Goal: Task Accomplishment & Management: Use online tool/utility

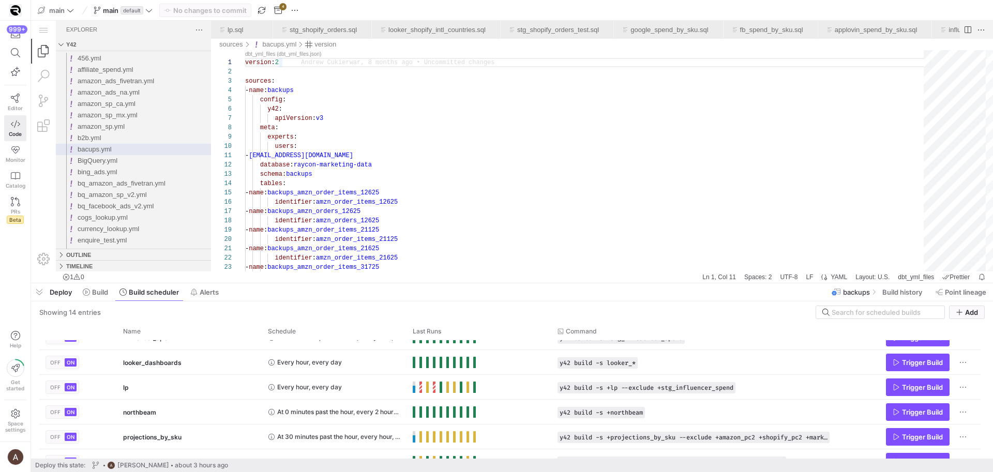
scroll to position [0, 37]
click at [104, 293] on span "Build" at bounding box center [100, 292] width 16 height 8
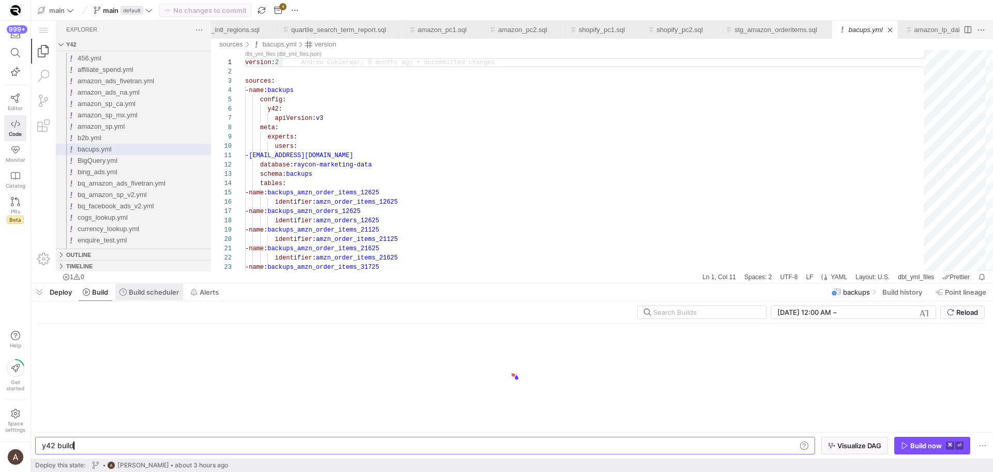
scroll to position [0, 31]
click at [141, 295] on span "Build scheduler" at bounding box center [154, 292] width 50 height 8
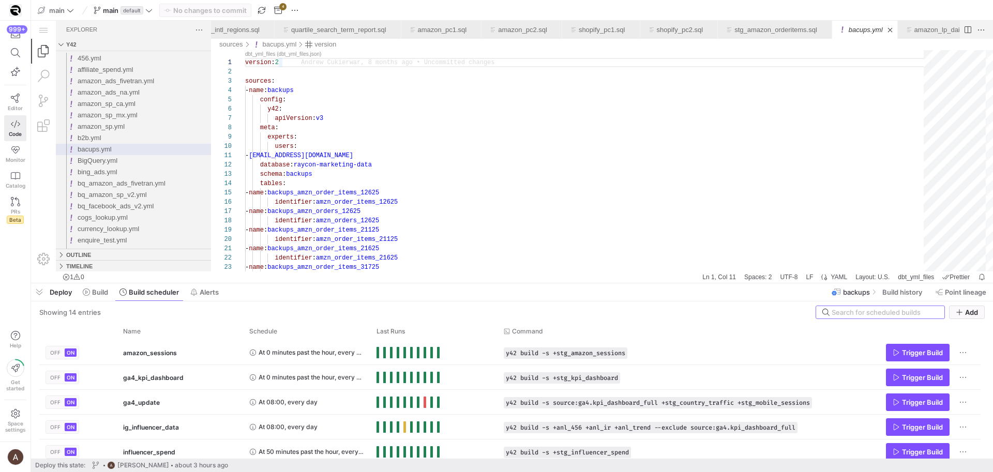
scroll to position [91, 0]
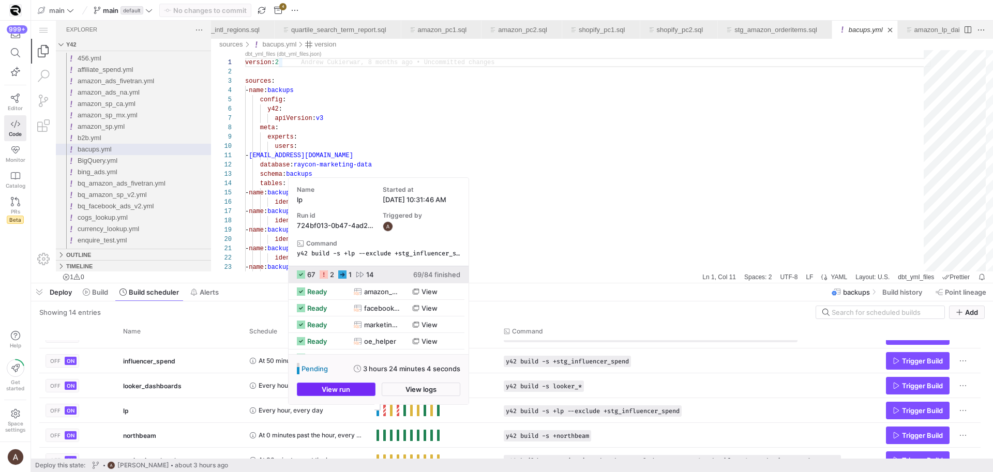
click at [364, 391] on span "button" at bounding box center [336, 389] width 78 height 12
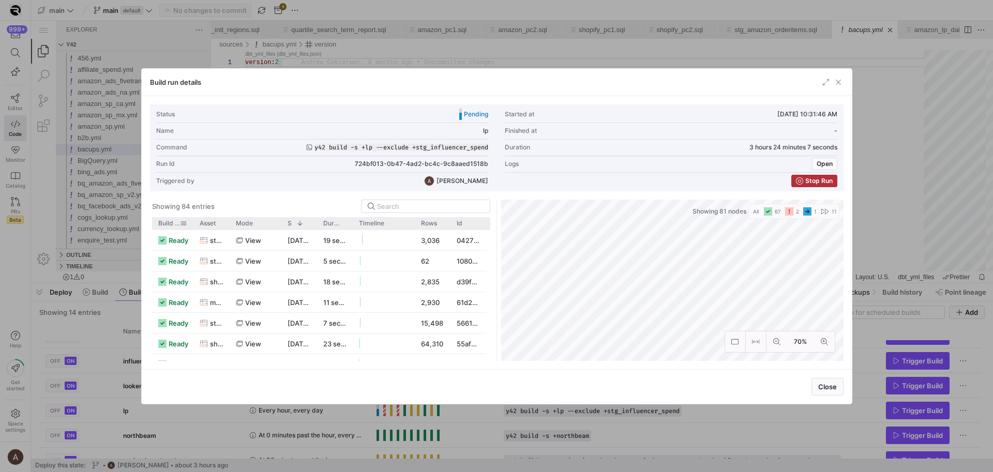
click at [169, 221] on span "Build status" at bounding box center [169, 223] width 22 height 7
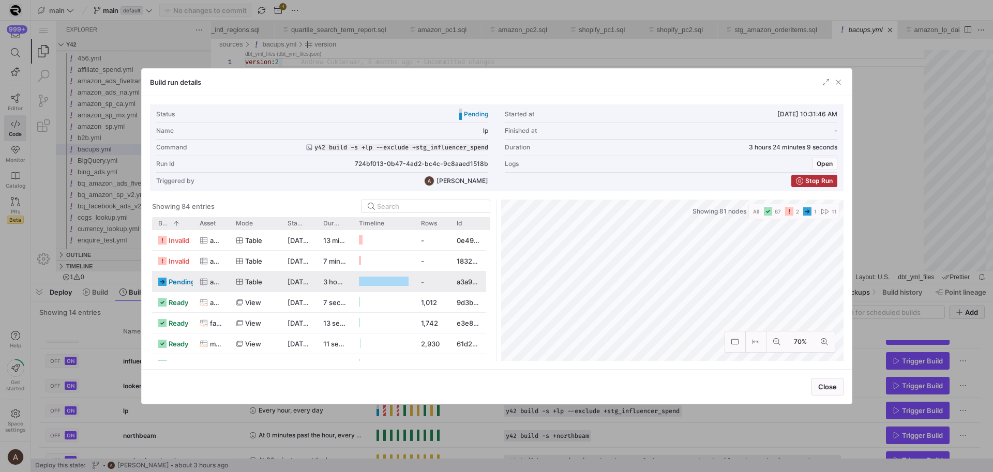
click at [167, 276] on y42-job-status-with-label "pending" at bounding box center [172, 282] width 29 height 20
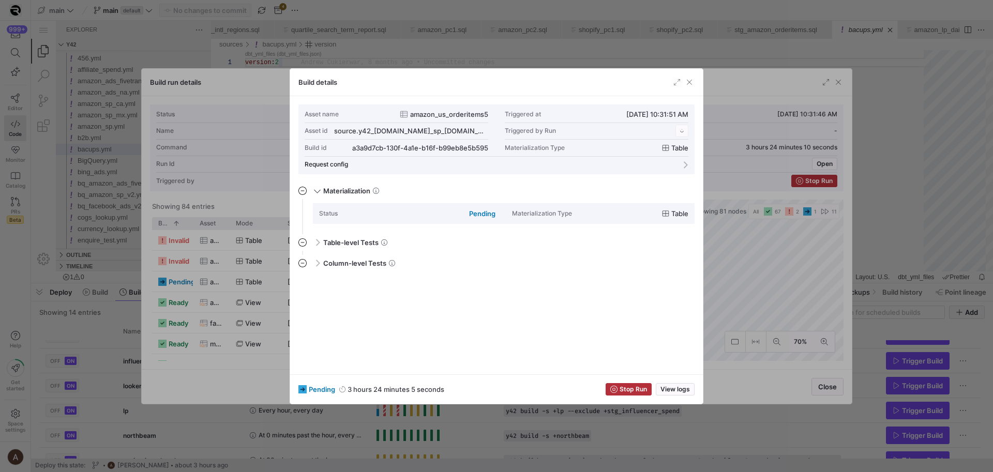
scroll to position [93, 0]
drag, startPoint x: 263, startPoint y: 293, endPoint x: 269, endPoint y: 285, distance: 9.6
click at [263, 293] on div at bounding box center [496, 236] width 993 height 472
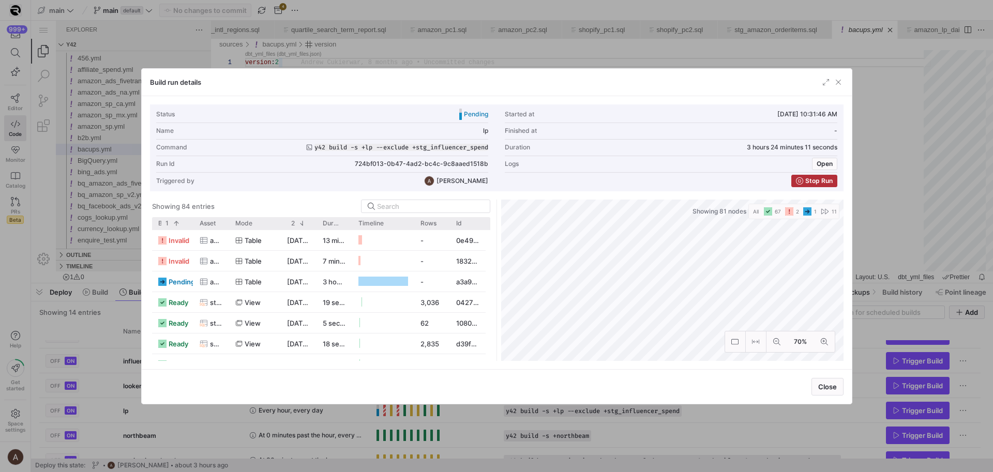
click at [506, 49] on div at bounding box center [496, 236] width 993 height 472
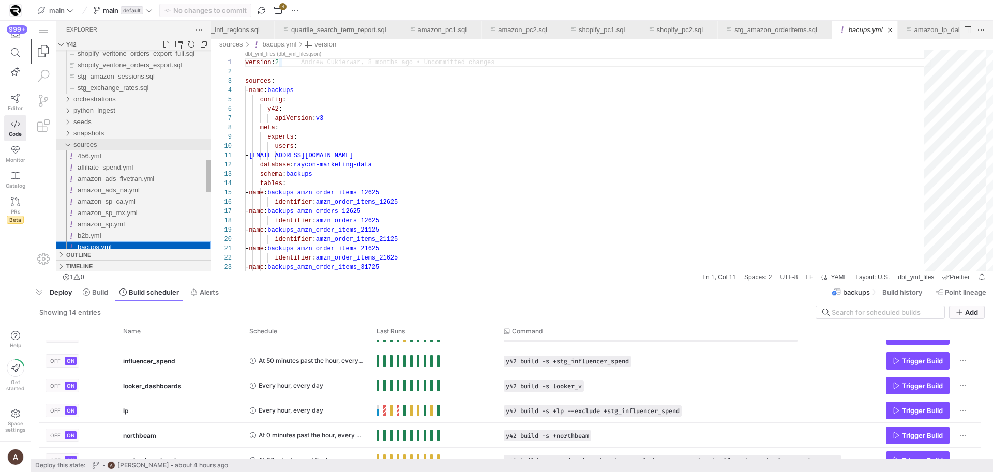
click at [88, 145] on span "sources" at bounding box center [85, 145] width 24 height 8
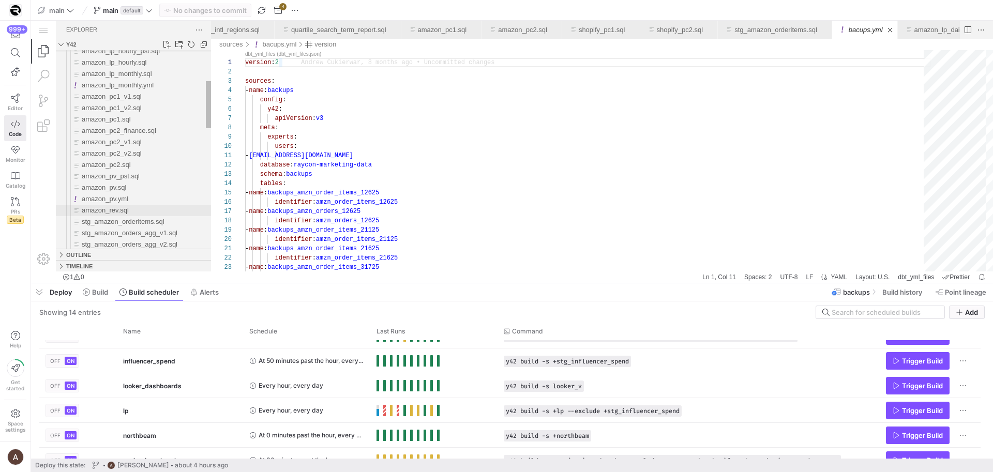
click at [124, 211] on span "amazon_rev.sql" at bounding box center [105, 210] width 47 height 8
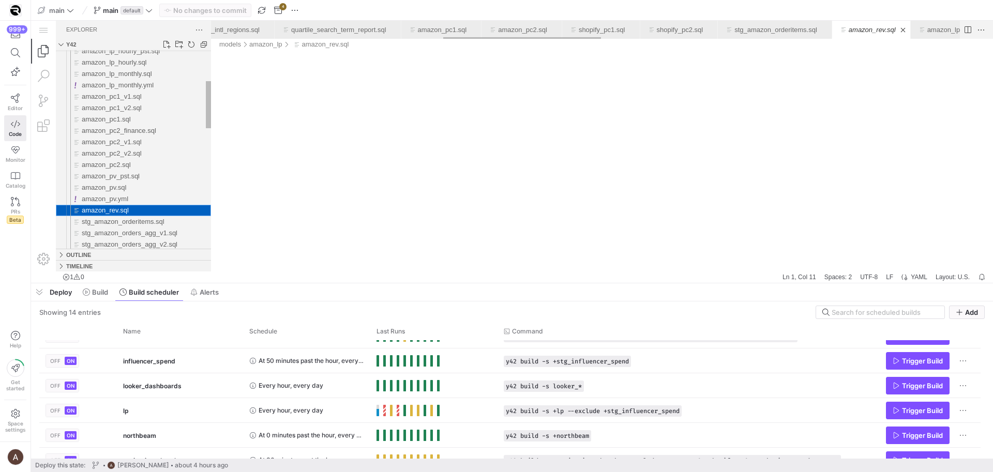
scroll to position [0, 1098]
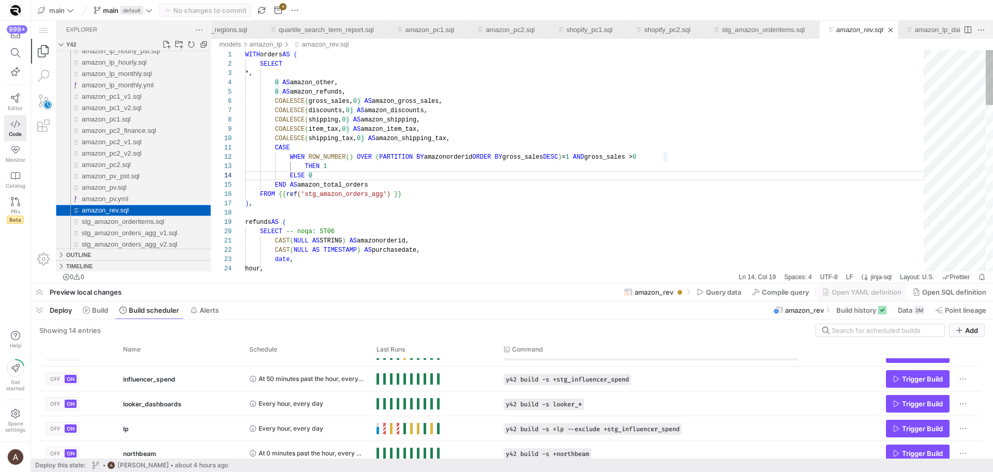
scroll to position [93, 67]
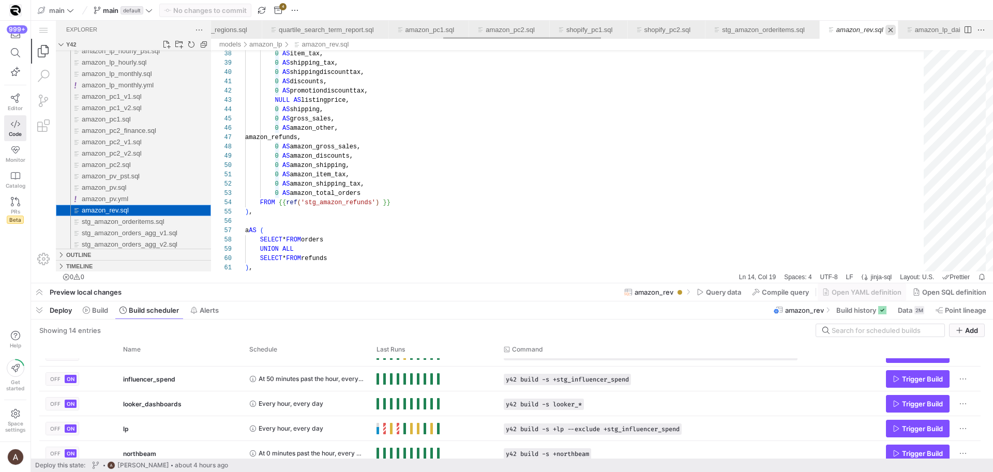
click at [896, 27] on link "Close (⌘W)" at bounding box center [890, 30] width 10 height 10
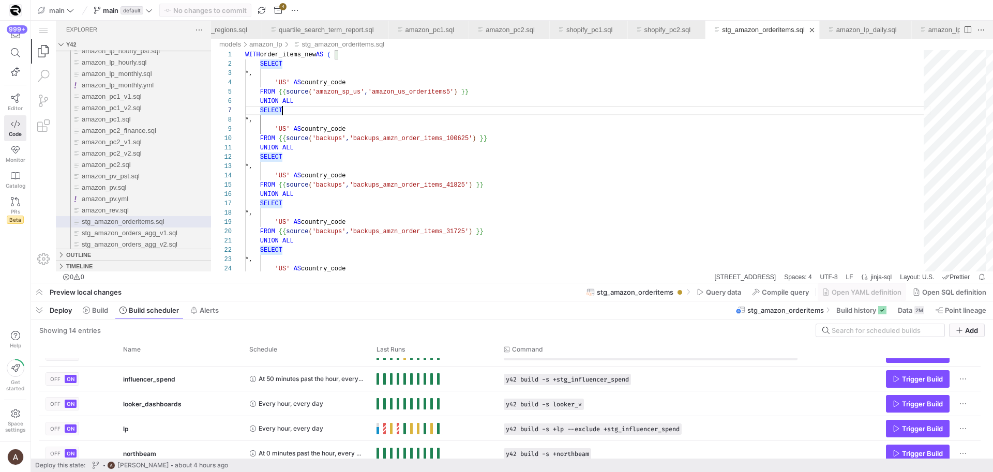
scroll to position [56, 37]
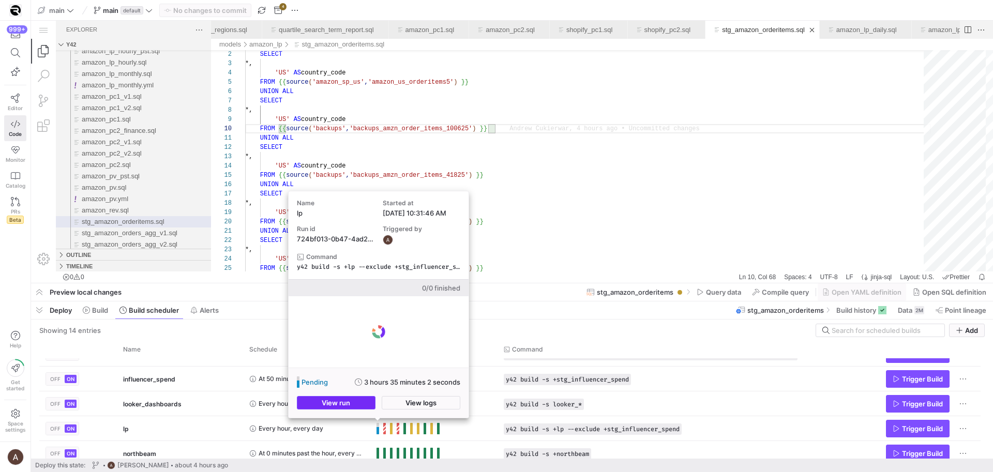
click at [362, 405] on span "button" at bounding box center [336, 403] width 78 height 12
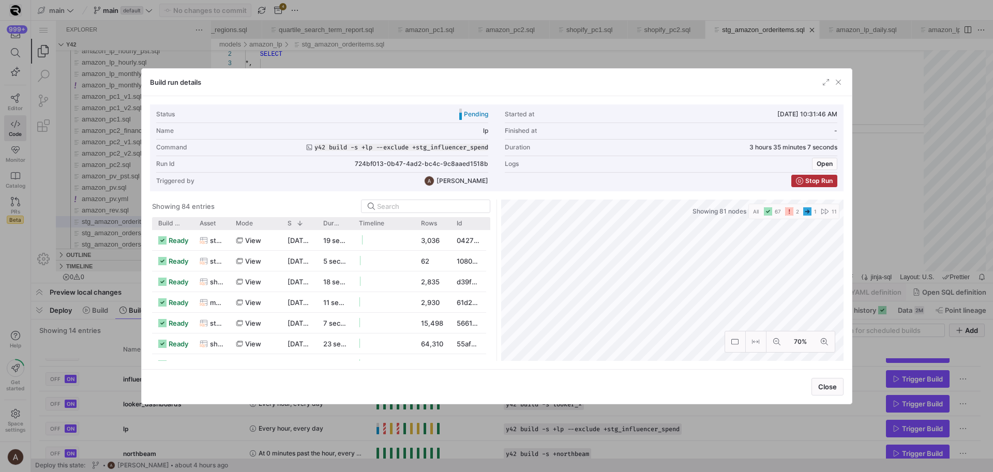
click at [360, 419] on div at bounding box center [496, 236] width 993 height 472
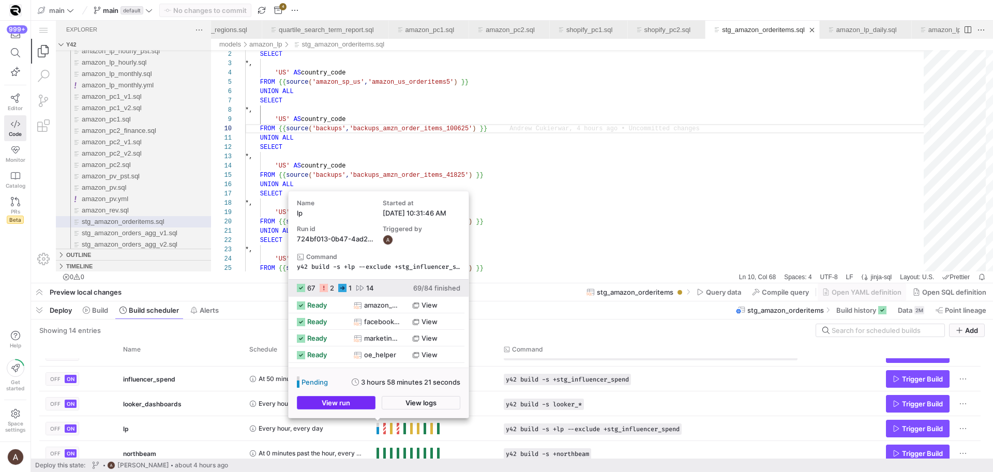
click at [371, 406] on span "button" at bounding box center [336, 403] width 78 height 12
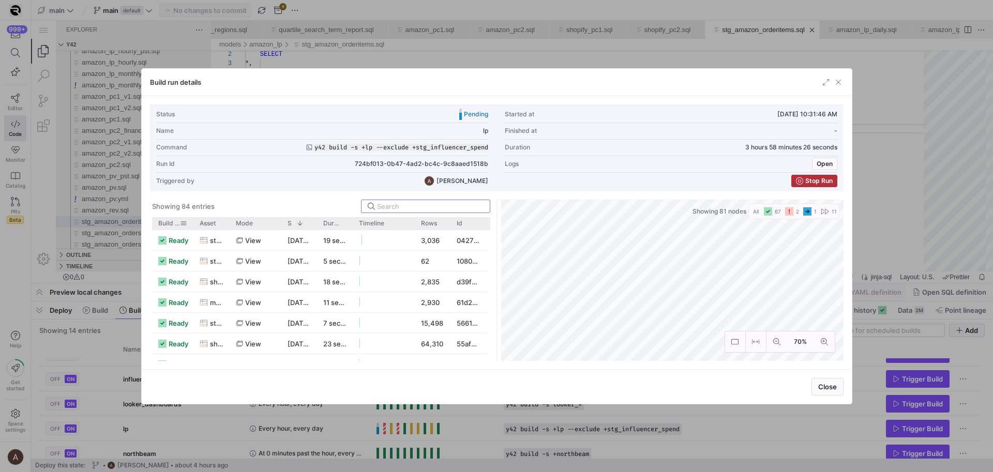
click at [159, 229] on div "Build status" at bounding box center [172, 223] width 29 height 12
click at [160, 224] on span "Build status" at bounding box center [169, 223] width 22 height 7
click at [8, 285] on div at bounding box center [496, 236] width 993 height 472
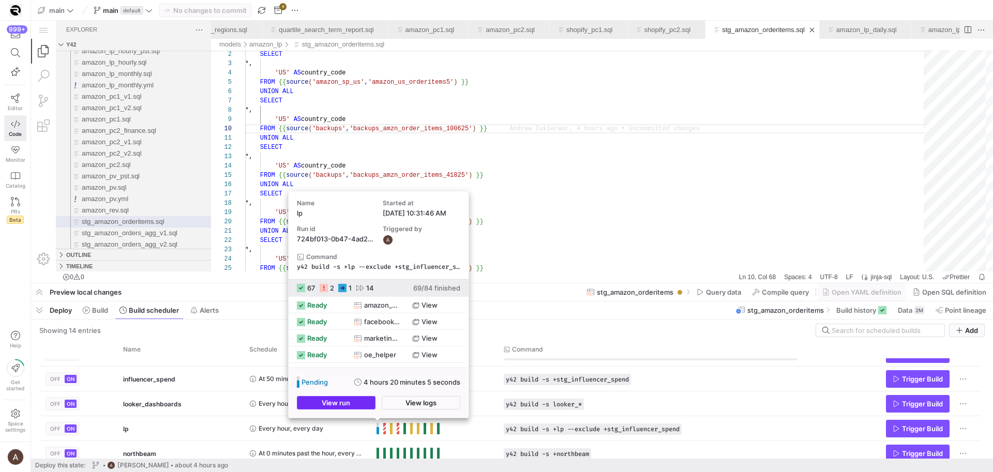
click at [362, 405] on span "button" at bounding box center [336, 403] width 78 height 12
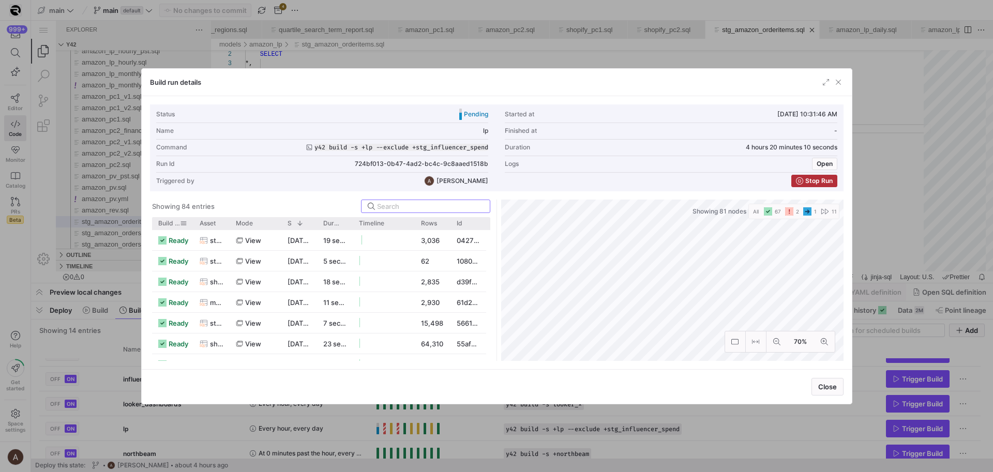
click at [164, 226] on span "Build status" at bounding box center [169, 223] width 22 height 7
click at [842, 77] on span "button" at bounding box center [838, 82] width 10 height 10
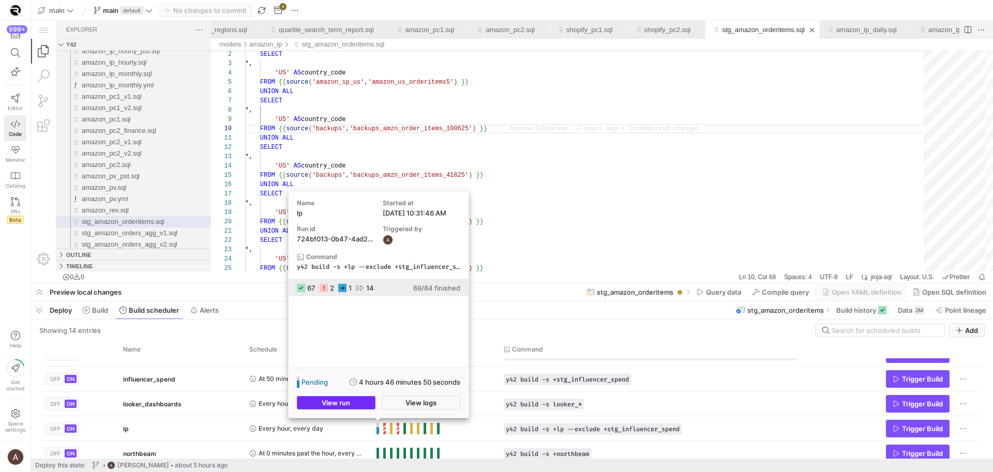
click at [352, 408] on span "button" at bounding box center [336, 403] width 78 height 12
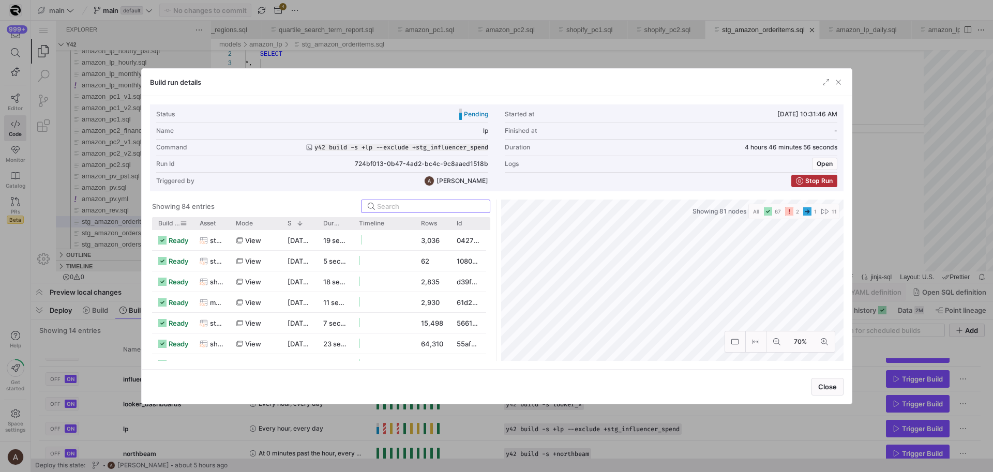
click at [164, 225] on span "Build status" at bounding box center [169, 223] width 22 height 7
click at [842, 82] on span "button" at bounding box center [838, 82] width 10 height 10
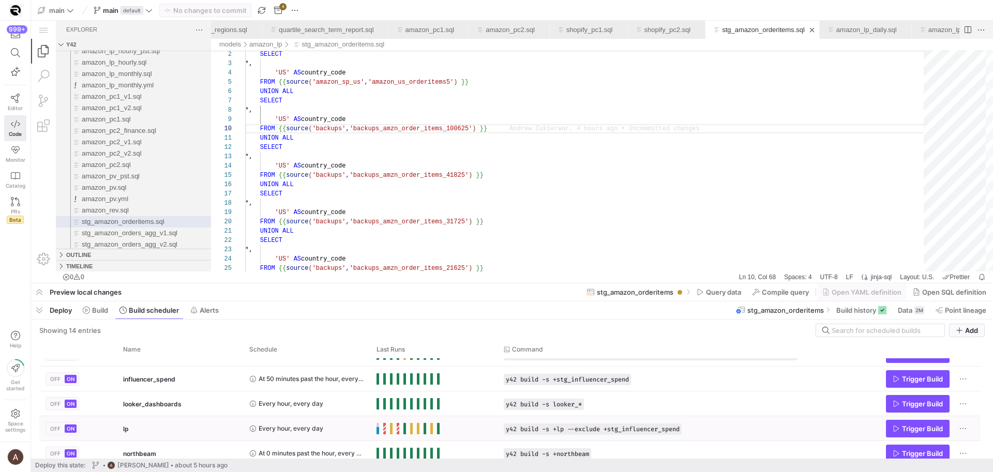
click at [162, 431] on div "lp" at bounding box center [180, 429] width 114 height 24
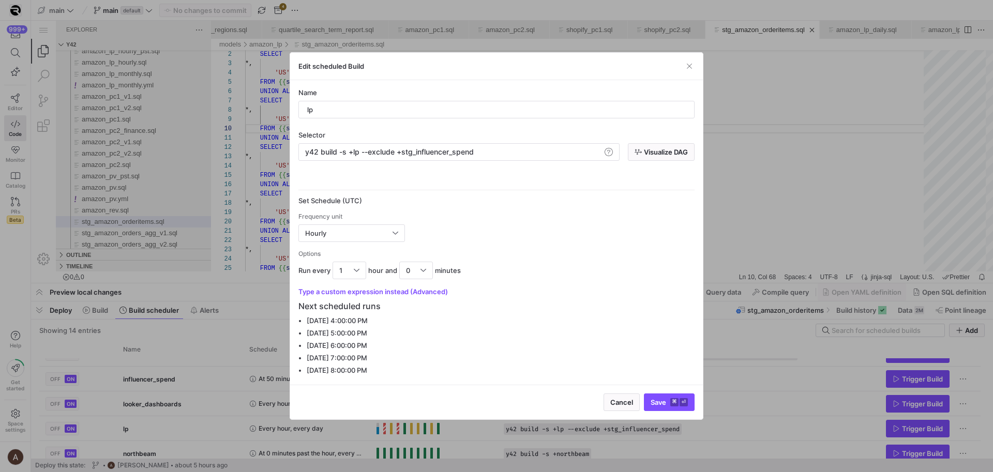
click at [212, 354] on div at bounding box center [496, 236] width 993 height 472
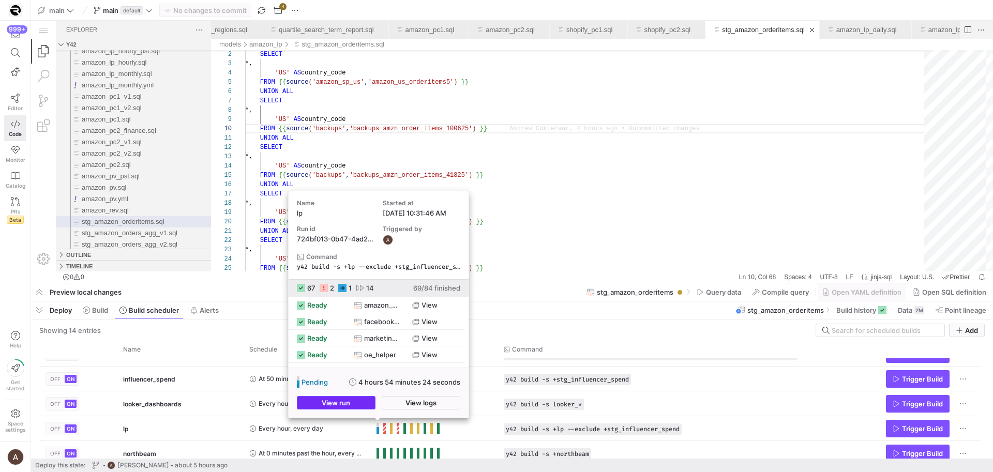
click at [354, 407] on span "button" at bounding box center [336, 403] width 78 height 12
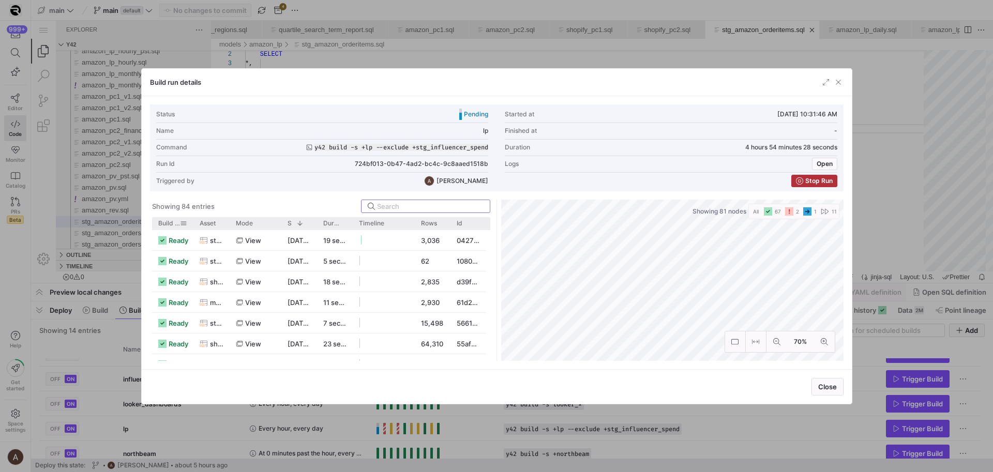
click at [168, 221] on span "Build status" at bounding box center [169, 223] width 22 height 7
click at [2, 249] on div at bounding box center [496, 236] width 993 height 472
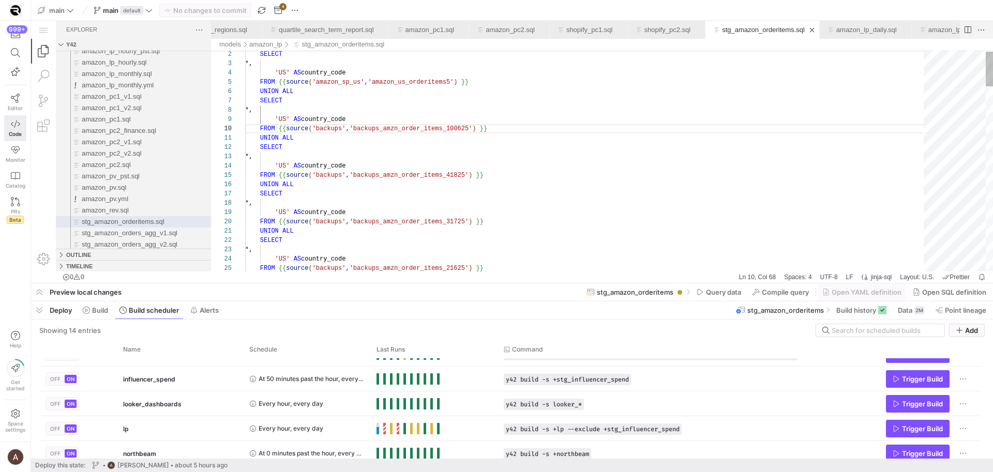
scroll to position [65, 37]
type textarea "UNION ALL SELECT *, 'US' AS country_code FROM {{ source('backups', 'backups_amz…"
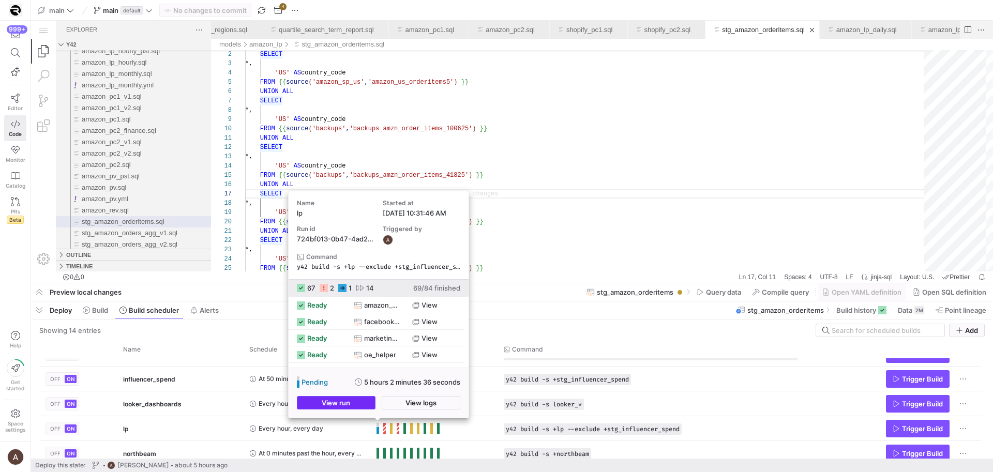
click at [365, 405] on span "button" at bounding box center [336, 403] width 78 height 12
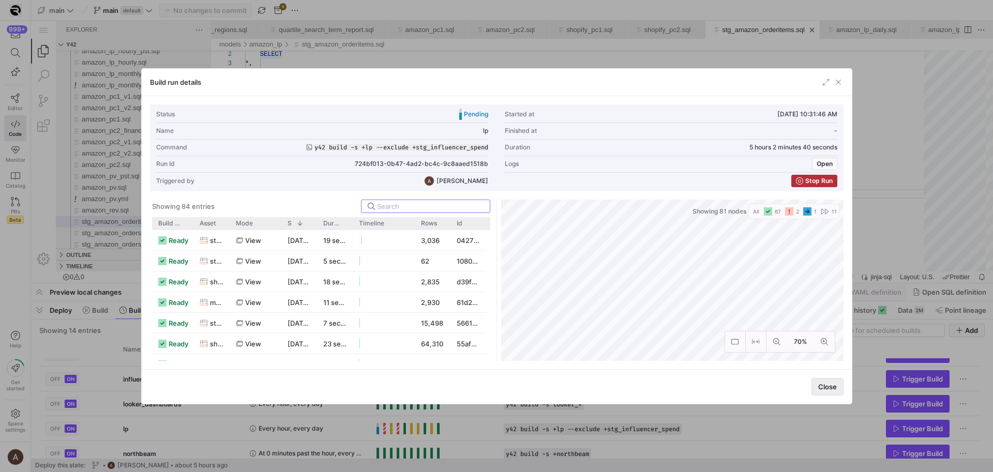
click at [823, 390] on span "Close" at bounding box center [827, 387] width 19 height 8
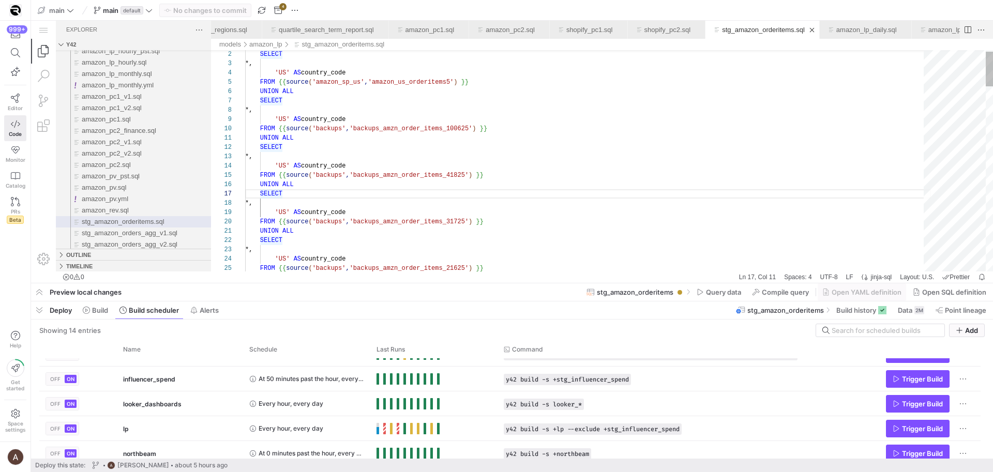
scroll to position [0, 49]
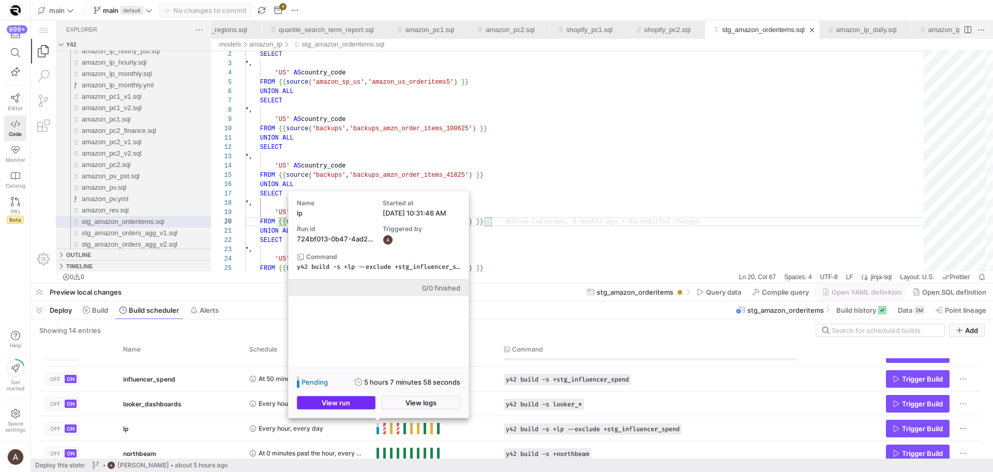
click at [351, 404] on span "button" at bounding box center [336, 403] width 78 height 12
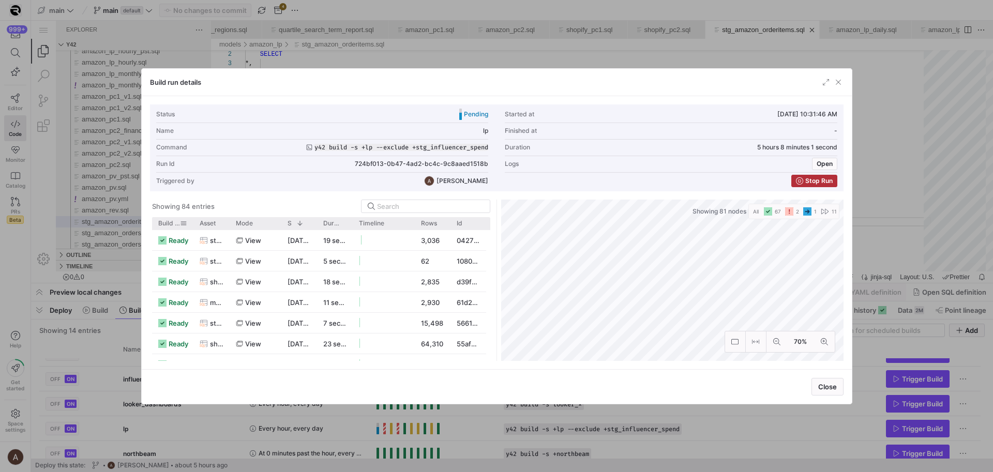
click at [162, 226] on span "Build status" at bounding box center [169, 223] width 22 height 7
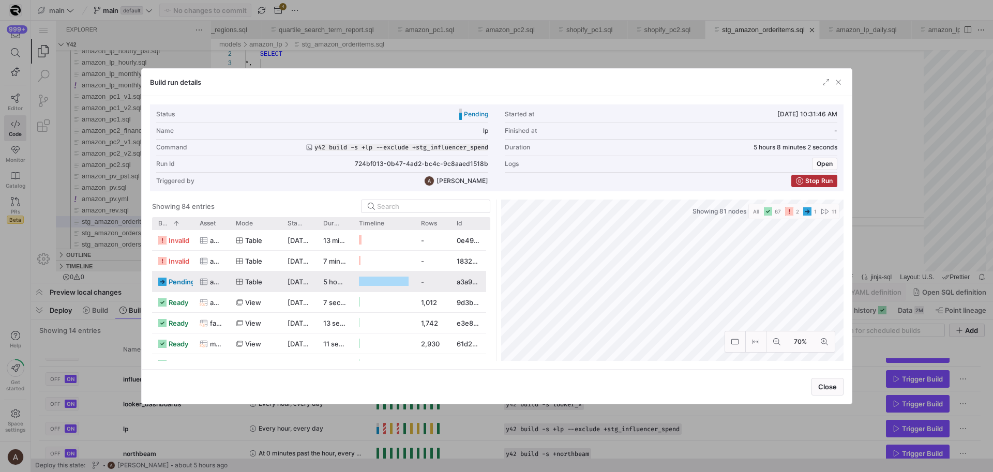
click at [196, 278] on div "amazon_us_orderitems5" at bounding box center [211, 282] width 36 height 20
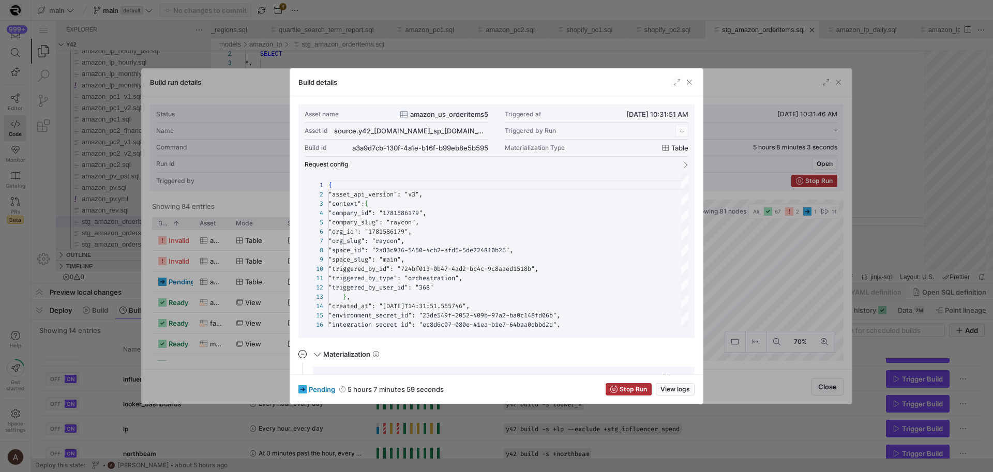
scroll to position [93, 0]
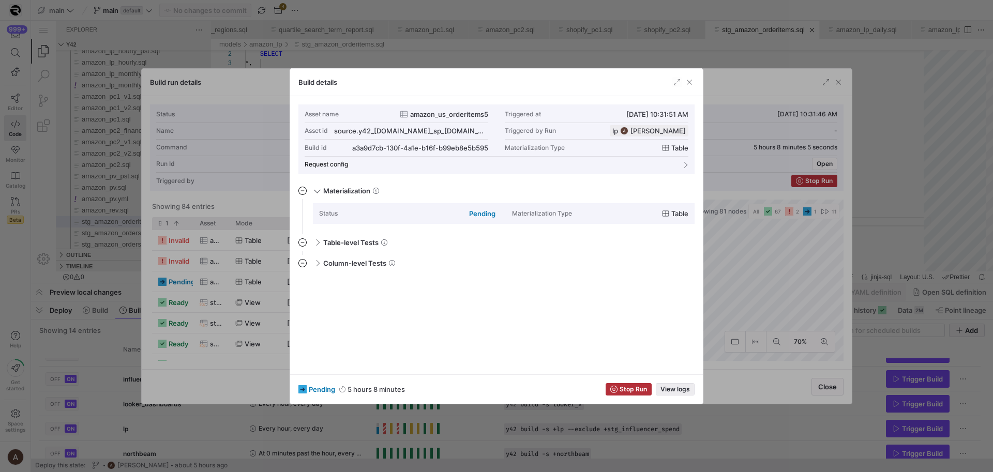
click at [666, 392] on span "View logs" at bounding box center [674, 389] width 29 height 7
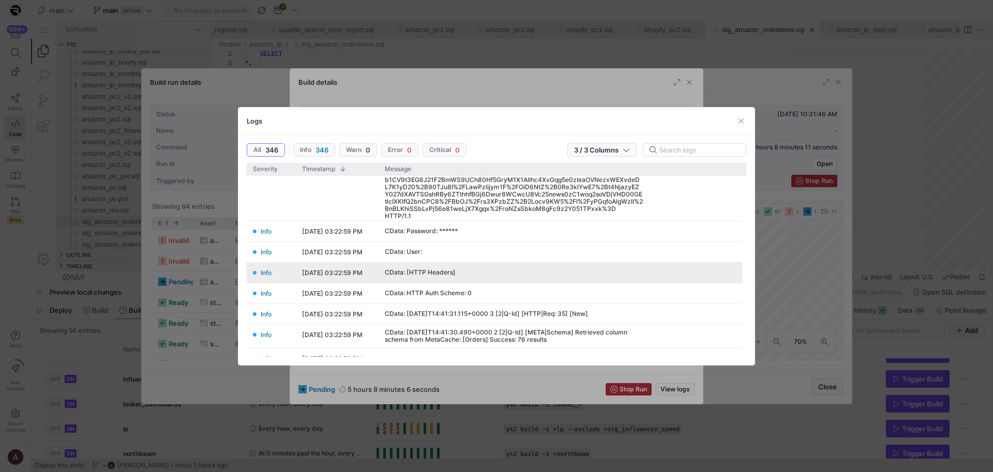
scroll to position [0, 0]
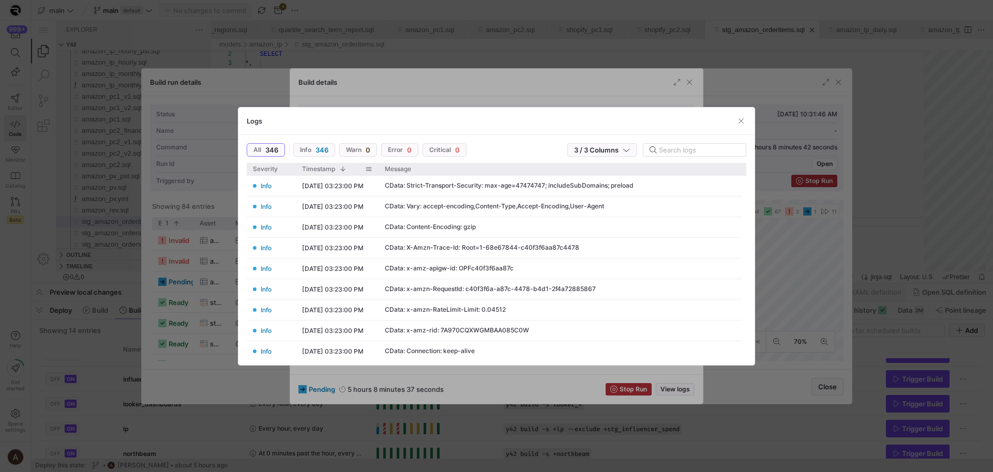
click at [321, 172] on div "Timestamp 1" at bounding box center [337, 169] width 70 height 12
click at [322, 167] on span "Timestamp" at bounding box center [318, 169] width 33 height 7
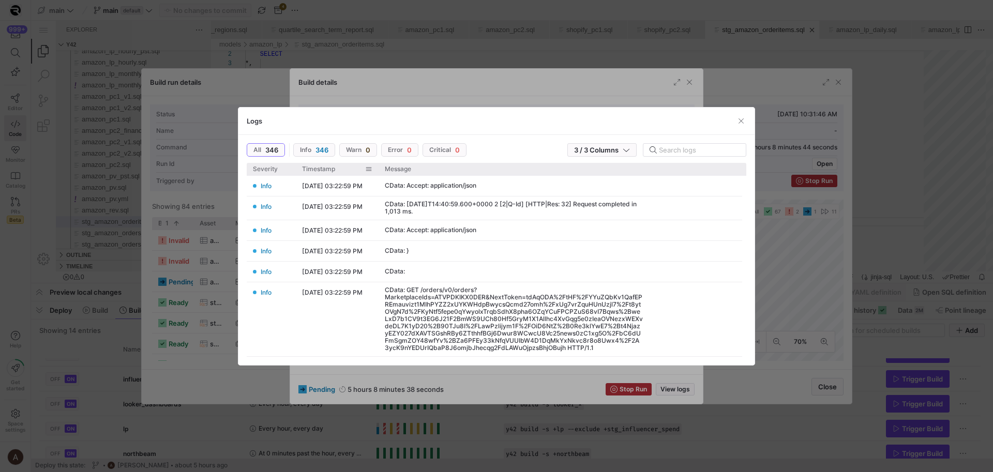
click at [322, 167] on span "Timestamp" at bounding box center [318, 169] width 33 height 7
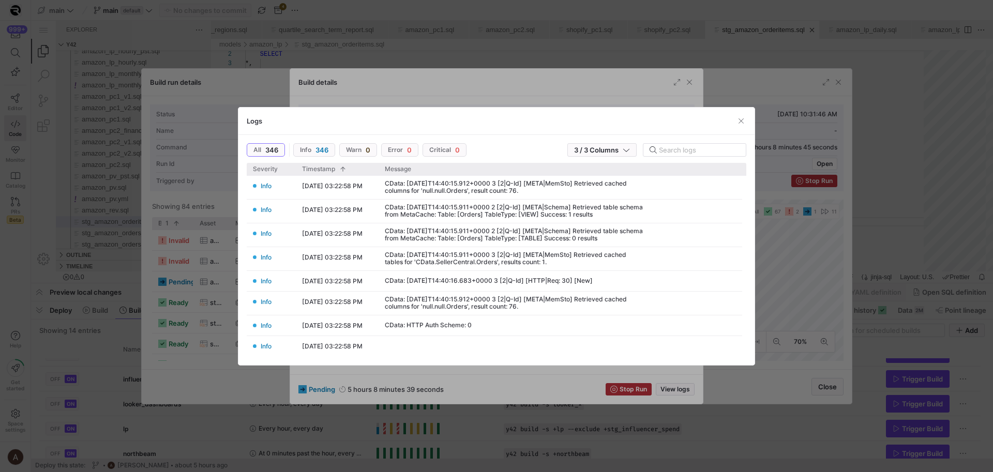
click at [347, 120] on div "Logs" at bounding box center [496, 121] width 516 height 27
click at [373, 98] on div at bounding box center [496, 236] width 993 height 472
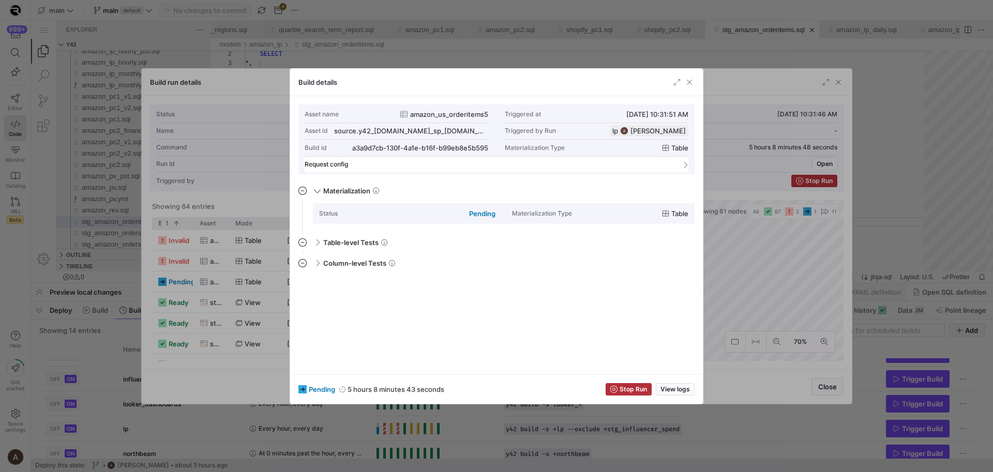
click at [437, 167] on mat-panel-title "Request config" at bounding box center [490, 164] width 371 height 7
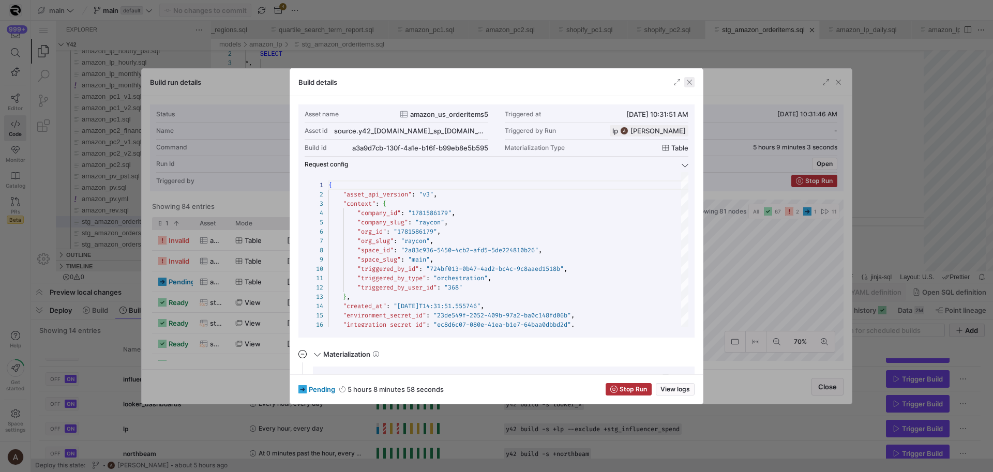
click at [692, 81] on span "button" at bounding box center [689, 82] width 10 height 10
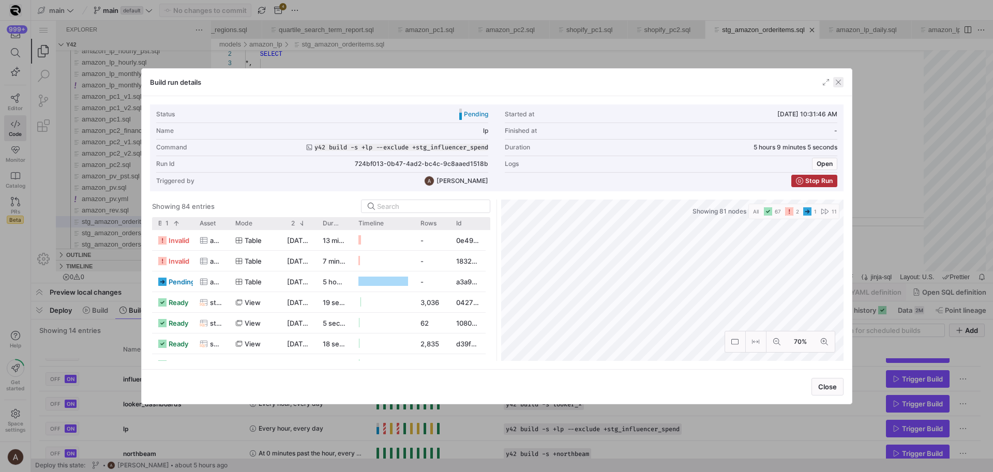
click at [835, 82] on span "button" at bounding box center [838, 82] width 10 height 10
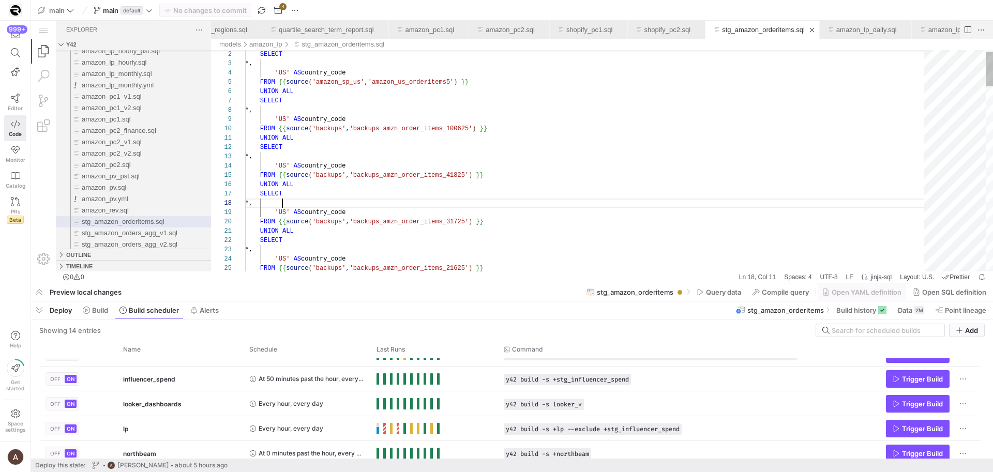
scroll to position [65, 37]
click at [626, 199] on div "*," at bounding box center [588, 203] width 686 height 9
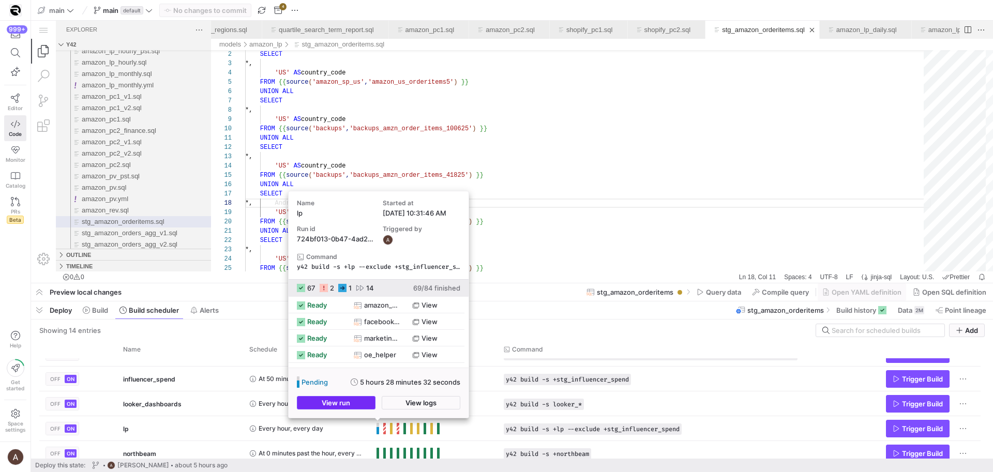
click at [359, 401] on span "button" at bounding box center [336, 403] width 78 height 12
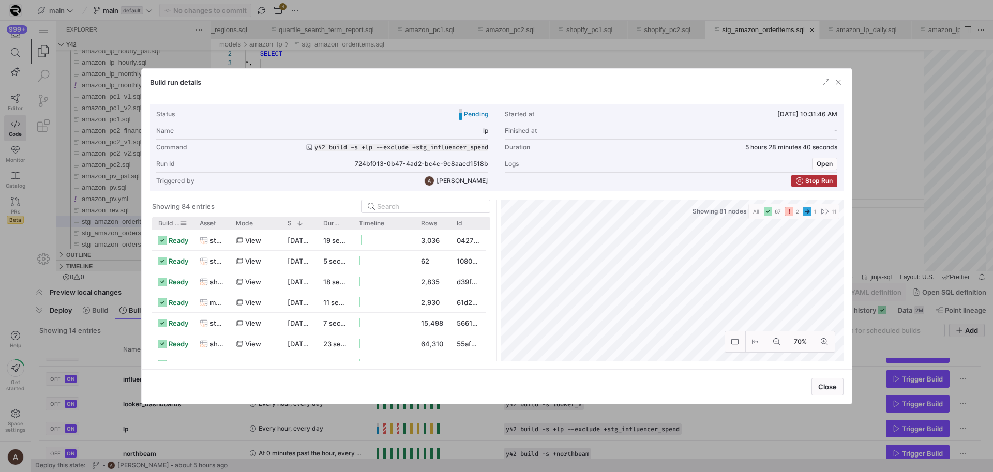
click at [159, 228] on div "Build status" at bounding box center [172, 223] width 29 height 12
click at [162, 224] on span "Build status" at bounding box center [169, 223] width 22 height 7
click at [162, 224] on span "Build status" at bounding box center [163, 223] width 10 height 7
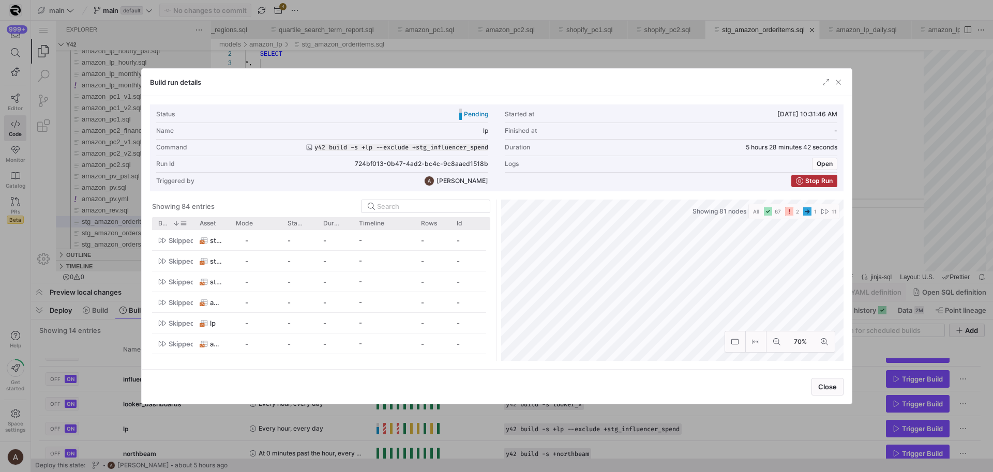
click at [162, 224] on span "Build status" at bounding box center [163, 223] width 10 height 7
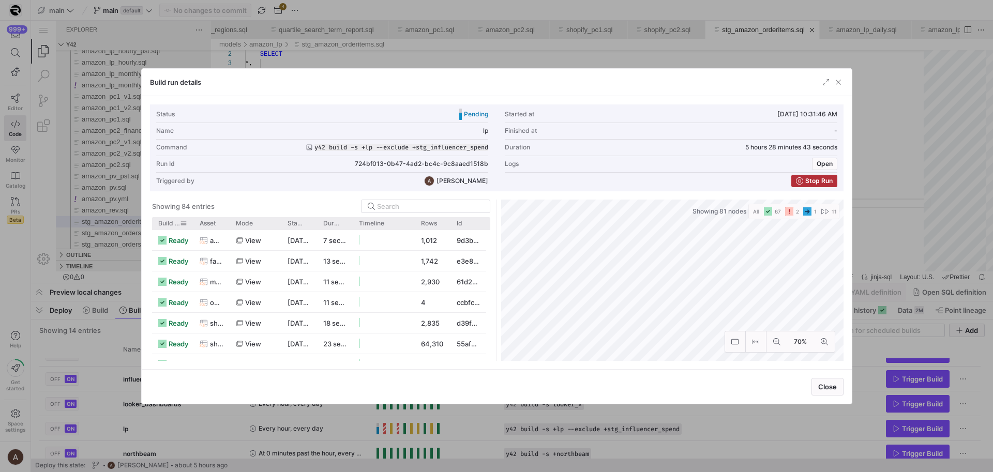
click at [171, 220] on span "Build status" at bounding box center [169, 223] width 22 height 7
click at [6, 238] on div at bounding box center [496, 236] width 993 height 472
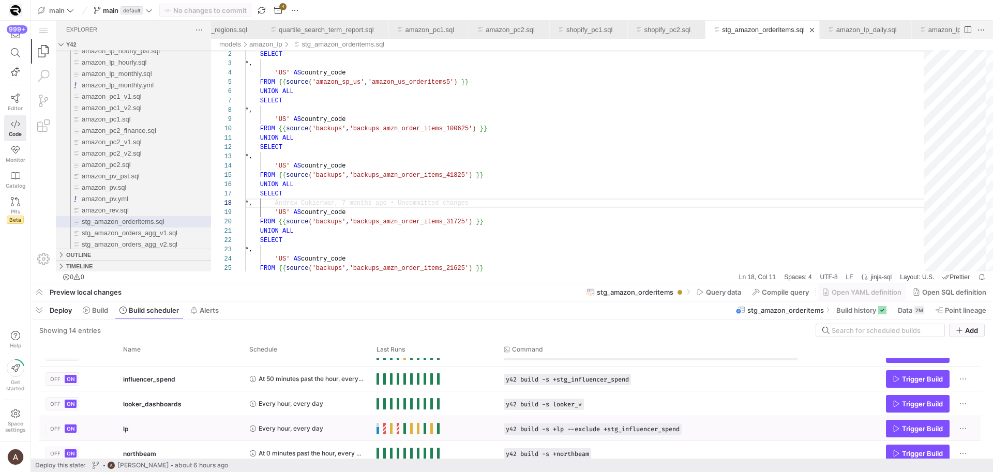
click at [472, 440] on y42-orchestration-run-status-cell-renderer "Press SPACE to select this row." at bounding box center [434, 428] width 115 height 23
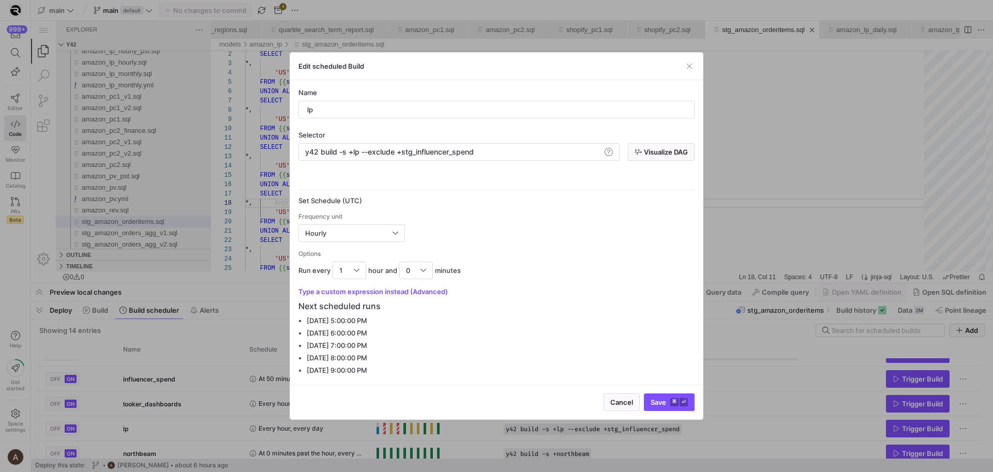
click at [712, 324] on div at bounding box center [496, 236] width 993 height 472
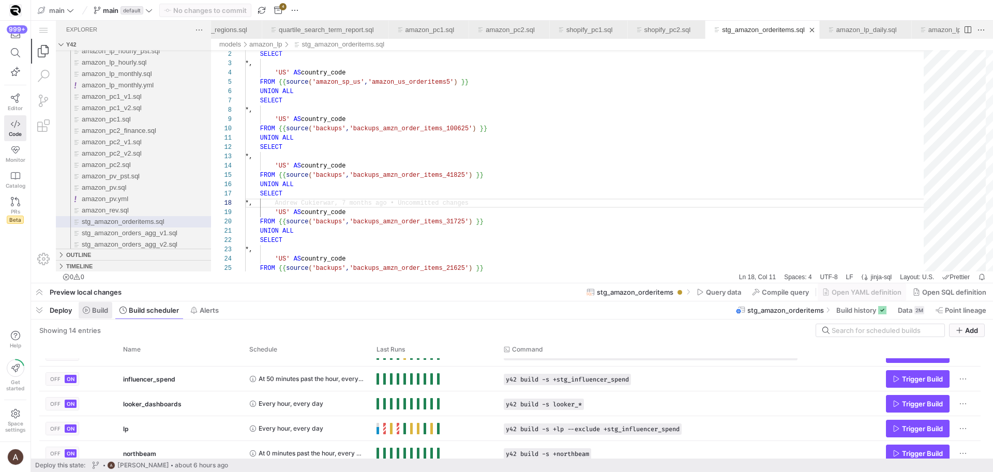
click at [102, 309] on span "Build" at bounding box center [100, 310] width 16 height 8
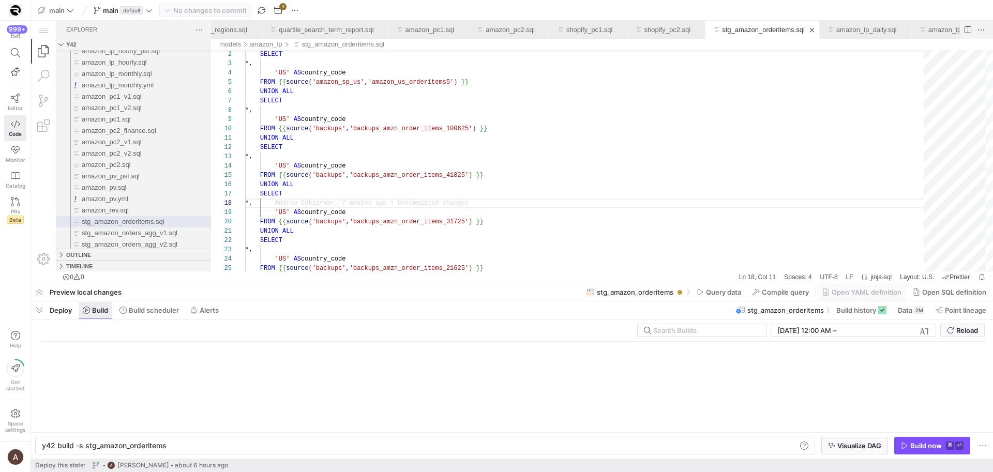
scroll to position [65, 37]
click at [126, 310] on icon at bounding box center [122, 310] width 7 height 7
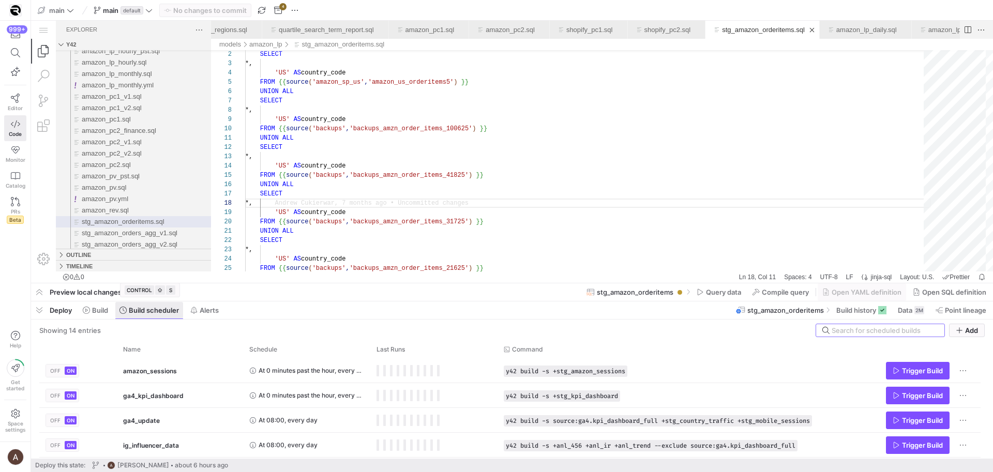
scroll to position [65, 37]
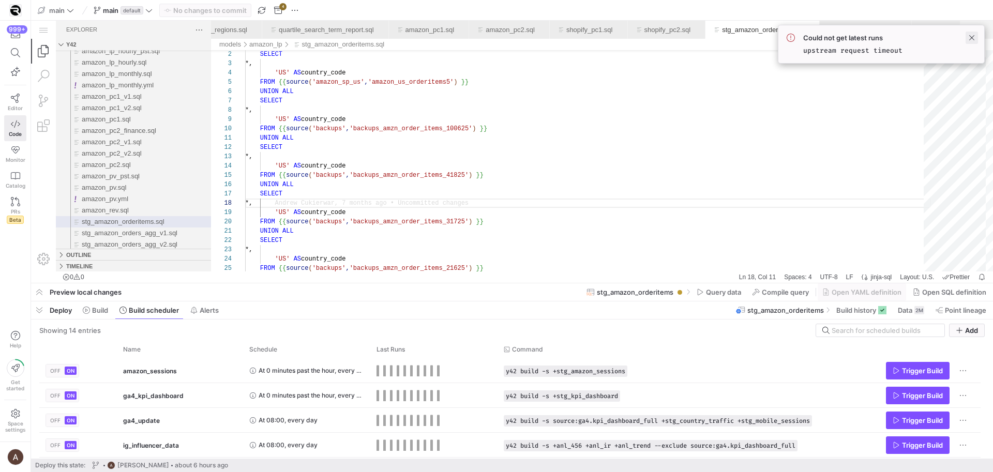
drag, startPoint x: 972, startPoint y: 42, endPoint x: 941, endPoint y: 21, distance: 37.6
click at [972, 42] on span at bounding box center [972, 38] width 12 height 12
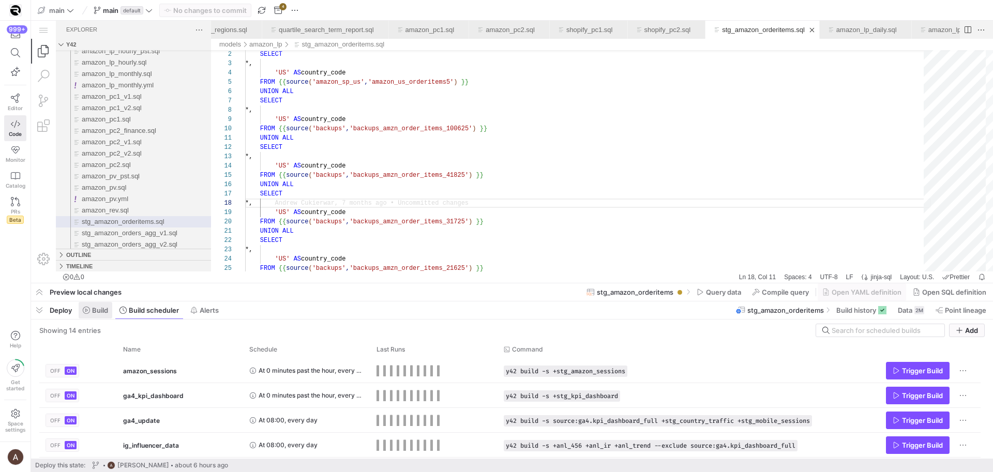
click at [110, 312] on span at bounding box center [96, 310] width 34 height 17
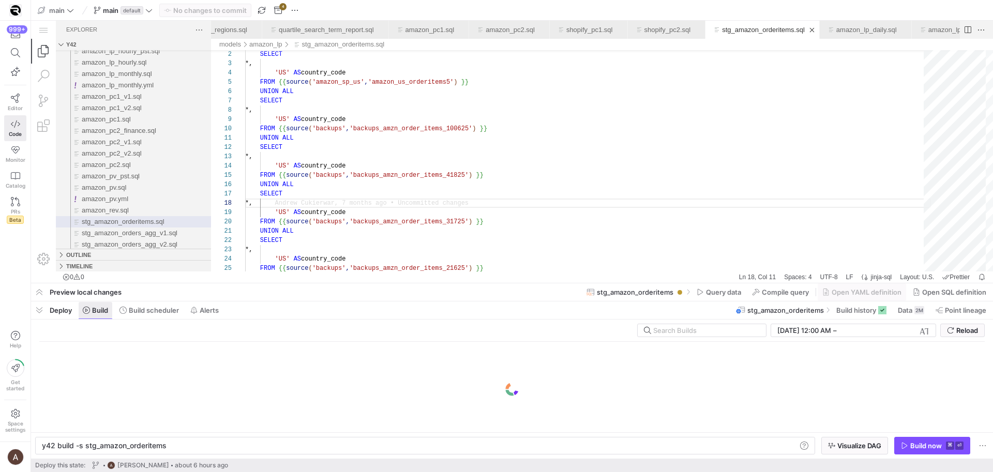
scroll to position [0, 124]
click at [120, 312] on icon at bounding box center [122, 310] width 7 height 7
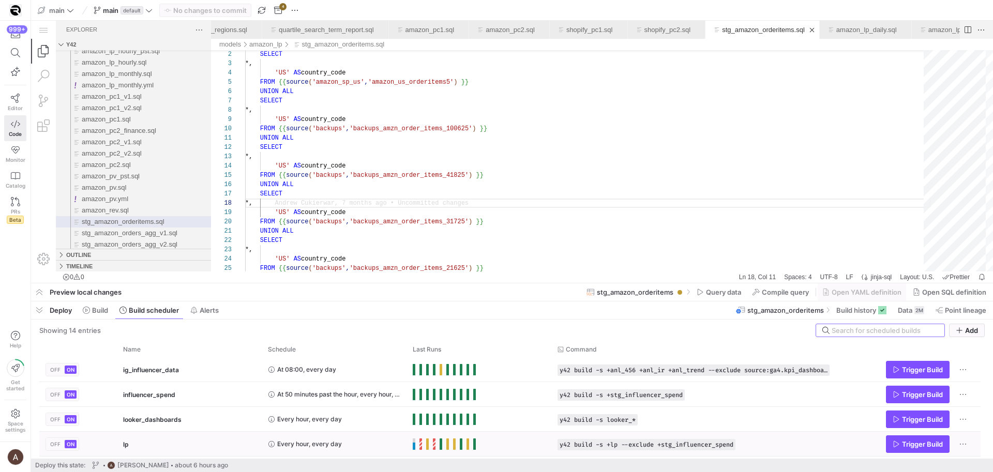
scroll to position [84, 0]
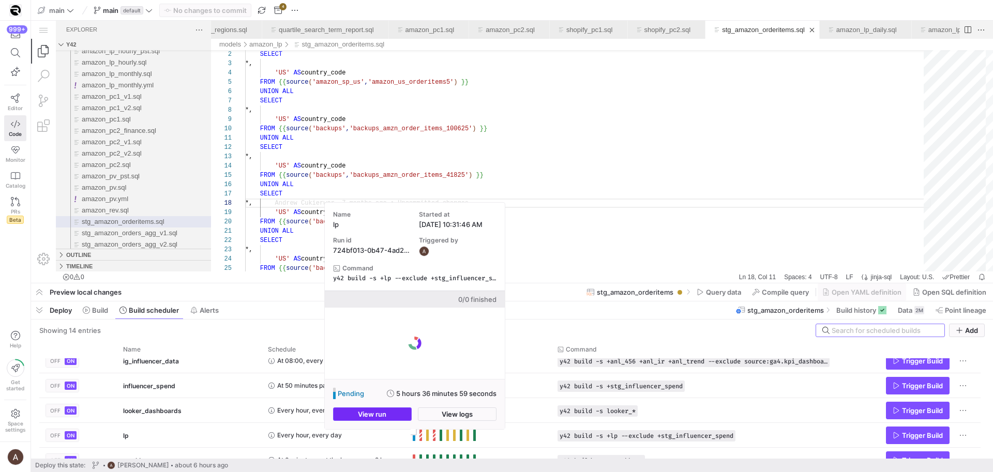
click at [397, 414] on span "button" at bounding box center [373, 414] width 78 height 12
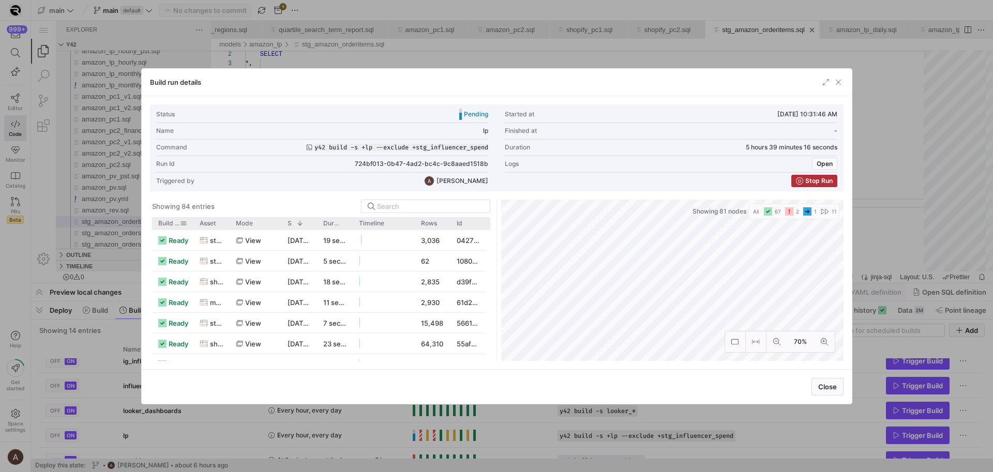
click at [165, 219] on div "Build status" at bounding box center [172, 223] width 29 height 12
click at [165, 221] on span "Build status" at bounding box center [169, 223] width 22 height 7
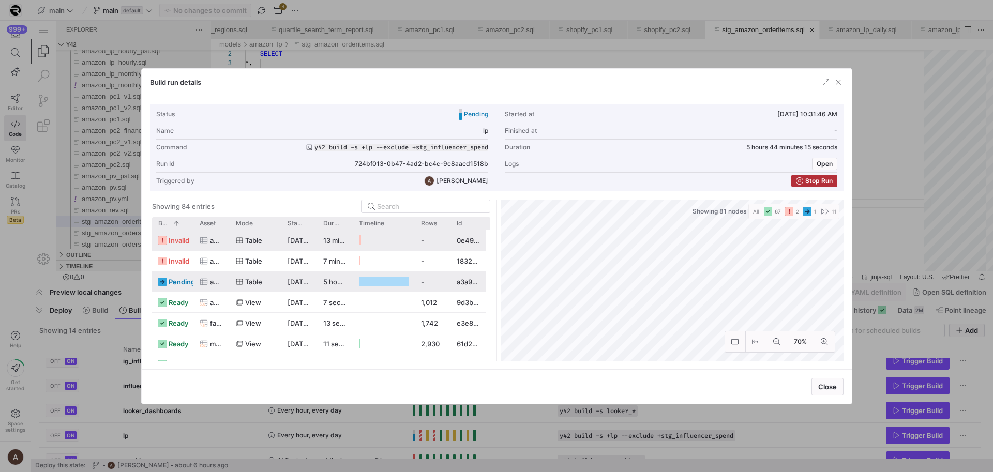
click at [191, 282] on div "pending amazon_us_orderitems5 table 10/08/25, 10:31:51 AM 5 hours 44 minutes 10…" at bounding box center [319, 282] width 334 height 21
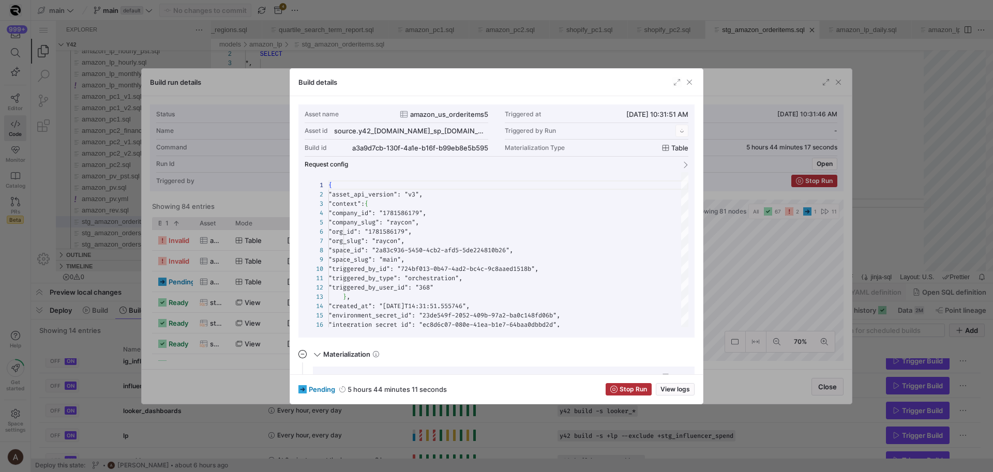
scroll to position [93, 0]
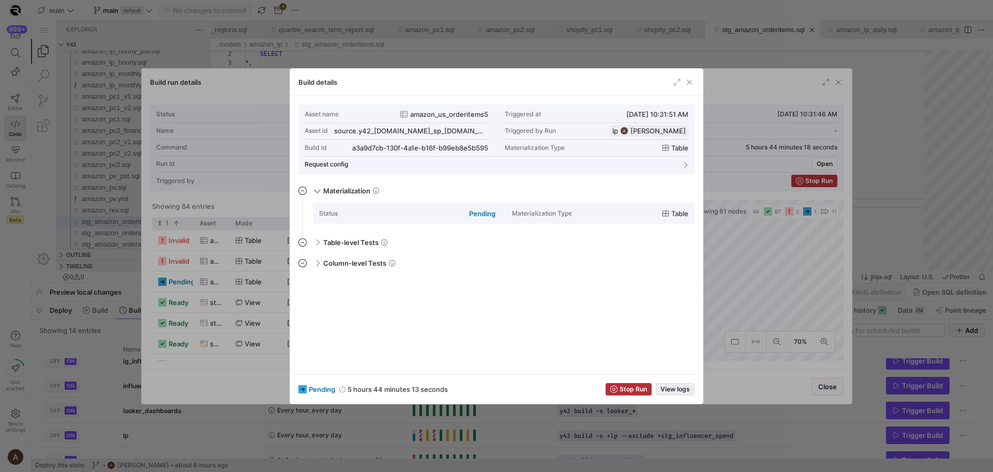
click at [684, 383] on button "View logs" at bounding box center [675, 389] width 39 height 12
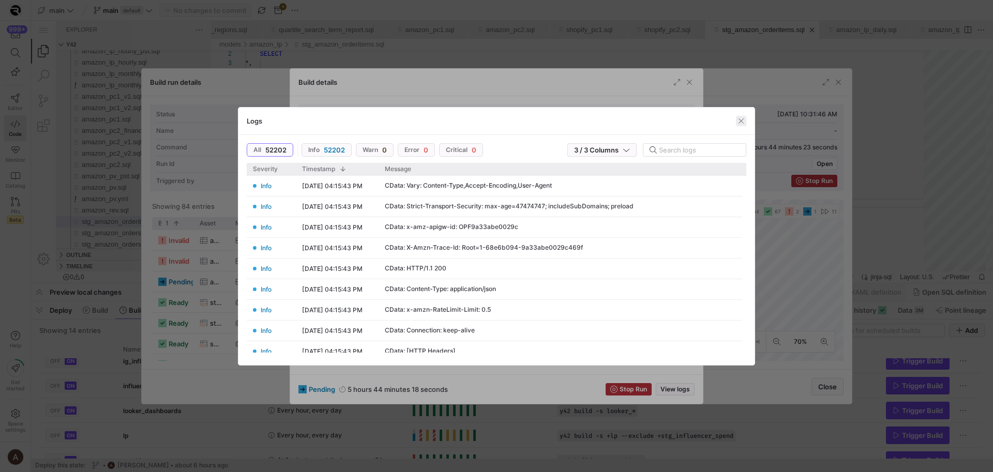
click at [736, 120] on span "button" at bounding box center [741, 121] width 10 height 10
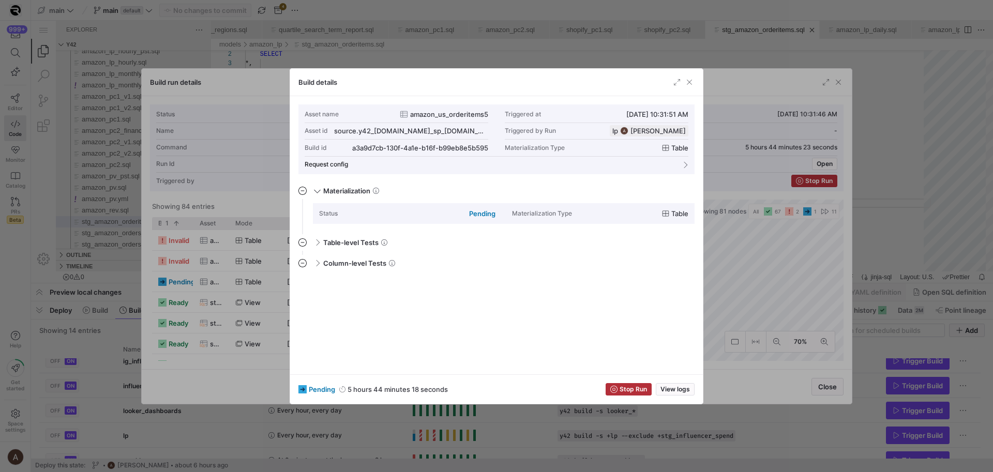
drag, startPoint x: 736, startPoint y: 121, endPoint x: 699, endPoint y: 87, distance: 49.8
click at [728, 126] on div "Logs" at bounding box center [496, 121] width 516 height 27
click at [694, 85] on span "button" at bounding box center [689, 82] width 10 height 10
click at [691, 84] on span "button" at bounding box center [689, 82] width 10 height 10
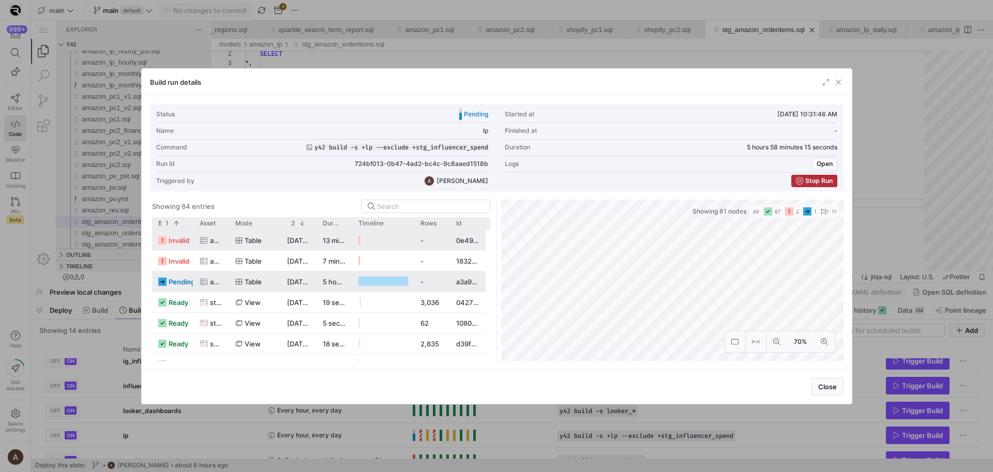
click at [160, 280] on icon at bounding box center [162, 282] width 8 height 8
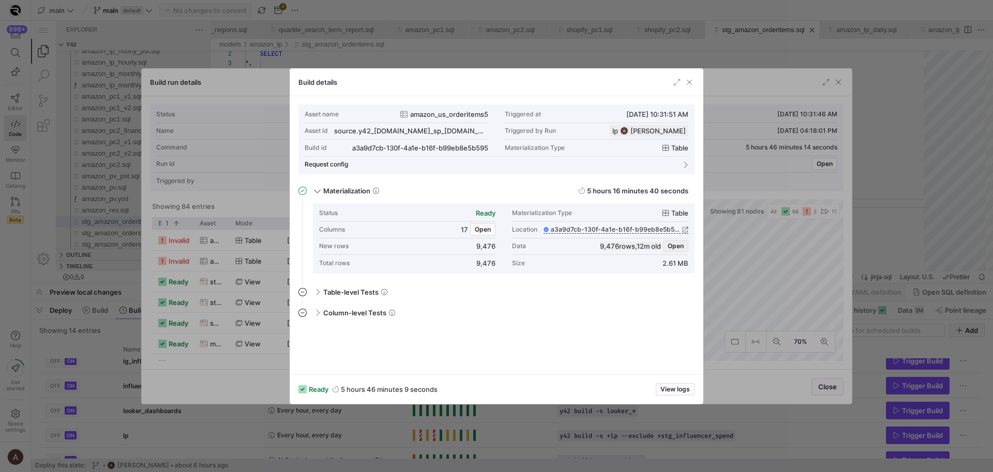
click at [671, 243] on span "Open" at bounding box center [676, 246] width 16 height 7
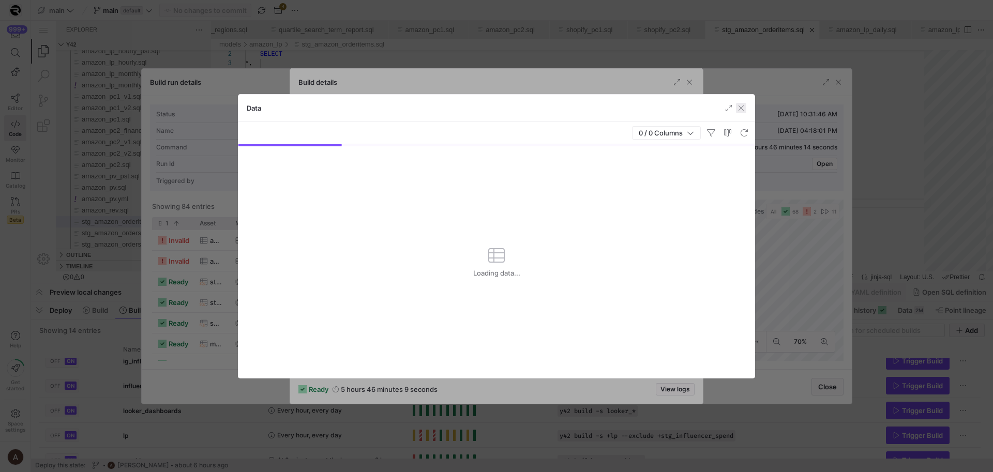
click at [740, 106] on span "button" at bounding box center [741, 108] width 10 height 10
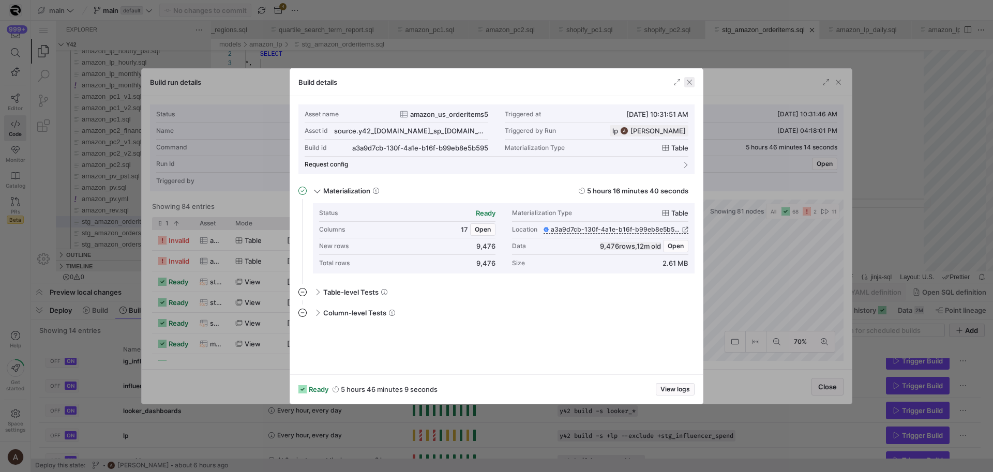
click at [694, 84] on span "button" at bounding box center [689, 82] width 10 height 10
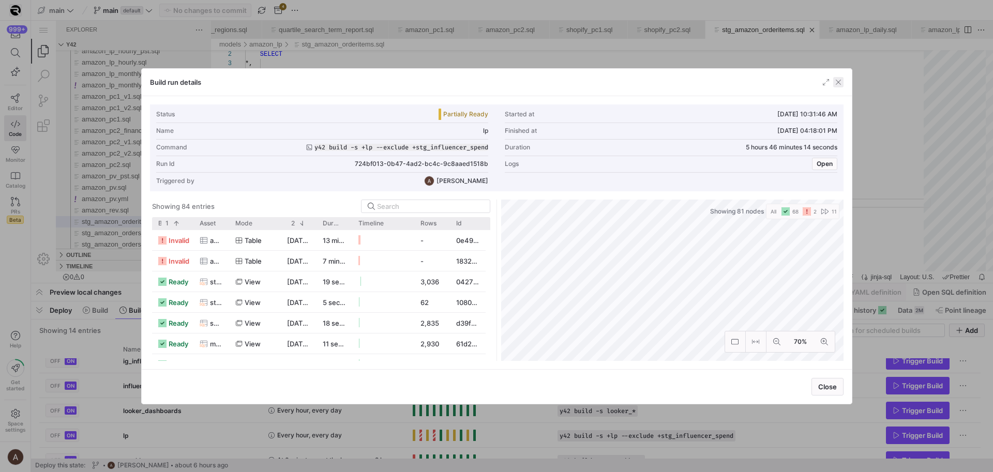
click at [836, 81] on span "button" at bounding box center [838, 82] width 10 height 10
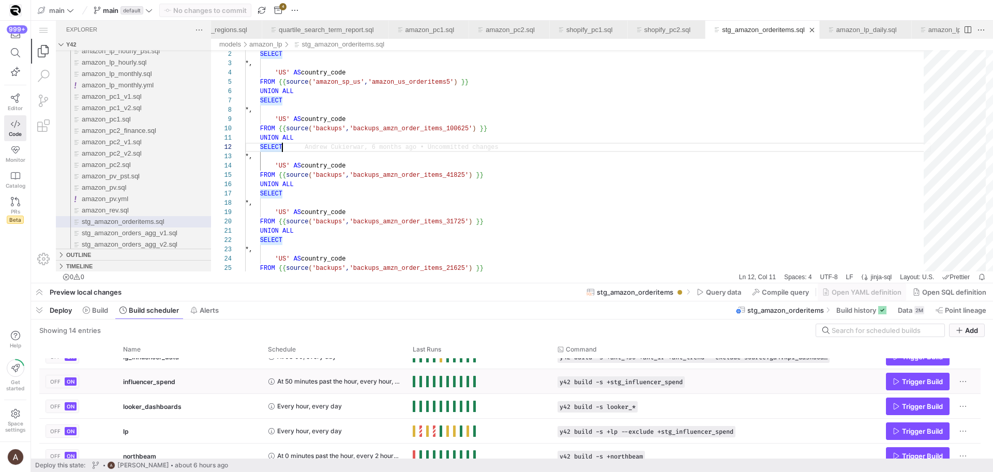
scroll to position [89, 0]
click at [102, 307] on span "Build" at bounding box center [100, 310] width 16 height 8
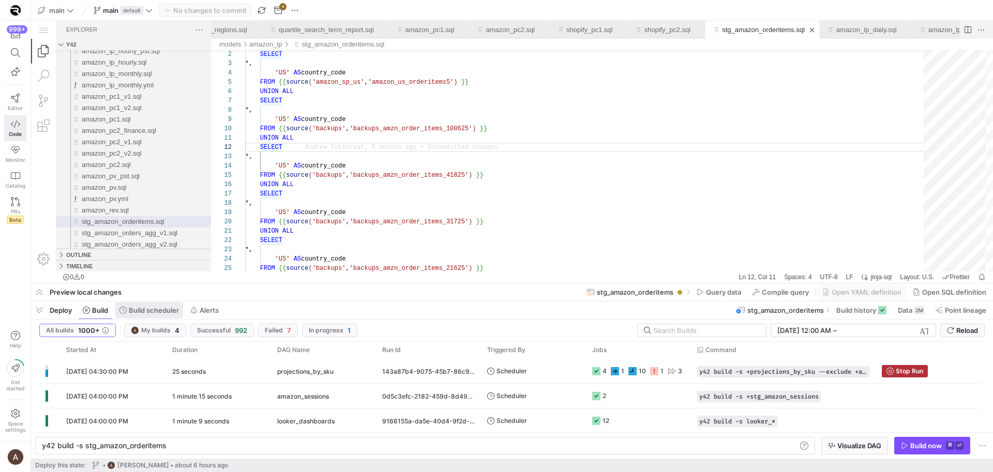
click at [141, 318] on span at bounding box center [149, 310] width 68 height 17
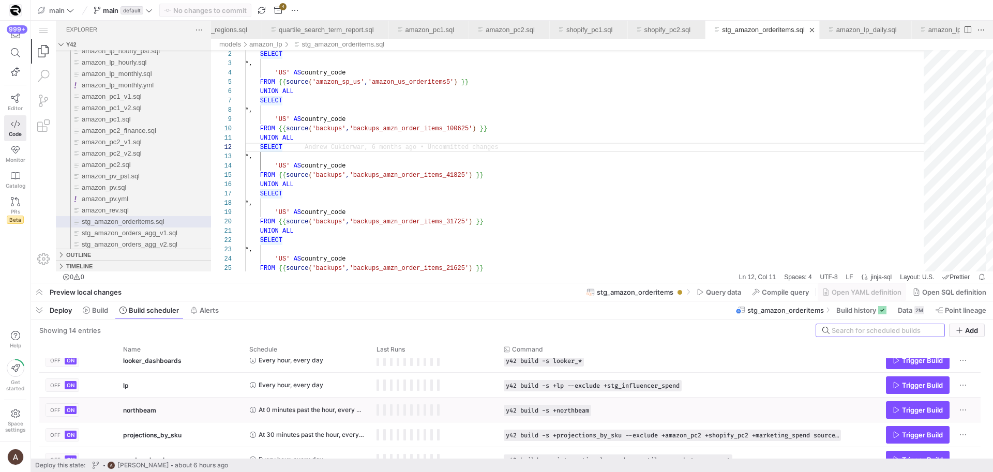
scroll to position [132, 0]
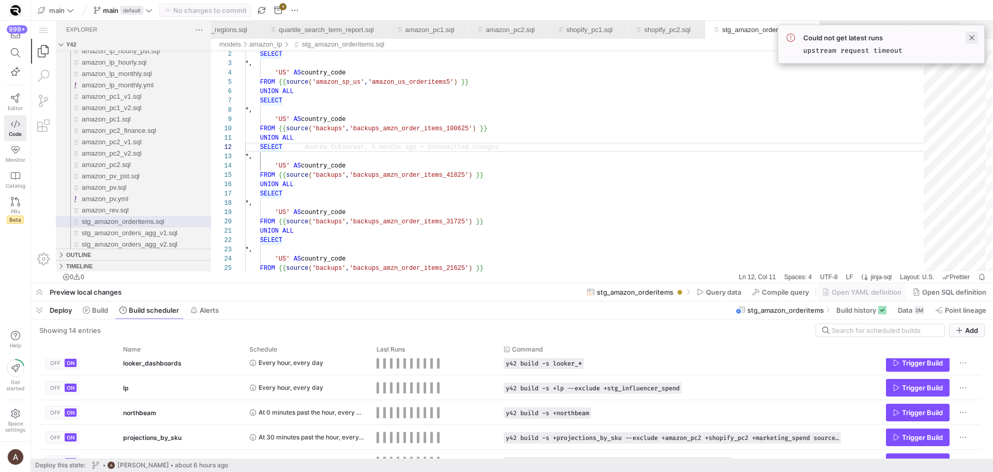
click at [971, 36] on span at bounding box center [972, 38] width 12 height 12
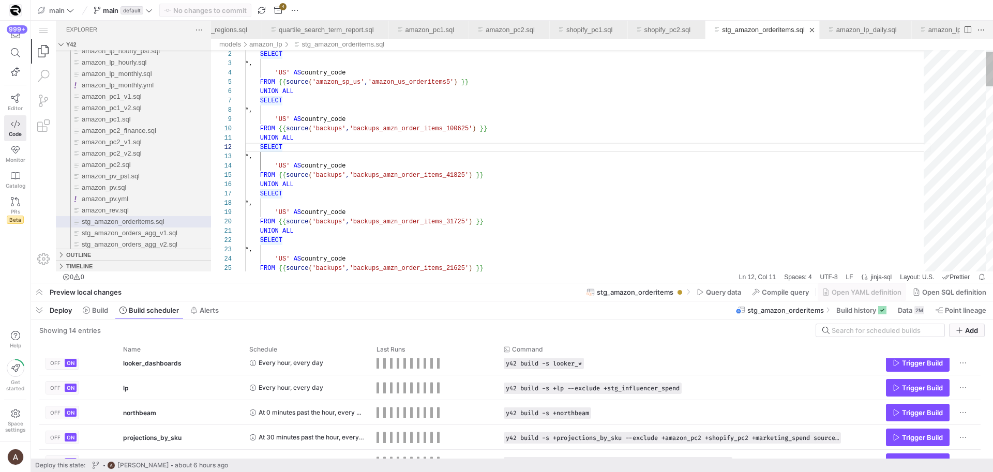
scroll to position [37, 246]
click at [344, 381] on div "Every hour, every day" at bounding box center [306, 387] width 115 height 23
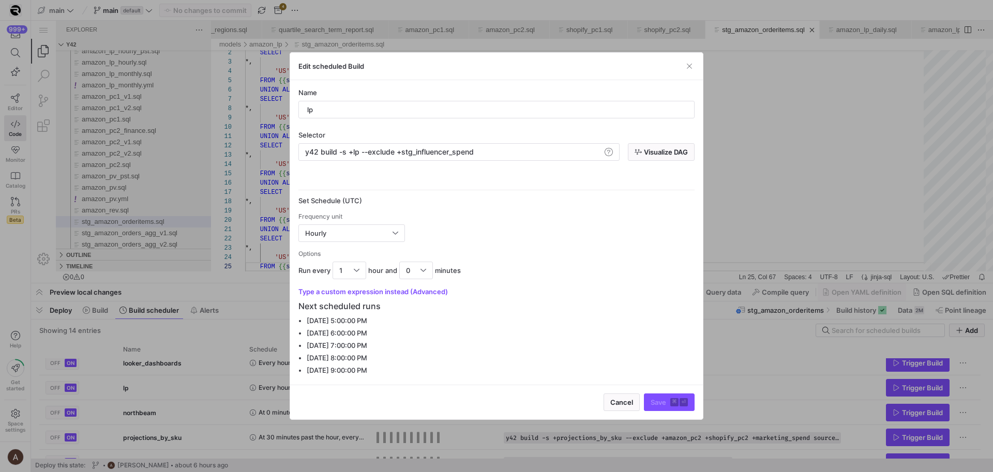
click at [246, 374] on div at bounding box center [496, 236] width 993 height 472
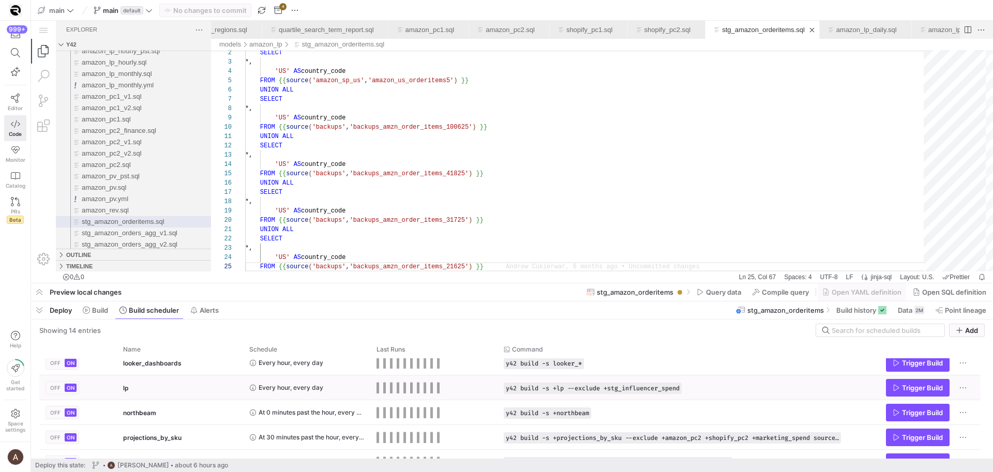
click at [378, 390] on rect "Press SPACE to select this row." at bounding box center [378, 387] width 3 height 11
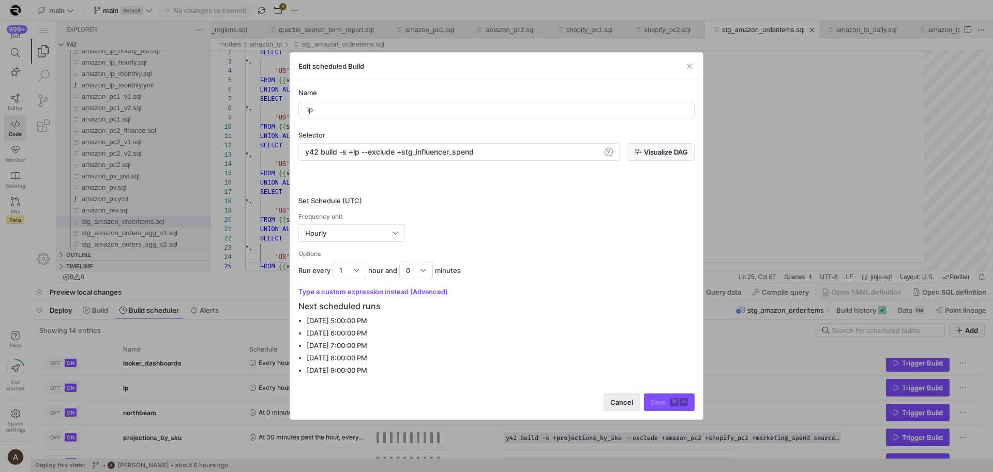
click at [622, 405] on span "Cancel" at bounding box center [621, 402] width 23 height 8
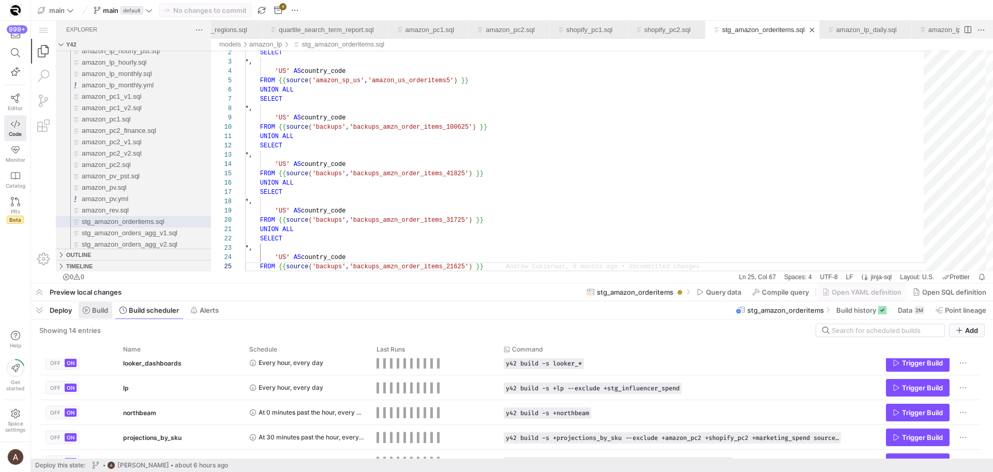
click at [108, 311] on span "Build" at bounding box center [100, 310] width 16 height 8
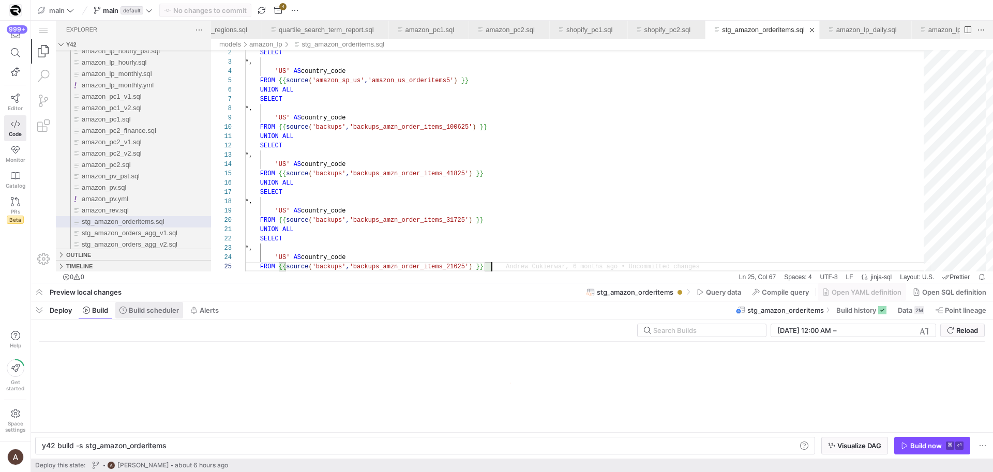
scroll to position [0, 124]
click at [131, 312] on span "Build scheduler" at bounding box center [154, 310] width 50 height 8
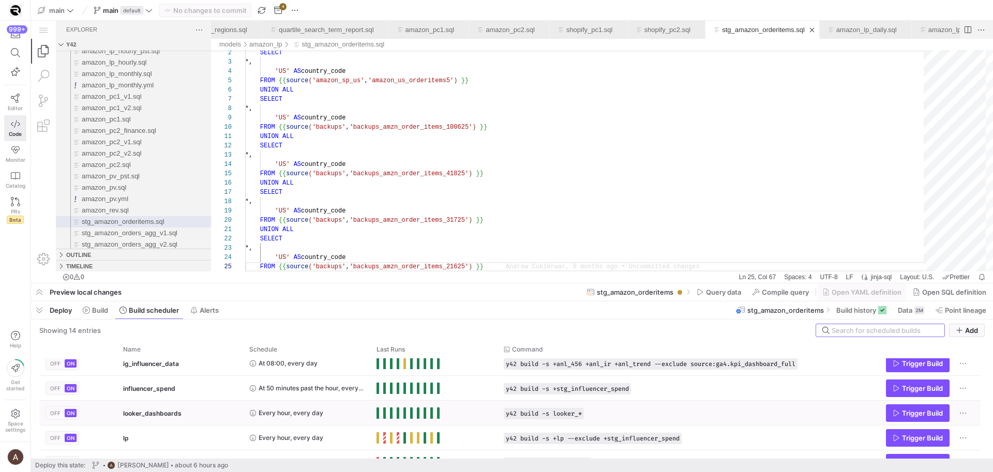
scroll to position [83, 0]
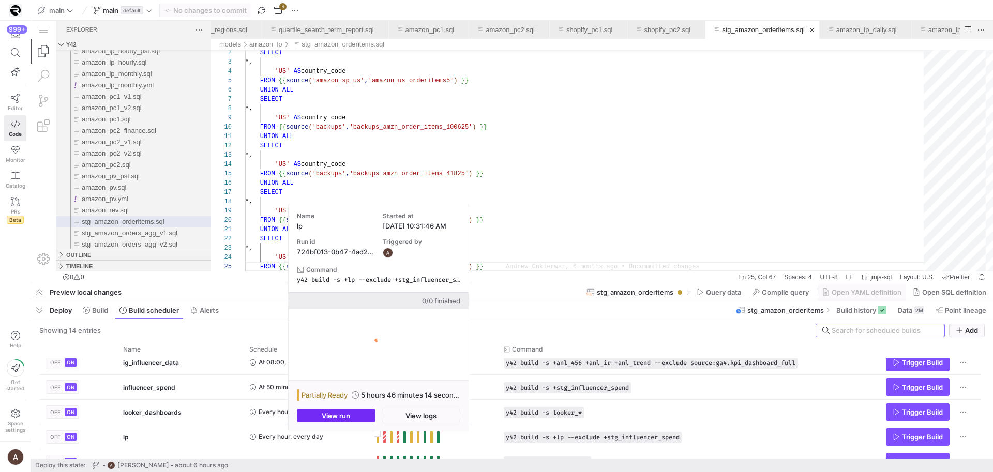
click at [360, 414] on span "button" at bounding box center [336, 416] width 78 height 12
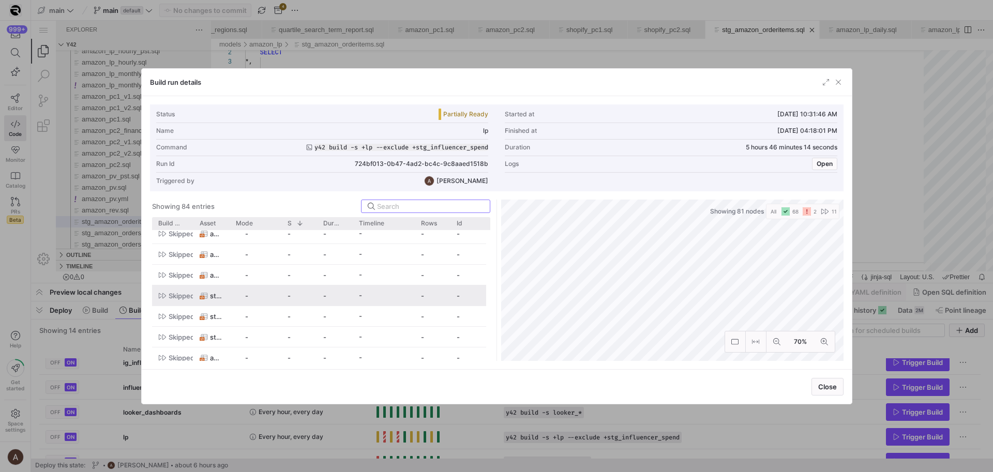
scroll to position [1558, 0]
click at [820, 82] on div "Build run details" at bounding box center [497, 82] width 710 height 27
click at [826, 82] on span "button" at bounding box center [826, 82] width 10 height 10
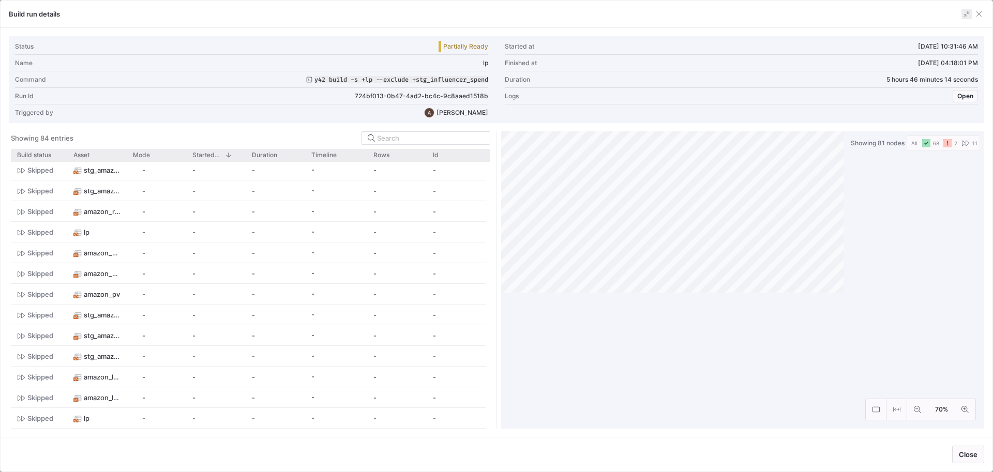
scroll to position [1471, 0]
click at [917, 414] on button at bounding box center [917, 409] width 21 height 21
click at [963, 408] on icon at bounding box center [964, 409] width 7 height 7
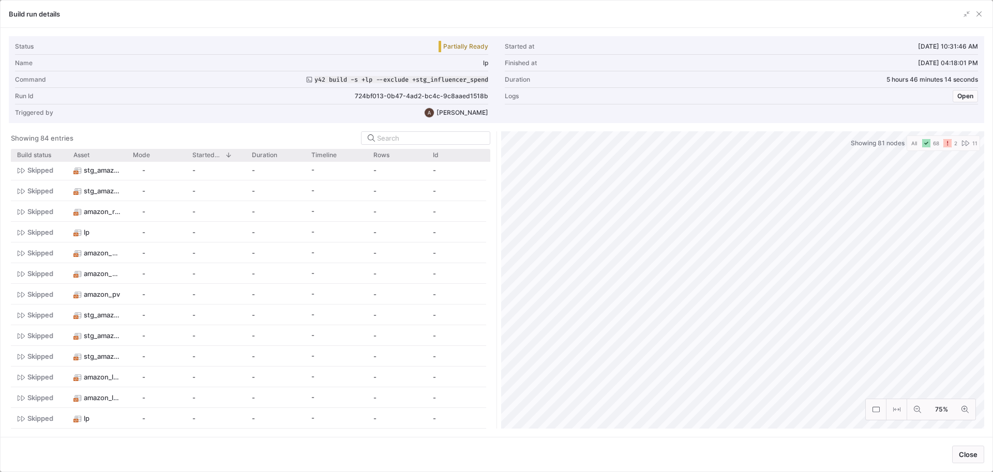
click at [851, 137] on y42-orchestration-diagram "Showing 81 nodes All 68 2 11 75%" at bounding box center [743, 279] width 484 height 297
click at [818, 120] on div "Status Partially Ready Started at 10/08/25, 10:31:46 AM Name lp Finished at 10/…" at bounding box center [496, 232] width 975 height 393
click at [972, 9] on div at bounding box center [972, 14] width 23 height 10
click at [974, 11] on span "button" at bounding box center [979, 14] width 10 height 10
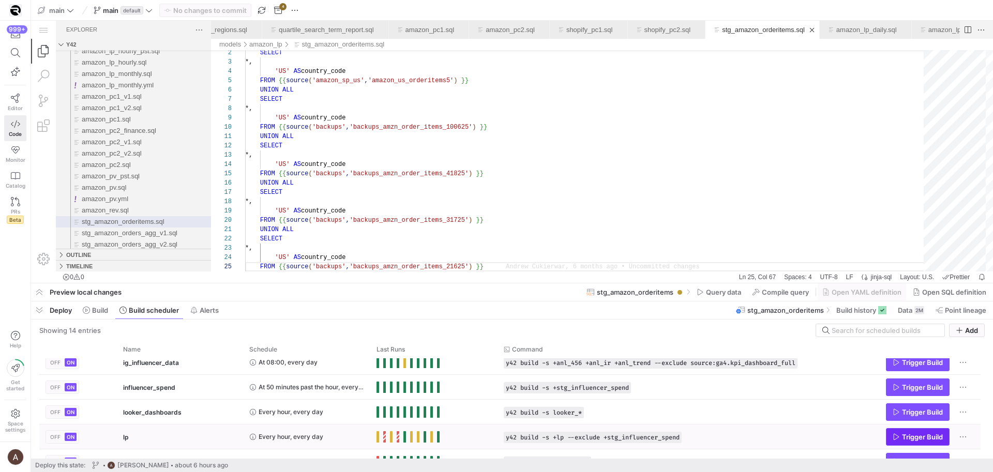
click at [914, 433] on span "Trigger Build" at bounding box center [922, 437] width 41 height 8
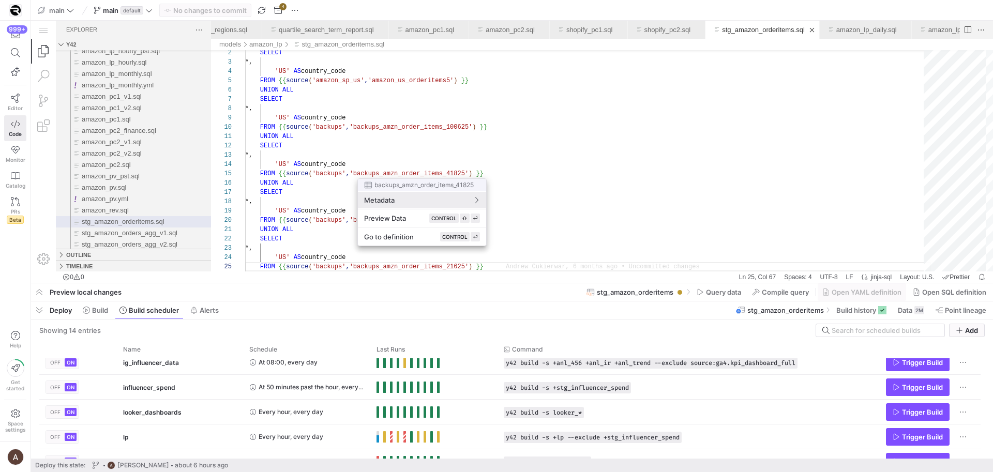
click at [508, 101] on div at bounding box center [496, 236] width 993 height 472
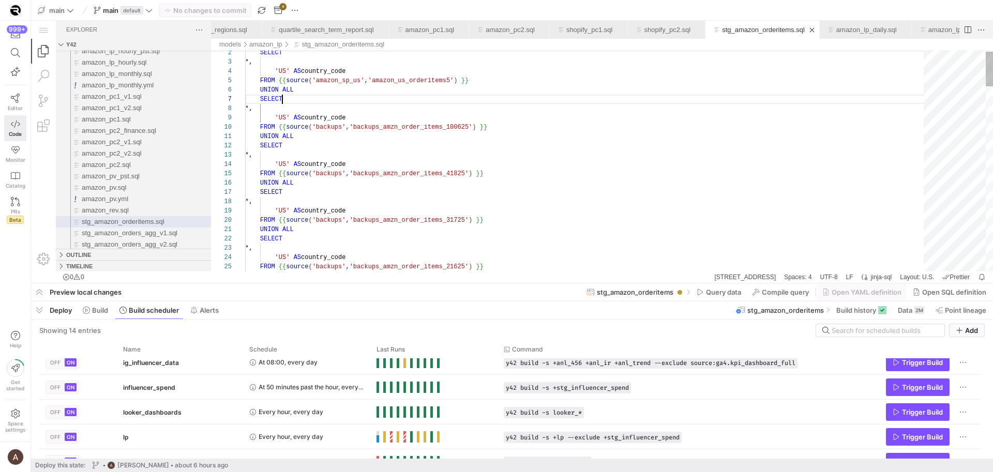
scroll to position [56, 37]
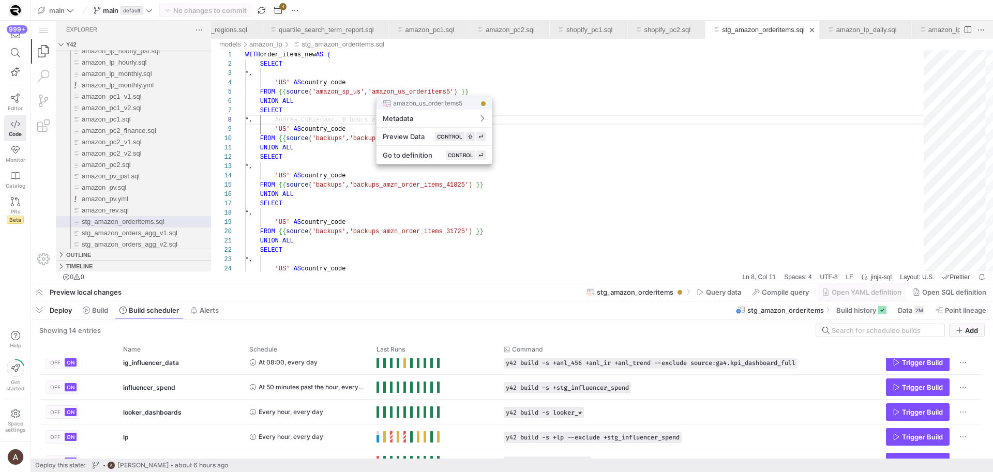
click at [447, 92] on div at bounding box center [496, 236] width 993 height 472
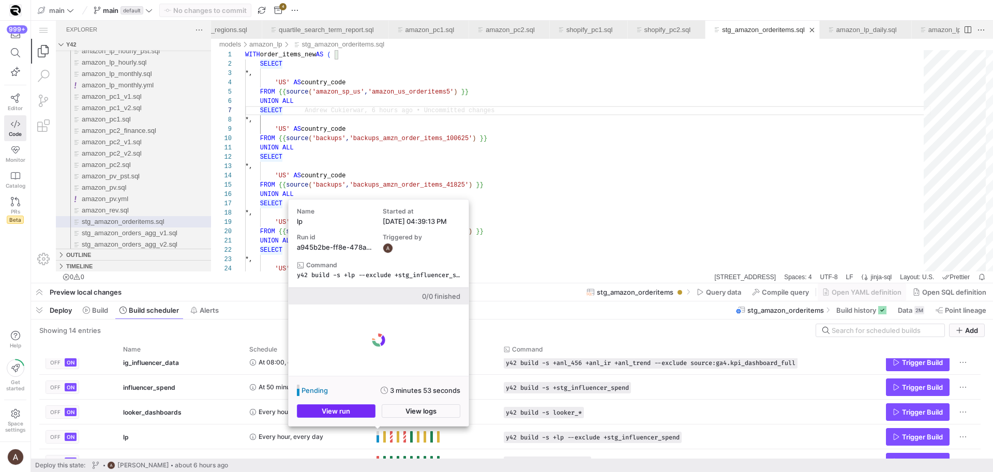
click at [350, 414] on span "View run" at bounding box center [336, 411] width 28 height 8
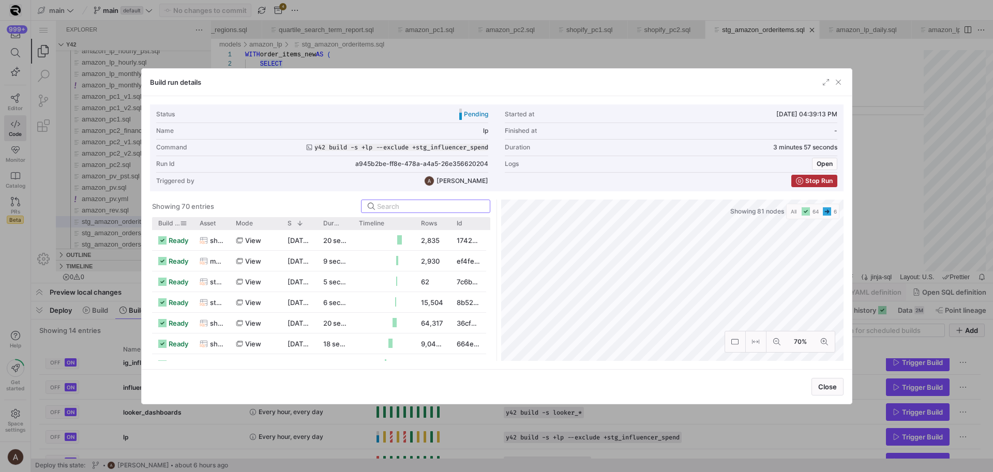
click at [170, 223] on span "Build status" at bounding box center [169, 223] width 22 height 7
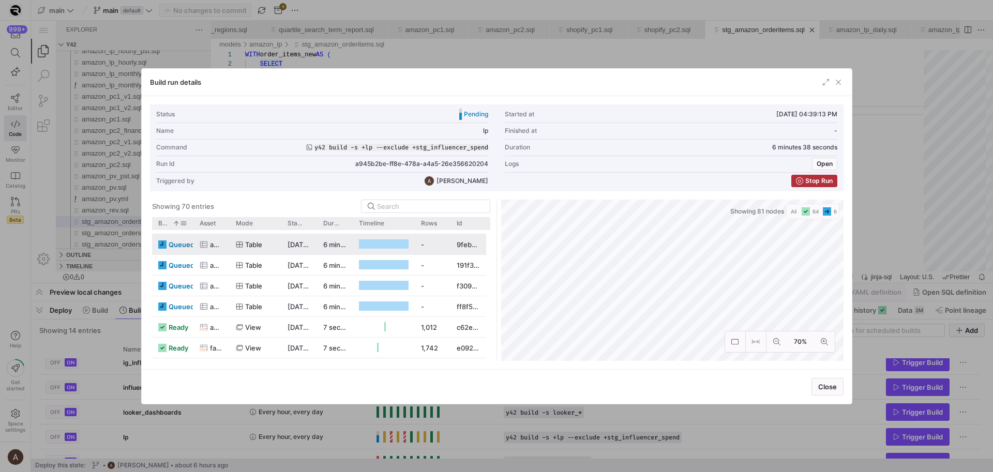
scroll to position [0, 0]
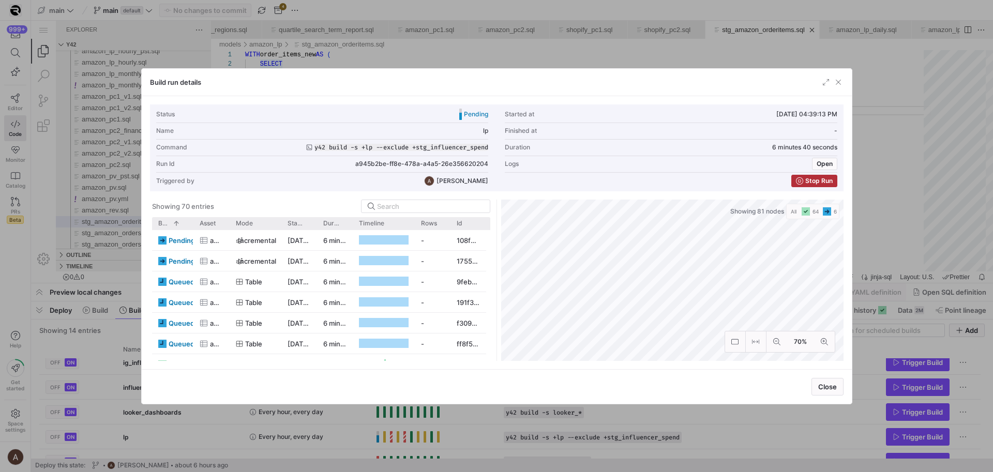
click at [6, 262] on div at bounding box center [496, 236] width 993 height 472
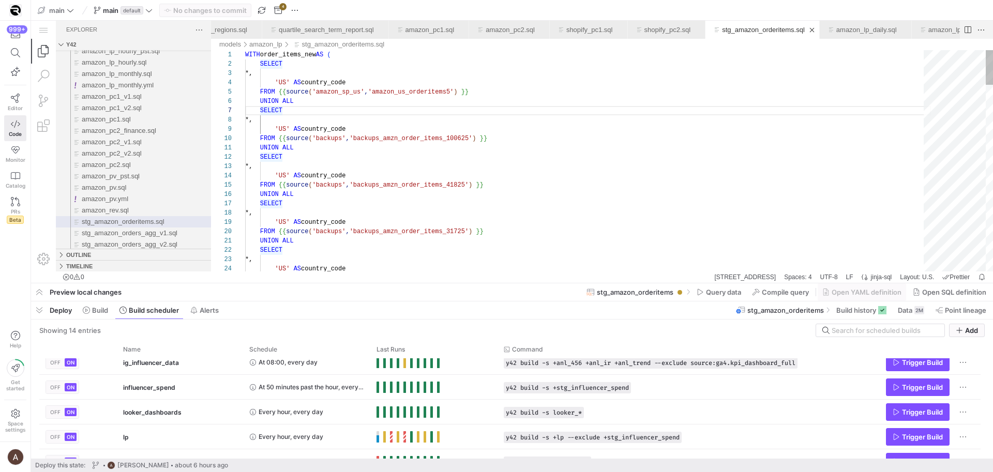
scroll to position [84, 250]
type textarea "UNION ALL SELECT *, 'US' AS country_code FROM {{ source('backups', 'backups_amz…"
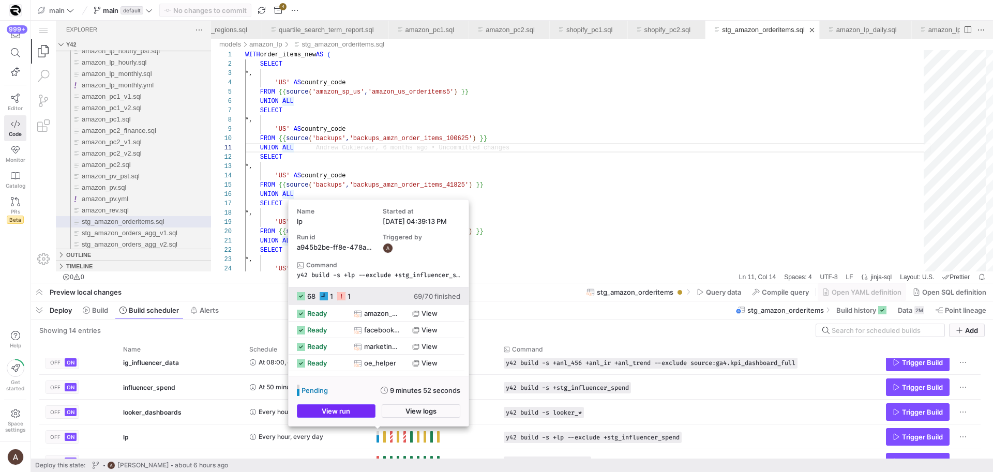
click at [360, 409] on span "button" at bounding box center [336, 411] width 78 height 12
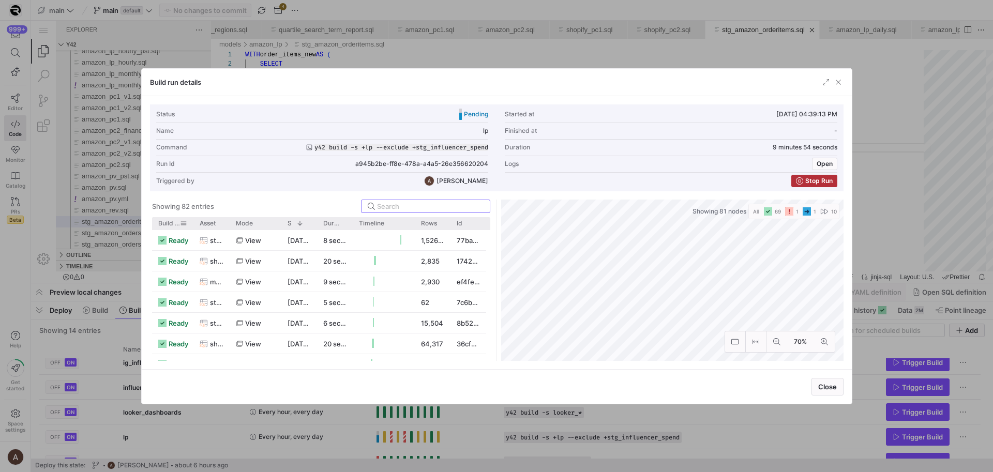
click at [174, 220] on span "Build status" at bounding box center [169, 223] width 22 height 7
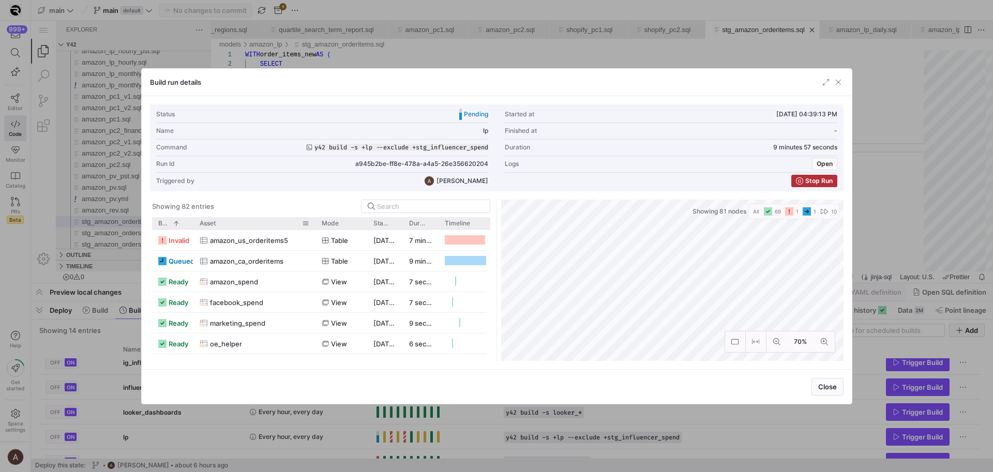
drag, startPoint x: 228, startPoint y: 223, endPoint x: 314, endPoint y: 221, distance: 85.9
click at [314, 221] on div at bounding box center [315, 223] width 4 height 12
click at [210, 238] on span "amazon_us_orderitems5" at bounding box center [249, 241] width 78 height 20
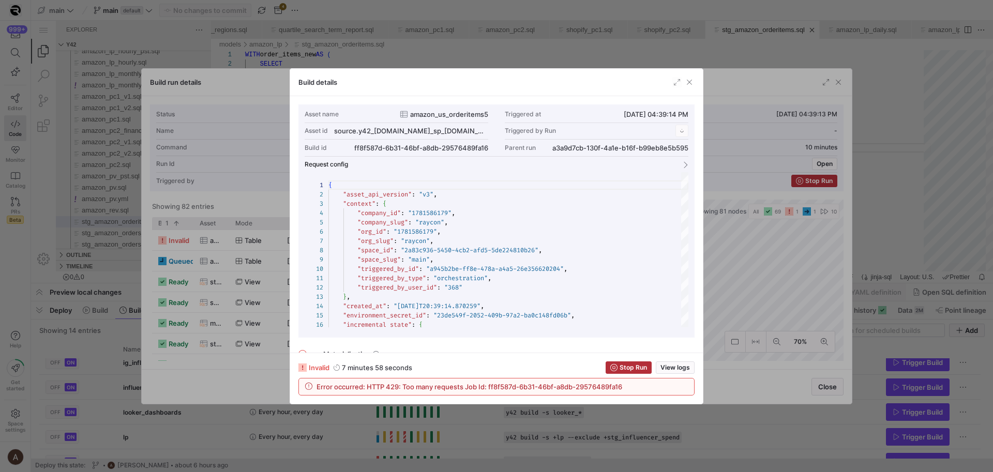
scroll to position [93, 0]
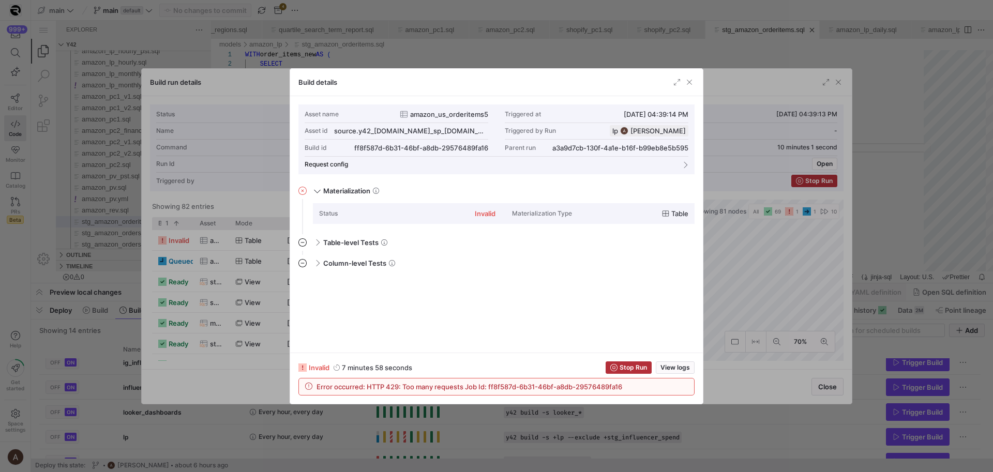
click at [237, 268] on div at bounding box center [496, 236] width 993 height 472
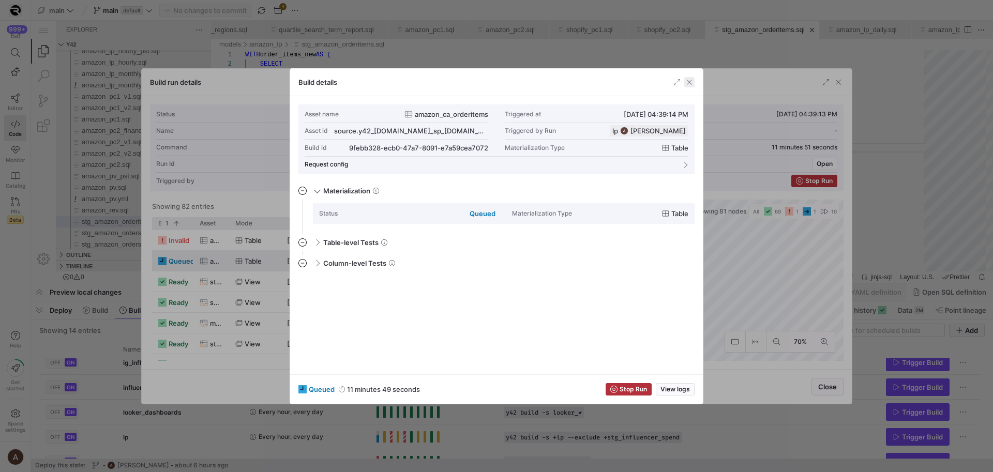
click at [686, 85] on span "button" at bounding box center [689, 82] width 10 height 10
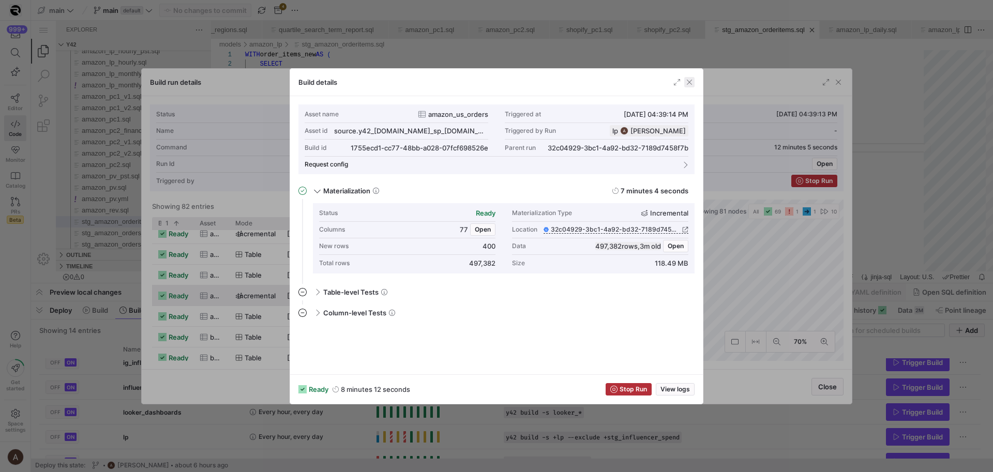
click at [687, 84] on span "button" at bounding box center [689, 82] width 10 height 10
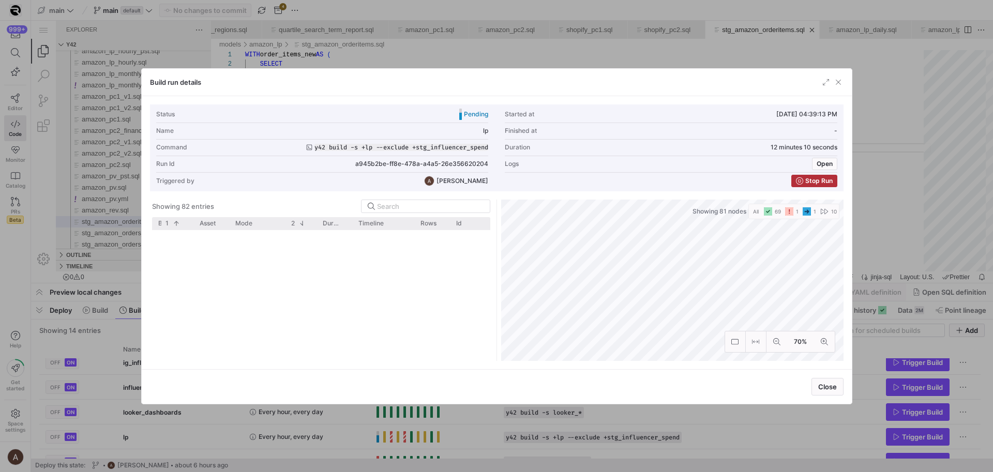
scroll to position [0, 0]
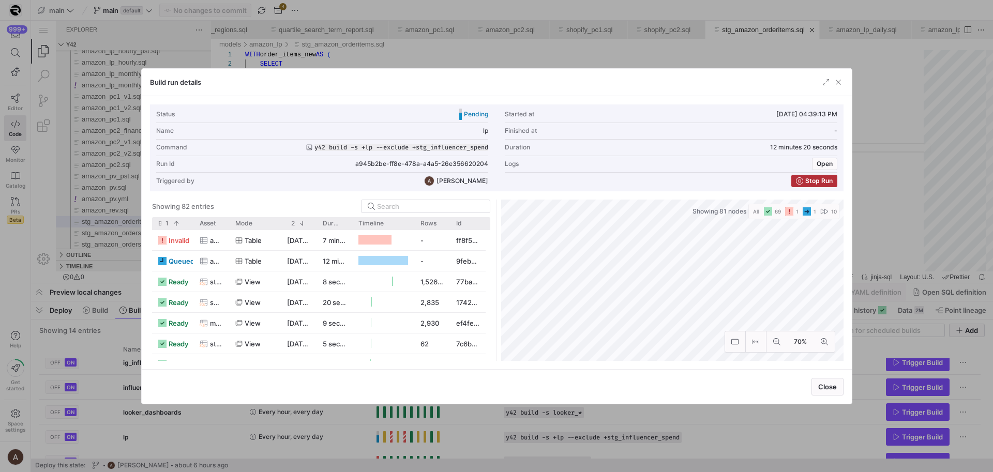
click at [549, 49] on div at bounding box center [496, 236] width 993 height 472
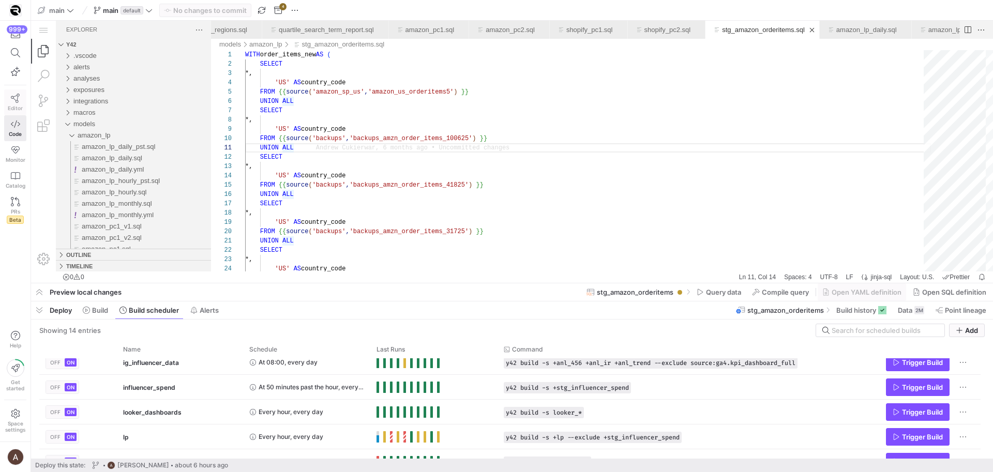
click at [11, 102] on icon at bounding box center [15, 98] width 9 height 9
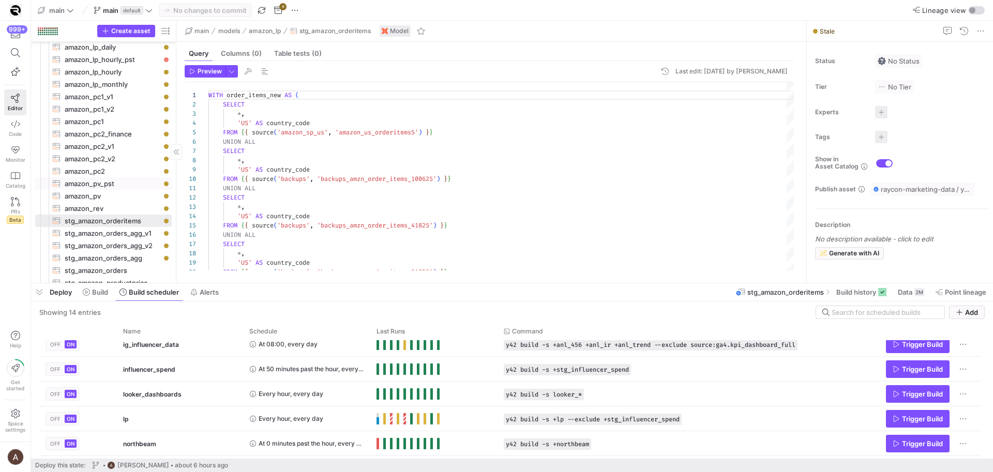
scroll to position [38, 0]
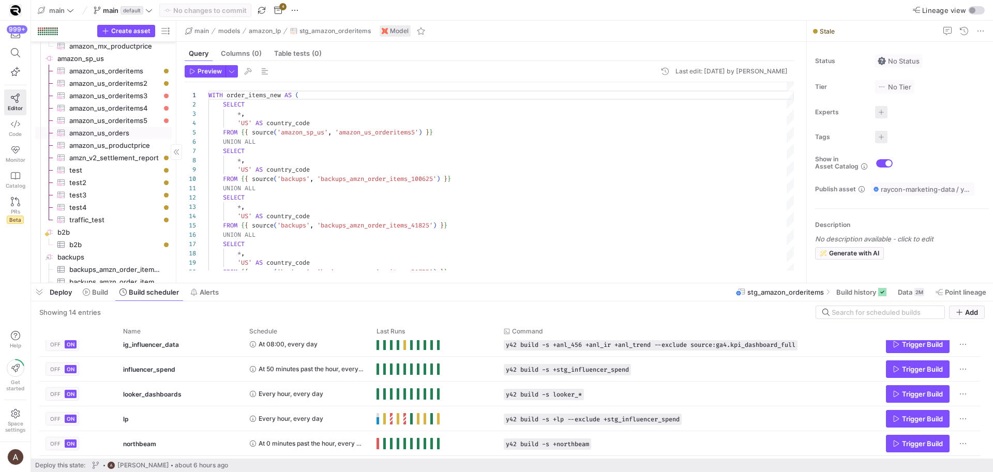
click at [115, 135] on span "amazon_us_orders​​​​​​​​​" at bounding box center [114, 133] width 91 height 12
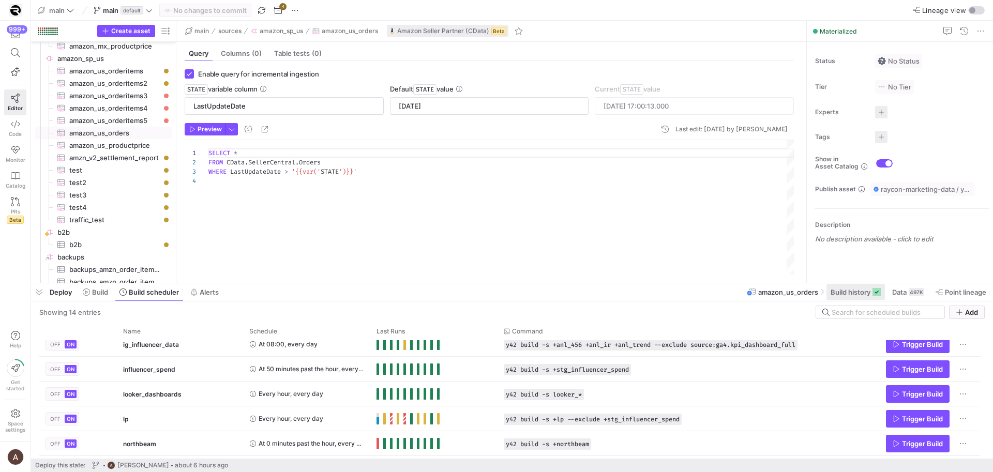
click at [849, 297] on span at bounding box center [855, 292] width 58 height 17
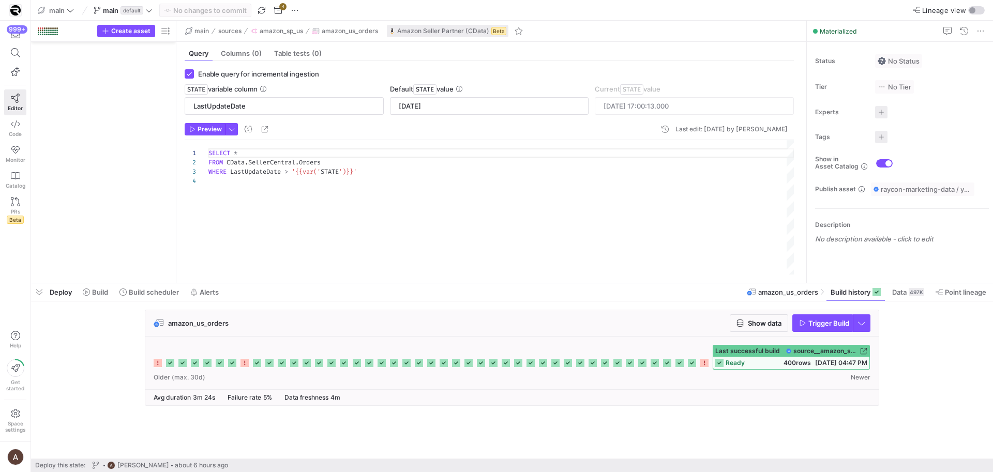
scroll to position [28, 0]
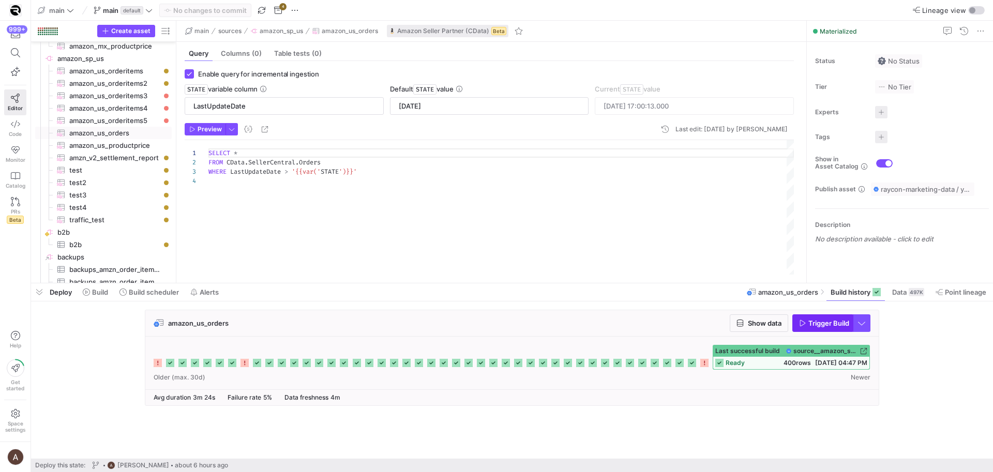
click at [839, 317] on span "button" at bounding box center [822, 323] width 59 height 17
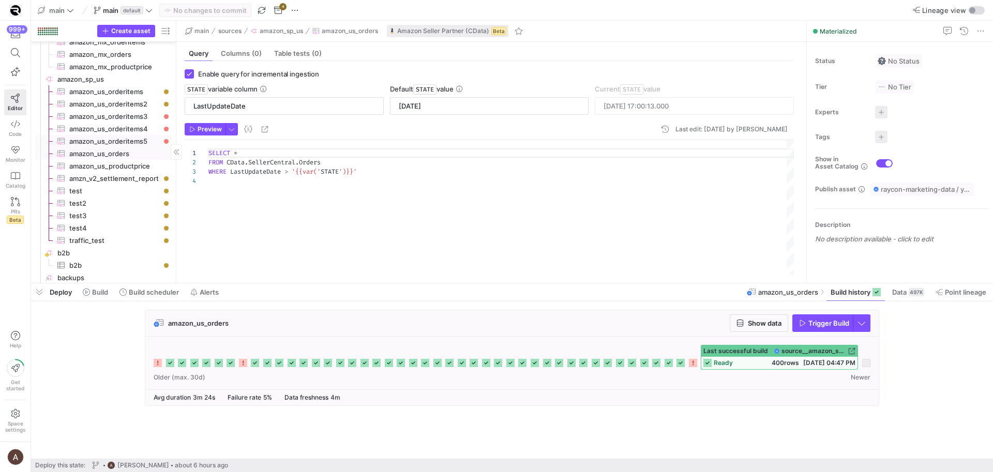
scroll to position [2447, 0]
click at [121, 94] on span "amazon_us_orderitems​​​​​​​​​" at bounding box center [114, 96] width 91 height 12
type input "STATE"
type input "2025-01-25"
type textarea "SELECT AmazonOrderId, IsGift, OrderItemId, QuantityOrdered, SellerSKU, Title, I…"
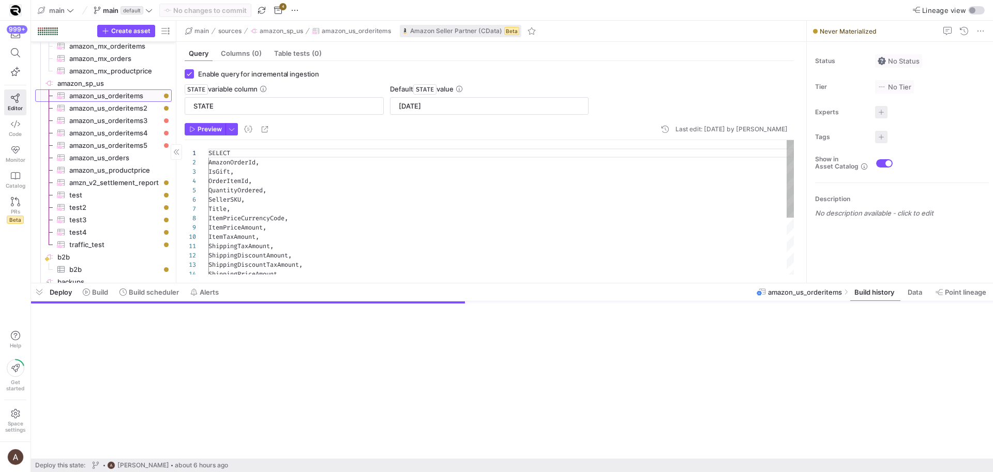
scroll to position [93, 0]
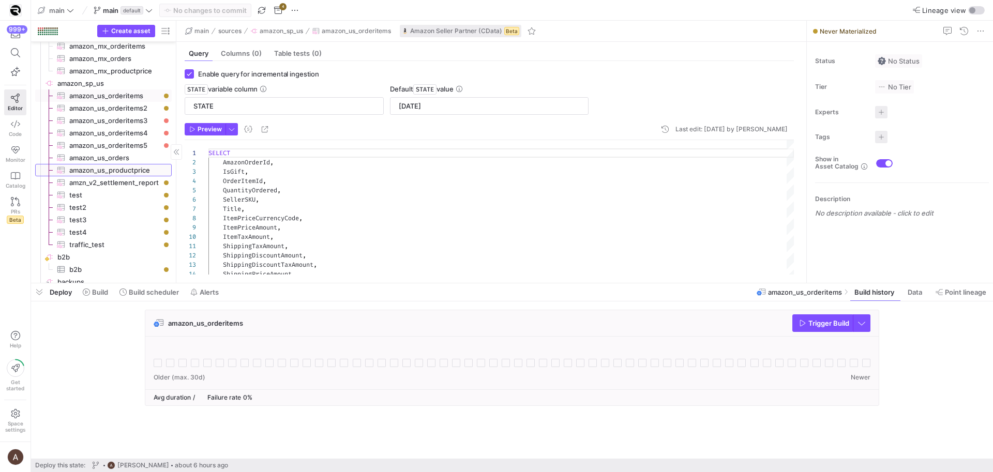
click at [118, 167] on span "amazon_us_productprice​​​​​​​​​" at bounding box center [114, 170] width 91 height 12
checkbox input "false"
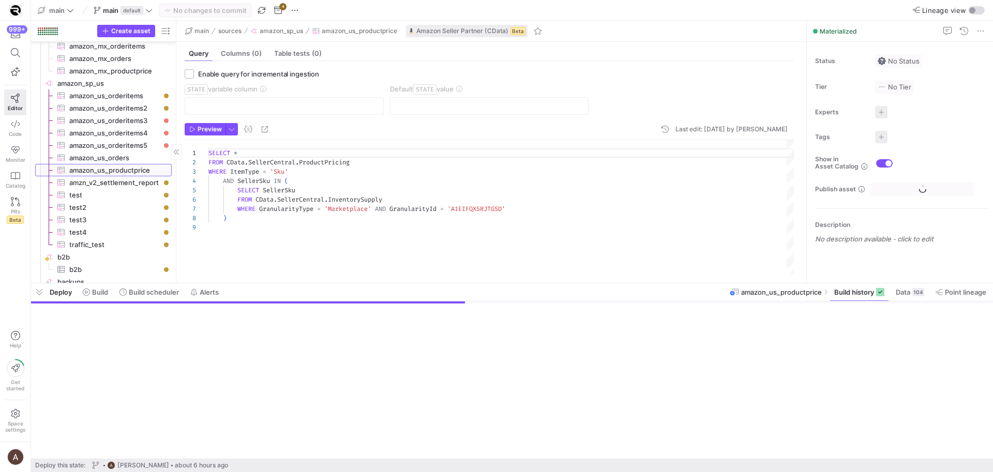
scroll to position [74, 0]
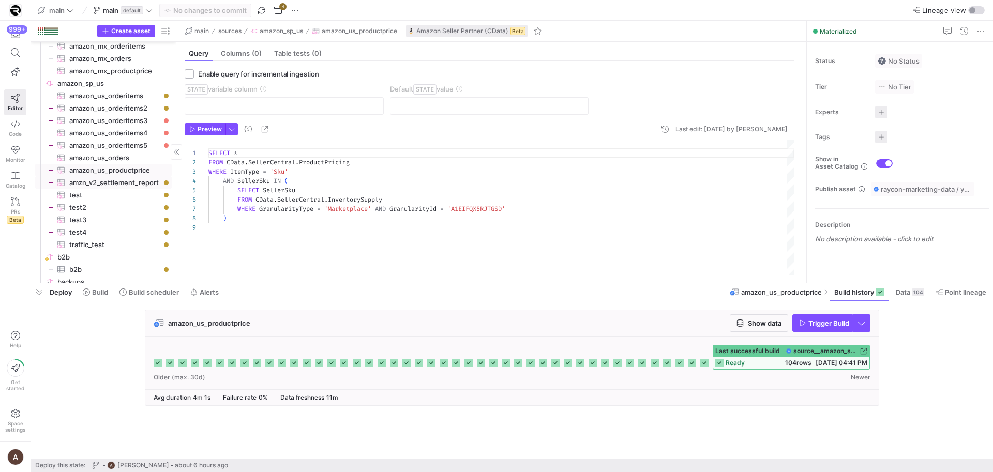
click at [116, 178] on span "amzn_v2_settlement_report​​​​​​​​​" at bounding box center [114, 183] width 91 height 12
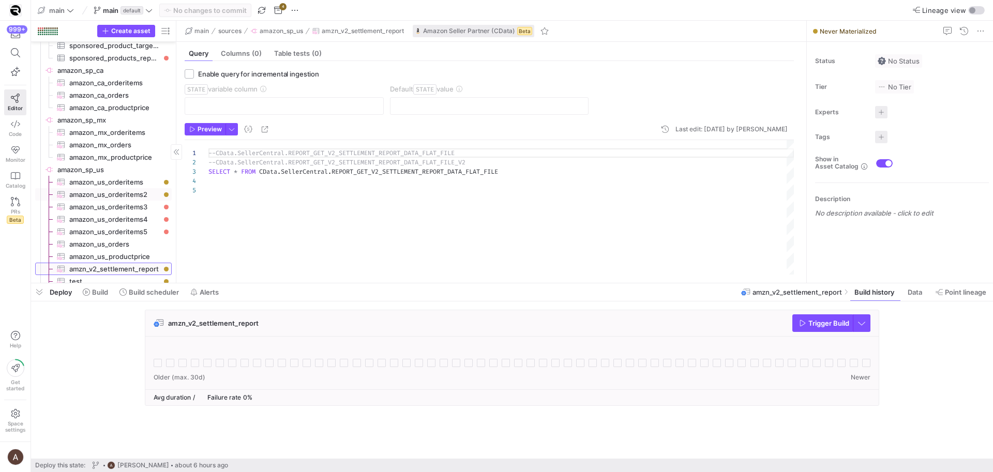
scroll to position [2356, 0]
click at [119, 160] on span "amazon_mx_productprice​​​​​​​​​" at bounding box center [114, 163] width 91 height 12
type textarea "SELECT * FROM CData.SellerCentral.ProductPricing WHERE ItemType = 'Sku' AND Sel…"
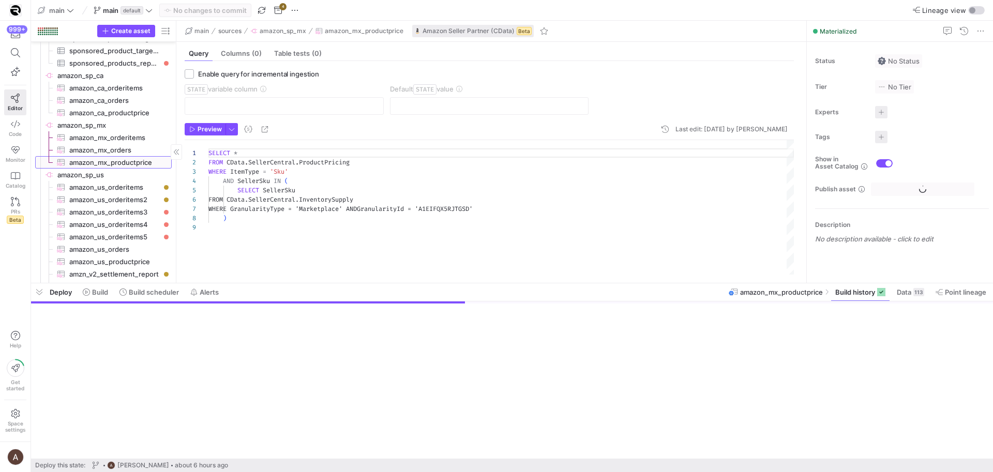
scroll to position [74, 0]
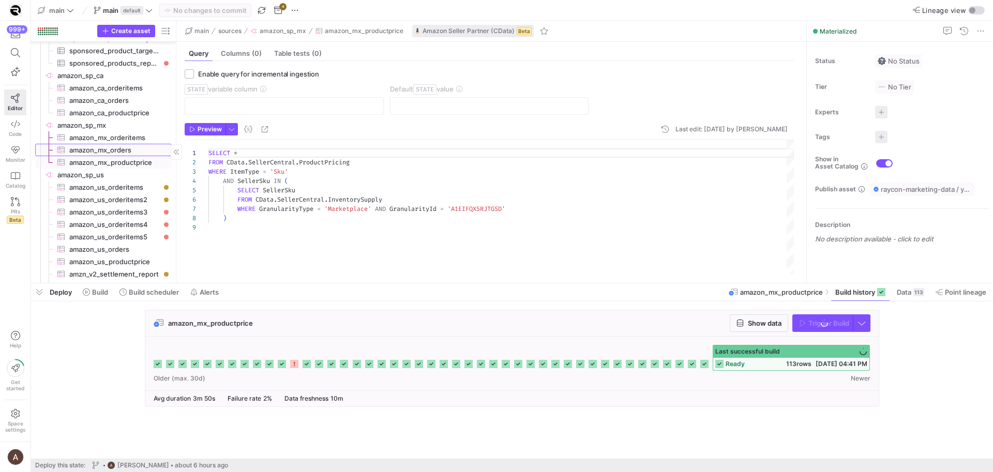
click at [121, 153] on span "amazon_mx_orders​​​​​​​​​" at bounding box center [114, 150] width 91 height 12
checkbox input "true"
type input "LastUpdateDate"
type input "2022-01-01"
type textarea "SELECT * FROM CData.SellerCentral.Orders WHERE LastUpdateDate > '{{var('STATE')…"
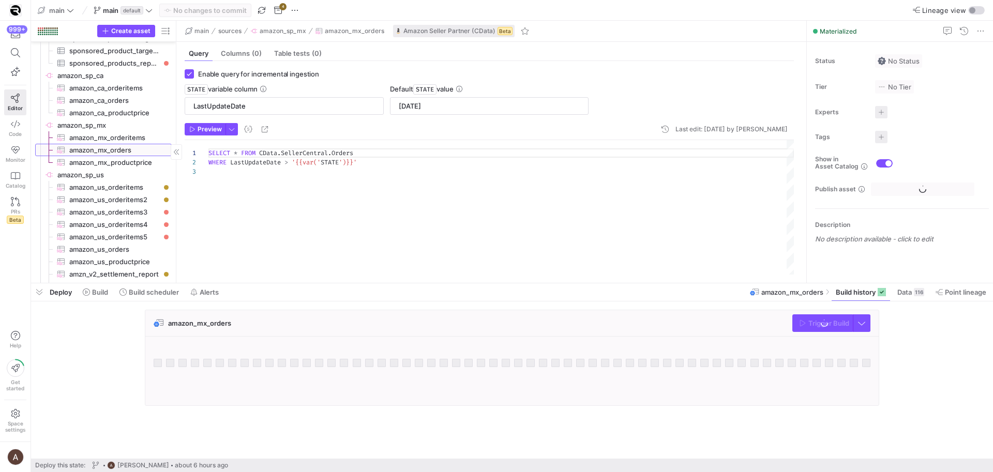
scroll to position [19, 0]
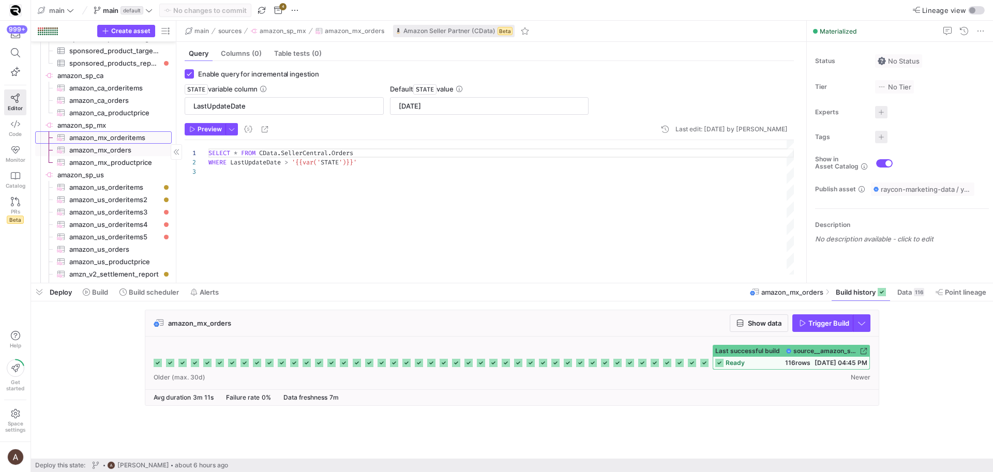
click at [123, 139] on span "amazon_mx_orderitems​​​​​​​​​" at bounding box center [114, 138] width 91 height 12
type input "STATE"
type textarea "SELECT AmazonOrderId, IsGift, OrderItemId, QuantityOrdered, SellerSKU, Title, I…"
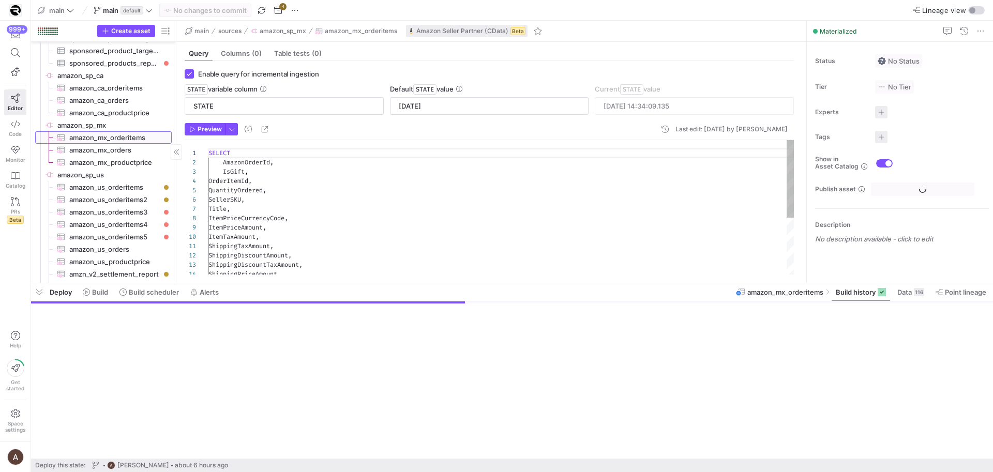
scroll to position [93, 0]
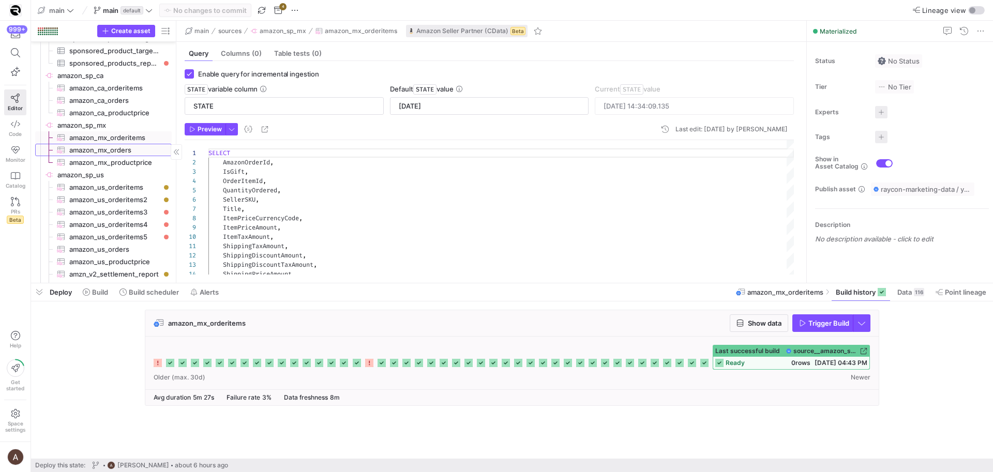
click at [118, 150] on span "amazon_mx_orders​​​​​​​​​" at bounding box center [114, 150] width 91 height 12
type input "LastUpdateDate"
type textarea "SELECT * FROM CData.SellerCentral.Orders WHERE LastUpdateDate > '{{var('STATE')…"
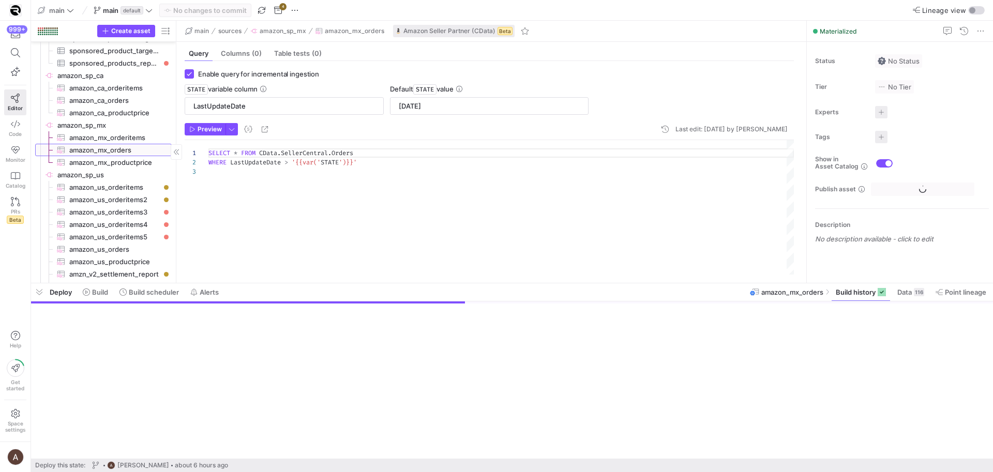
scroll to position [19, 0]
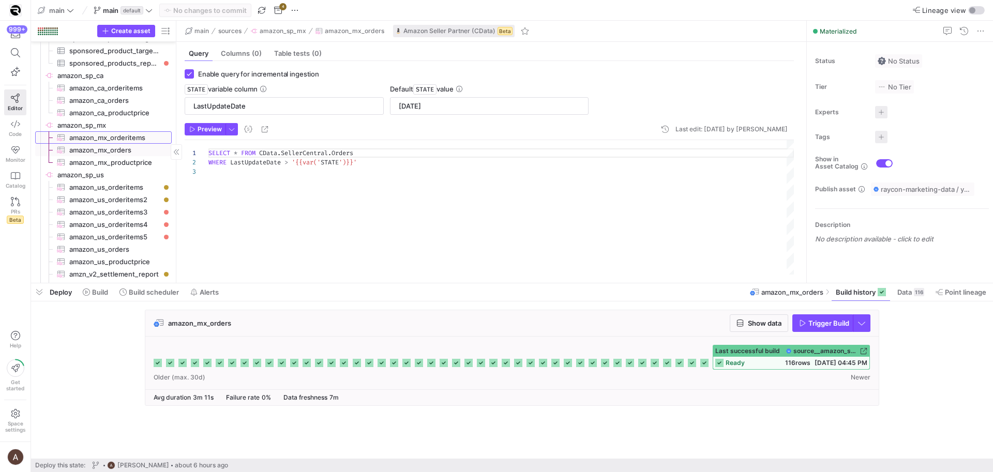
click at [123, 140] on span "amazon_mx_orderitems​​​​​​​​​" at bounding box center [114, 138] width 91 height 12
type input "STATE"
type textarea "SELECT AmazonOrderId, IsGift, OrderItemId, QuantityOrdered, SellerSKU, Title, I…"
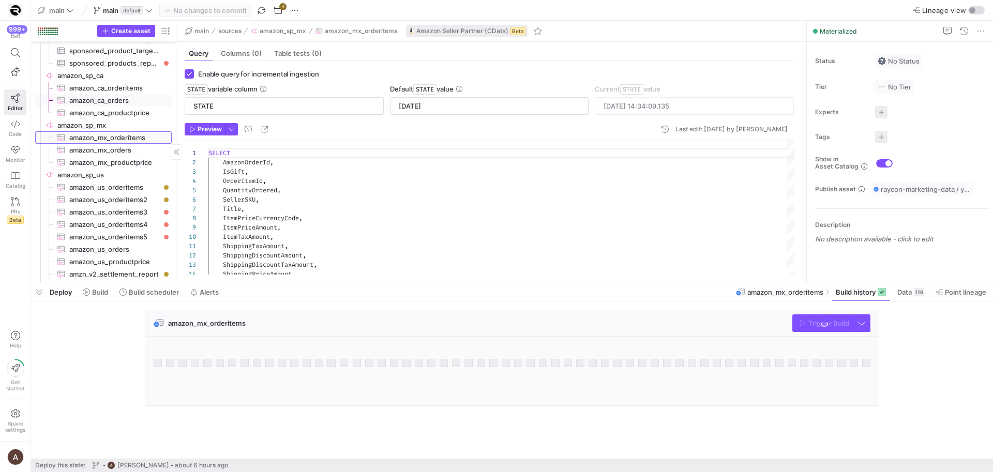
scroll to position [2356, 0]
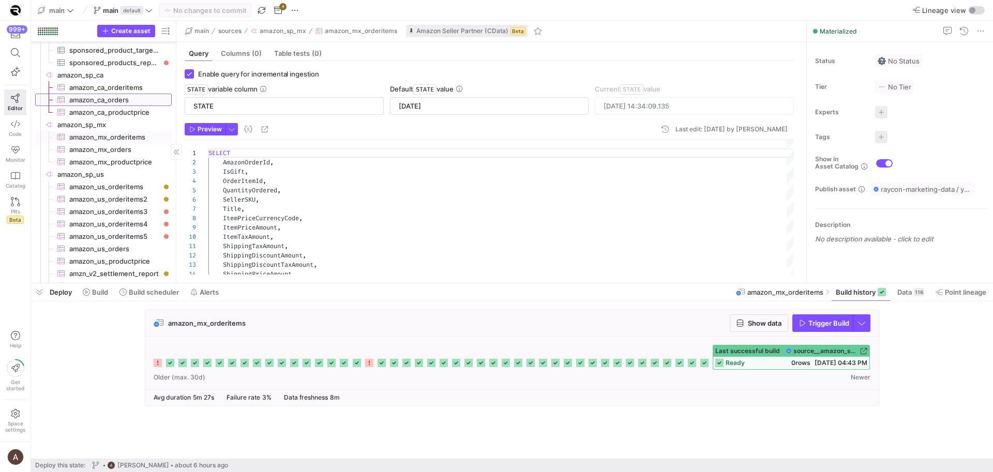
click at [127, 99] on span "amazon_ca_orders​​​​​​​​​" at bounding box center [114, 100] width 91 height 12
type input "LastUpdateDate"
type textarea "SELECT * FROM CData.SellerCentral.Orders WHERE LastUpdateDate > '{{var('STATE')…"
type input "2025-05-08 04:48:49.000"
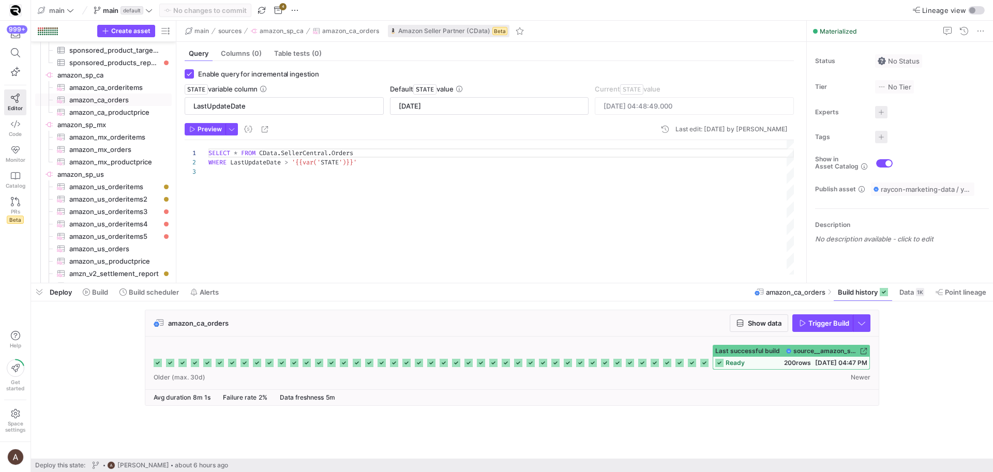
click at [704, 360] on icon at bounding box center [704, 363] width 8 height 8
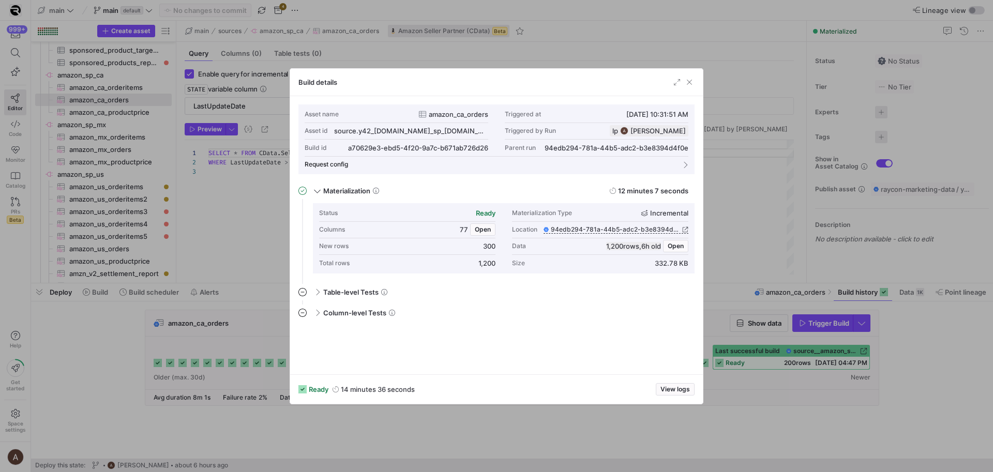
click at [718, 387] on div at bounding box center [496, 236] width 993 height 472
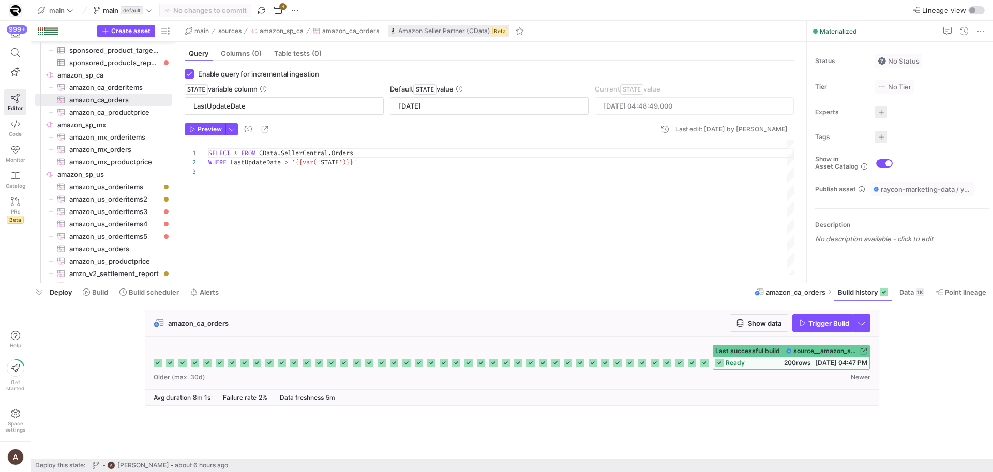
click at [718, 365] on icon at bounding box center [719, 363] width 8 height 8
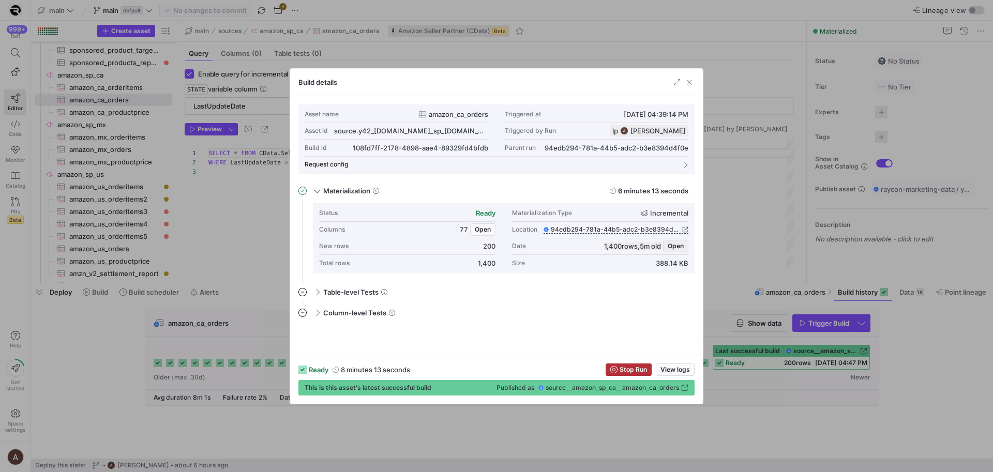
click at [670, 246] on span "Open" at bounding box center [676, 246] width 16 height 7
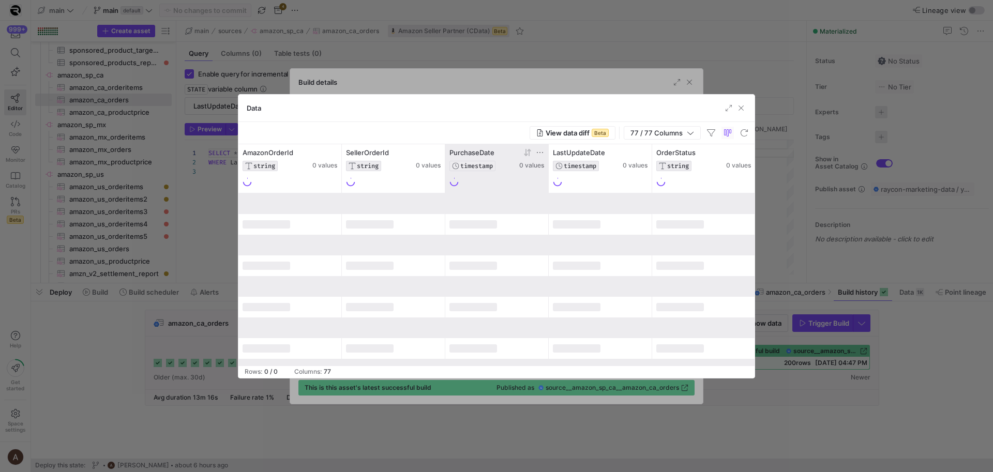
click at [525, 154] on icon at bounding box center [526, 152] width 4 height 7
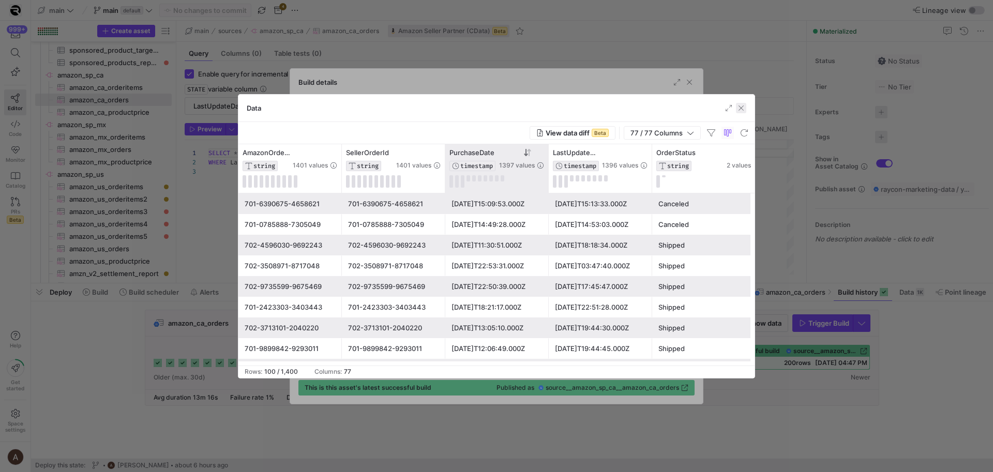
click at [736, 111] on span "button" at bounding box center [741, 108] width 10 height 10
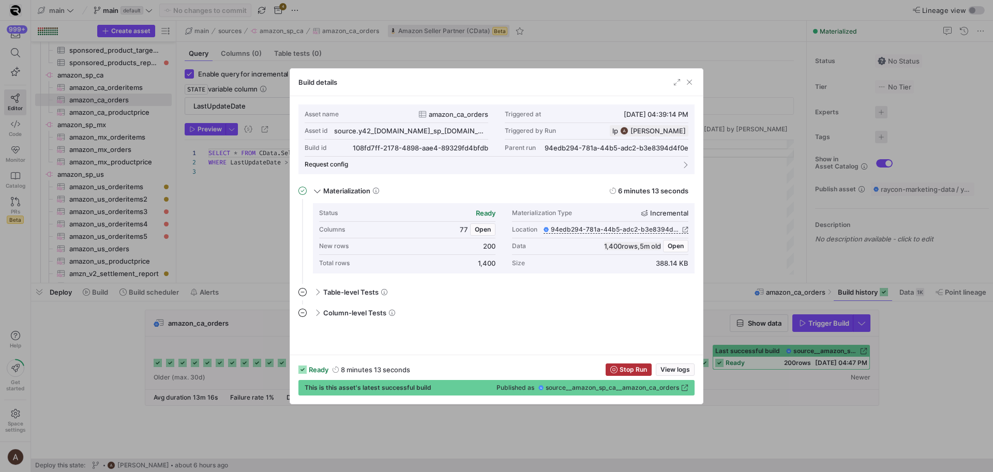
click at [687, 76] on div "Build details" at bounding box center [496, 82] width 413 height 27
click at [689, 78] on span "button" at bounding box center [689, 82] width 10 height 10
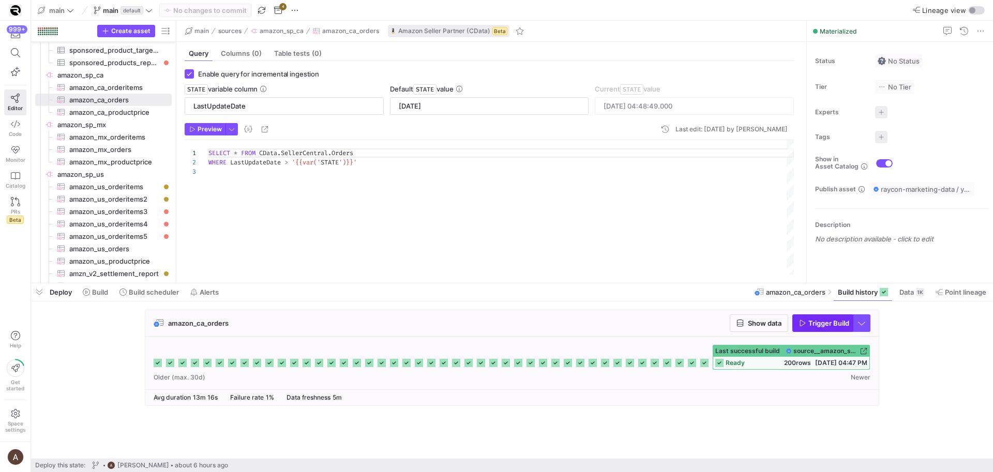
click at [830, 315] on span "button" at bounding box center [822, 323] width 59 height 17
click at [106, 83] on span "amazon_ca_orderitems​​​​​​​​​" at bounding box center [114, 88] width 91 height 12
type input "STATE"
type textarea "SELECT AmazonOrderId, IsGift, OrderItemId, QuantityOrdered, SellerSKU, Title, I…"
type input "2025-10-07 13:52:07.478"
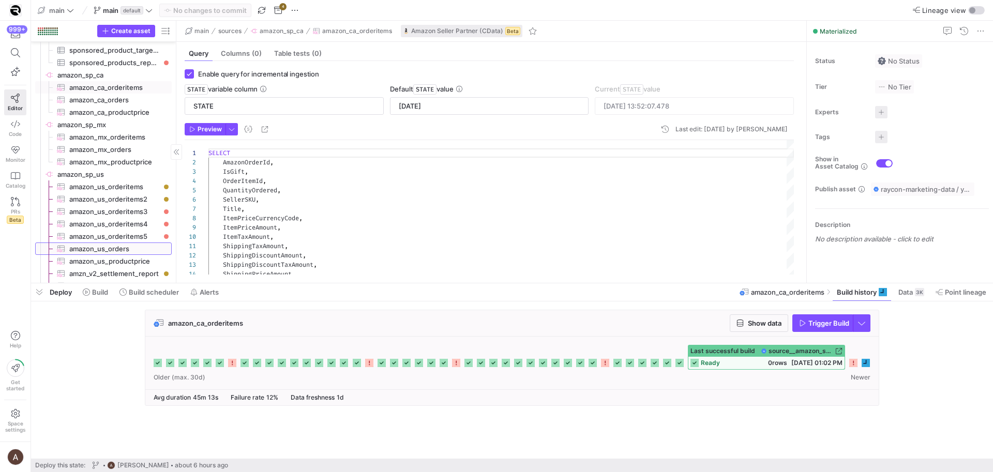
click at [115, 247] on span "amazon_us_orders​​​​​​​​​" at bounding box center [114, 249] width 91 height 12
type input "LastUpdateDate"
type input "2025-01-01"
type textarea "SELECT * FROM CData.SellerCentral.Orders WHERE LastUpdateDate > '{{var('STATE')…"
type input "2025-10-07 17:00:13.000"
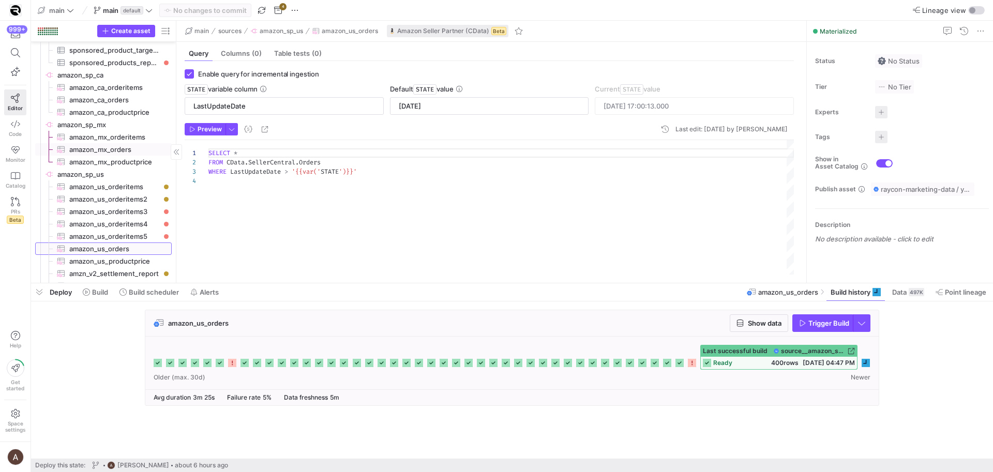
scroll to position [2353, 0]
click at [116, 243] on span "amazon_us_orderitems5​​​​​​​​​" at bounding box center [114, 240] width 91 height 12
type input "STATE"
type input "2025-10-06"
type textarea "SELECT AmazonOrderId, IsGift, OrderItemId, QuantityOrdered, SellerSKU, Title, I…"
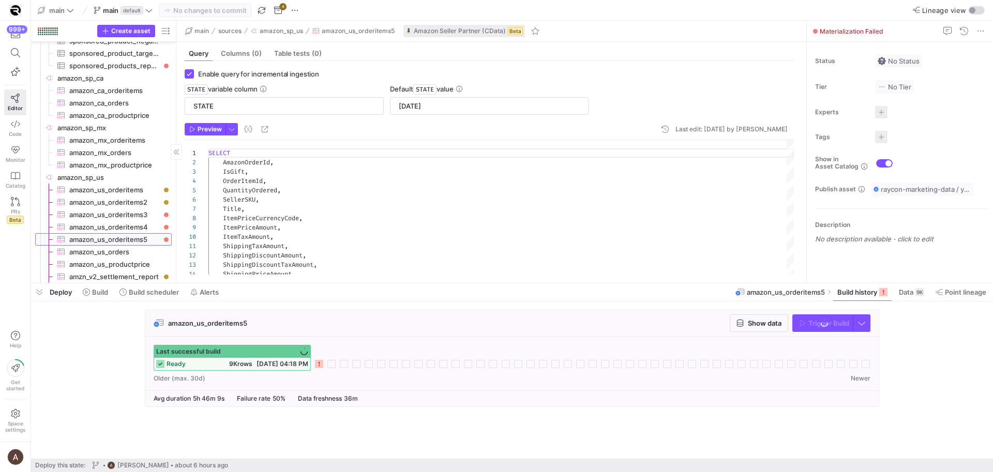
scroll to position [2360, 0]
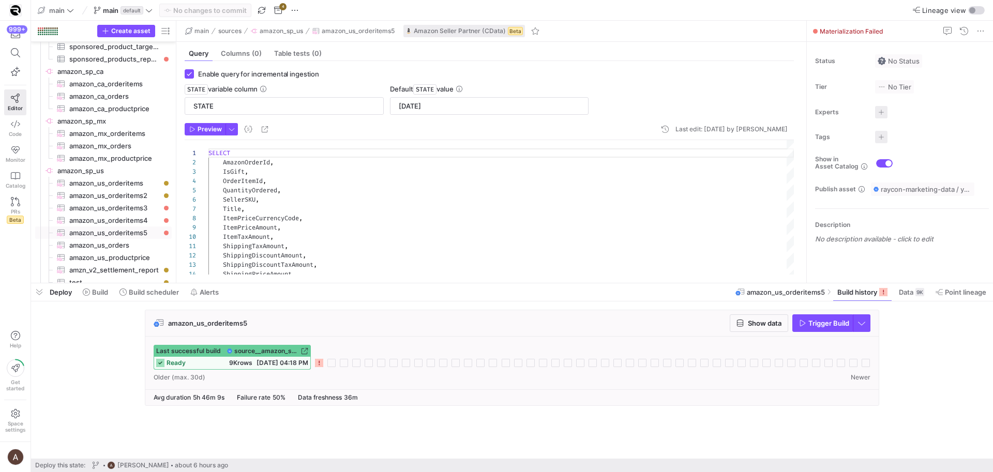
click at [229, 364] on span "9K rows" at bounding box center [240, 363] width 23 height 8
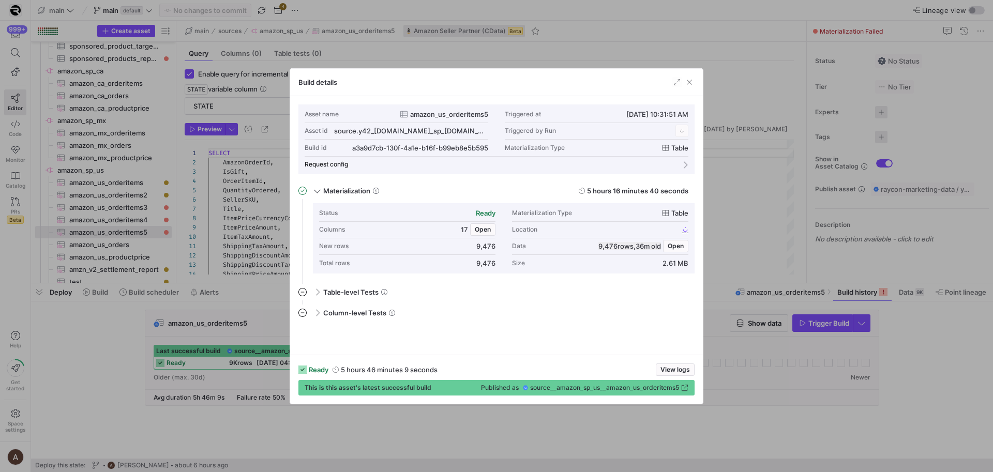
scroll to position [93, 0]
click at [765, 180] on div at bounding box center [496, 236] width 993 height 472
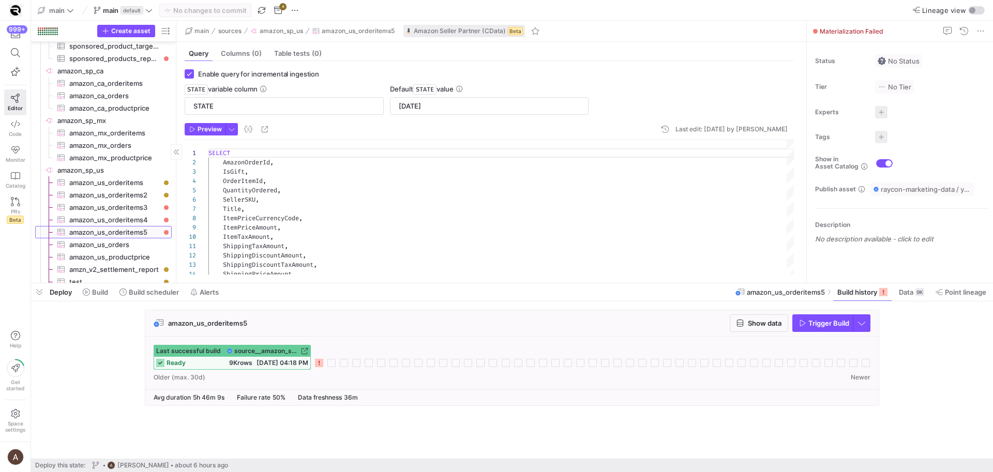
click at [144, 231] on span "amazon_us_orderitems5​​​​​​​​​" at bounding box center [114, 233] width 91 height 12
click at [236, 360] on span "9K rows" at bounding box center [240, 363] width 23 height 8
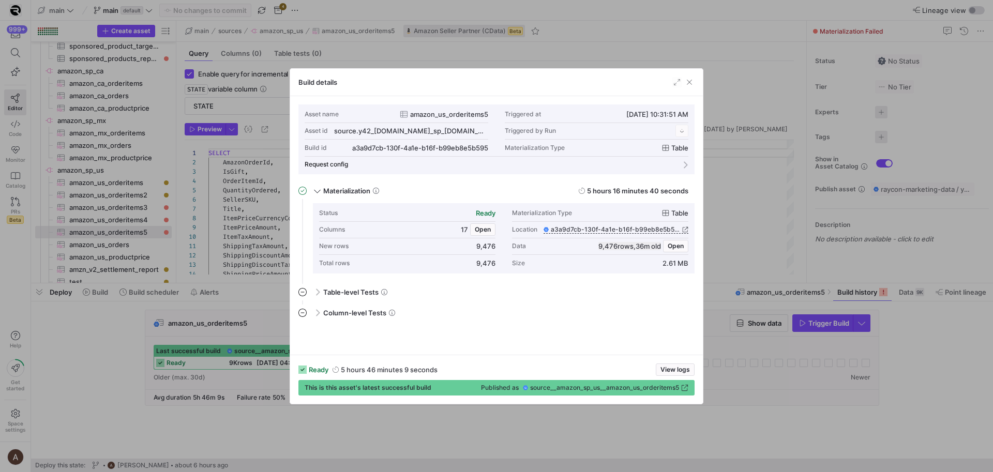
scroll to position [93, 0]
click at [685, 247] on span "button" at bounding box center [676, 245] width 24 height 11
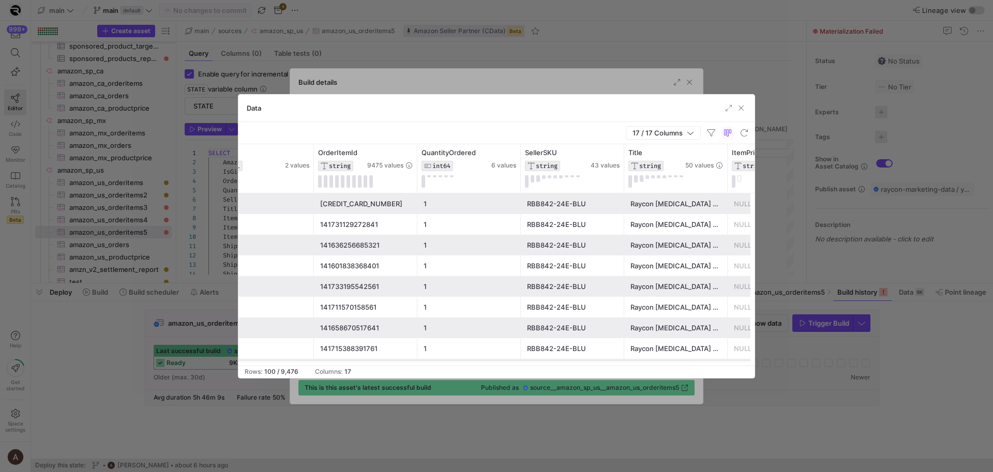
scroll to position [0, 247]
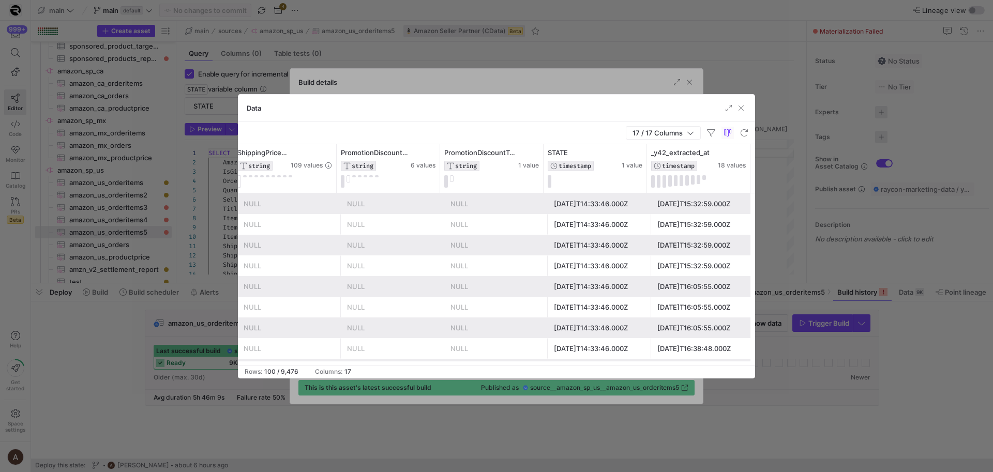
click at [174, 226] on div at bounding box center [496, 236] width 993 height 472
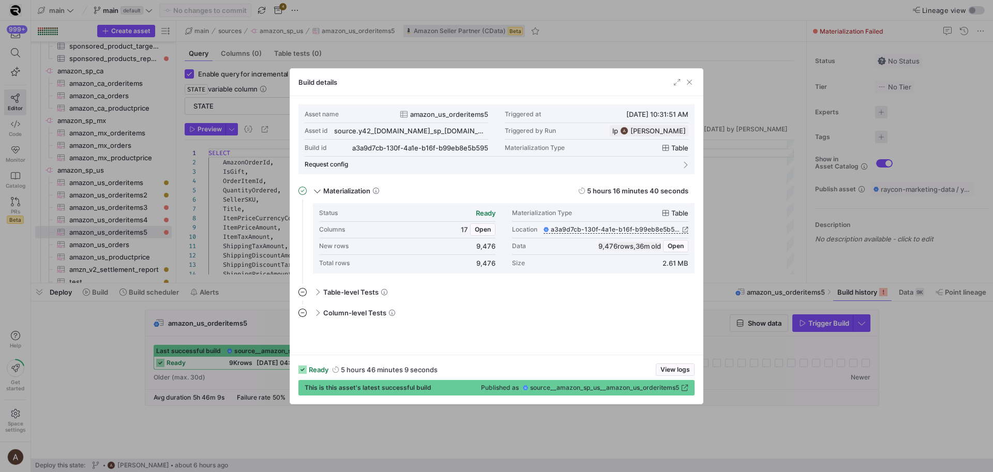
drag, startPoint x: 181, startPoint y: 240, endPoint x: 195, endPoint y: 249, distance: 16.8
click at [181, 240] on div at bounding box center [496, 236] width 993 height 472
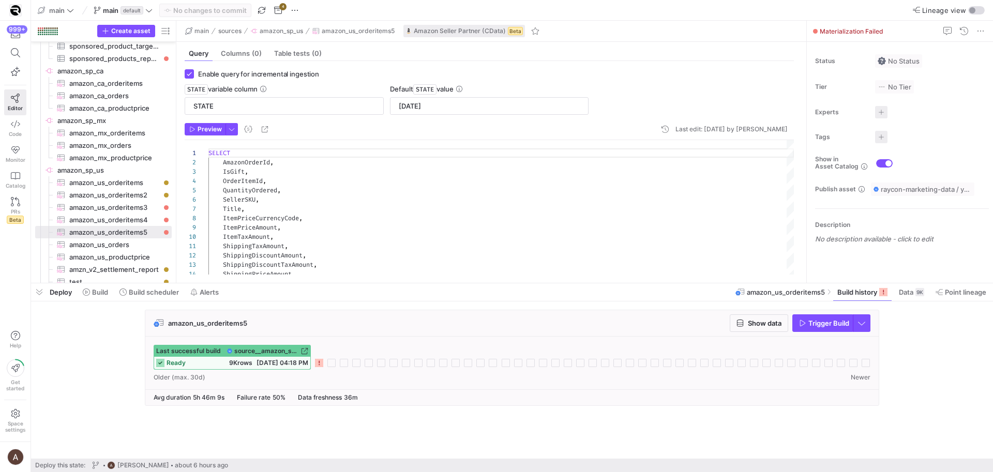
click at [320, 361] on icon at bounding box center [319, 363] width 8 height 8
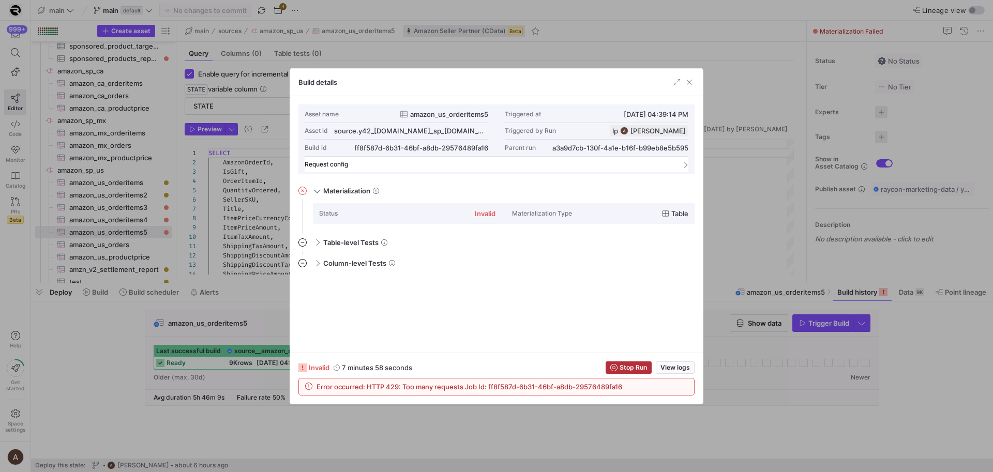
click at [381, 162] on mat-panel-title "Request config" at bounding box center [490, 164] width 371 height 7
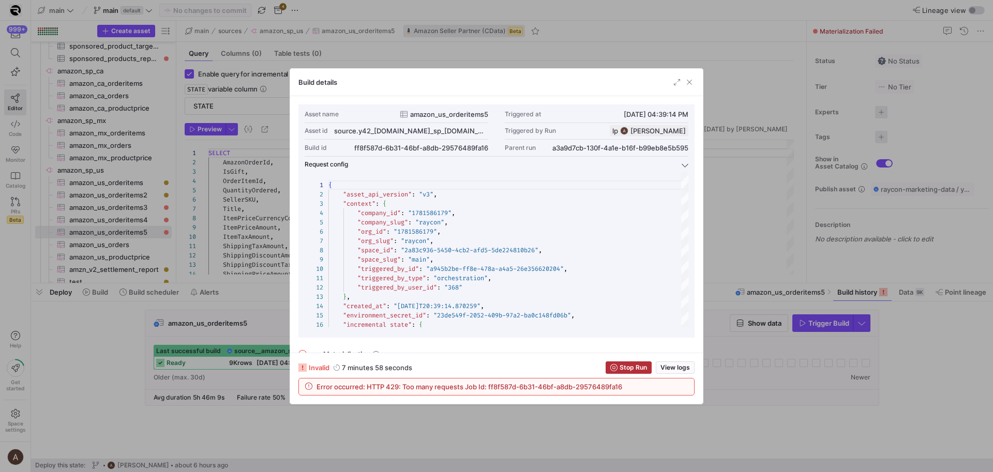
drag, startPoint x: 31, startPoint y: 336, endPoint x: 62, endPoint y: 333, distance: 31.8
click at [31, 336] on div at bounding box center [496, 236] width 993 height 472
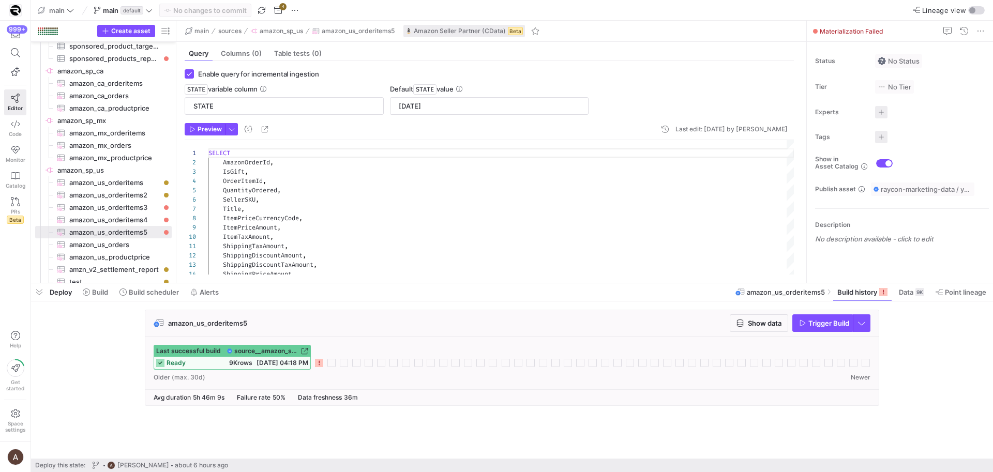
click at [85, 332] on div "amazon_us_orderitems5 Show data Trigger Build Last successful build source__ama…" at bounding box center [510, 361] width 958 height 102
click at [124, 243] on span "amazon_us_orders​​​​​​​​​" at bounding box center [114, 245] width 91 height 12
type input "LastUpdateDate"
type input "2025-01-01"
type textarea "SELECT * FROM CData.SellerCentral.Orders WHERE LastUpdateDate > '{{var('STATE')…"
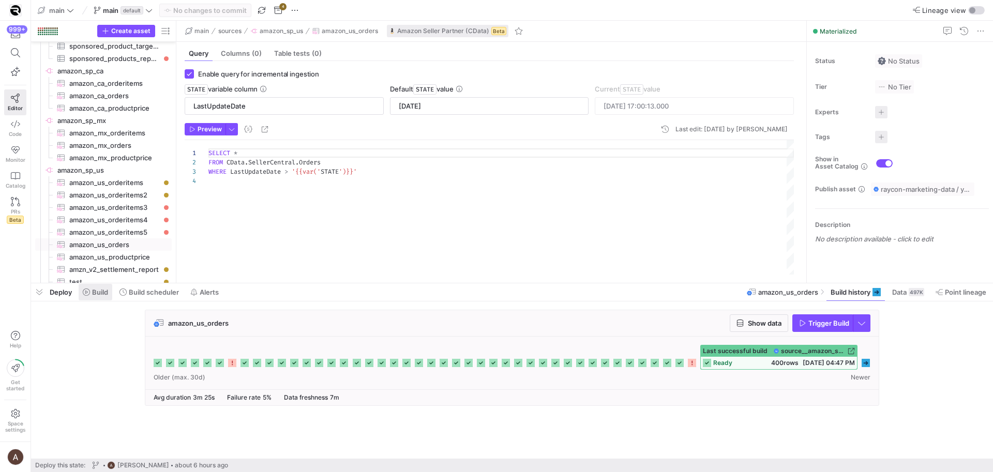
click at [92, 298] on span at bounding box center [96, 292] width 34 height 17
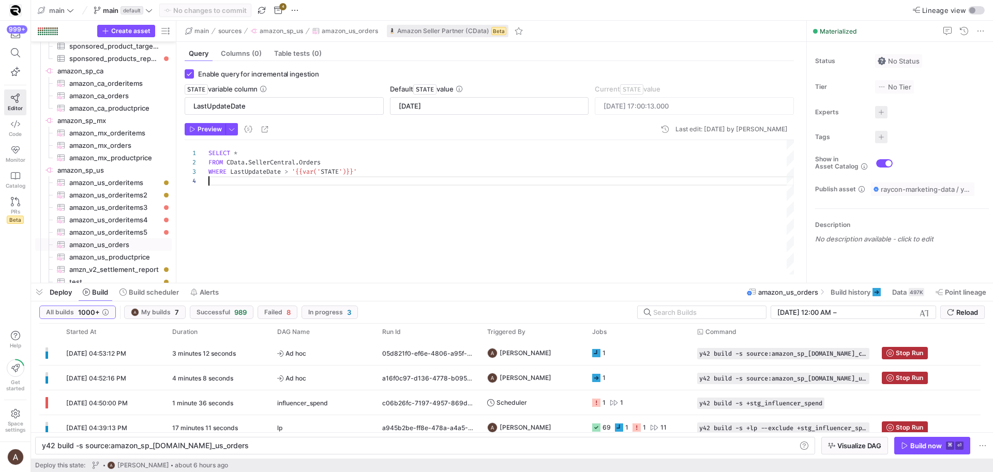
click at [307, 196] on div "SELECT * FROM CData . SellerCentral . Orders WHERE LastUpdateDate > '{{var(' ST…" at bounding box center [500, 207] width 585 height 134
click at [971, 307] on span "submit" at bounding box center [962, 312] width 43 height 12
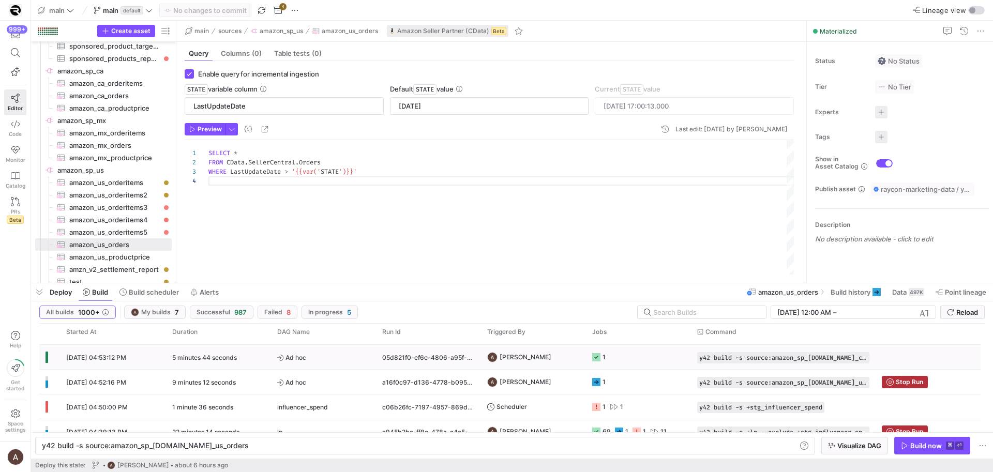
scroll to position [117, 0]
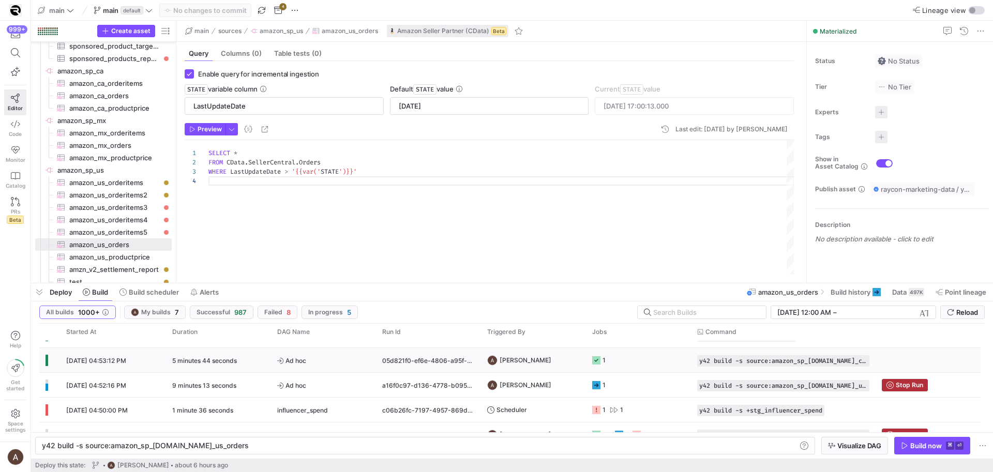
click at [652, 360] on y42-job-status-cell-renderer "1" at bounding box center [638, 360] width 93 height 23
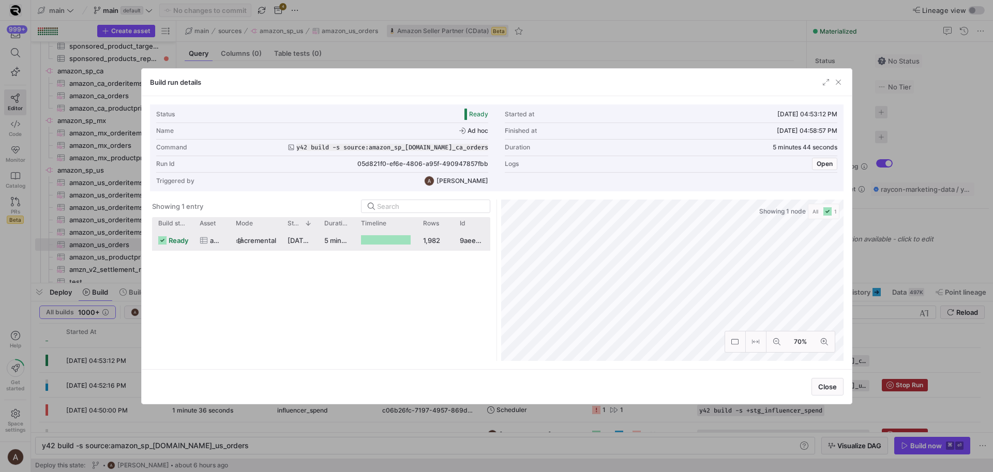
click at [339, 238] on y42-duration "5 minutes 43 seconds" at bounding box center [359, 240] width 71 height 8
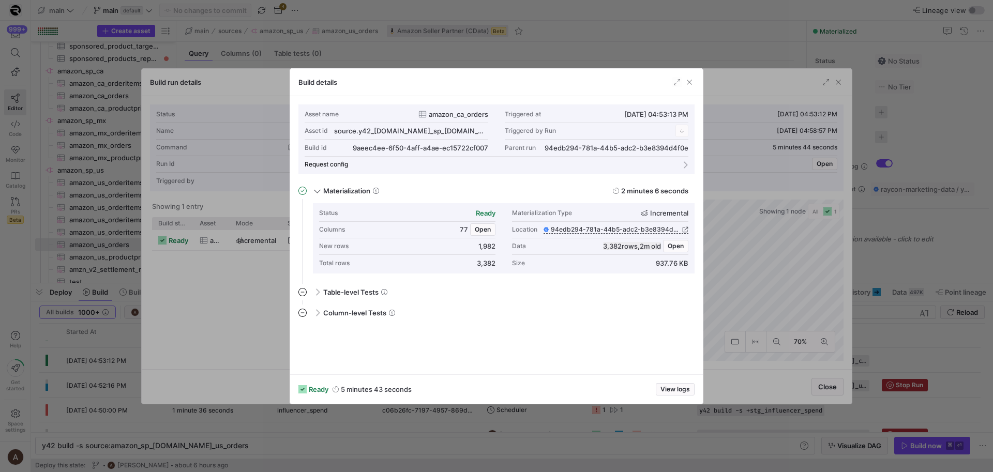
scroll to position [93, 0]
click at [688, 249] on button "Open" at bounding box center [675, 246] width 25 height 12
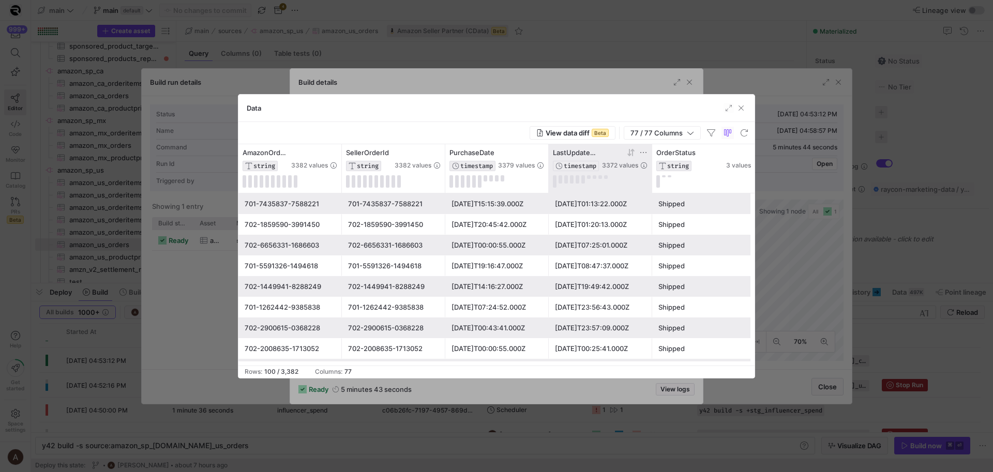
click at [644, 152] on icon at bounding box center [643, 152] width 8 height 8
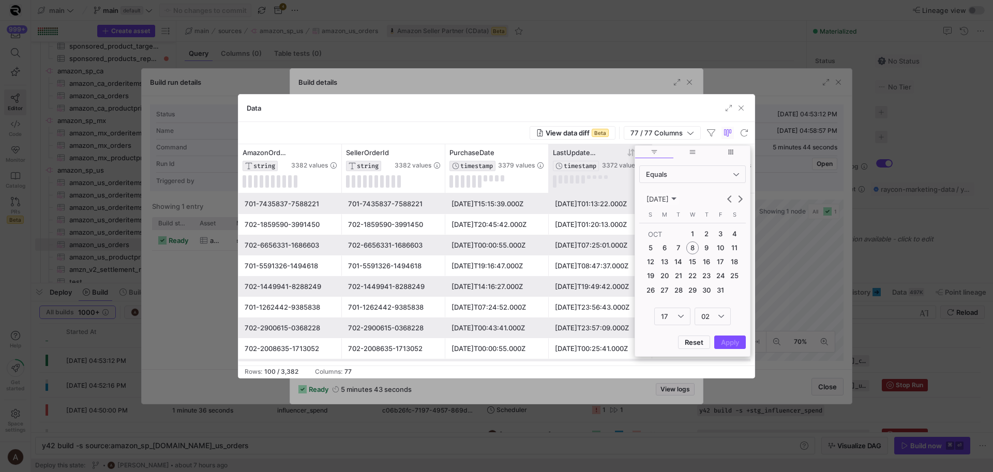
click at [627, 153] on icon at bounding box center [631, 152] width 8 height 8
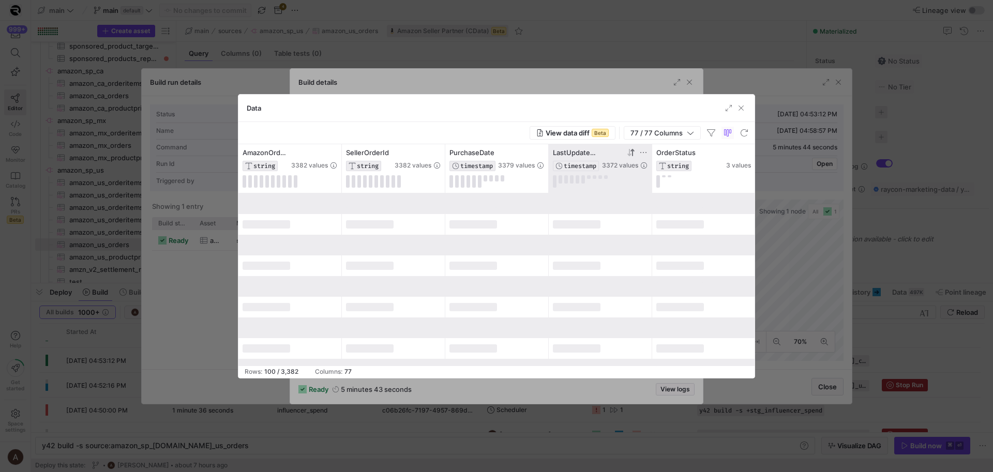
click at [628, 153] on icon at bounding box center [631, 152] width 8 height 8
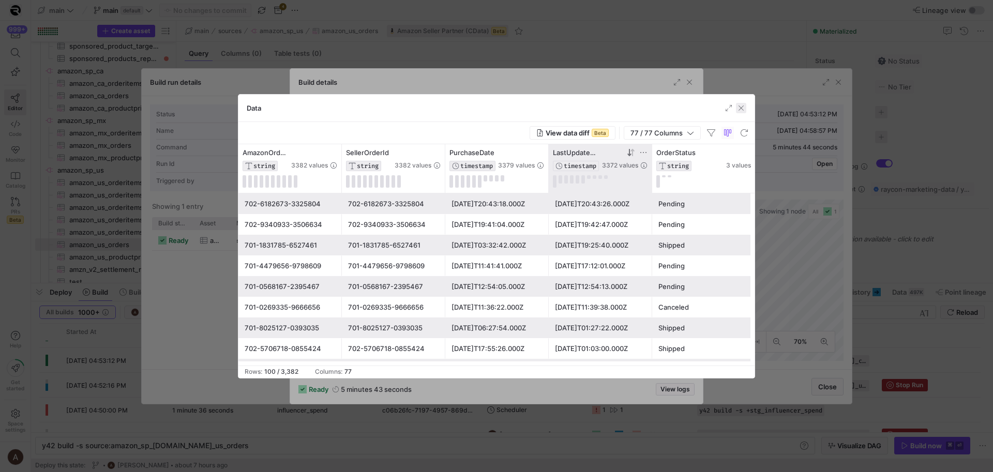
click at [736, 110] on span "button" at bounding box center [741, 108] width 10 height 10
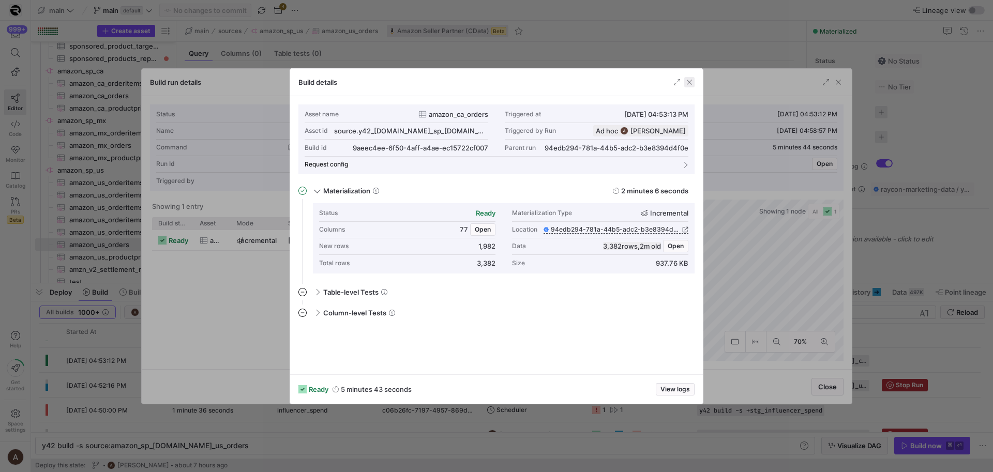
click at [692, 83] on span "button" at bounding box center [689, 82] width 10 height 10
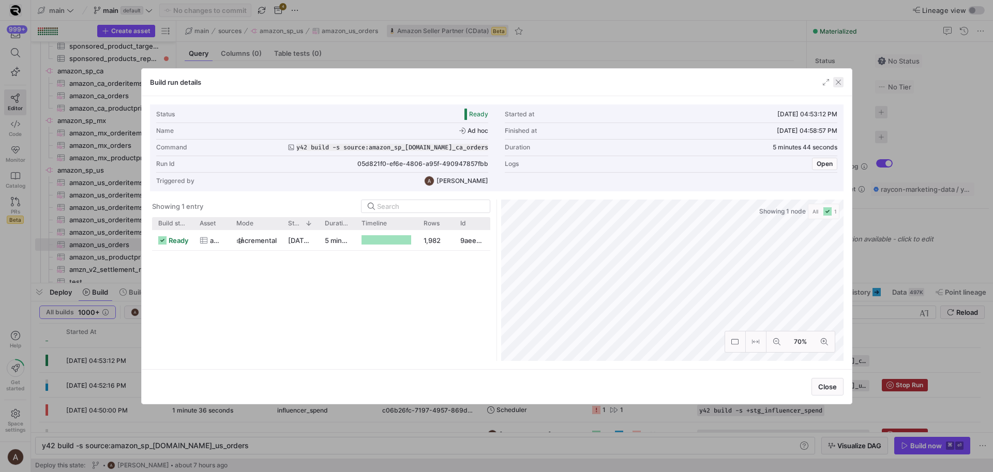
click at [841, 79] on span "button" at bounding box center [838, 82] width 10 height 10
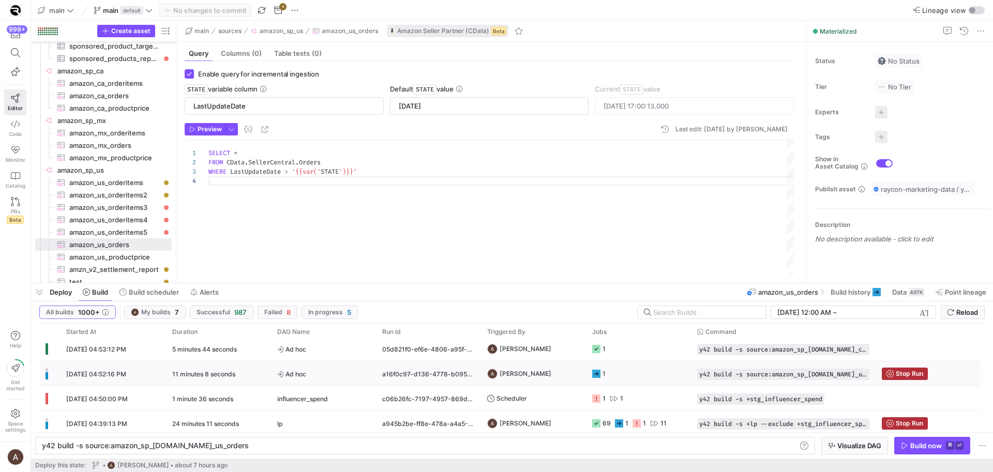
scroll to position [131, 0]
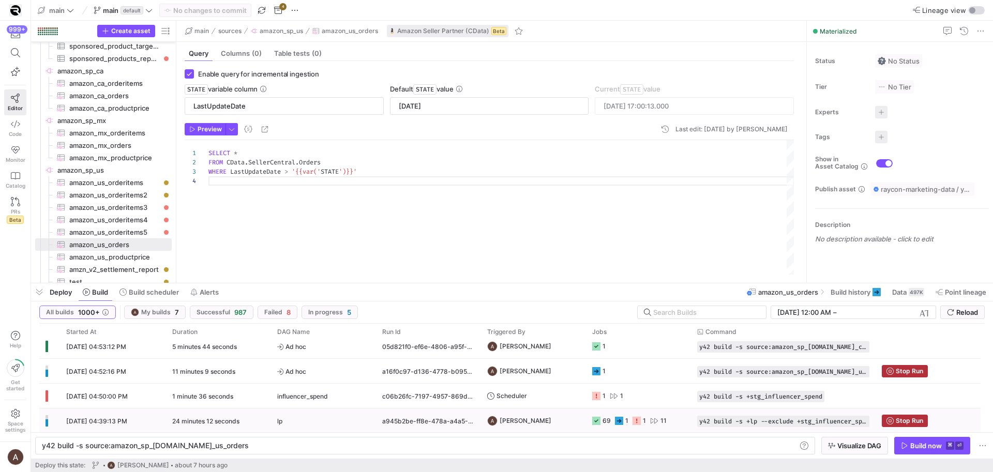
click at [218, 424] on y42-duration "24 minutes 12 seconds" at bounding box center [205, 421] width 67 height 8
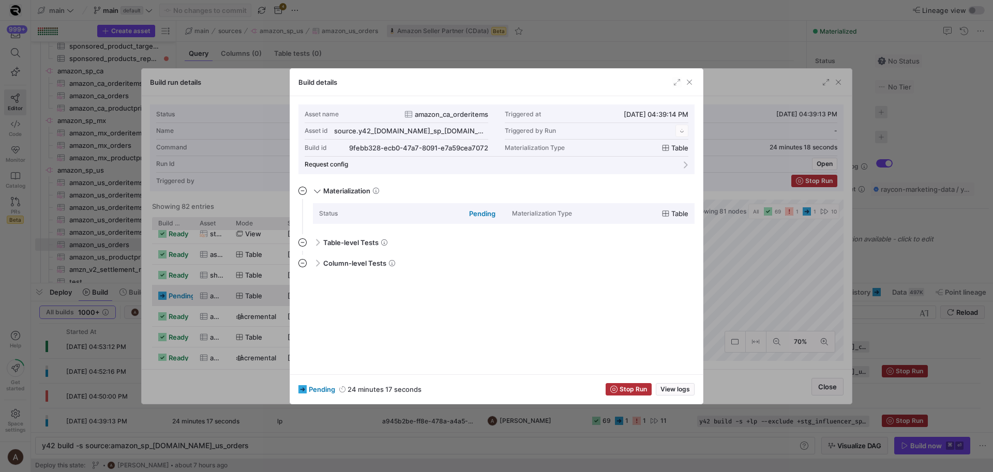
scroll to position [93, 0]
click at [264, 270] on div at bounding box center [496, 236] width 993 height 472
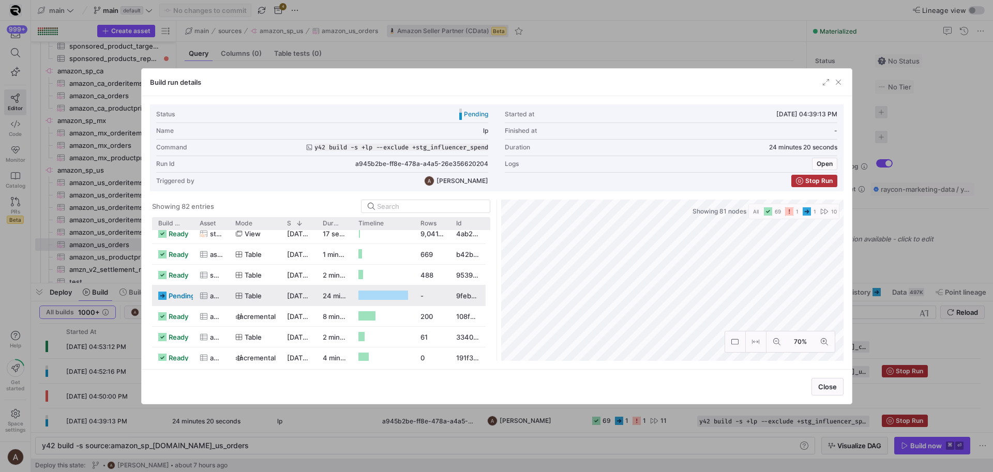
click at [86, 289] on div at bounding box center [496, 236] width 993 height 472
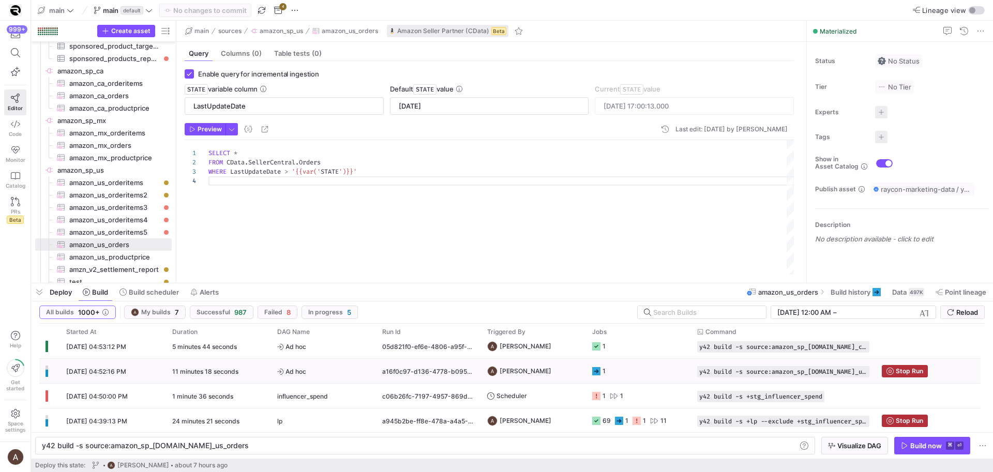
click at [340, 373] on span "Ad hoc" at bounding box center [323, 371] width 93 height 24
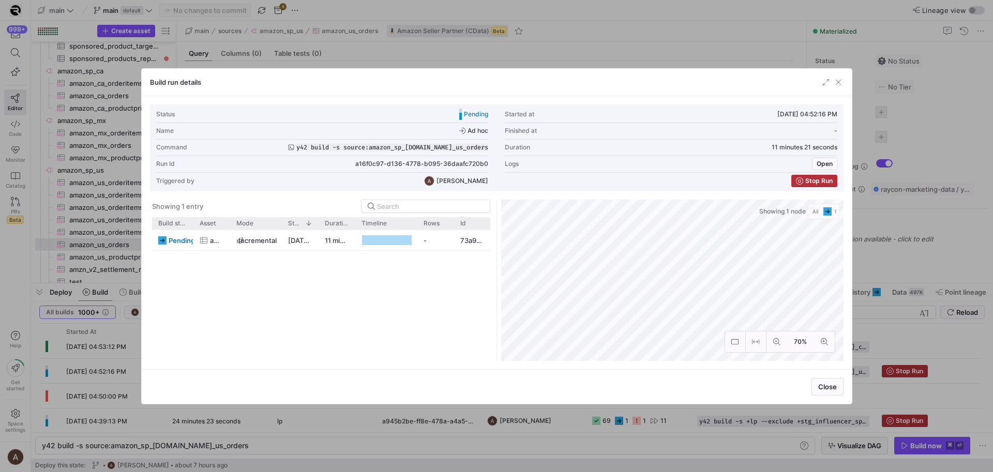
click at [364, 404] on div at bounding box center [496, 236] width 993 height 472
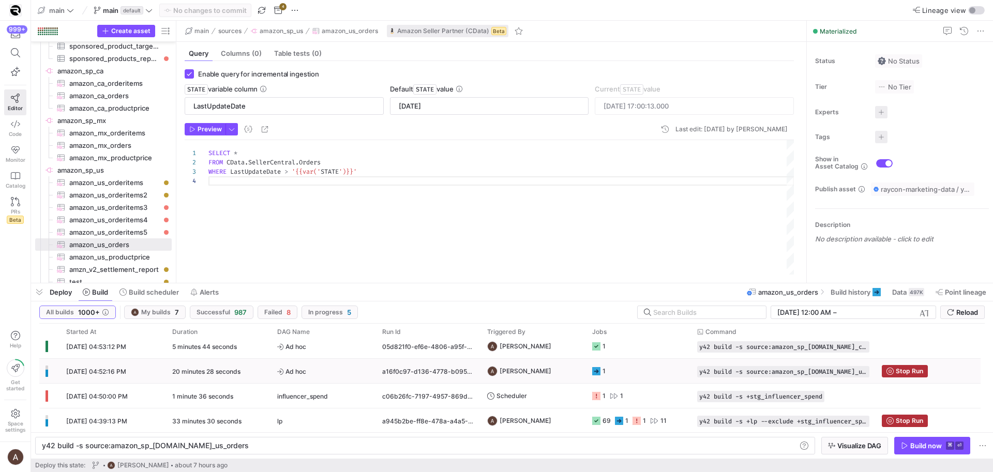
scroll to position [136, 0]
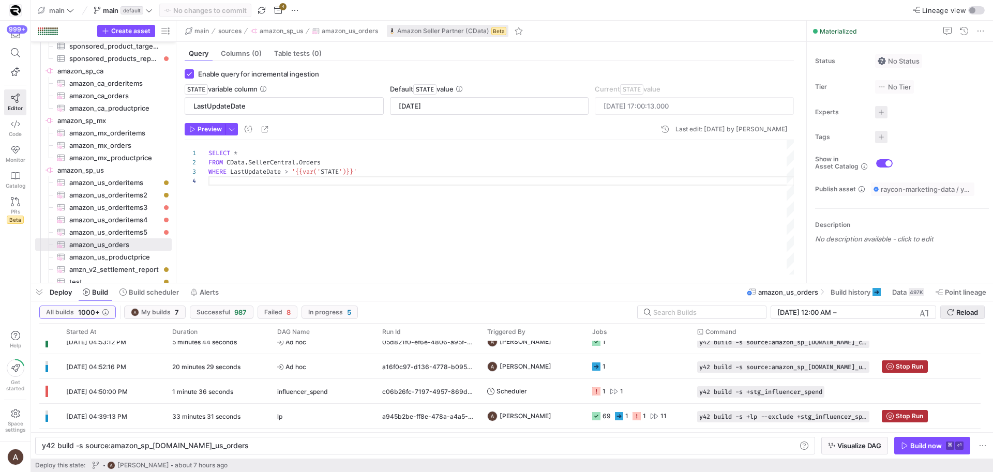
click at [959, 313] on span "Reload" at bounding box center [967, 312] width 22 height 8
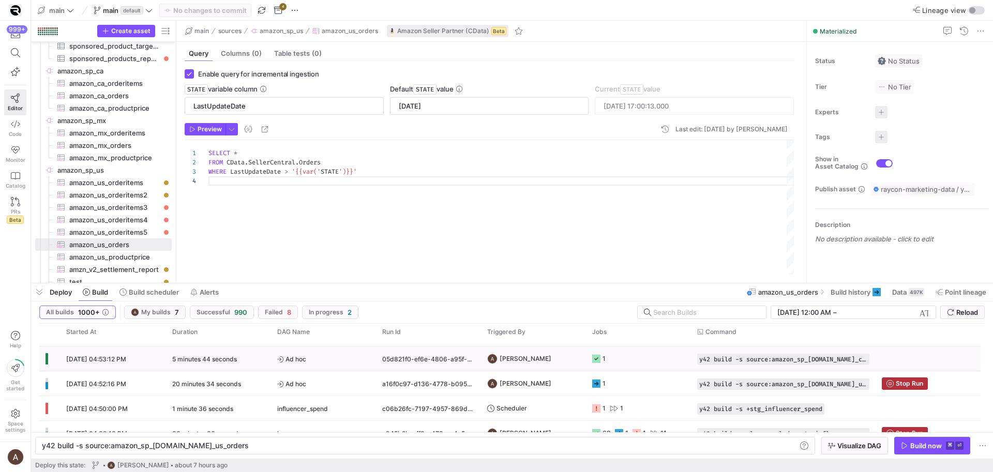
scroll to position [130, 0]
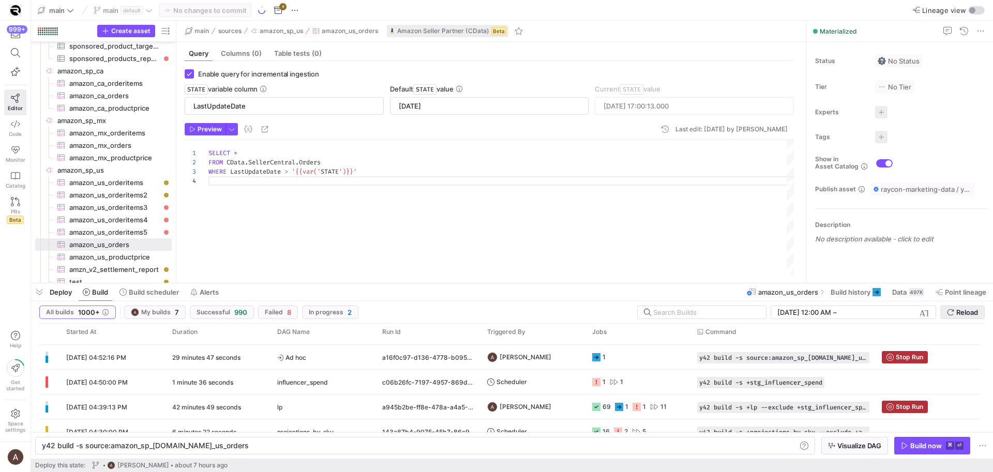
click at [952, 309] on icon "submit" at bounding box center [950, 312] width 7 height 7
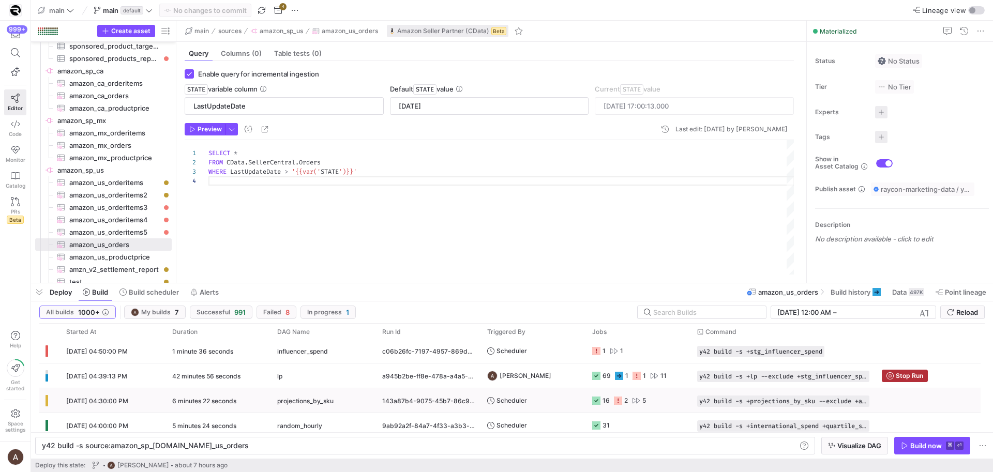
scroll to position [146, 0]
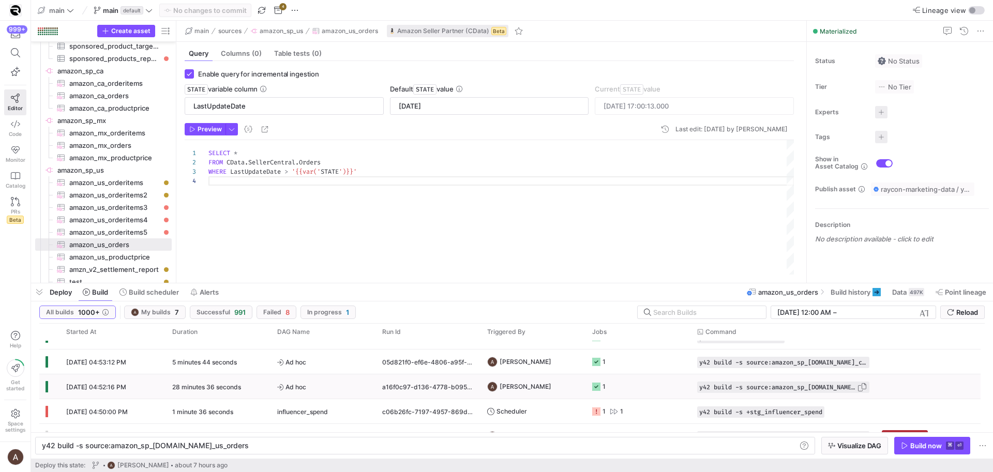
click at [717, 386] on span "y42 build -s source:amazon_sp_us.amazon_us_orders" at bounding box center [778, 387] width 158 height 7
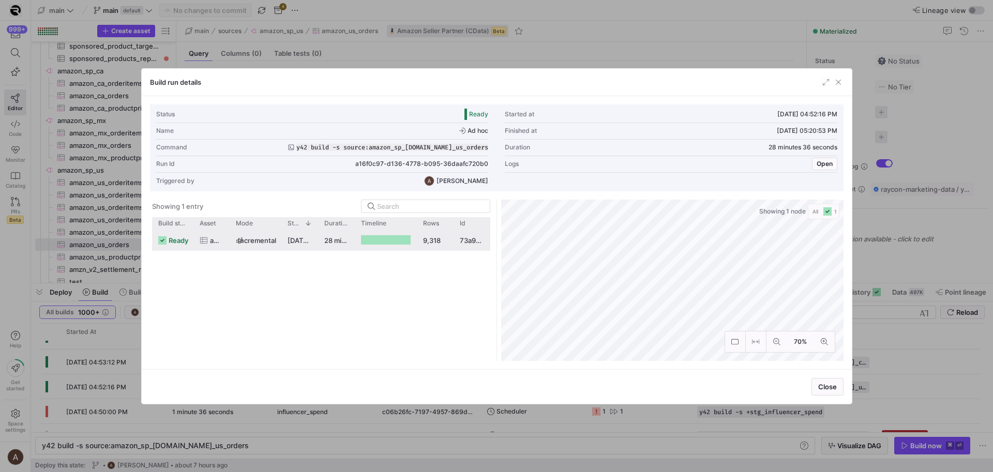
click at [412, 246] on div at bounding box center [386, 240] width 62 height 20
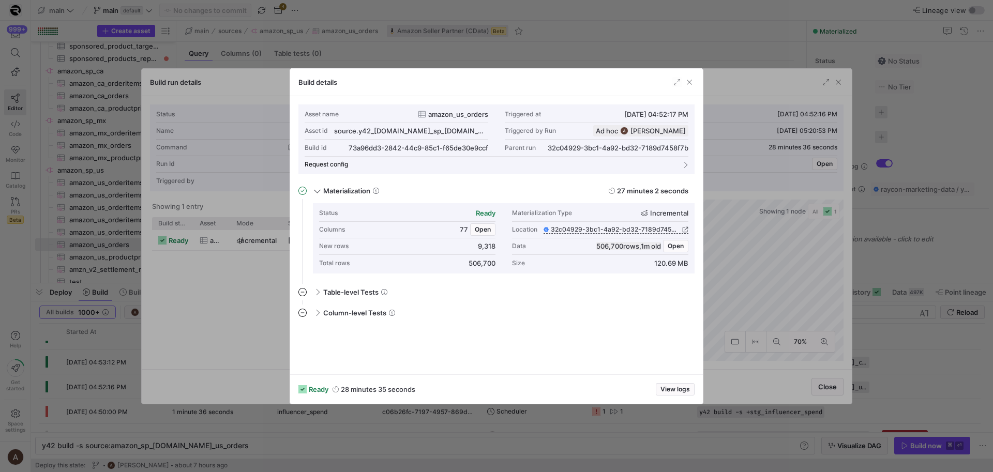
click at [87, 272] on div at bounding box center [496, 236] width 993 height 472
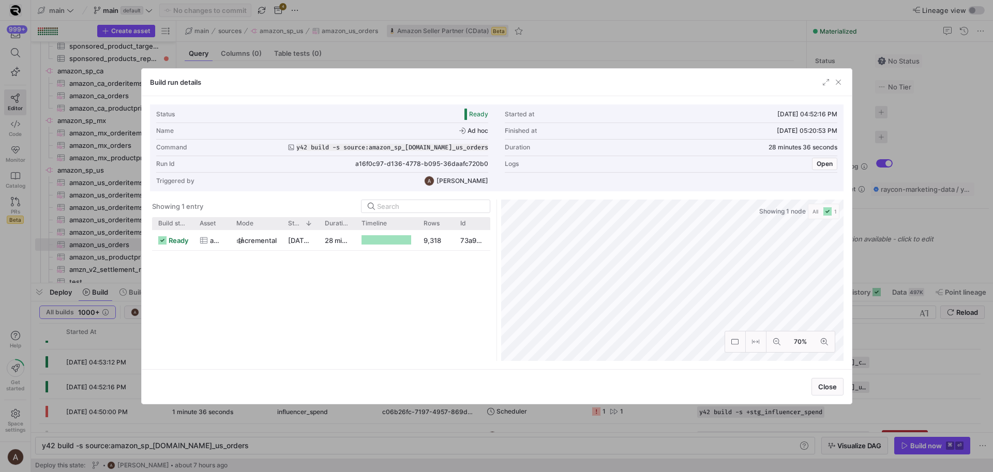
click at [70, 273] on div at bounding box center [496, 236] width 993 height 472
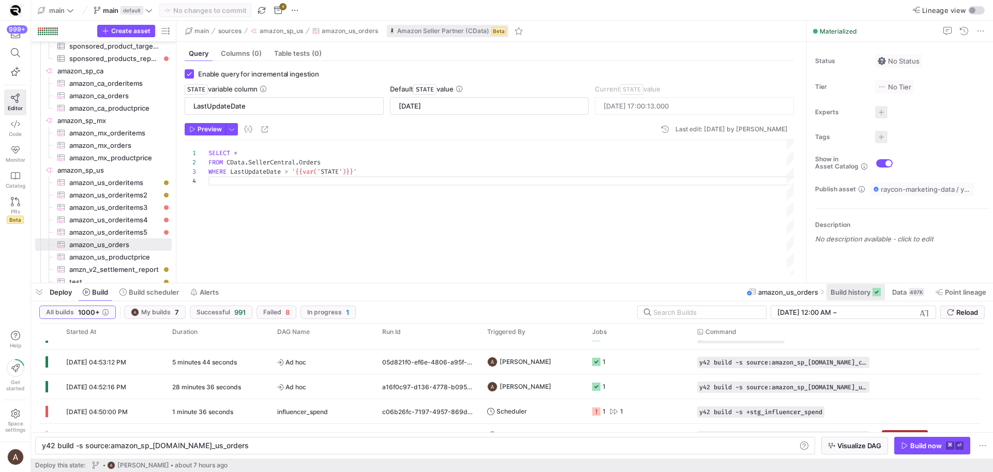
click at [844, 287] on span at bounding box center [855, 292] width 58 height 17
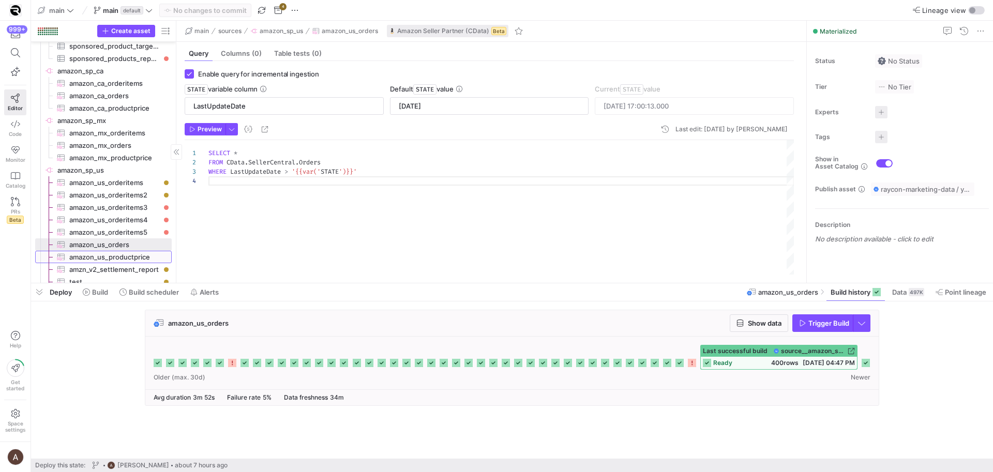
click at [92, 257] on span "amazon_us_productprice​​​​​​​​​" at bounding box center [114, 257] width 91 height 12
checkbox input "false"
type textarea "SELECT * FROM CData.SellerCentral.ProductPricing WHERE ItemType = 'Sku' AND Sel…"
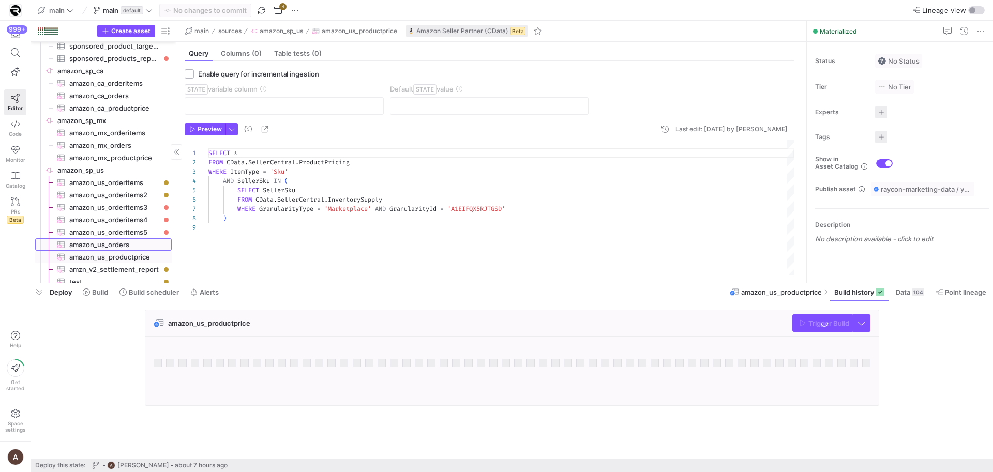
click at [92, 245] on span "amazon_us_orders​​​​​​​​​" at bounding box center [114, 245] width 91 height 12
checkbox input "true"
type input "LastUpdateDate"
type input "2025-01-01"
type textarea "SELECT * FROM CData.SellerCentral.Orders WHERE LastUpdateDate > '{{var('STATE')…"
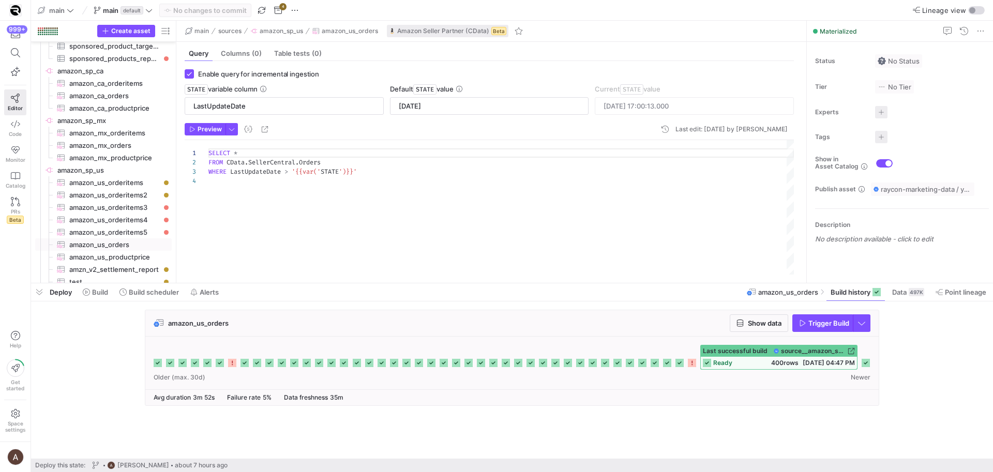
click at [864, 361] on icon at bounding box center [866, 363] width 8 height 8
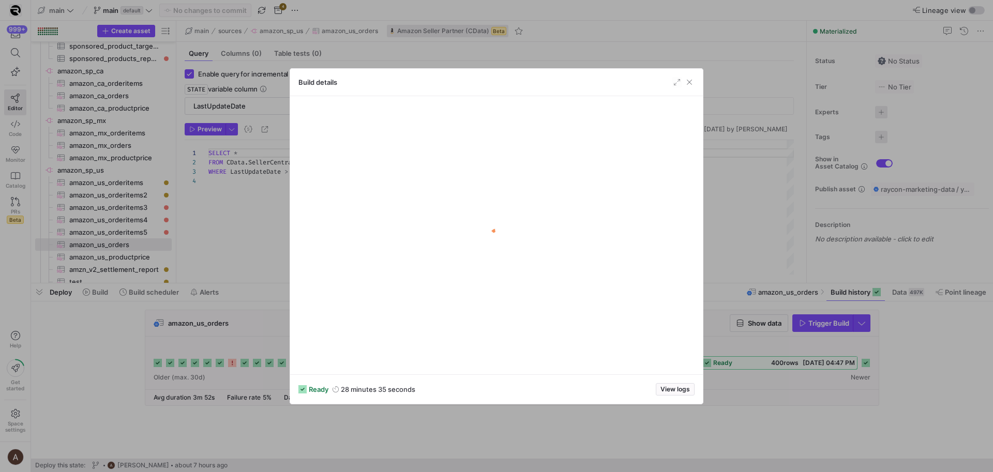
type input "2025-10-07 19:03:41.000"
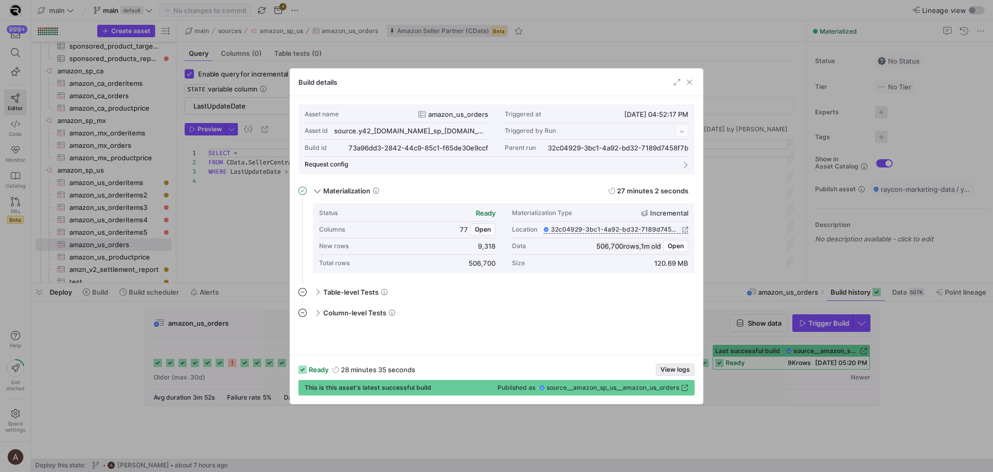
click at [667, 368] on span "View logs" at bounding box center [674, 369] width 29 height 7
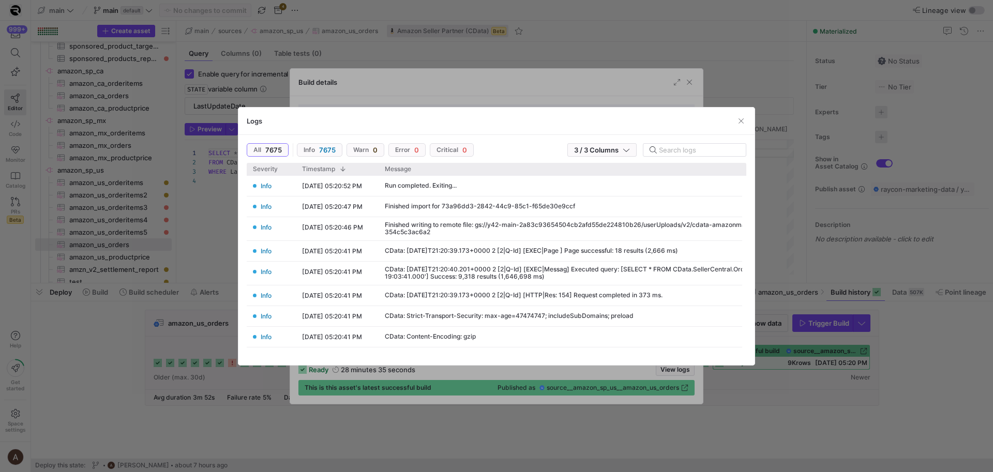
click at [453, 91] on div at bounding box center [496, 236] width 993 height 472
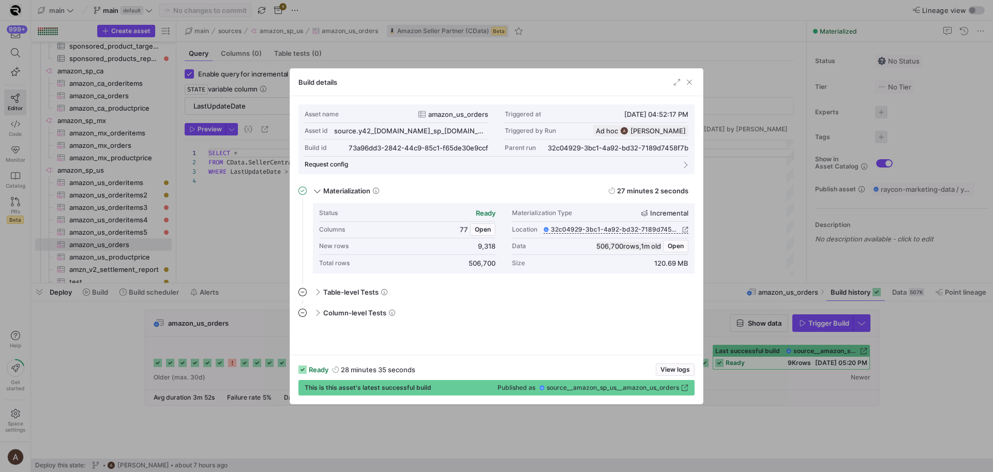
scroll to position [93, 0]
click at [672, 252] on button "Open" at bounding box center [675, 246] width 25 height 12
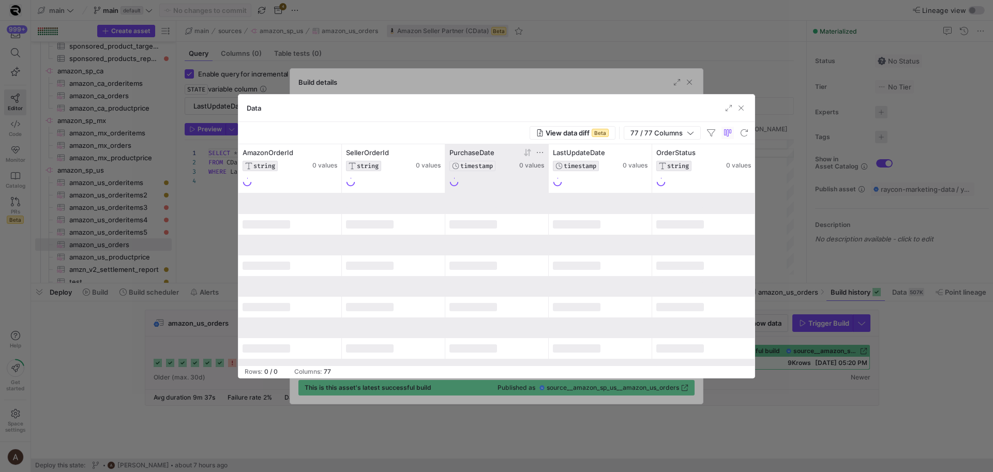
click at [525, 154] on icon at bounding box center [527, 152] width 8 height 8
click at [628, 155] on icon at bounding box center [629, 152] width 4 height 7
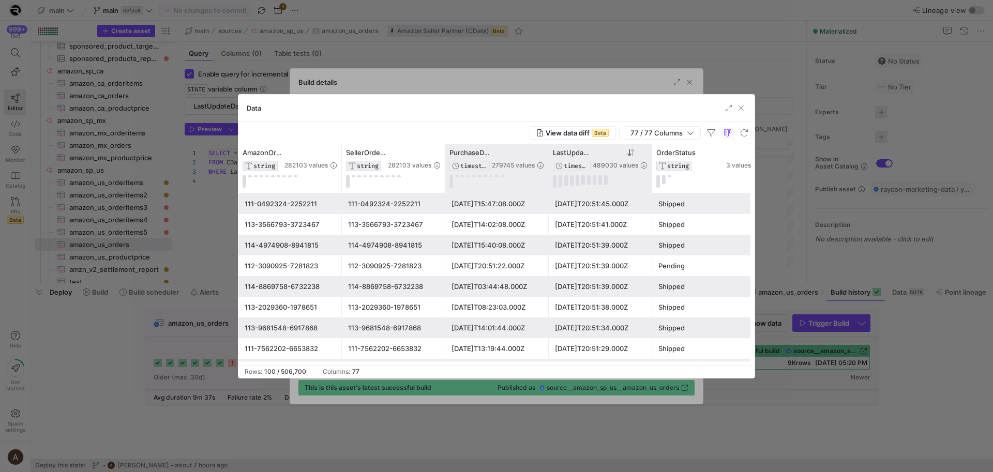
click at [750, 107] on div "Data" at bounding box center [496, 108] width 516 height 27
click at [747, 107] on div "Data" at bounding box center [496, 108] width 516 height 27
click at [744, 109] on span "button" at bounding box center [741, 108] width 10 height 10
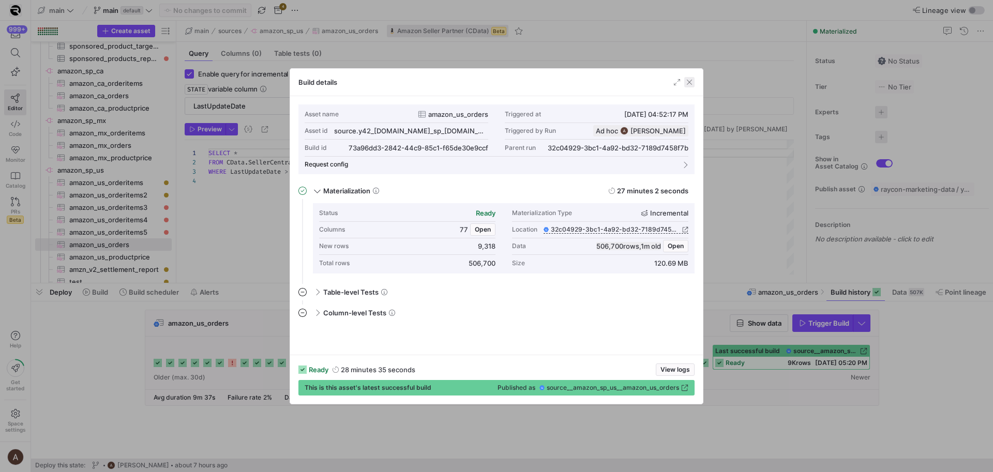
click at [688, 84] on span "button" at bounding box center [689, 82] width 10 height 10
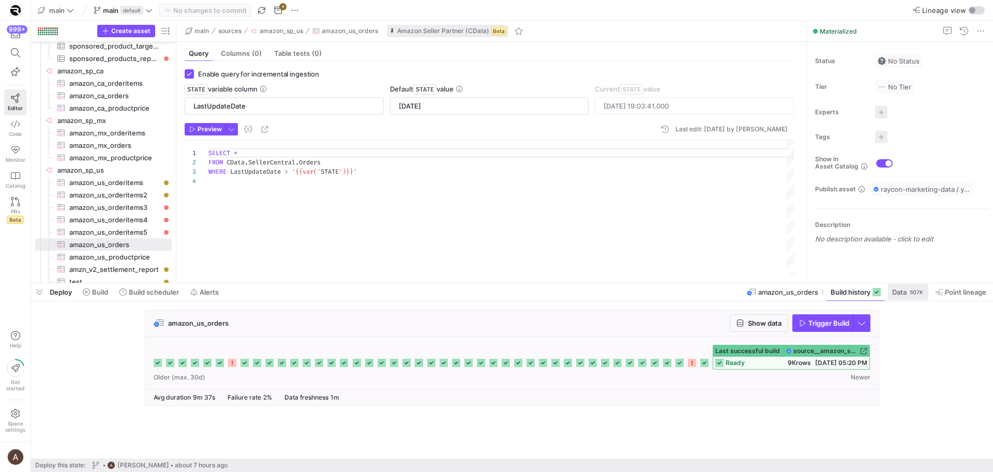
click at [910, 295] on div "507K" at bounding box center [917, 292] width 16 height 8
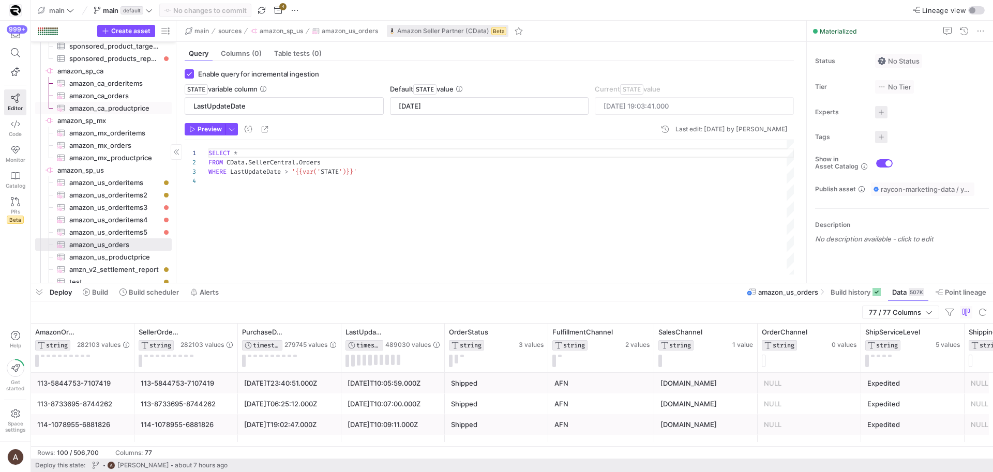
scroll to position [2360, 0]
click at [136, 300] on button "Build scheduler" at bounding box center [149, 292] width 69 height 18
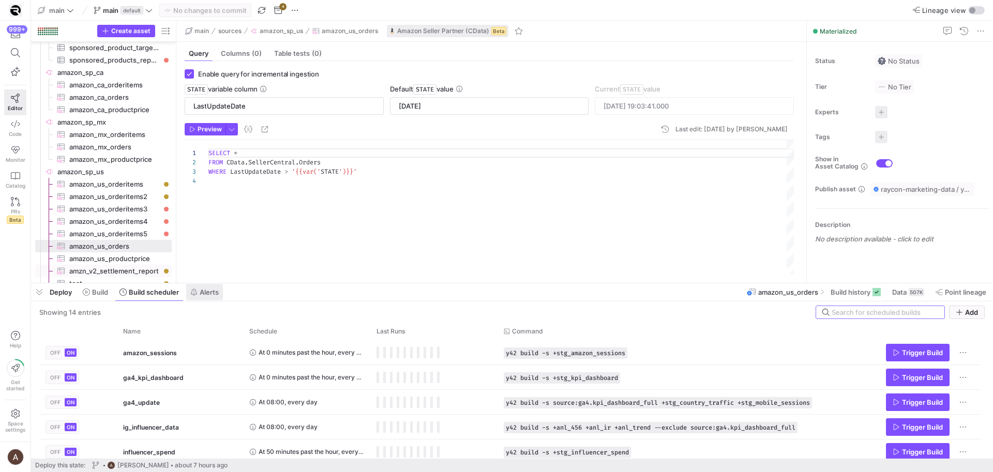
scroll to position [2361, 0]
click at [95, 295] on span "Build" at bounding box center [100, 292] width 16 height 8
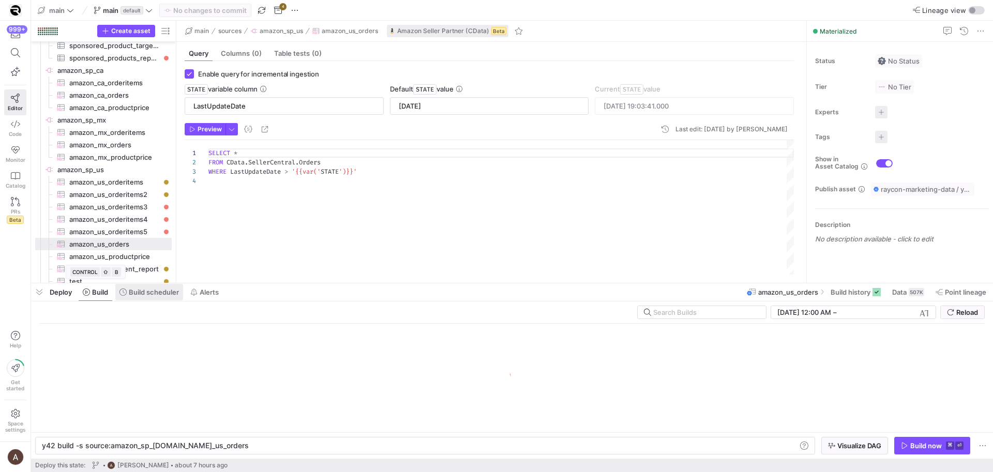
scroll to position [0, 183]
click at [126, 294] on icon at bounding box center [122, 292] width 7 height 7
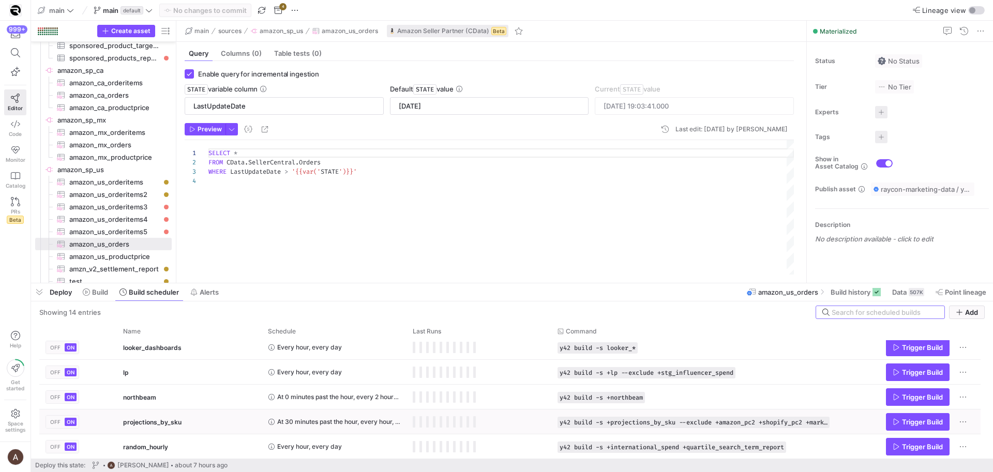
scroll to position [129, 0]
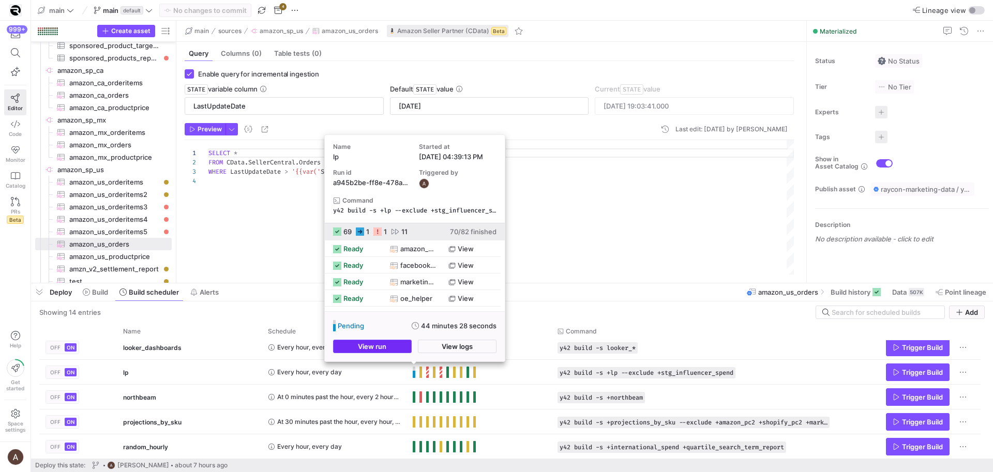
click at [386, 347] on span "View run" at bounding box center [372, 346] width 28 height 8
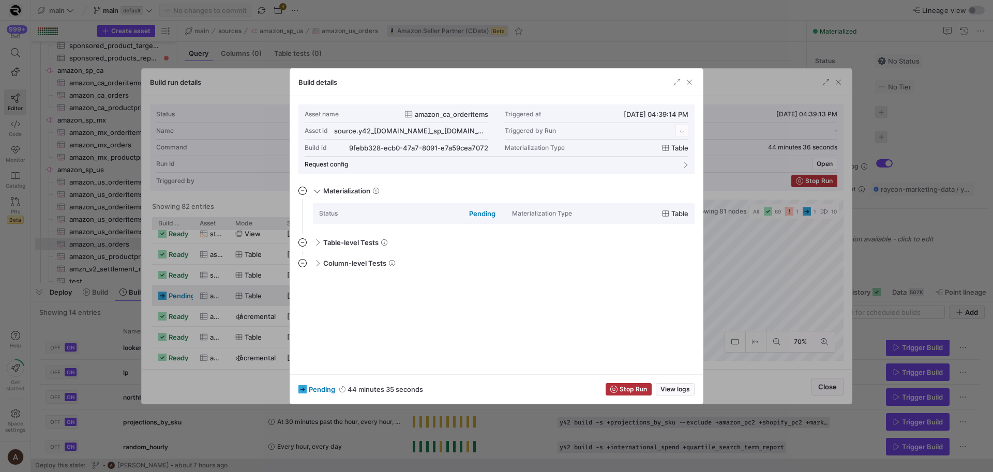
scroll to position [93, 0]
click at [689, 85] on span "button" at bounding box center [689, 82] width 10 height 10
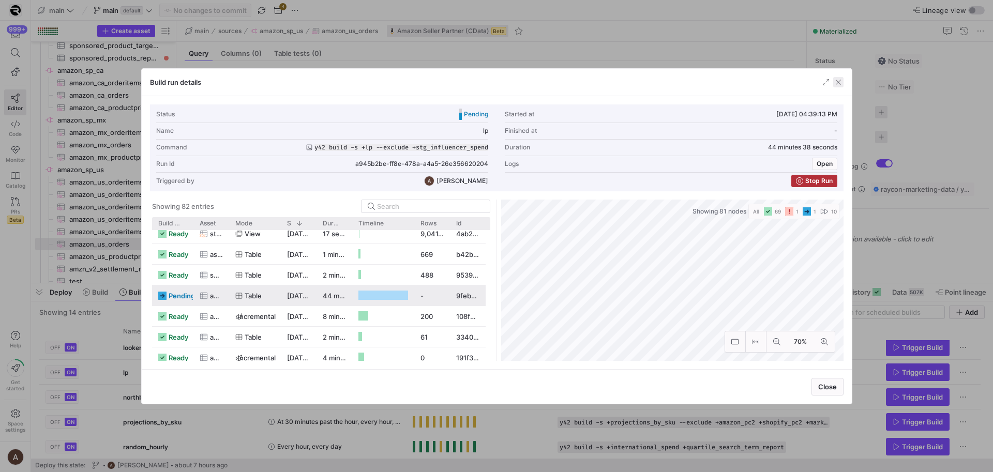
click at [839, 81] on span "button" at bounding box center [838, 82] width 10 height 10
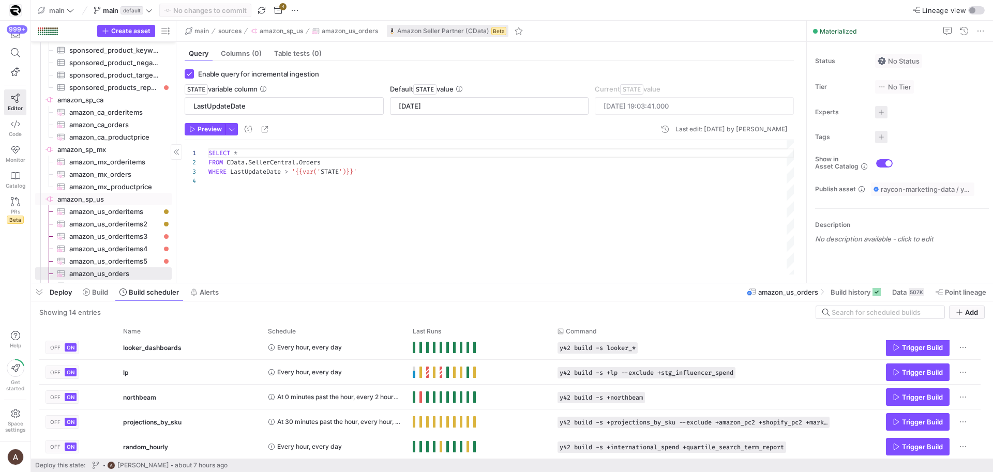
scroll to position [2331, 0]
click at [130, 116] on span "amazon_ca_orderitems​​​​​​​​​" at bounding box center [114, 114] width 91 height 12
type input "STATE"
type input "2022-01-01"
type input "2025-10-07 13:52:07.478"
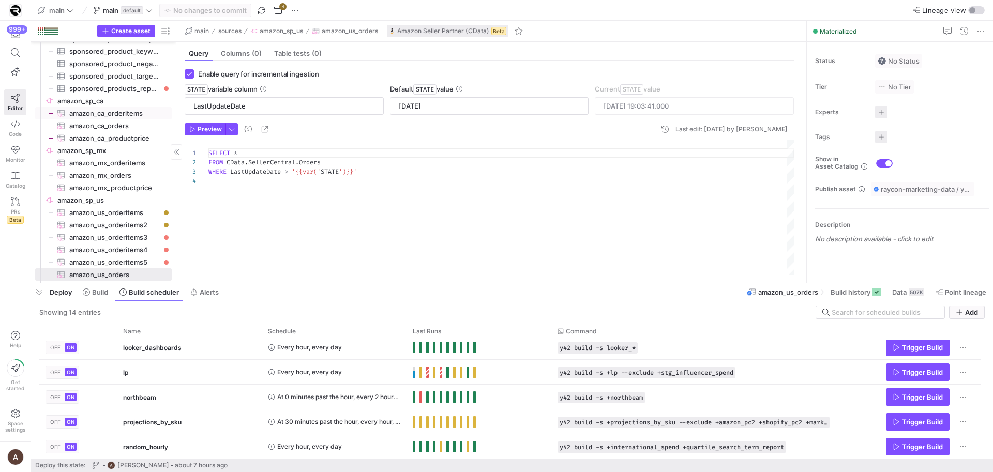
type textarea "SELECT AmazonOrderId, IsGift, OrderItemId, QuantityOrdered, SellerSKU, Title, I…"
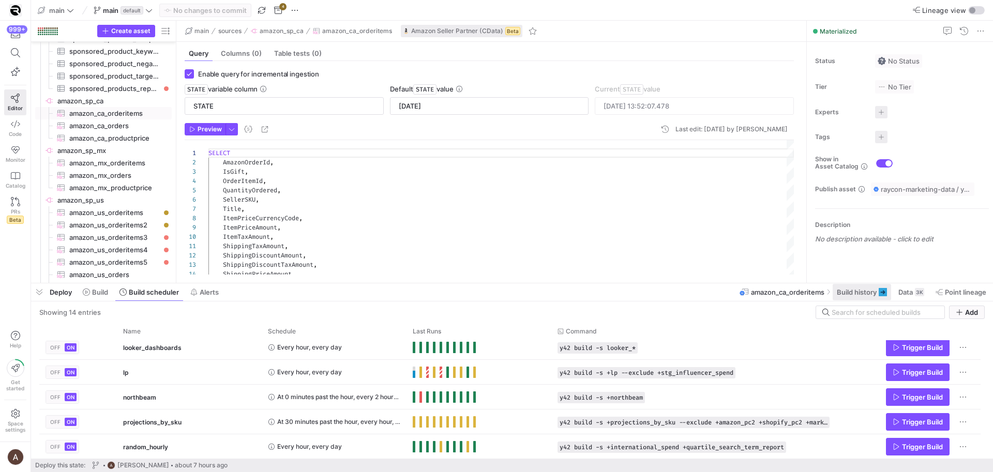
click at [852, 294] on span "Build history" at bounding box center [857, 292] width 40 height 8
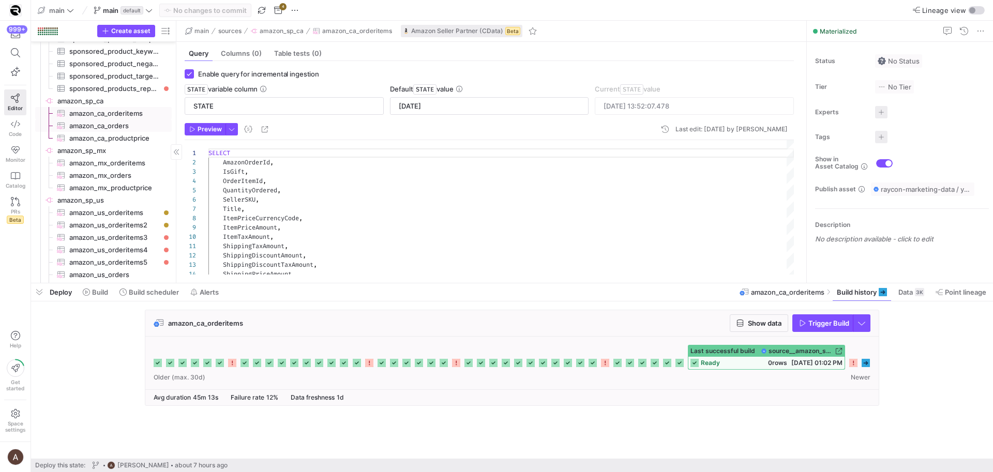
click at [82, 131] on link "amazon_ca_orders​​​​​​​​​" at bounding box center [103, 125] width 137 height 12
type input "LastUpdateDate"
type input "2025-05-08 04:48:49.000"
type textarea "SELECT * FROM CData.SellerCentral.Orders WHERE LastUpdateDate > '{{var('STATE')…"
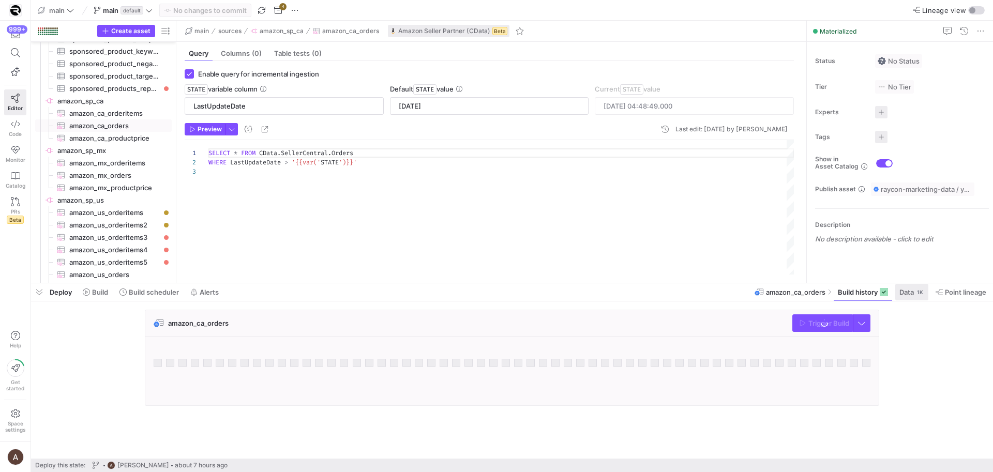
click at [910, 292] on span "Data" at bounding box center [906, 292] width 14 height 8
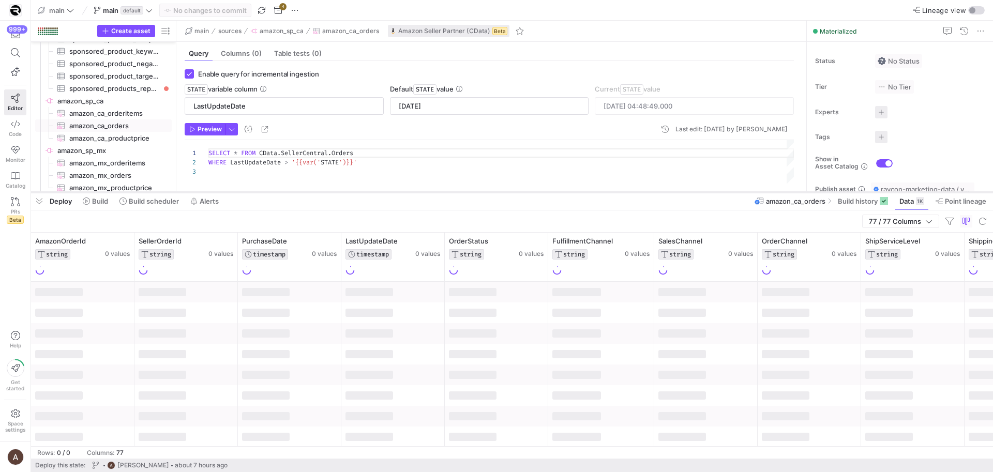
click at [344, 194] on div at bounding box center [512, 192] width 962 height 4
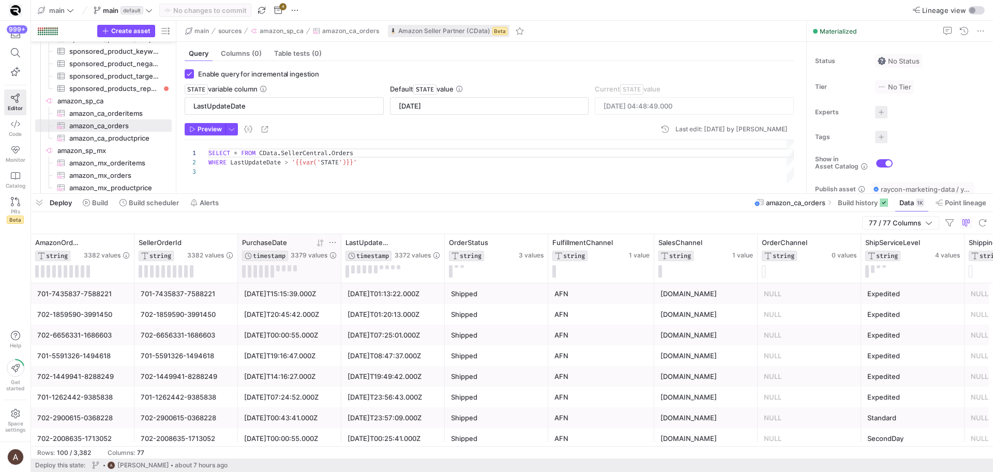
click at [318, 243] on icon at bounding box center [320, 243] width 8 height 8
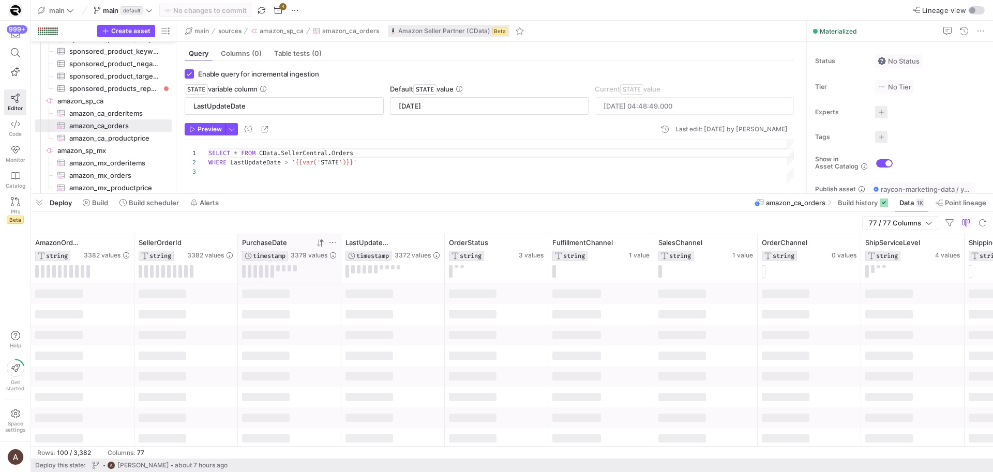
click at [318, 243] on icon at bounding box center [320, 243] width 8 height 8
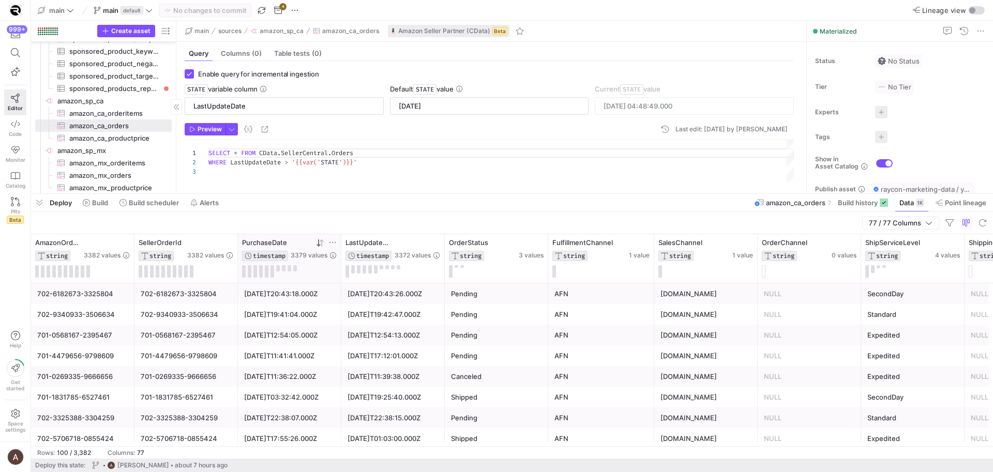
click at [44, 199] on span "button" at bounding box center [39, 203] width 17 height 18
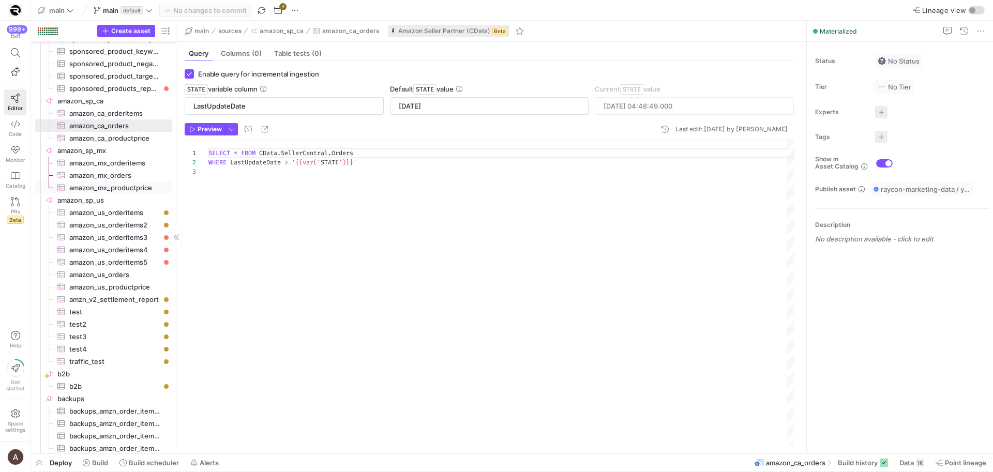
scroll to position [2330, 0]
click at [143, 463] on span "Build scheduler" at bounding box center [154, 463] width 50 height 8
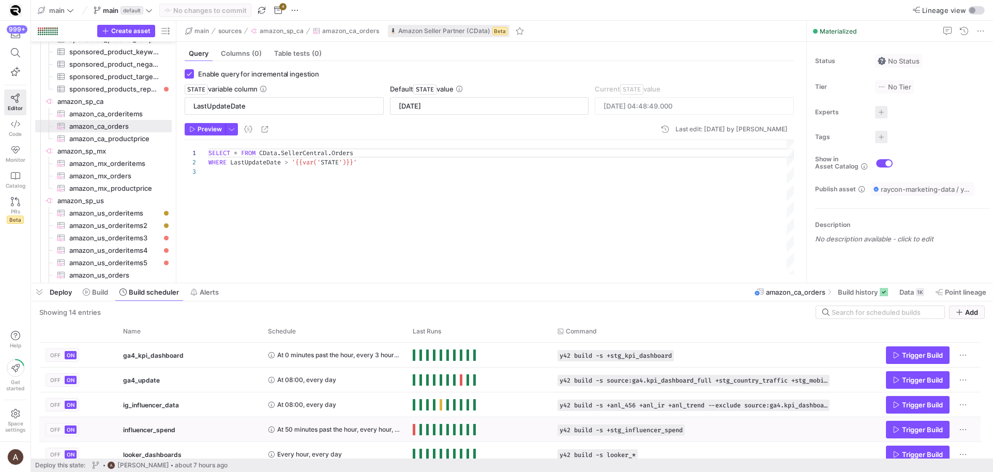
scroll to position [55, 0]
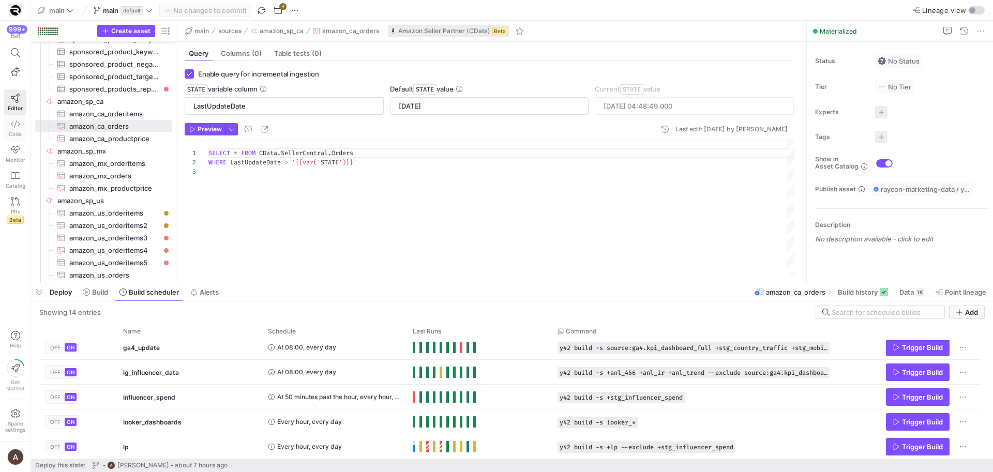
click at [18, 118] on link "Code" at bounding box center [15, 128] width 22 height 26
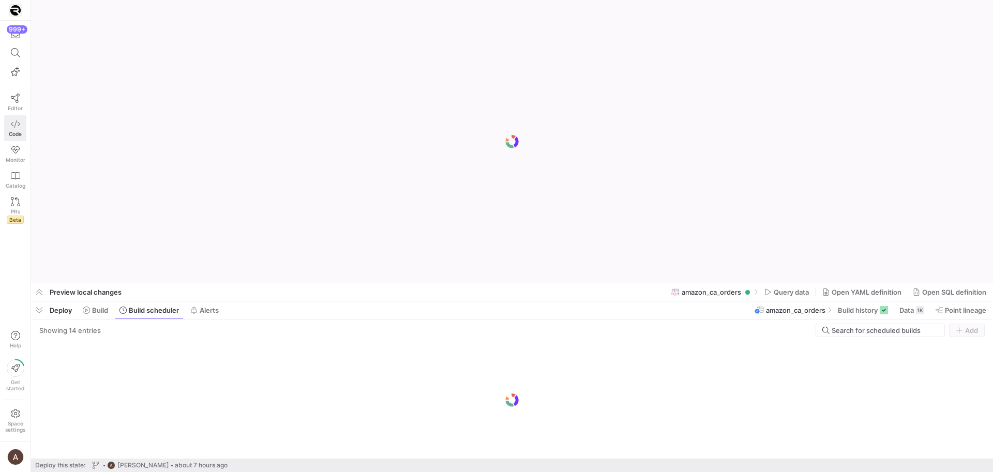
click at [19, 127] on icon at bounding box center [15, 123] width 9 height 9
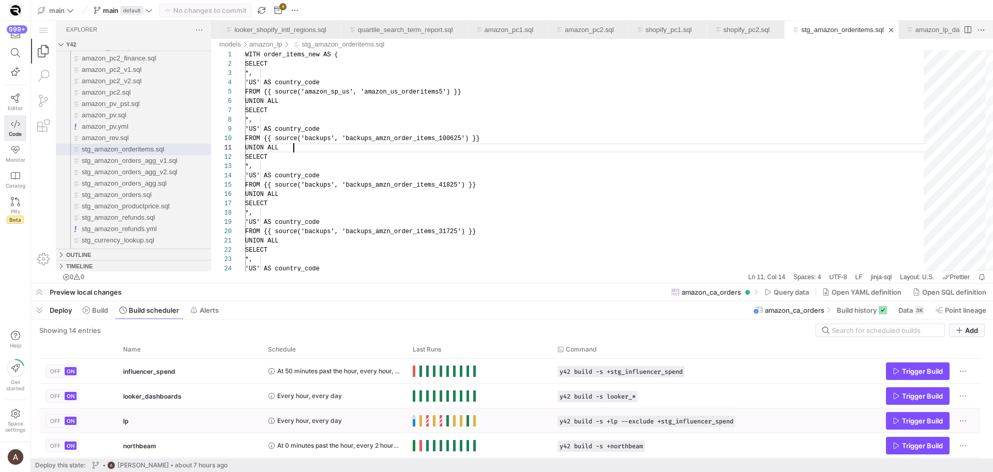
scroll to position [0, 49]
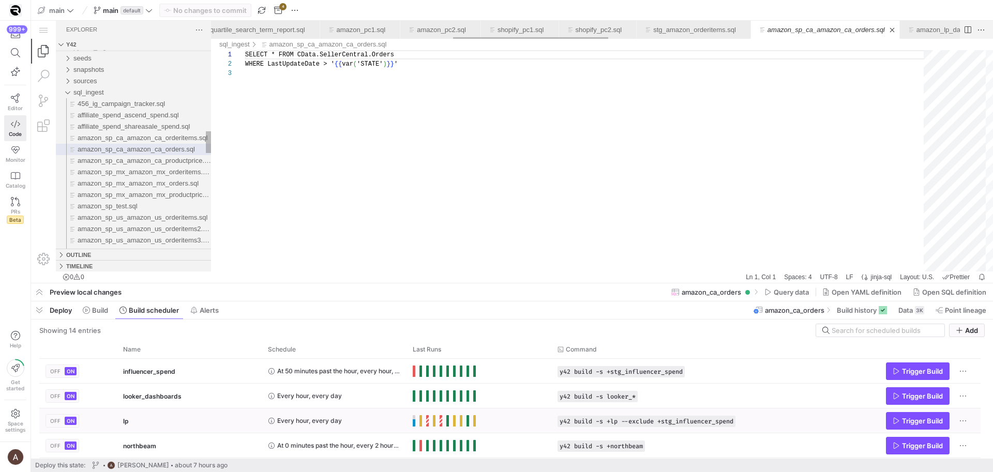
click at [168, 427] on div "lp" at bounding box center [189, 421] width 132 height 24
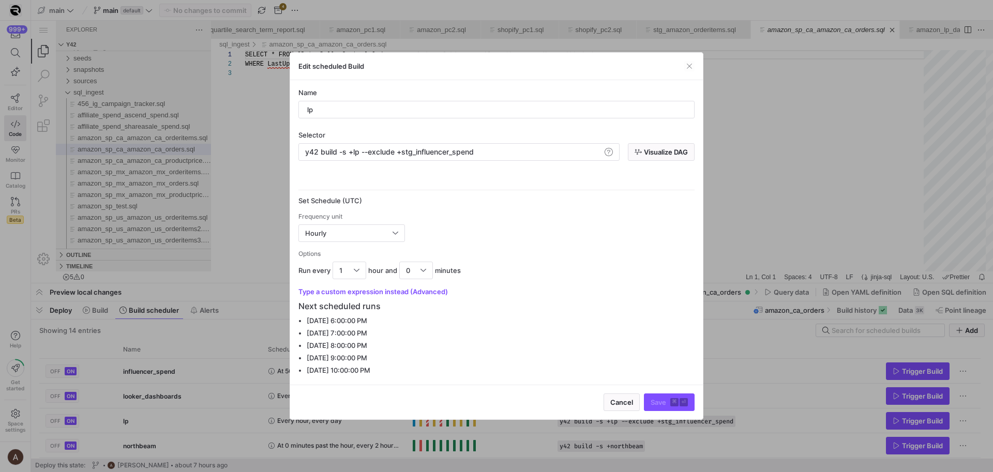
scroll to position [0, 1173]
click at [647, 160] on button "Visualize DAG" at bounding box center [661, 152] width 67 height 18
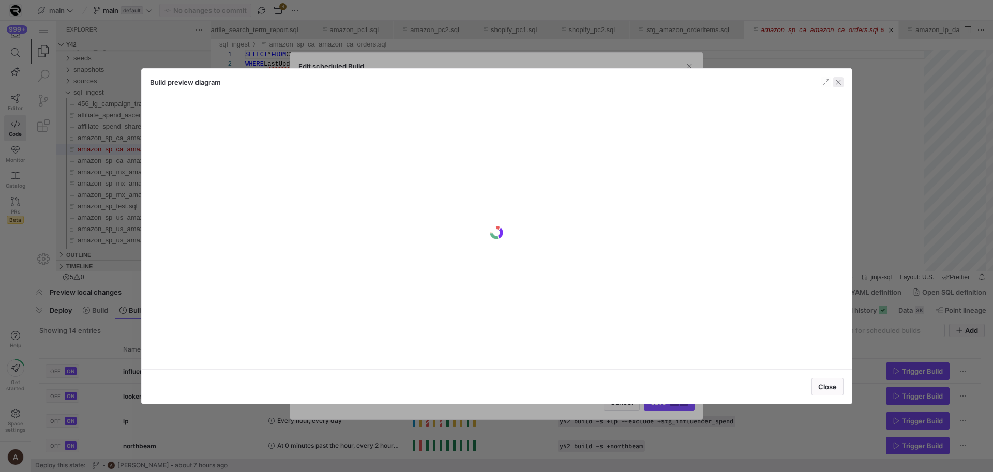
click at [837, 80] on span "button" at bounding box center [838, 82] width 10 height 10
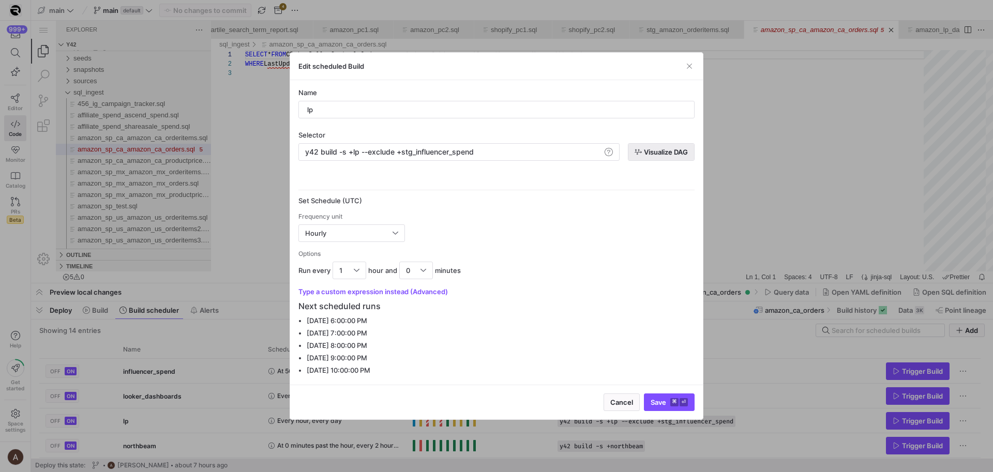
click at [653, 151] on span "Visualize DAG" at bounding box center [666, 152] width 44 height 8
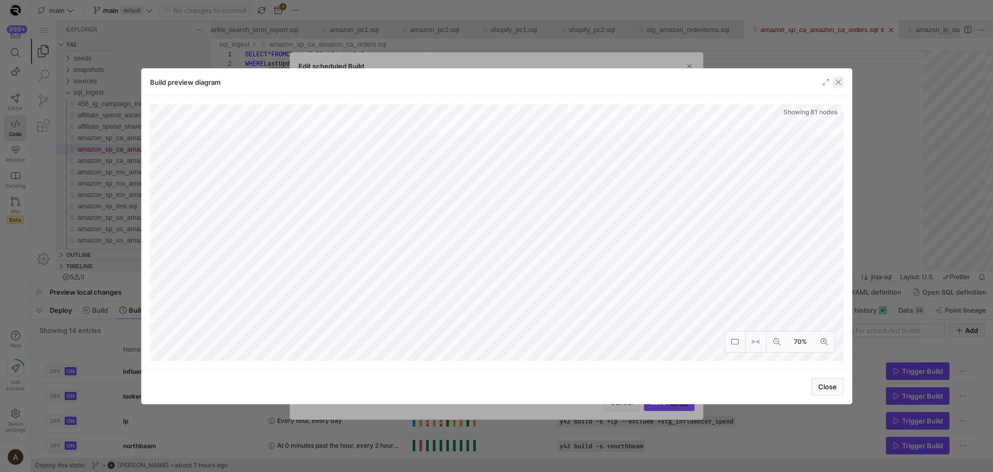
click at [837, 81] on span "button" at bounding box center [838, 82] width 10 height 10
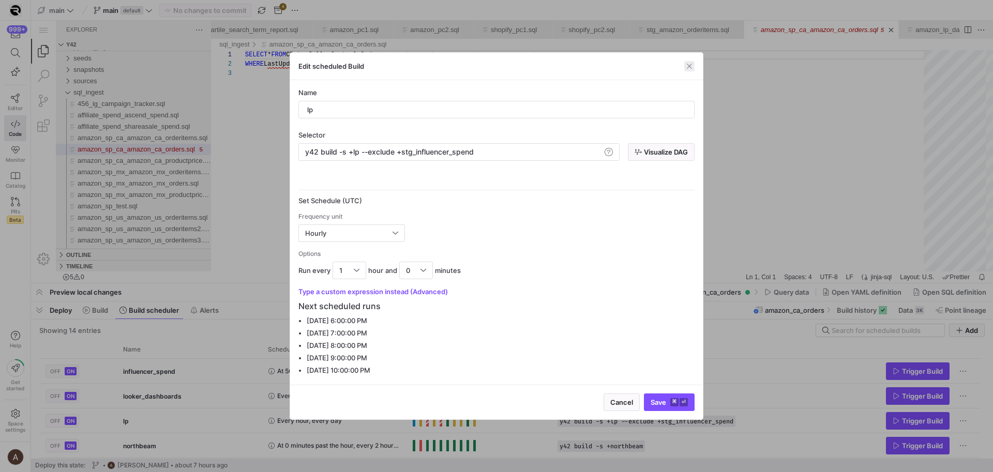
click at [692, 67] on span "button" at bounding box center [689, 66] width 10 height 10
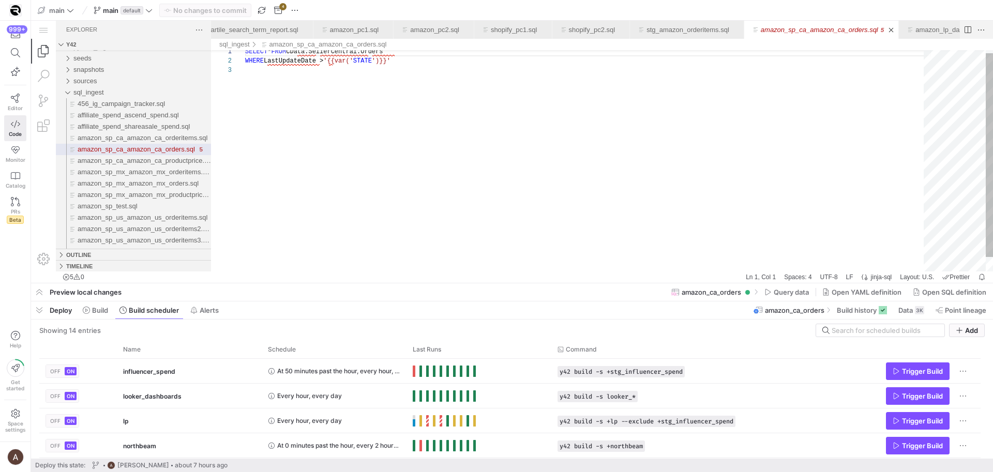
scroll to position [19, 0]
click at [247, 119] on div "SELECT * FROM CData.SellerCentral.Orders WHERE LastUpdateDate > '{{var(' STATE …" at bounding box center [588, 167] width 686 height 240
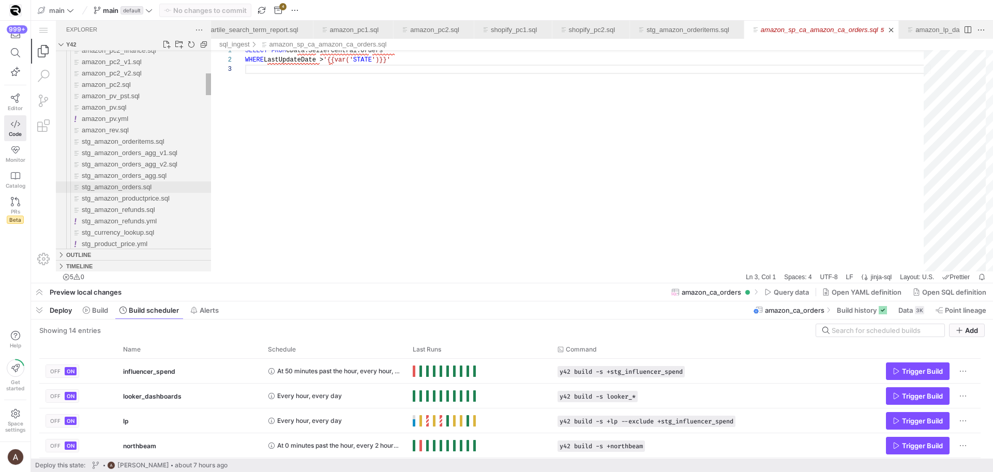
click at [169, 187] on div "stg_amazon_orders.sql" at bounding box center [146, 187] width 129 height 11
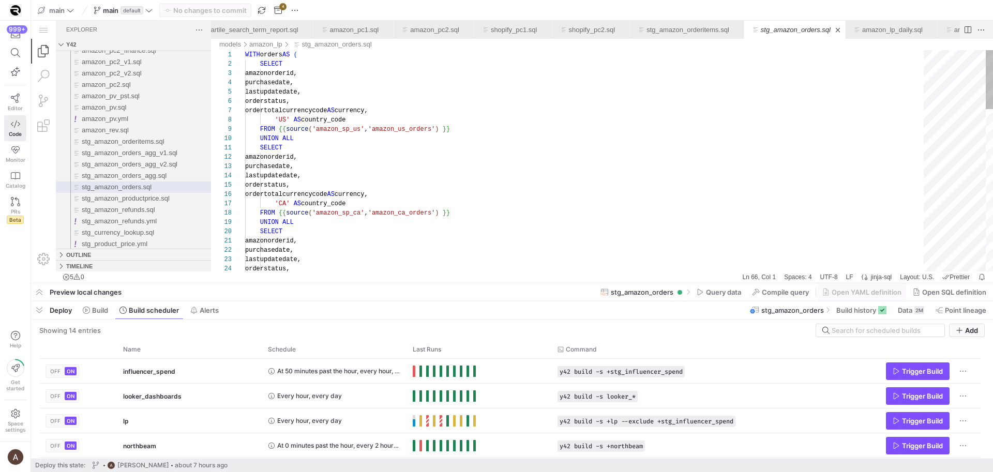
type textarea "SELECT amazonorderid, purchasedate, lastupdatedate, orderstatus, ordertotalcurr…"
click at [468, 172] on div "WITH orders AS ( SELECT amazonorderid, purchasedate, lastupdatedate, orderstatu…" at bounding box center [588, 463] width 686 height 826
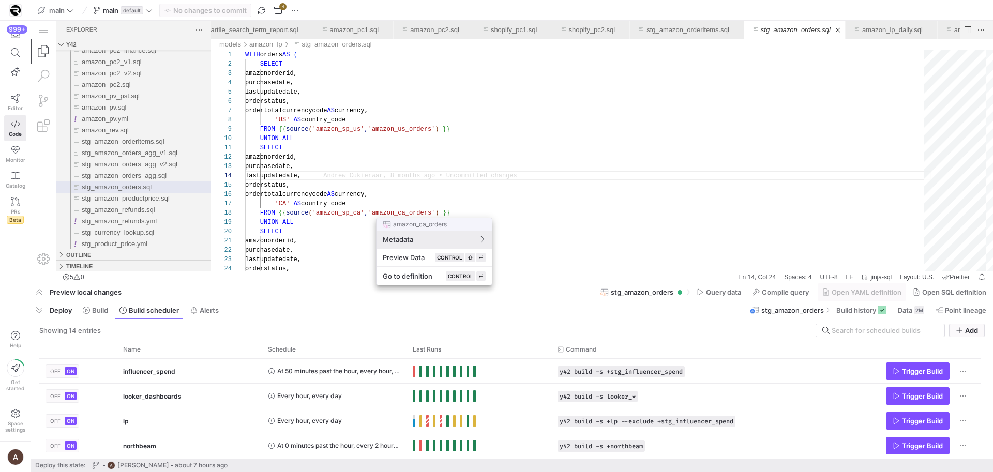
click at [390, 188] on div at bounding box center [496, 236] width 993 height 472
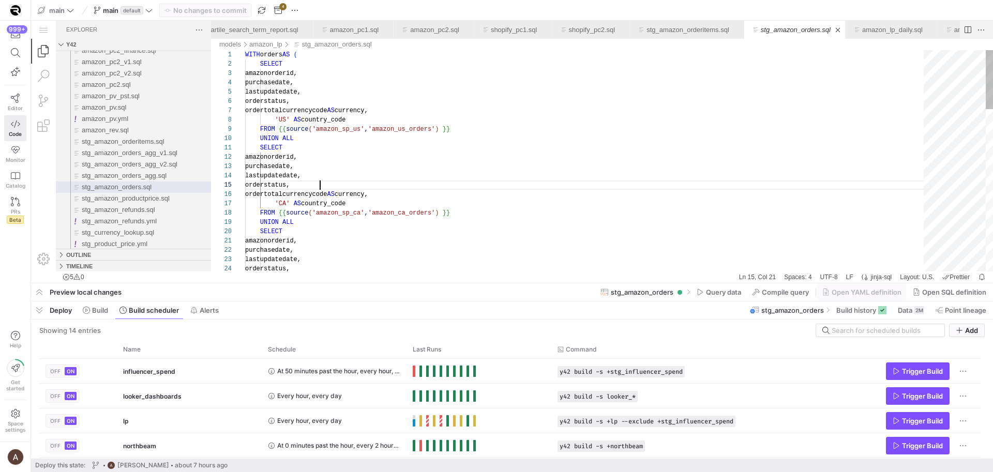
scroll to position [37, 75]
click at [365, 189] on div "WITH orders AS ( SELECT amazonorderid, purchasedate, lastupdatedate, orderstatu…" at bounding box center [588, 463] width 686 height 826
click at [149, 144] on span "stg_amazon_orderitems.sql" at bounding box center [123, 142] width 83 height 8
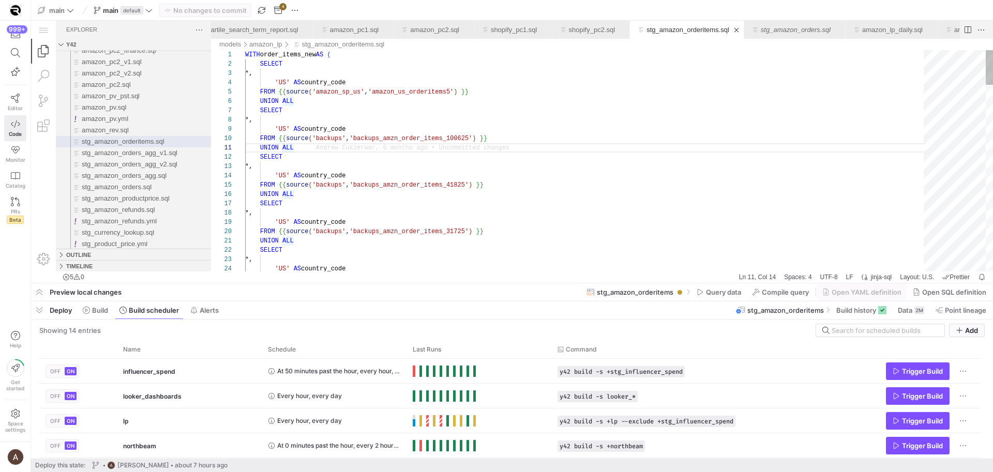
type textarea "WITH order_items_new AS ( SELECT *, 'US' AS country_code FROM {{ source('amazon…"
click at [875, 308] on span "Build history" at bounding box center [861, 310] width 50 height 8
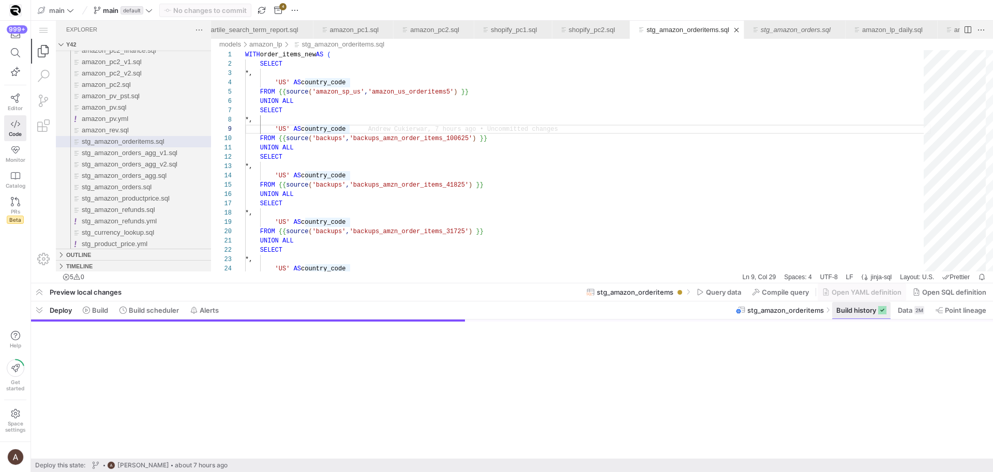
scroll to position [74, 104]
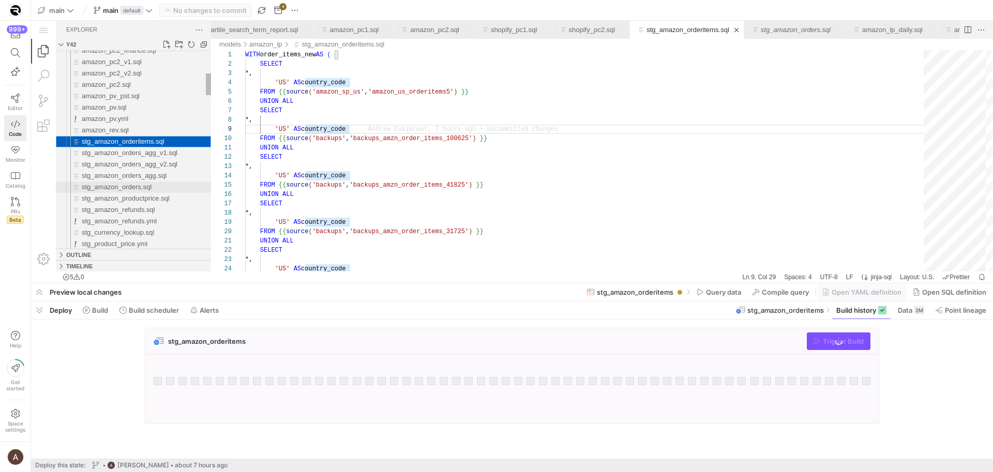
click at [161, 188] on div "stg_amazon_orders.sql" at bounding box center [146, 187] width 129 height 11
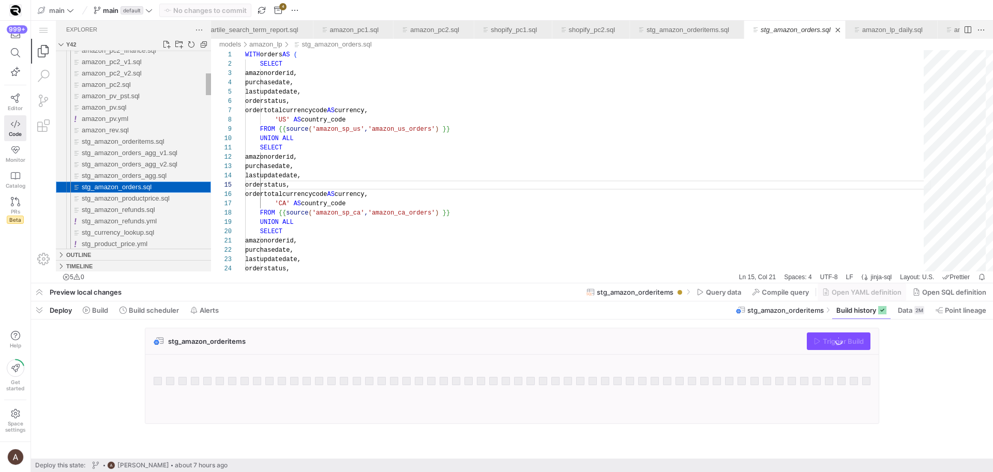
scroll to position [93, 75]
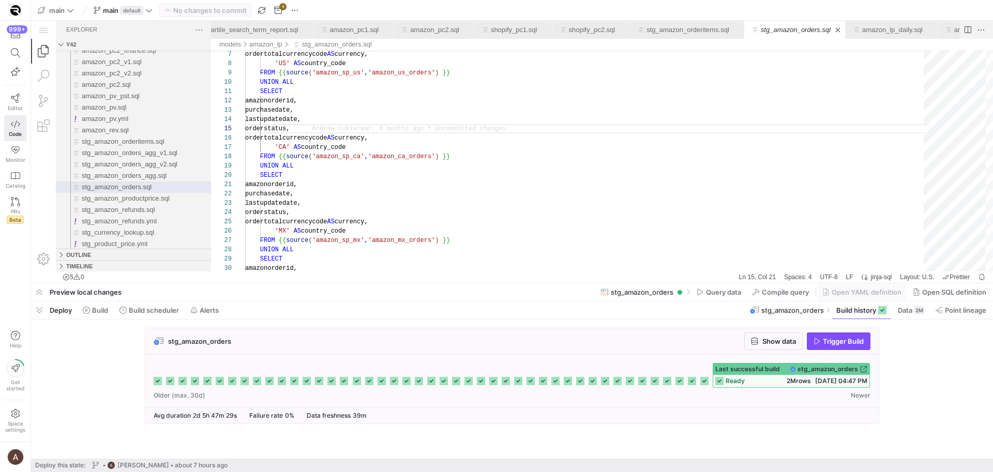
click at [829, 343] on span "Trigger Build" at bounding box center [843, 341] width 41 height 8
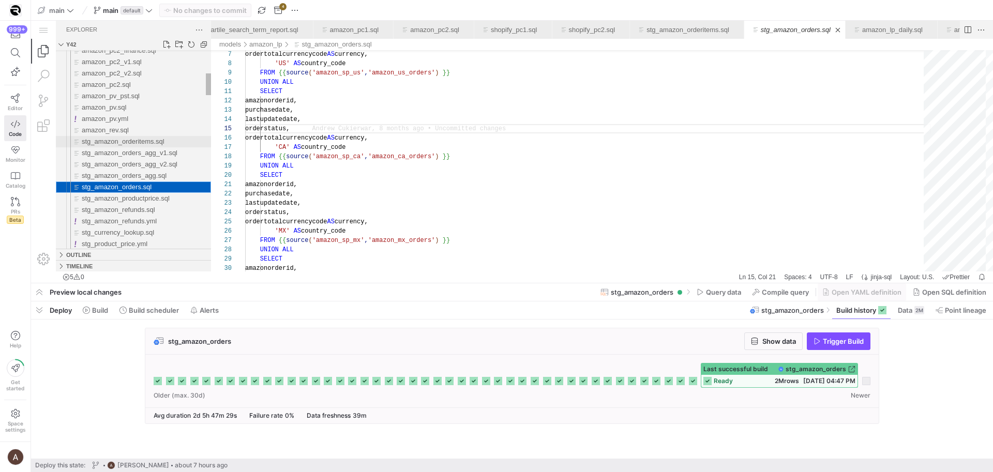
click at [173, 137] on div "stg_amazon_orderitems.sql" at bounding box center [146, 141] width 129 height 11
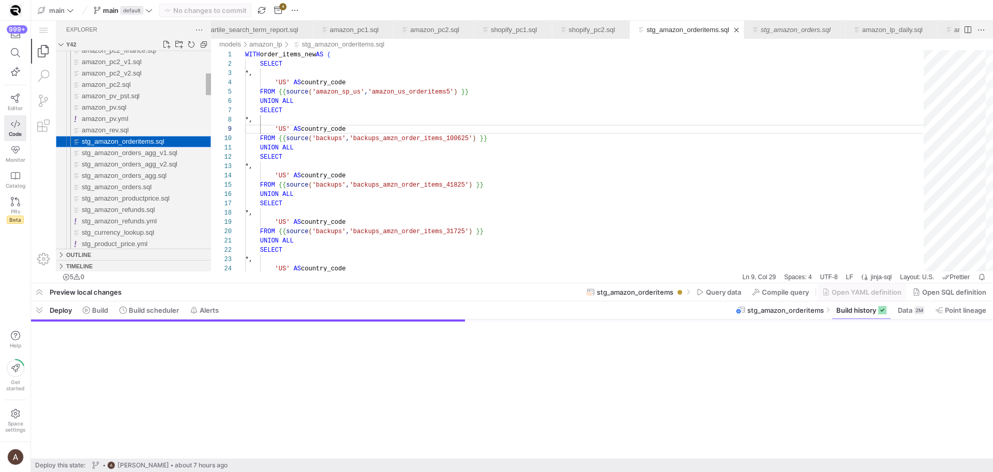
scroll to position [93, 104]
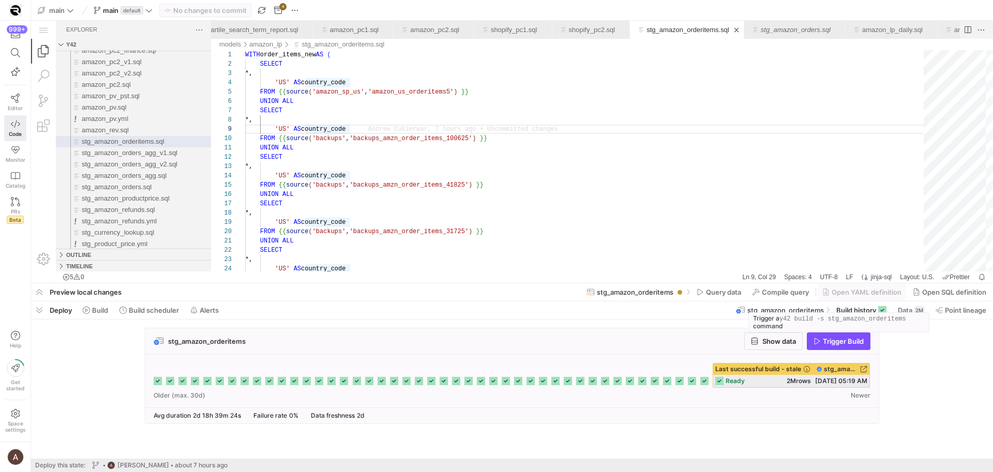
click at [851, 344] on span "Trigger Build" at bounding box center [843, 341] width 41 height 8
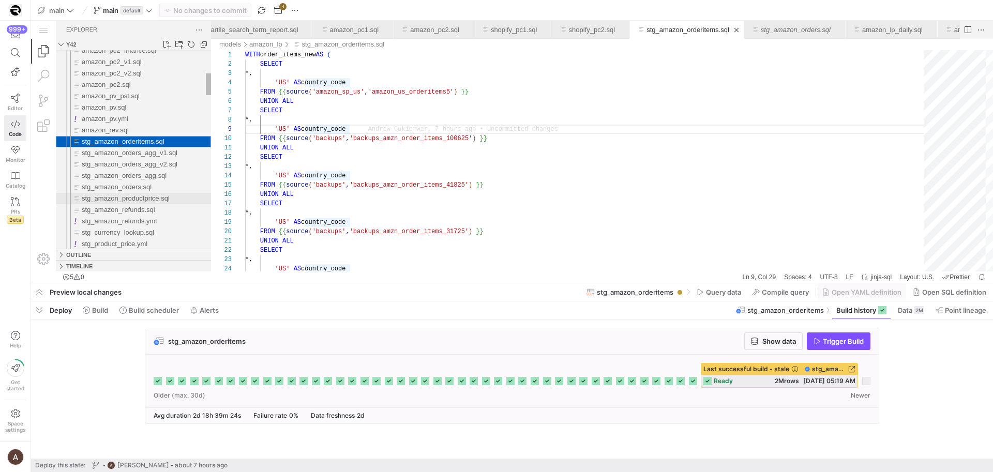
click at [164, 201] on span "stg_amazon_productprice.sql" at bounding box center [126, 198] width 88 height 8
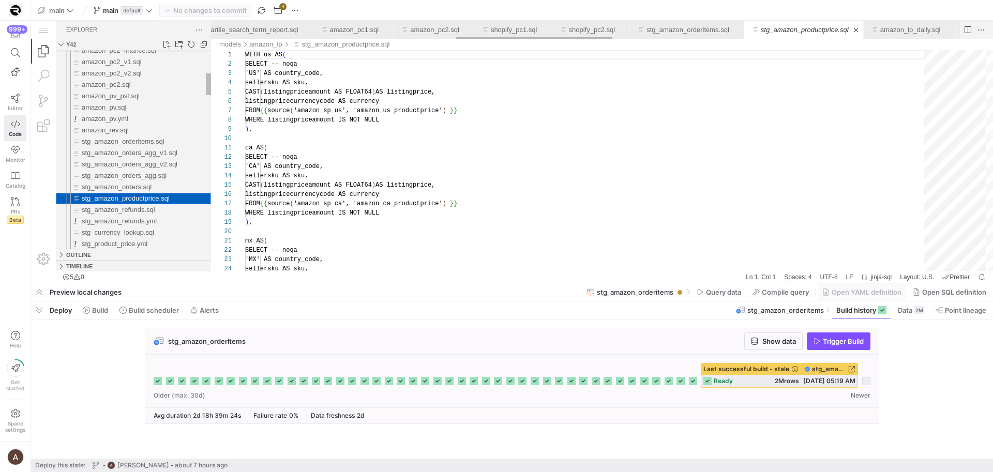
scroll to position [93, 0]
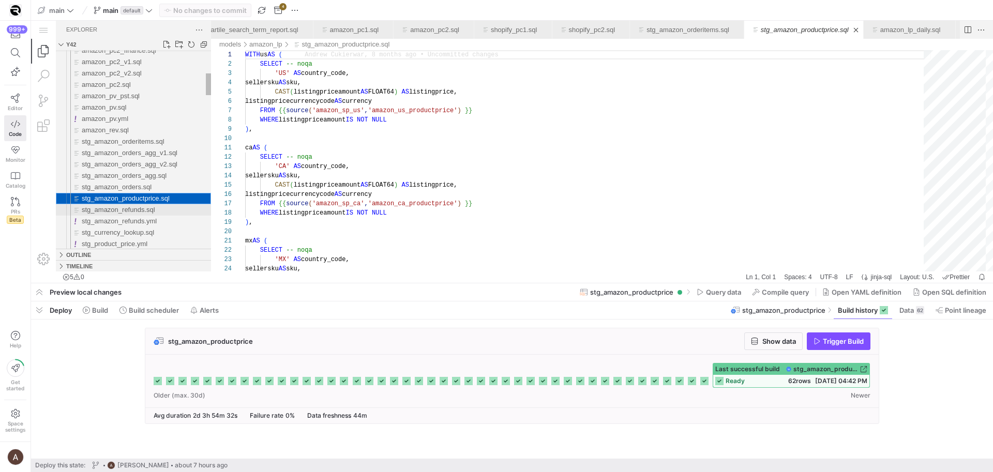
click at [159, 206] on div "stg_amazon_refunds.sql" at bounding box center [146, 209] width 129 height 11
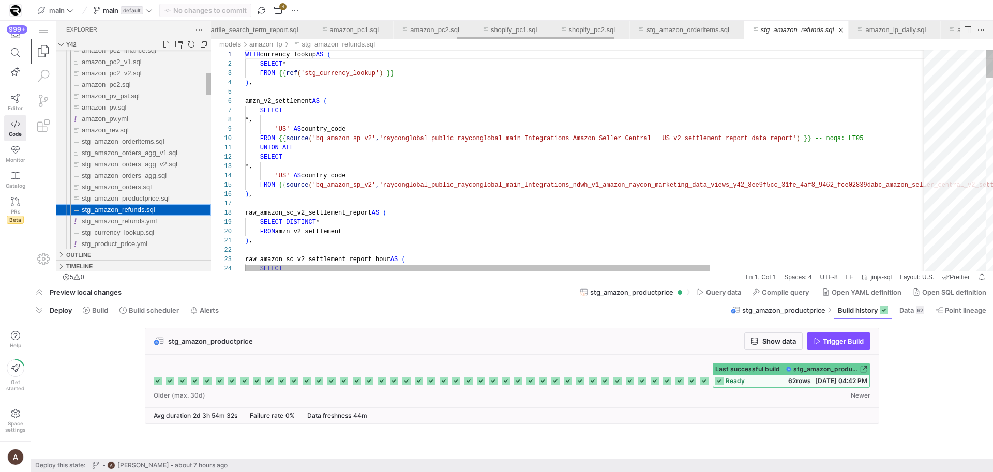
scroll to position [93, 0]
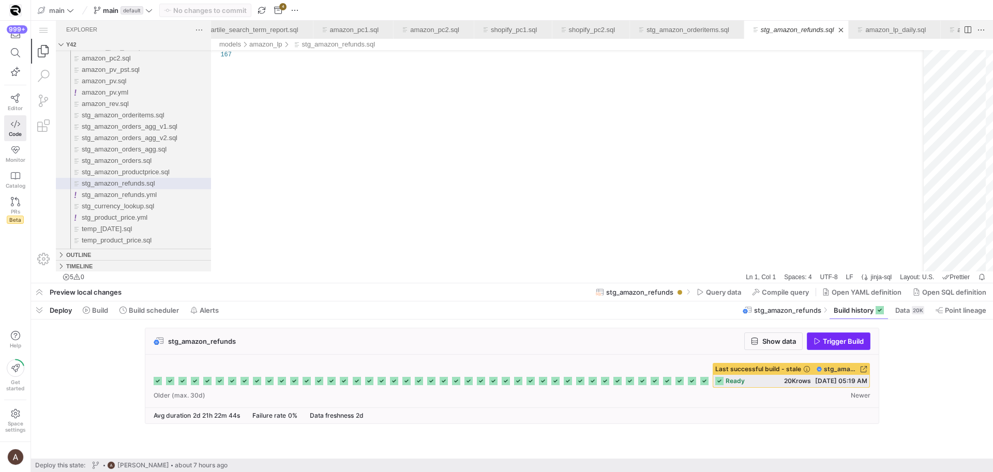
click at [846, 347] on span "button" at bounding box center [838, 341] width 63 height 17
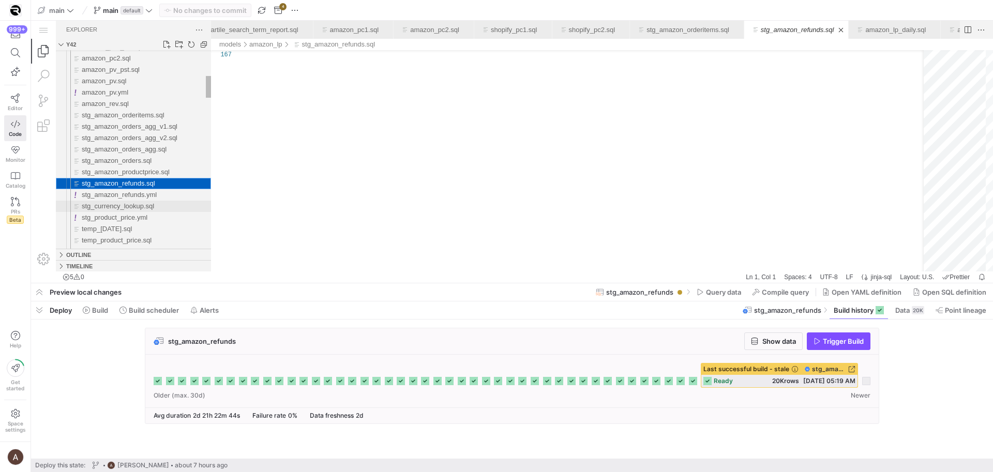
click at [138, 207] on span "stg_currency_lookup.sql" at bounding box center [118, 206] width 72 height 8
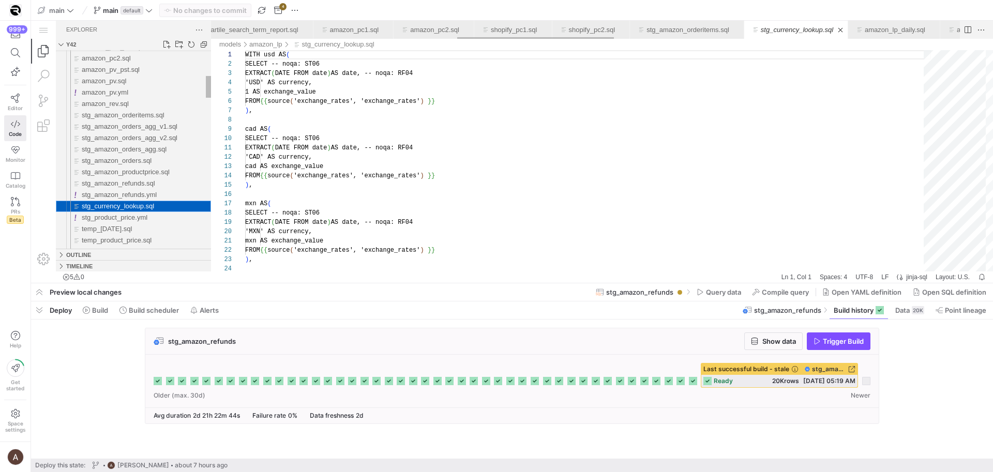
scroll to position [93, 0]
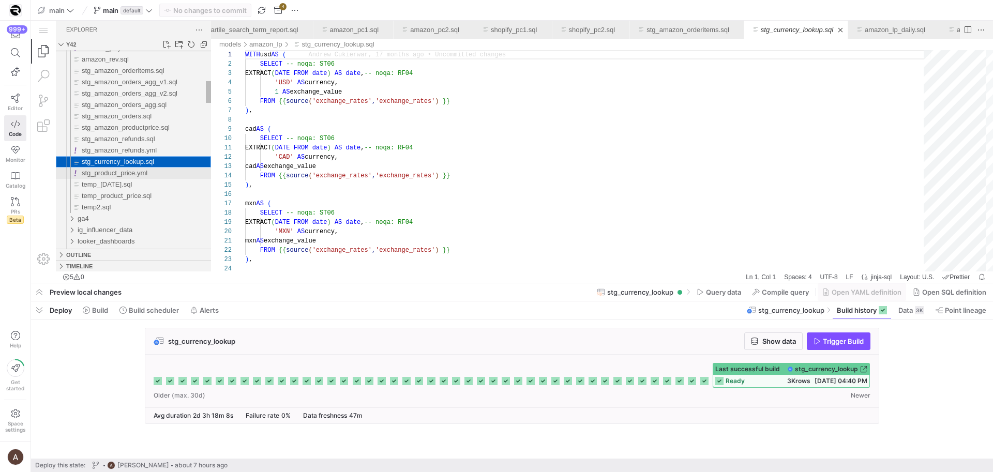
click at [132, 173] on span "stg_product_price.yml" at bounding box center [115, 173] width 66 height 8
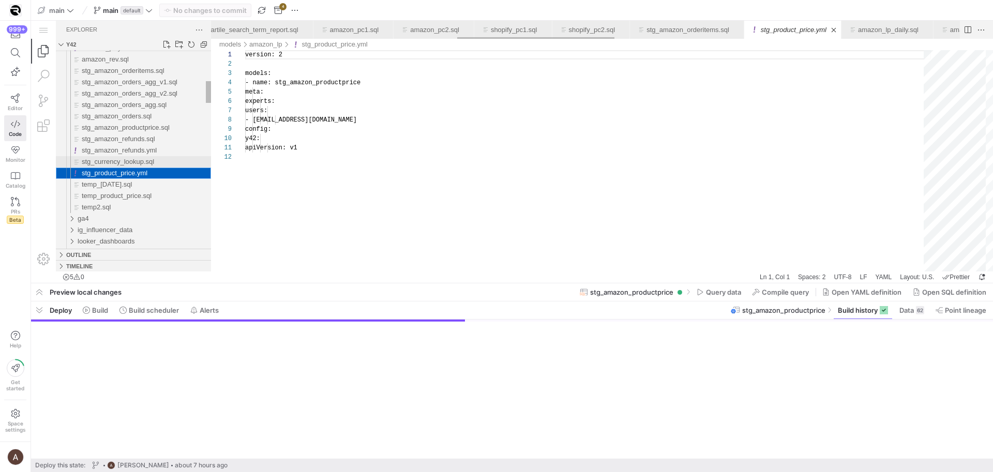
scroll to position [93, 0]
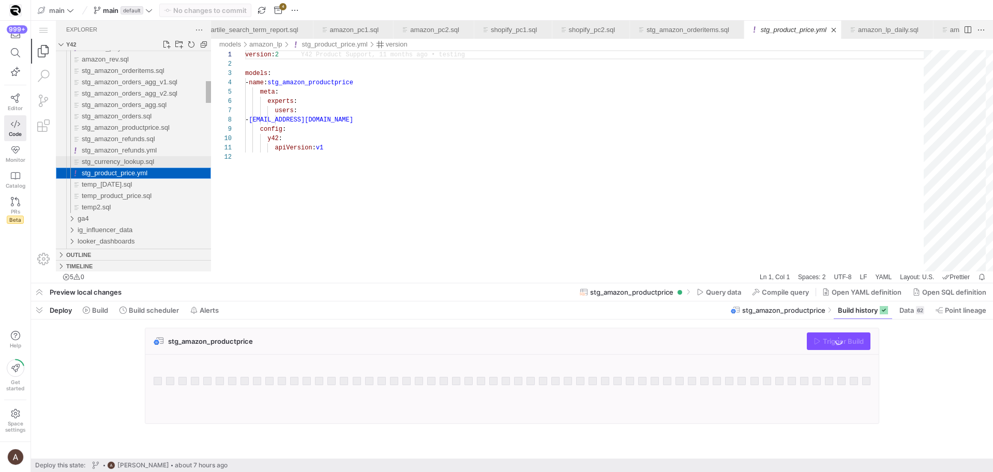
click at [133, 163] on span "stg_currency_lookup.sql" at bounding box center [118, 162] width 72 height 8
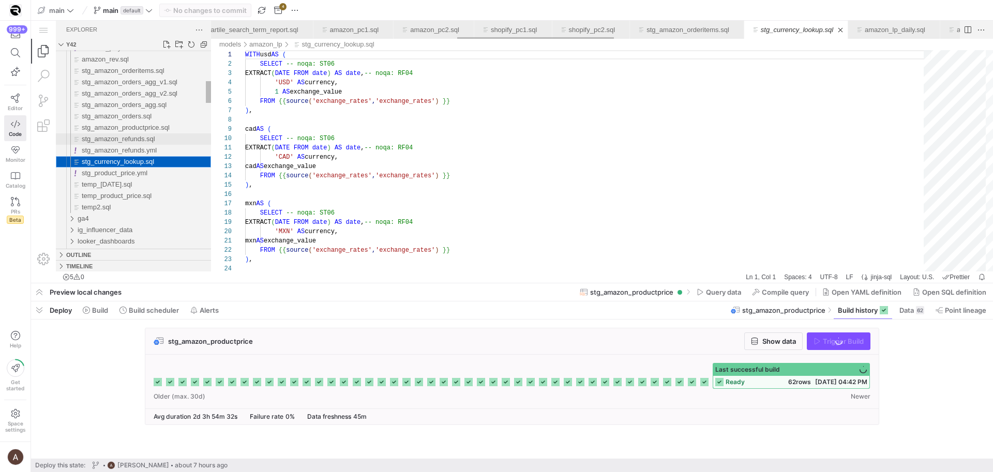
scroll to position [93, 0]
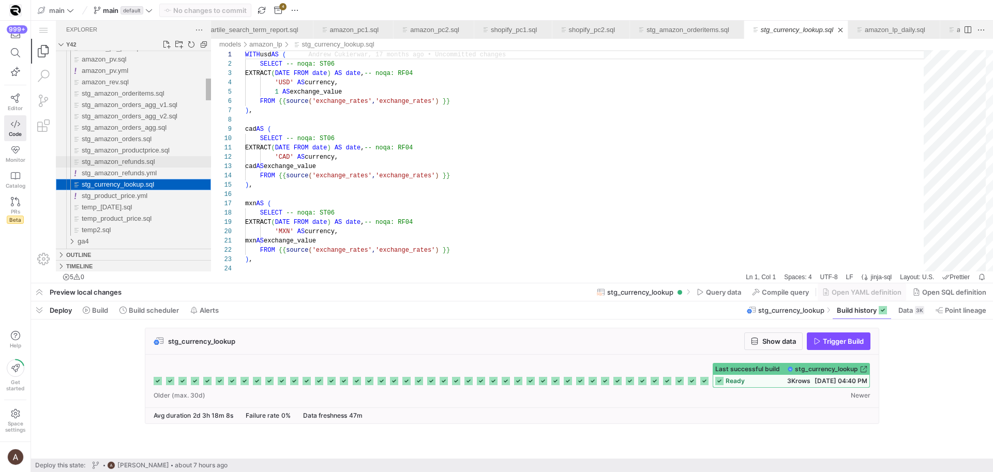
click at [132, 161] on span "stg_amazon_refunds.sql" at bounding box center [118, 162] width 73 height 8
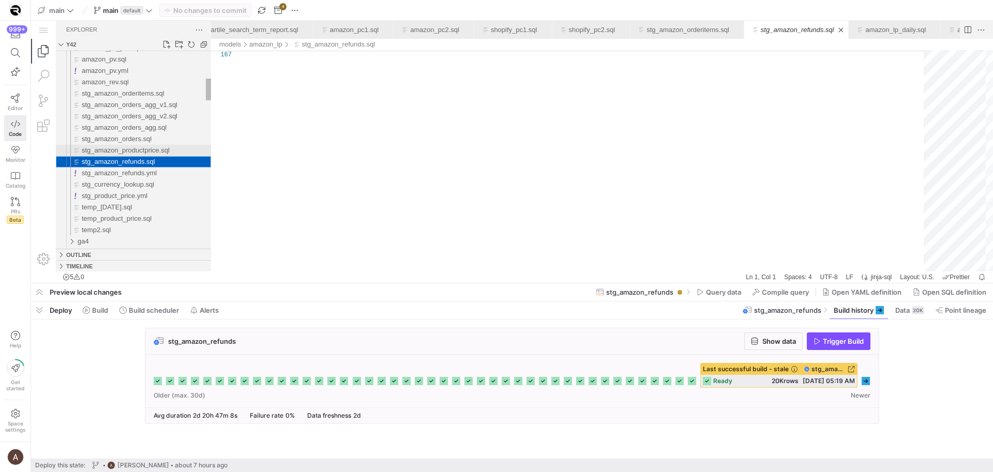
click at [129, 154] on span "stg_amazon_productprice.sql" at bounding box center [126, 150] width 88 height 8
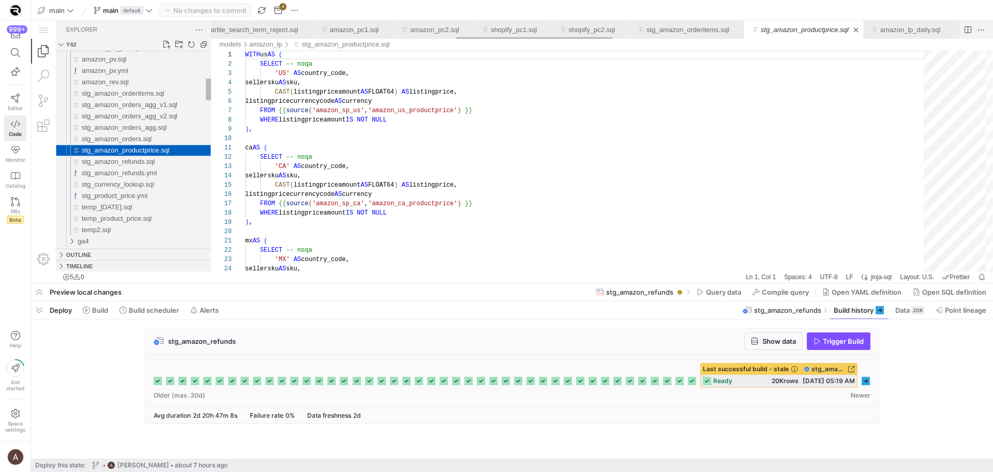
scroll to position [93, 0]
click at [131, 141] on span "stg_amazon_orders.sql" at bounding box center [117, 139] width 70 height 8
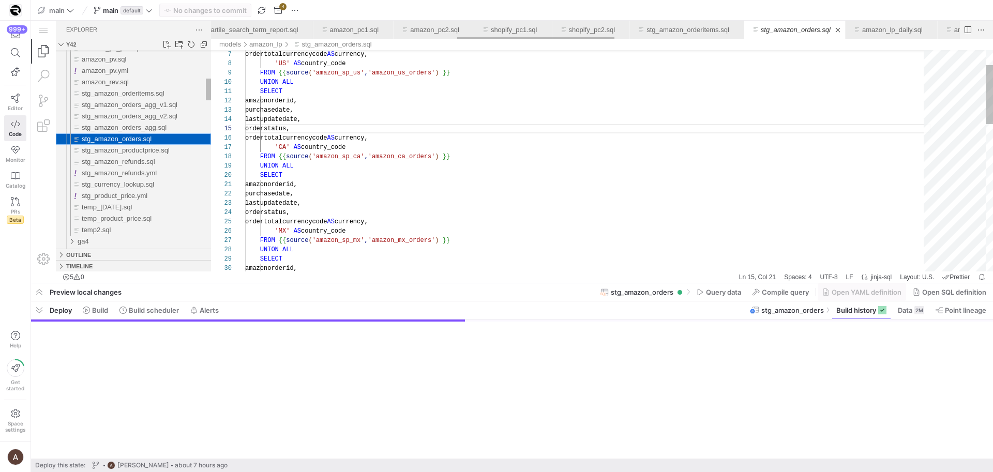
scroll to position [93, 75]
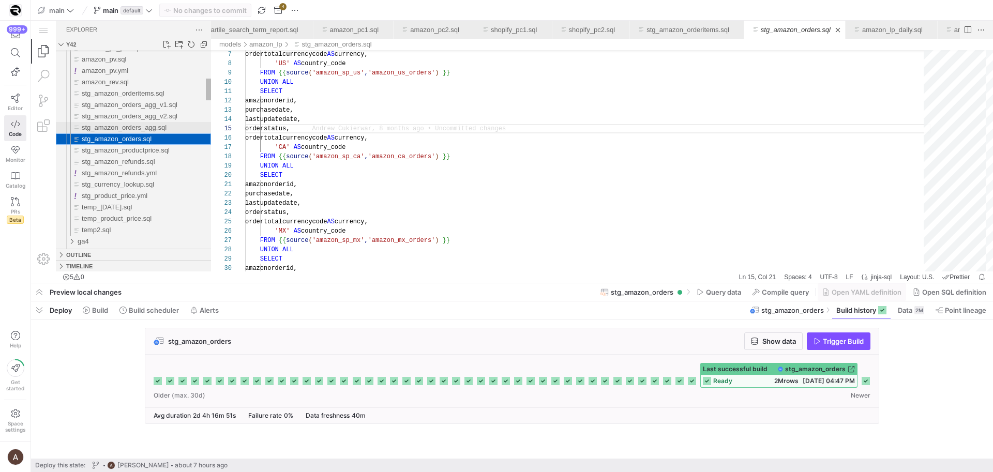
click at [134, 128] on span "stg_amazon_orders_agg.sql" at bounding box center [124, 128] width 85 height 8
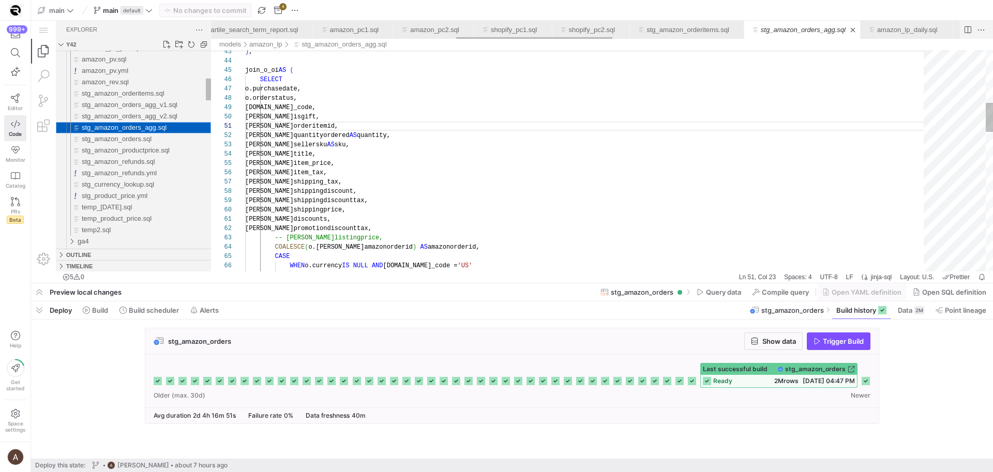
scroll to position [93, 82]
click at [136, 95] on span "stg_amazon_orderitems.sql" at bounding box center [123, 93] width 83 height 8
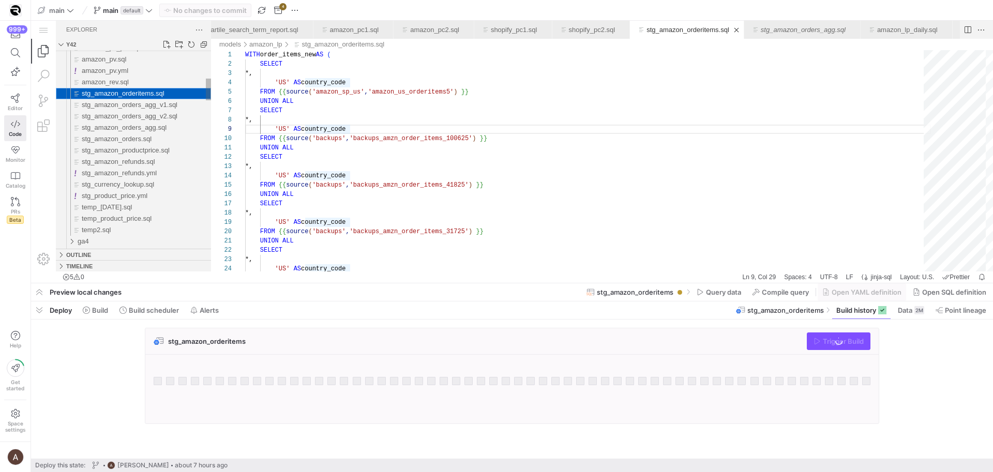
scroll to position [93, 104]
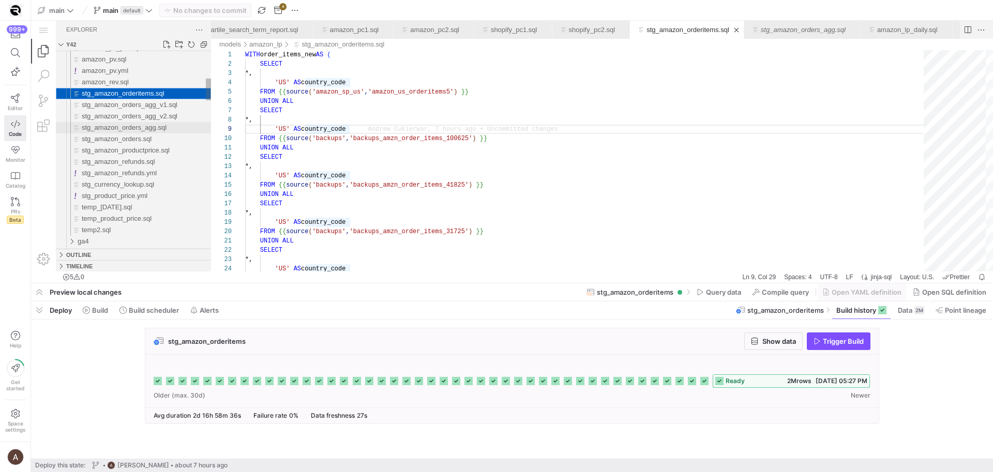
click at [128, 126] on span "stg_amazon_orders_agg.sql" at bounding box center [124, 128] width 85 height 8
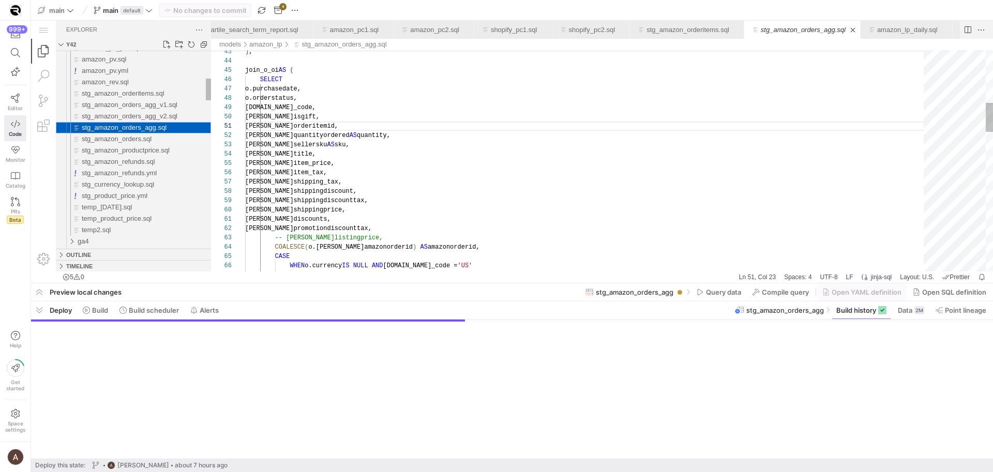
scroll to position [93, 82]
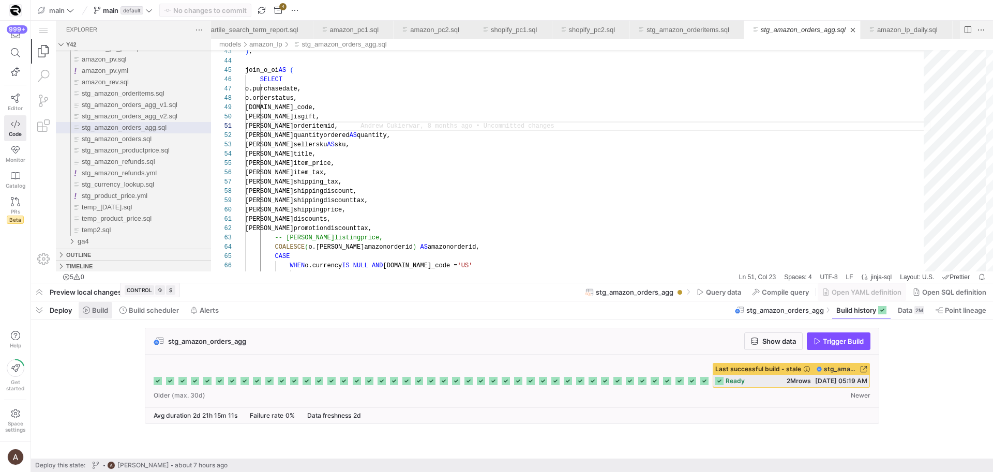
click at [99, 313] on span "Build" at bounding box center [100, 310] width 16 height 8
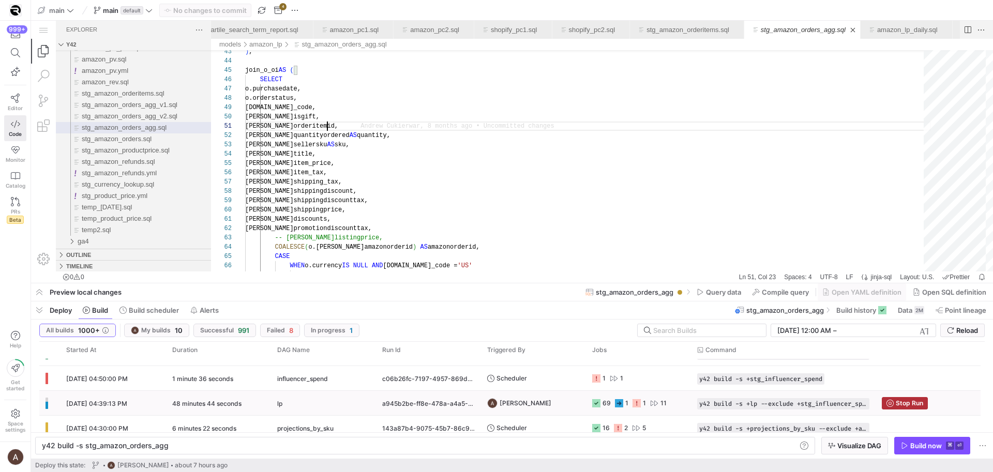
scroll to position [288, 0]
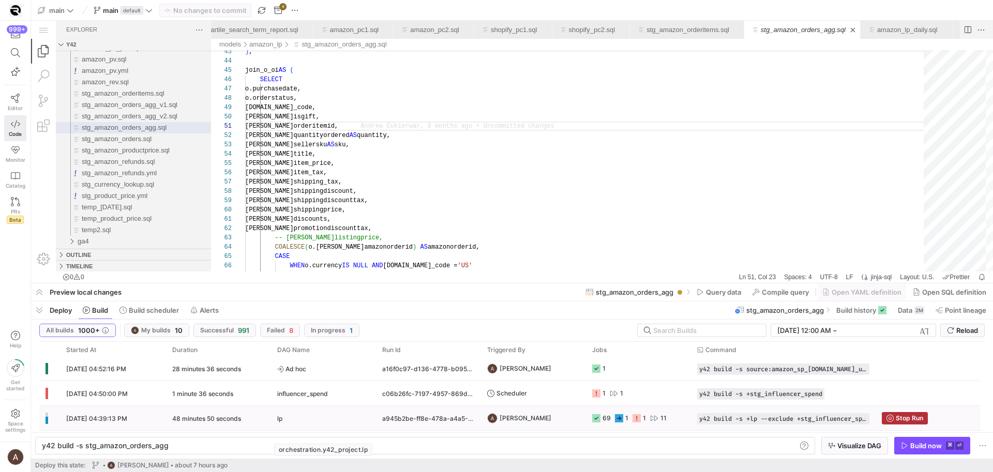
click at [359, 414] on div "lp" at bounding box center [323, 419] width 93 height 24
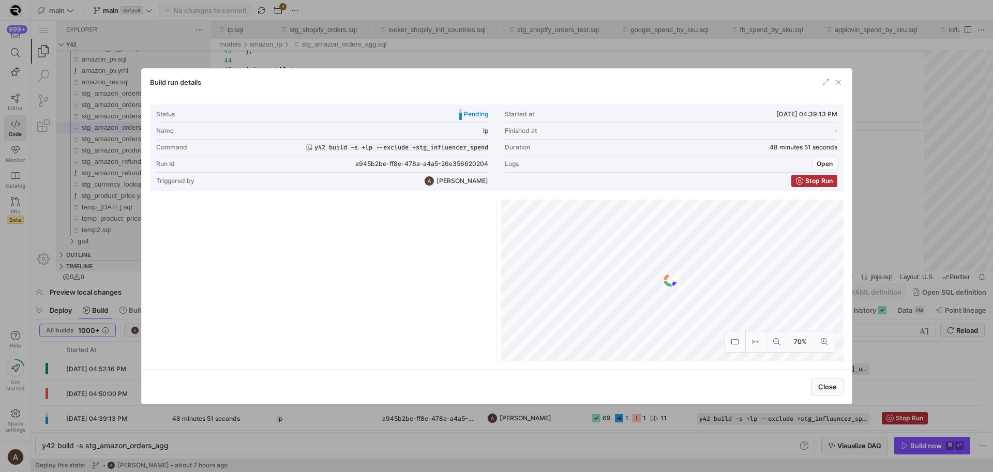
scroll to position [0, 82]
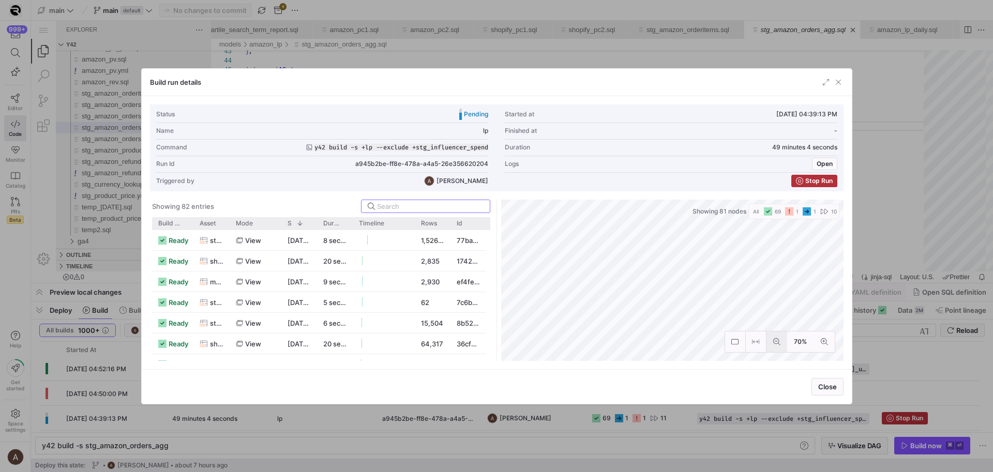
click at [774, 343] on icon at bounding box center [776, 341] width 7 height 7
click at [819, 347] on button at bounding box center [824, 342] width 21 height 21
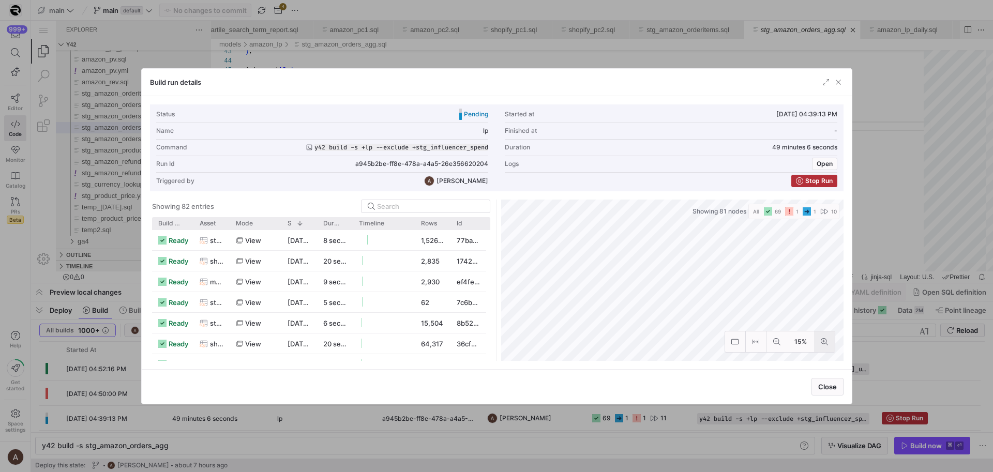
click at [819, 347] on button at bounding box center [824, 342] width 21 height 21
click at [822, 85] on span "button" at bounding box center [826, 82] width 10 height 10
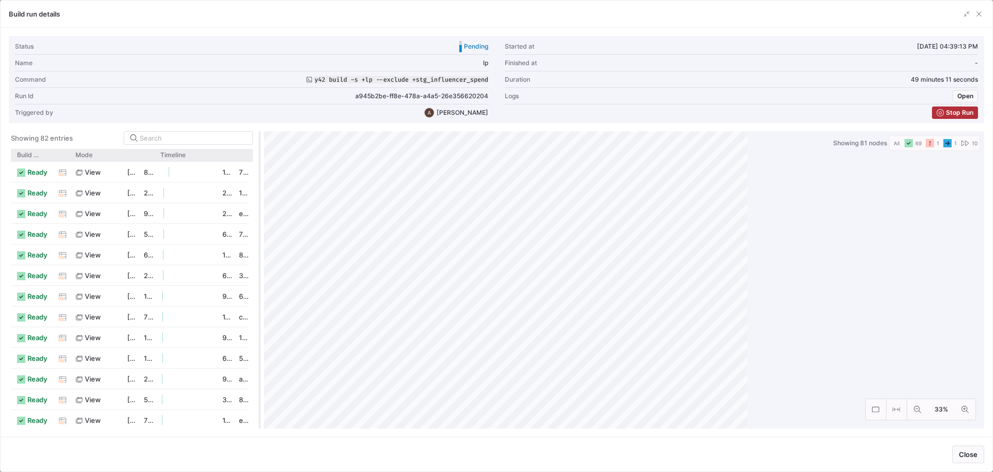
drag, startPoint x: 498, startPoint y: 184, endPoint x: 261, endPoint y: 189, distance: 236.9
click at [261, 189] on div at bounding box center [260, 279] width 4 height 297
click at [961, 416] on button at bounding box center [965, 409] width 21 height 21
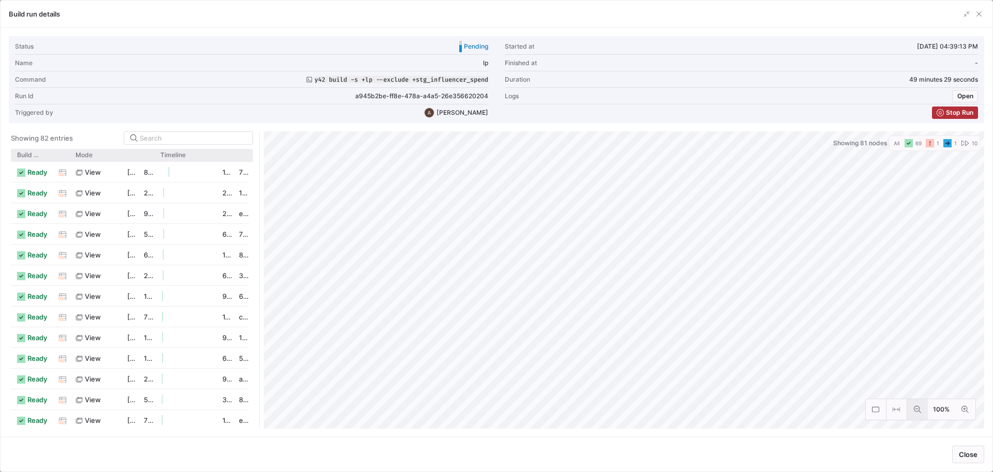
click at [921, 406] on icon at bounding box center [917, 409] width 7 height 7
click at [976, 15] on span "button" at bounding box center [979, 14] width 10 height 10
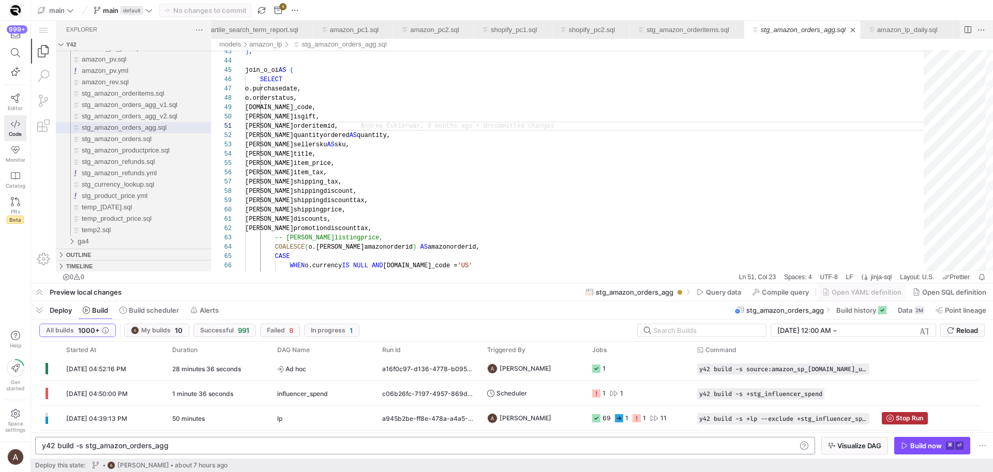
click at [229, 439] on div "y42 build -s stg_amazon_orders_agg y42 build -s stg_amazon_orders_agg" at bounding box center [425, 446] width 780 height 18
click at [227, 442] on div "y42 build -s stg_amazon_orders_agg" at bounding box center [419, 446] width 755 height 8
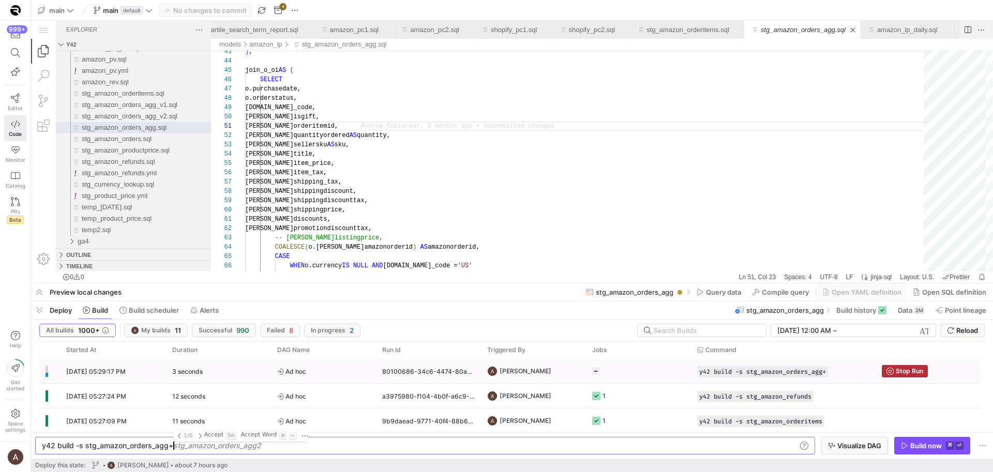
type textarea "y42 build -s stg_amazon_orders_agg+"
click at [259, 372] on div "3 seconds" at bounding box center [218, 371] width 105 height 24
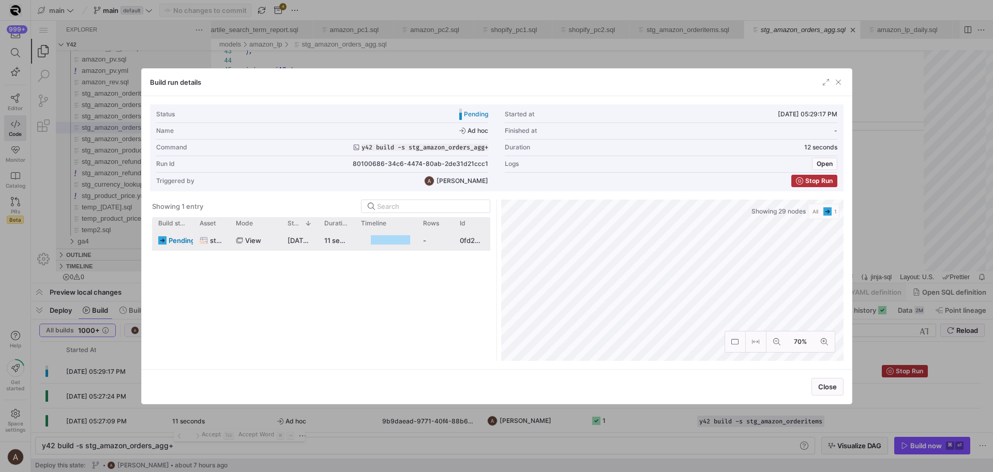
click at [176, 242] on span "pending" at bounding box center [182, 241] width 26 height 20
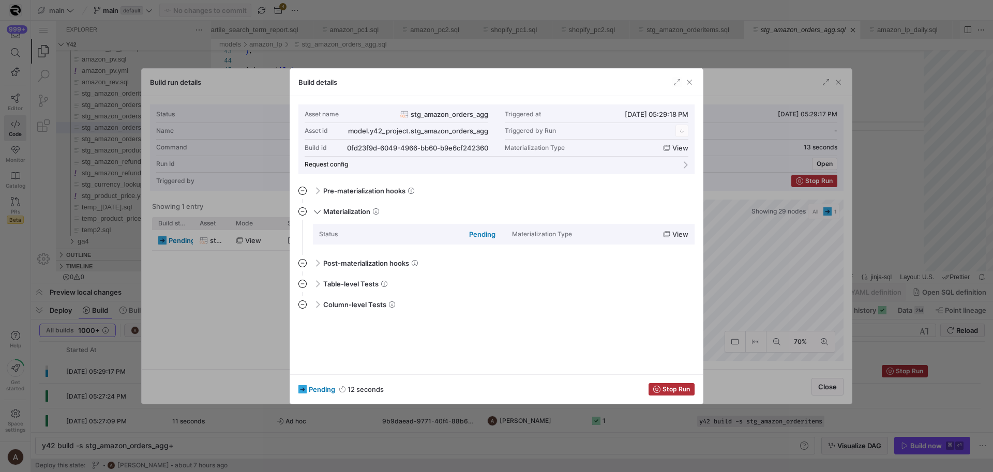
scroll to position [93, 0]
click at [161, 271] on div at bounding box center [496, 236] width 993 height 472
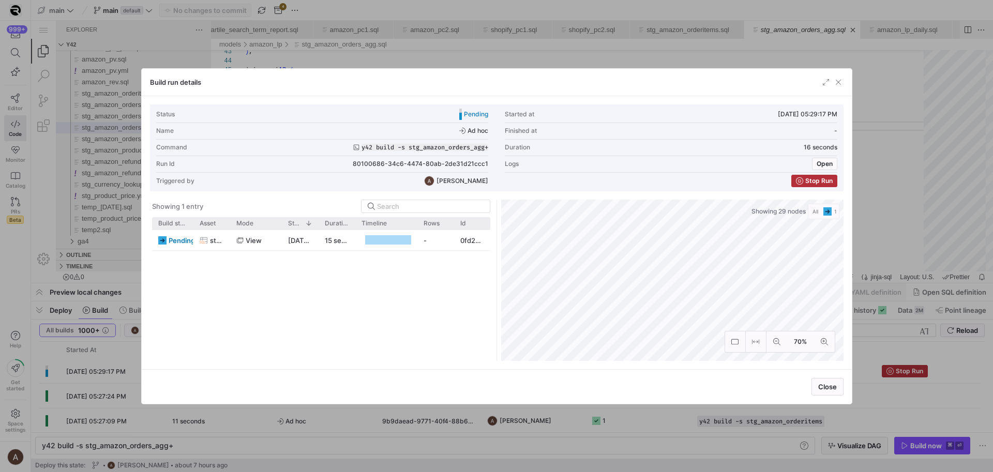
click at [100, 287] on div at bounding box center [496, 236] width 993 height 472
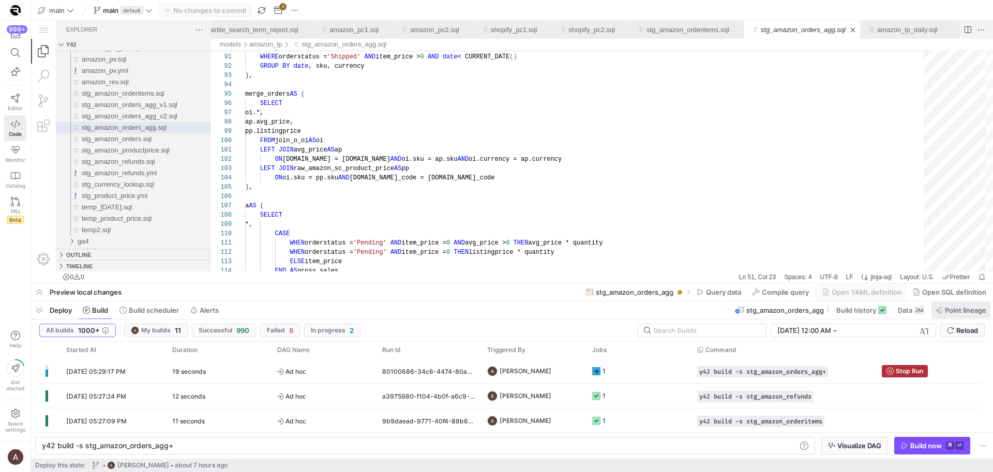
click at [934, 306] on span at bounding box center [960, 310] width 59 height 17
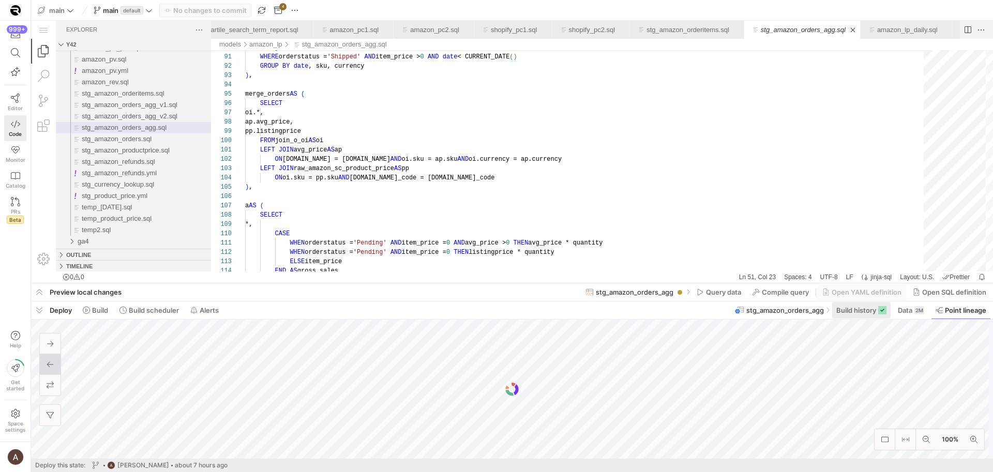
scroll to position [0, 81]
click at [924, 437] on icon at bounding box center [926, 439] width 7 height 7
click at [114, 308] on div "Deploy Build Build scheduler Alerts" at bounding box center [127, 311] width 192 height 18
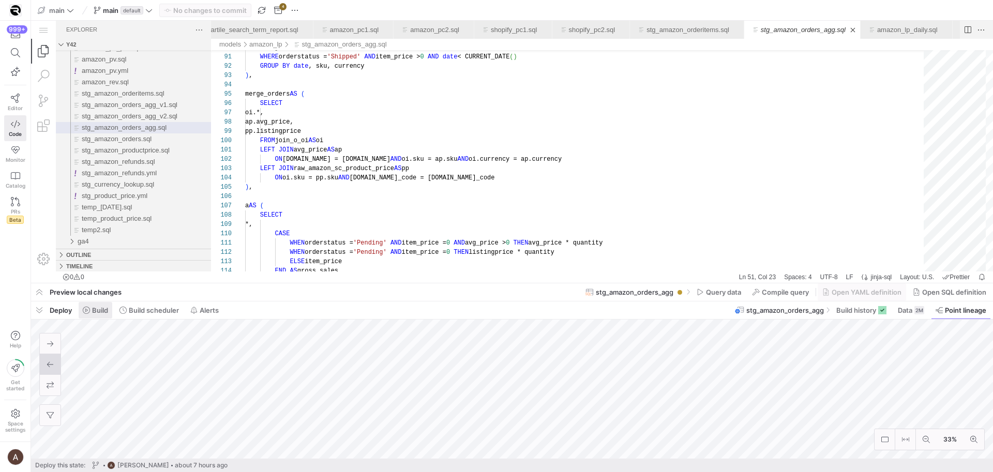
click at [106, 309] on span "Build" at bounding box center [100, 310] width 16 height 8
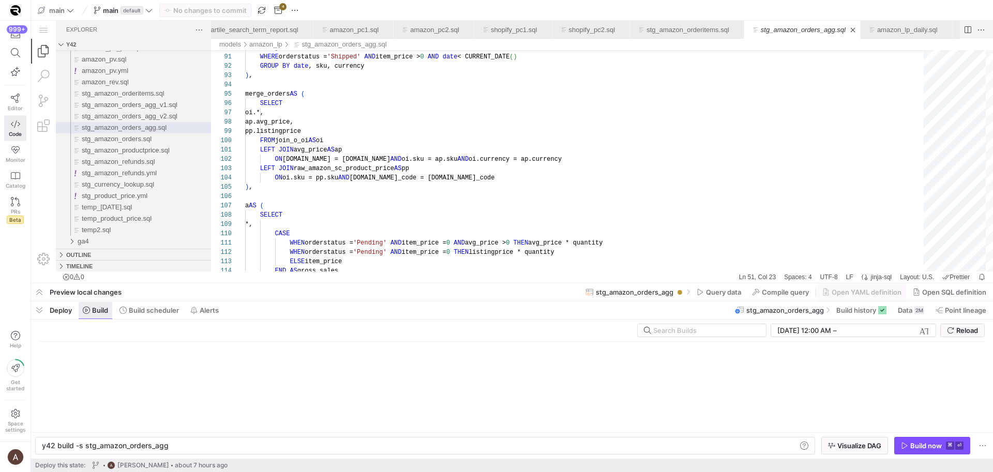
scroll to position [0, 81]
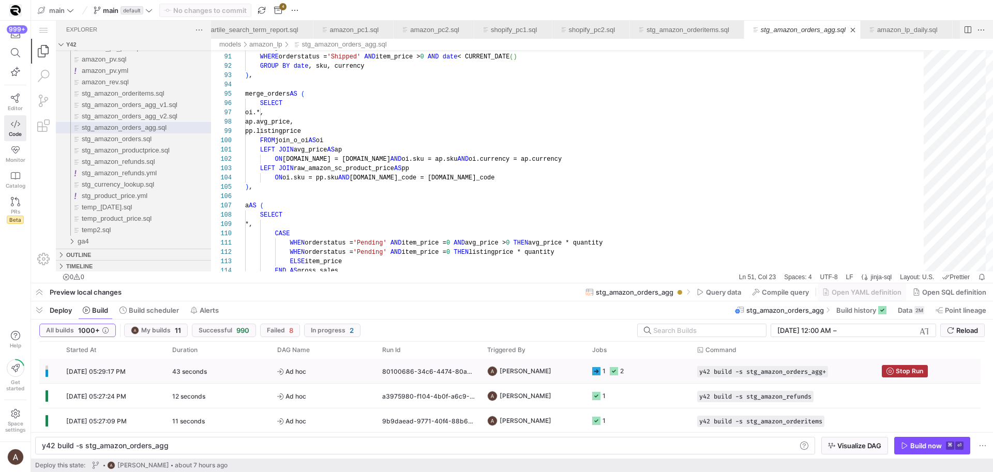
click at [120, 365] on div "[DATE] 05:29:17 PM" at bounding box center [113, 371] width 106 height 24
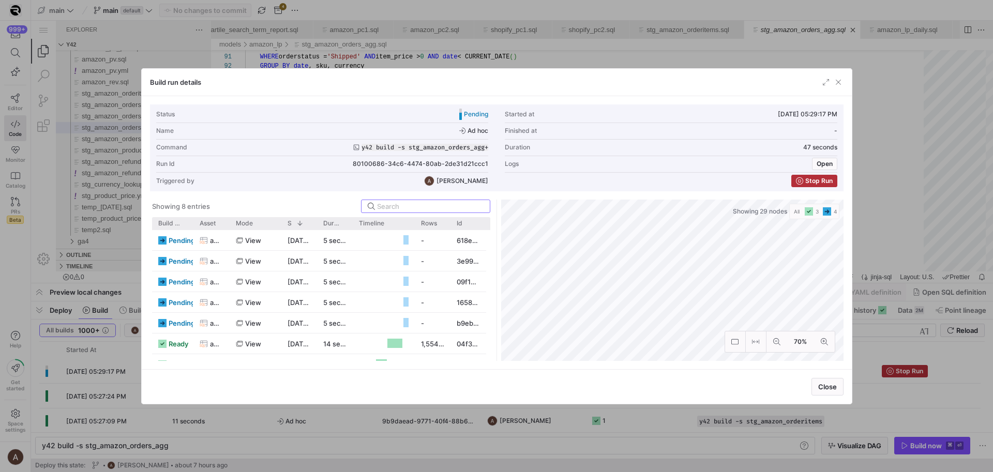
scroll to position [35, 0]
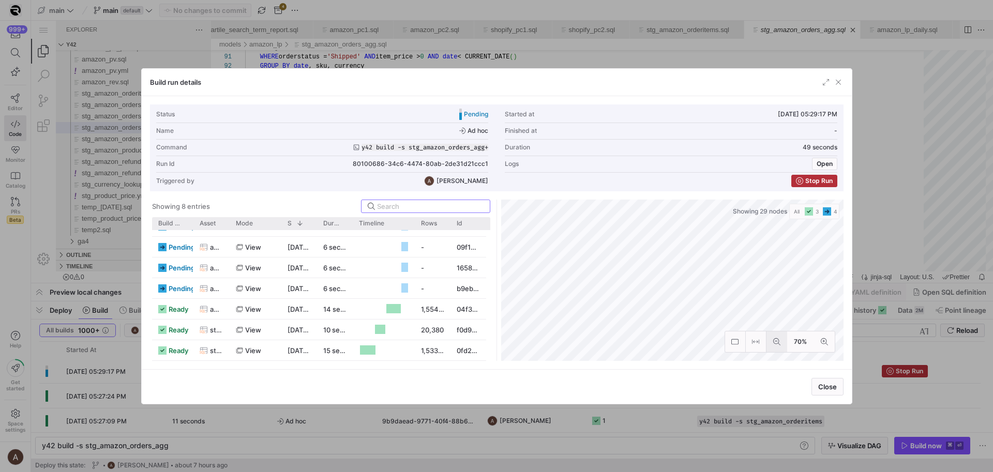
click at [770, 348] on button at bounding box center [776, 342] width 21 height 21
click at [814, 343] on button at bounding box center [824, 342] width 21 height 21
click at [840, 78] on span "button" at bounding box center [838, 82] width 10 height 10
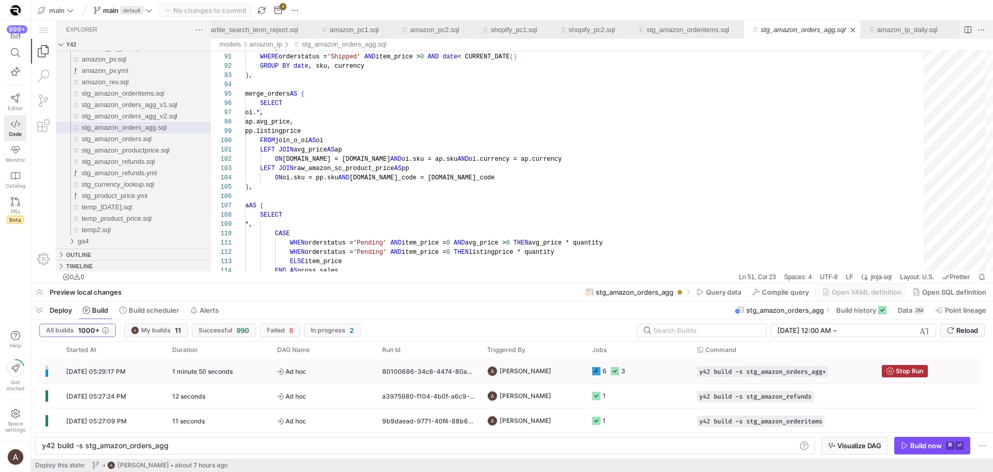
click at [664, 369] on y42-job-status-cell-renderer "6 3" at bounding box center [638, 370] width 93 height 23
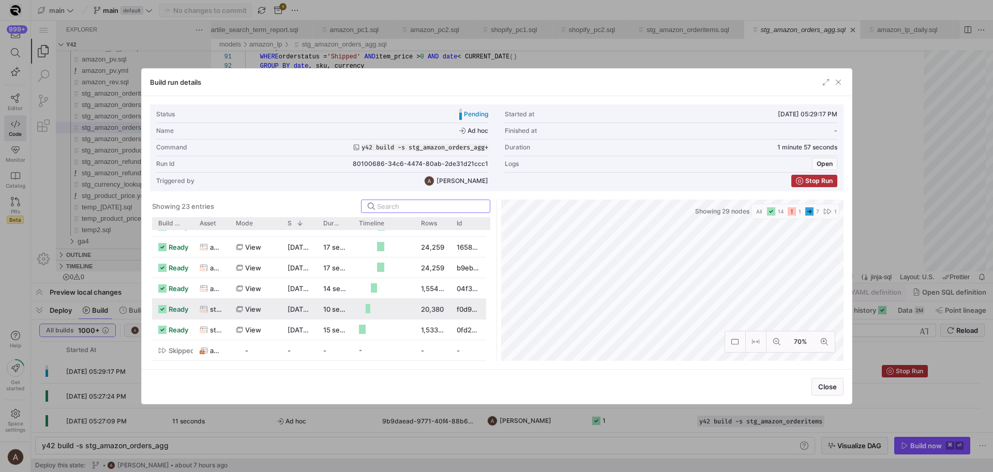
scroll to position [0, 0]
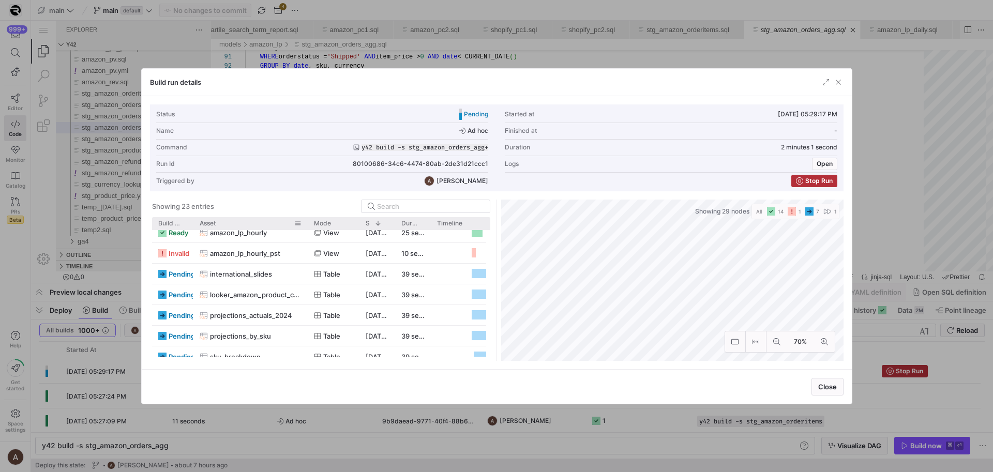
drag, startPoint x: 227, startPoint y: 218, endPoint x: 305, endPoint y: 223, distance: 78.3
click at [306, 223] on div at bounding box center [308, 223] width 4 height 12
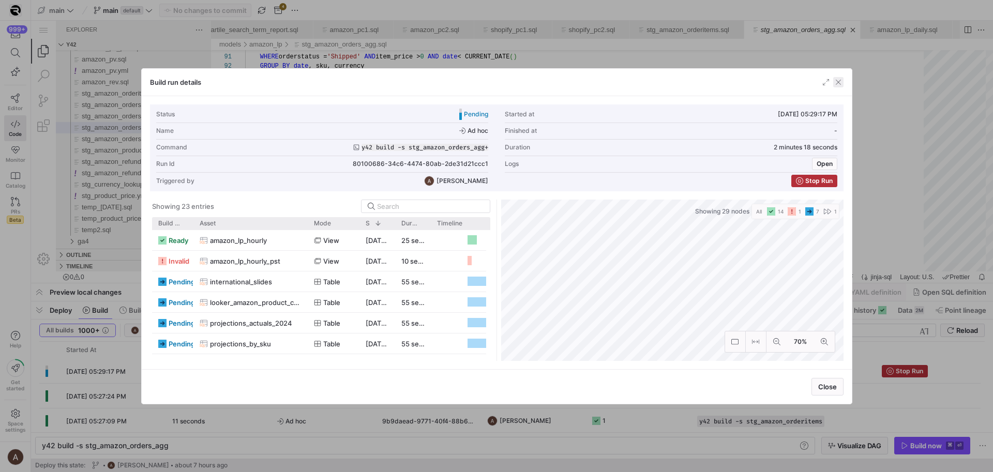
click at [835, 86] on span "button" at bounding box center [838, 82] width 10 height 10
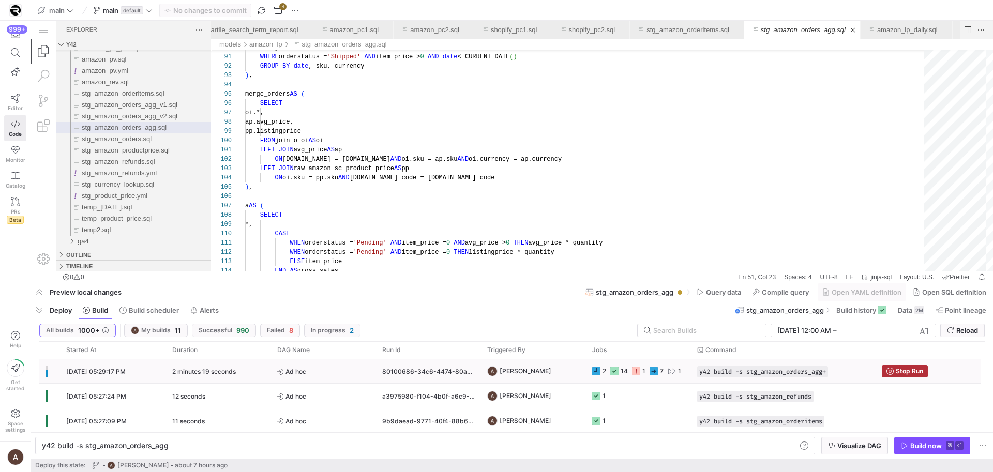
click at [581, 381] on div "[PERSON_NAME]" at bounding box center [533, 371] width 105 height 24
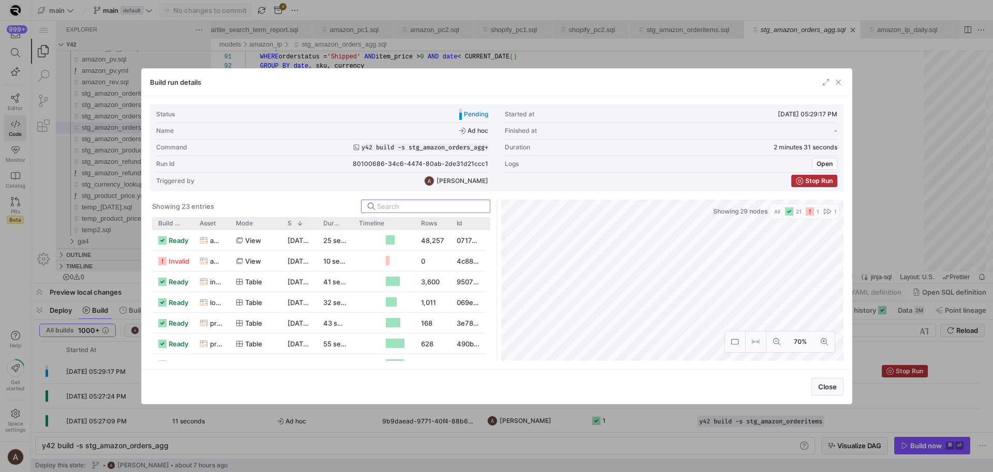
drag, startPoint x: 855, startPoint y: 250, endPoint x: 824, endPoint y: 230, distance: 37.3
click at [855, 250] on div at bounding box center [496, 236] width 993 height 472
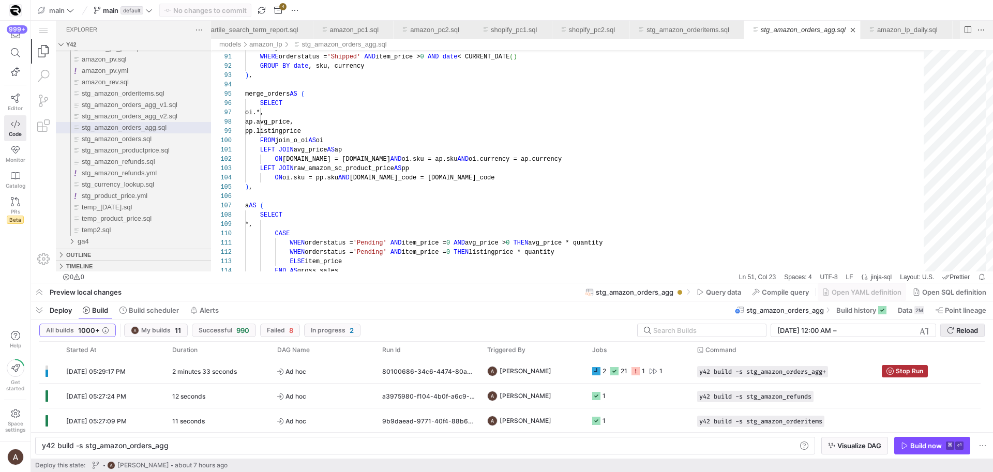
click at [952, 336] on span "submit" at bounding box center [962, 330] width 43 height 12
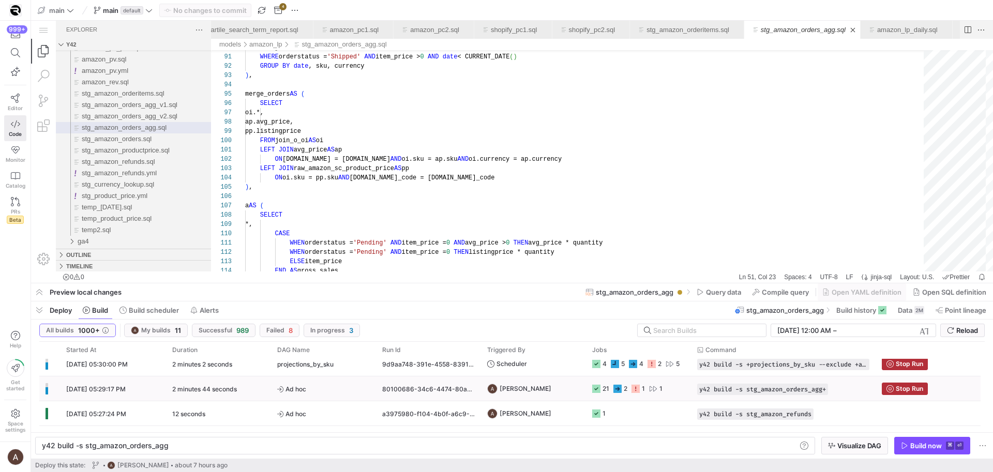
click at [245, 390] on div "2 minutes 44 seconds" at bounding box center [218, 389] width 105 height 24
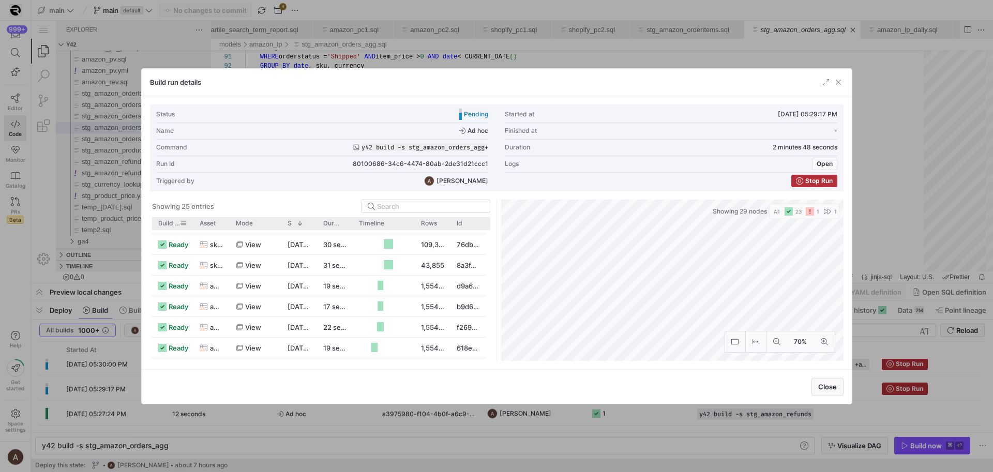
click at [166, 220] on span "Build status" at bounding box center [169, 223] width 22 height 7
click at [169, 223] on span at bounding box center [174, 223] width 11 height 7
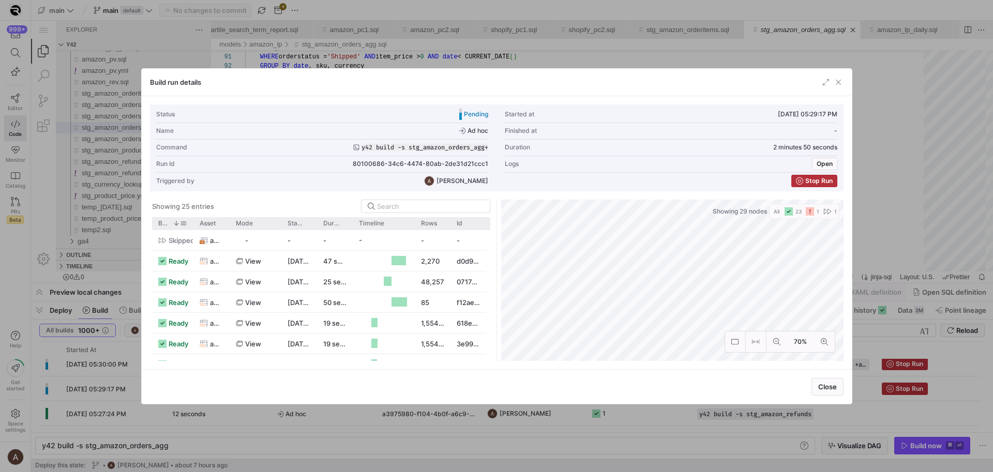
click at [168, 223] on span "Build status" at bounding box center [163, 223] width 10 height 7
click at [130, 280] on div at bounding box center [496, 236] width 993 height 472
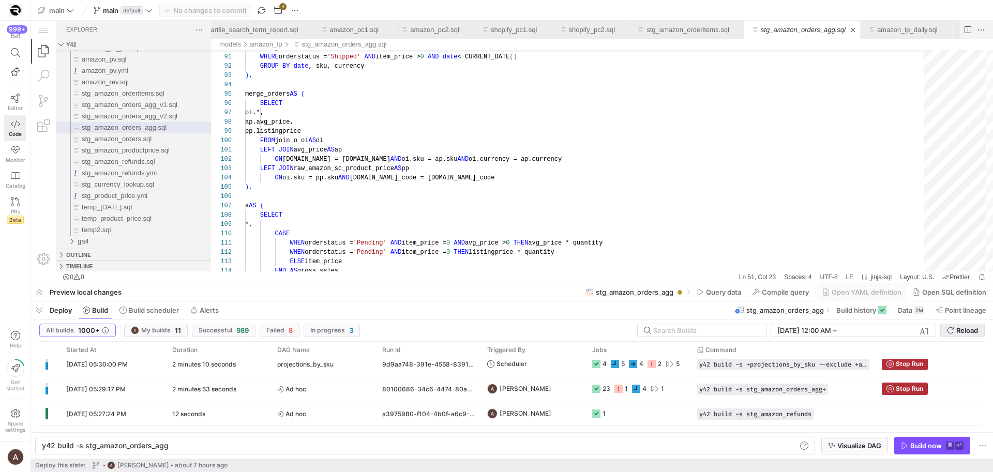
click at [956, 327] on span "Reload" at bounding box center [967, 330] width 22 height 8
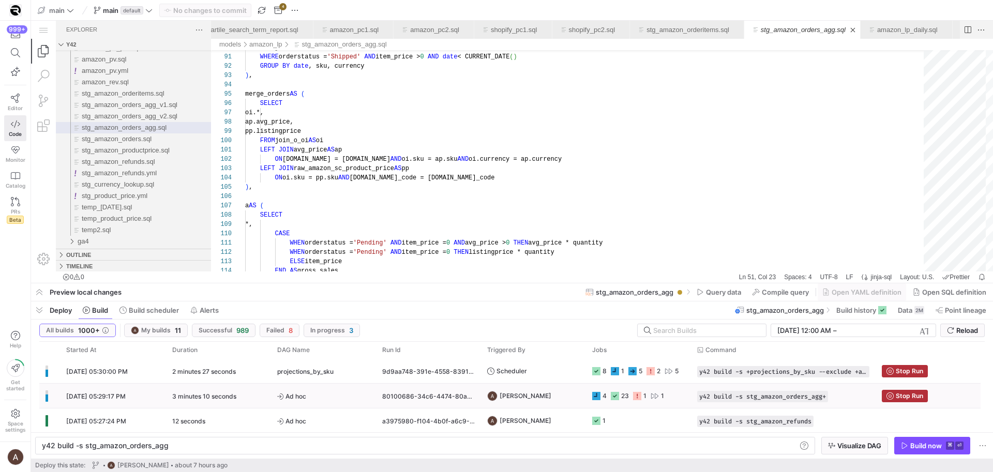
click at [567, 390] on y42-orchestration-triggered-by "[PERSON_NAME]" at bounding box center [533, 395] width 93 height 23
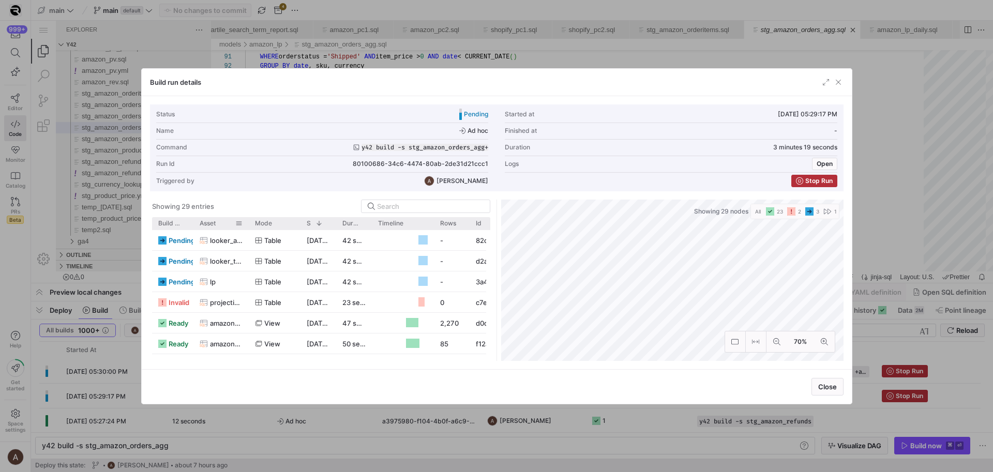
drag, startPoint x: 227, startPoint y: 223, endPoint x: 246, endPoint y: 222, distance: 19.1
click at [247, 222] on div at bounding box center [249, 223] width 4 height 12
drag, startPoint x: 924, startPoint y: 118, endPoint x: 895, endPoint y: 131, distance: 31.5
click at [924, 118] on div at bounding box center [496, 236] width 993 height 472
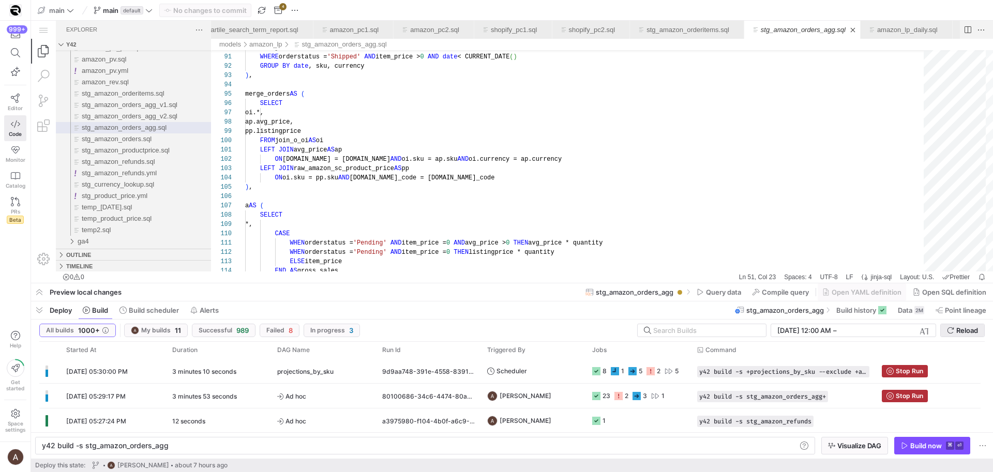
click at [953, 326] on span "Reload" at bounding box center [962, 330] width 31 height 8
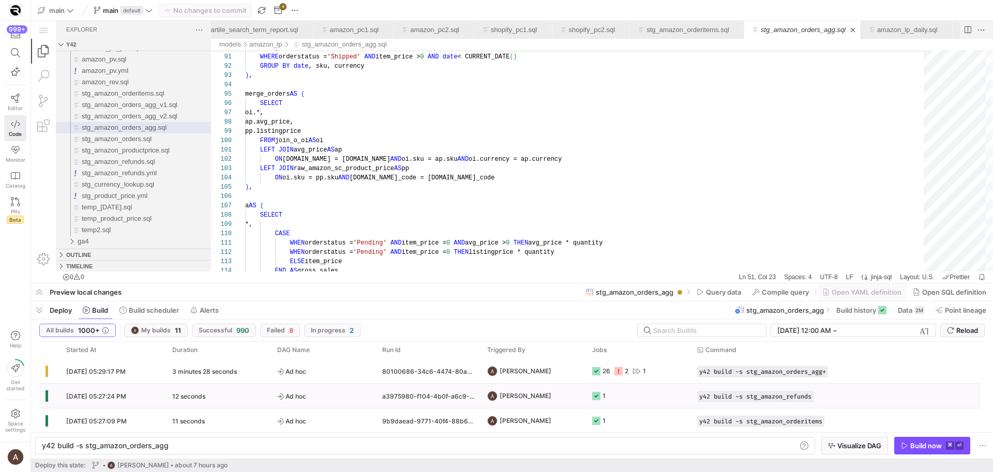
scroll to position [10, 0]
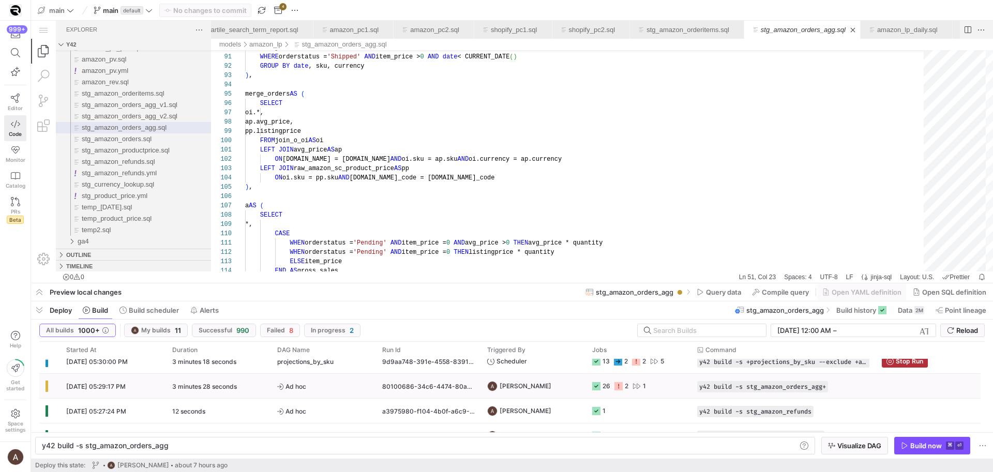
click at [248, 390] on div "3 minutes 28 seconds" at bounding box center [218, 386] width 105 height 24
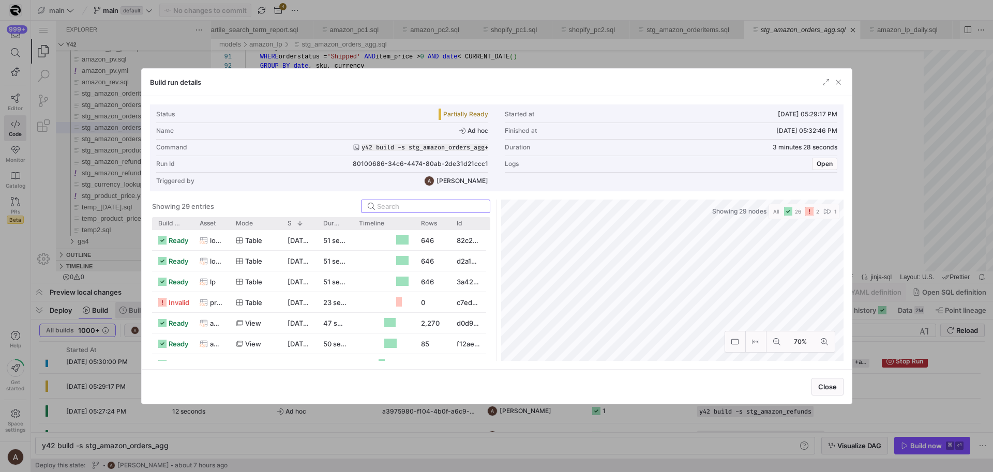
click at [76, 335] on div at bounding box center [496, 236] width 993 height 472
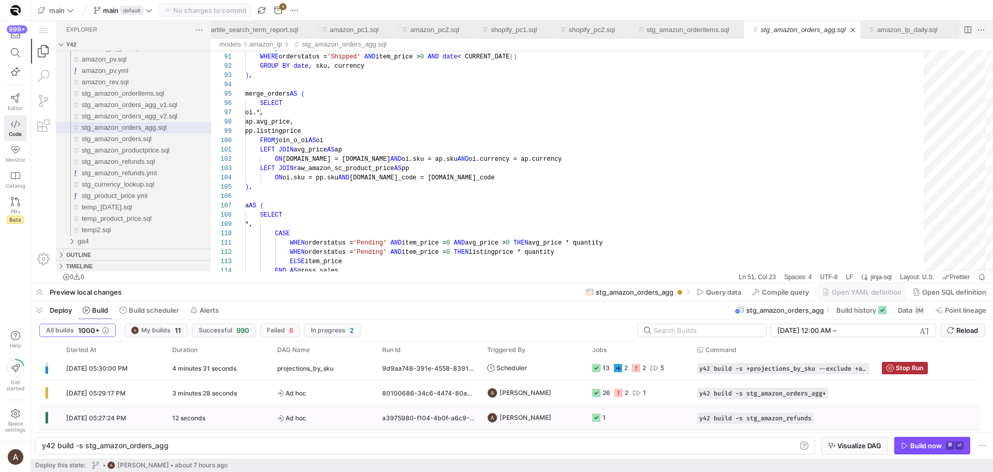
scroll to position [3, 0]
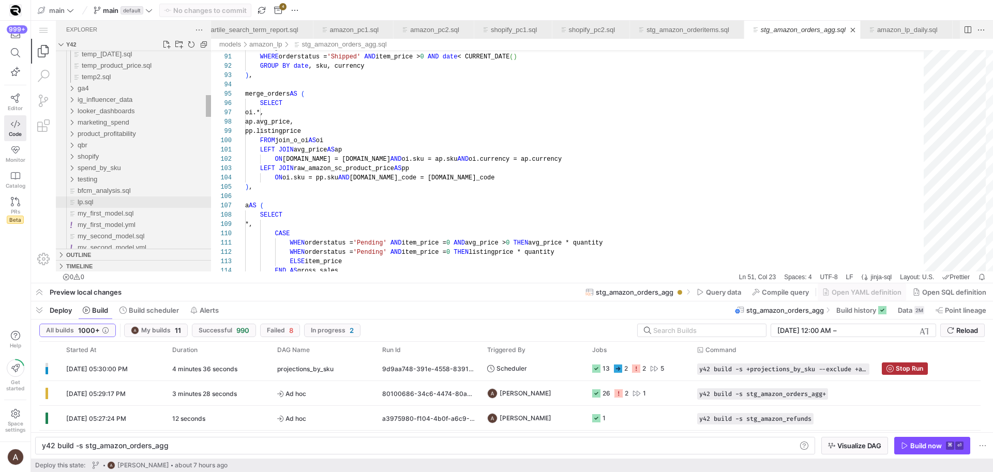
click at [103, 206] on div "lp.sql" at bounding box center [144, 202] width 133 height 11
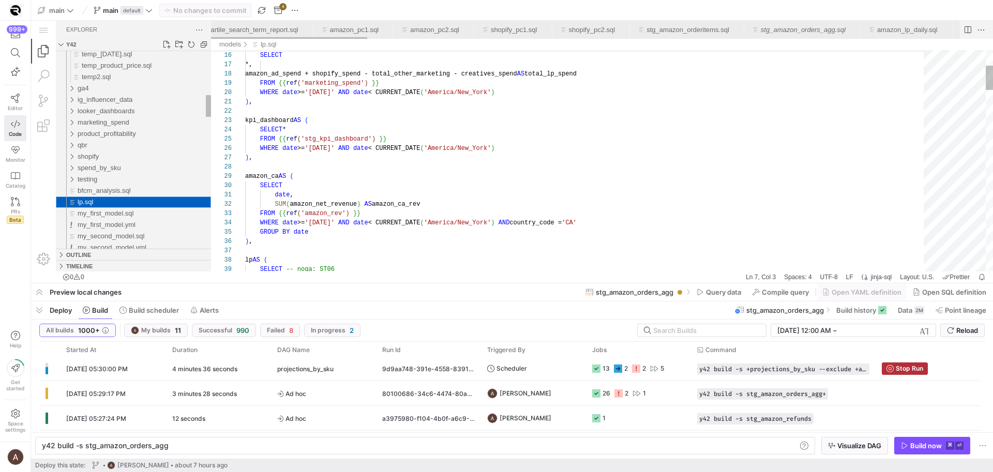
scroll to position [0, 0]
type textarea "y42 build -s lp"
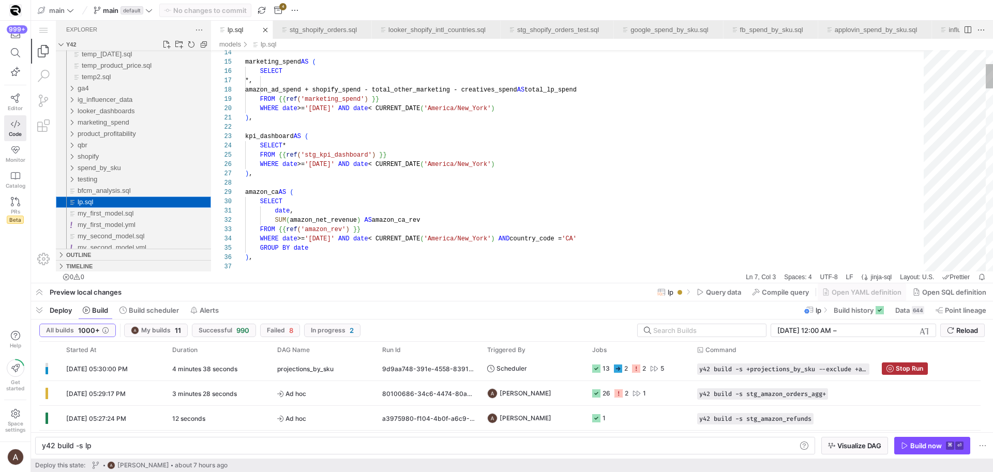
scroll to position [93, 7]
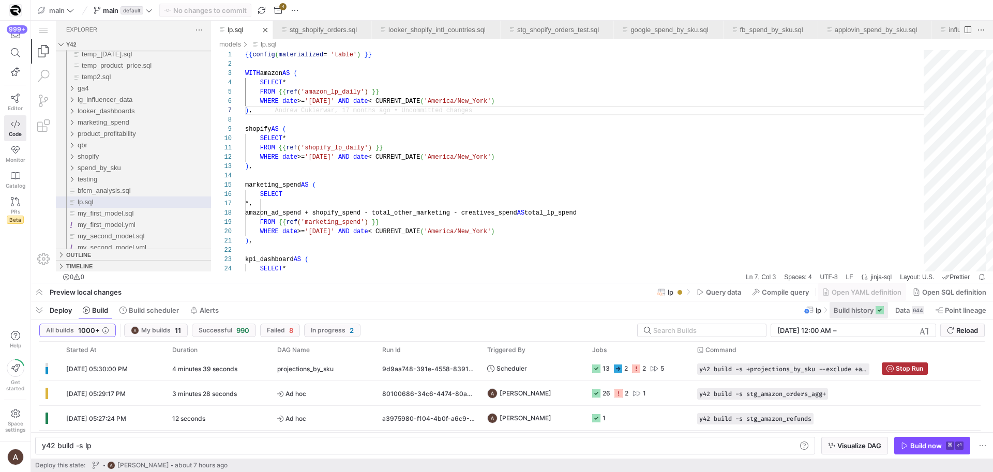
click at [865, 311] on span "Build history" at bounding box center [854, 310] width 40 height 8
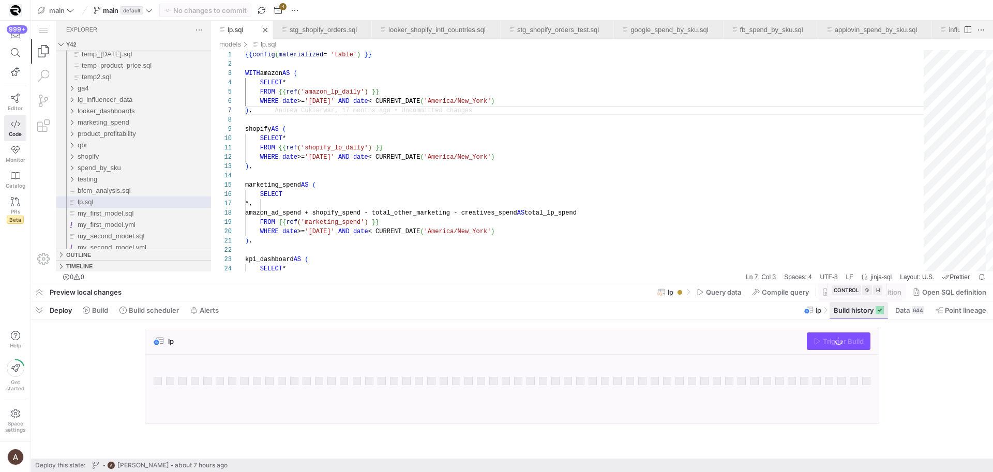
scroll to position [93, 0]
click at [903, 310] on span "Data" at bounding box center [902, 310] width 14 height 8
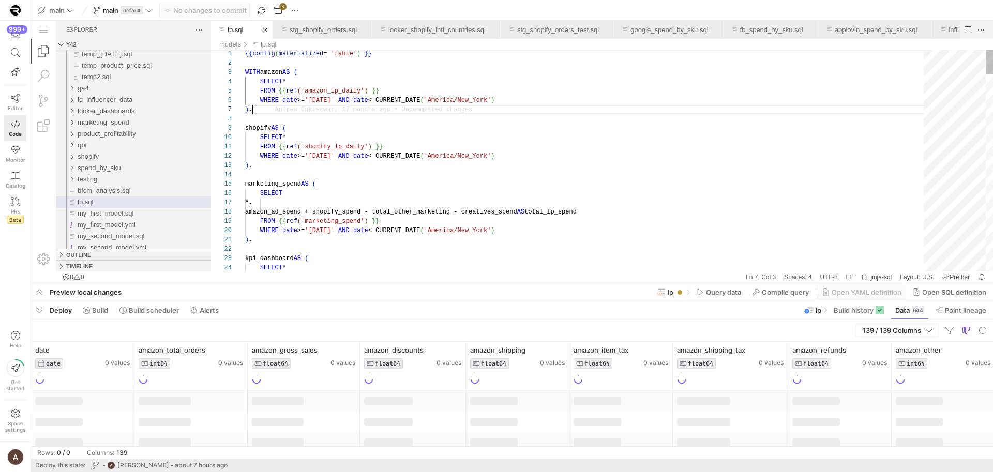
scroll to position [56, 7]
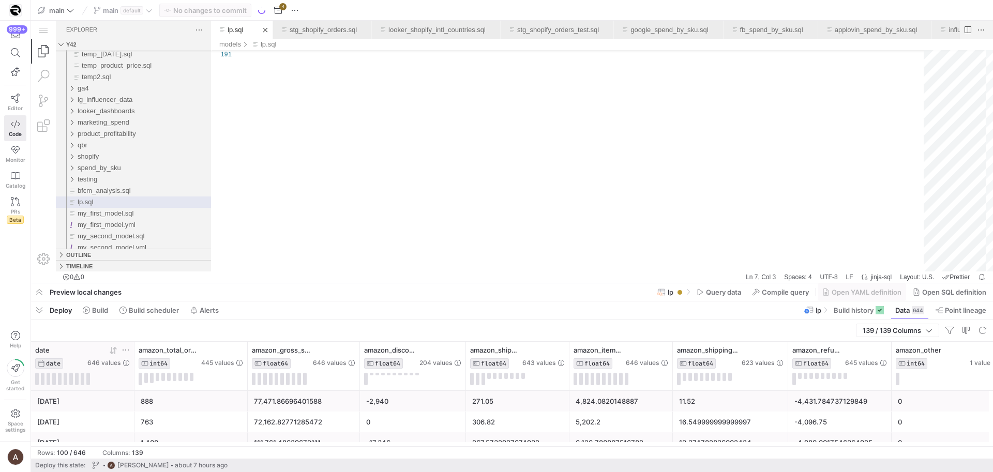
click at [109, 354] on div at bounding box center [108, 350] width 42 height 9
click at [111, 353] on icon at bounding box center [112, 350] width 4 height 7
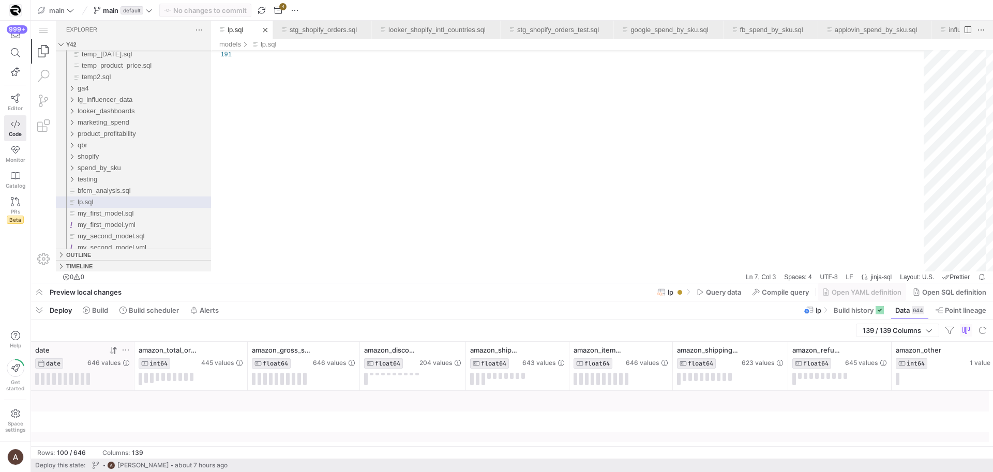
click at [111, 353] on icon at bounding box center [112, 350] width 4 height 7
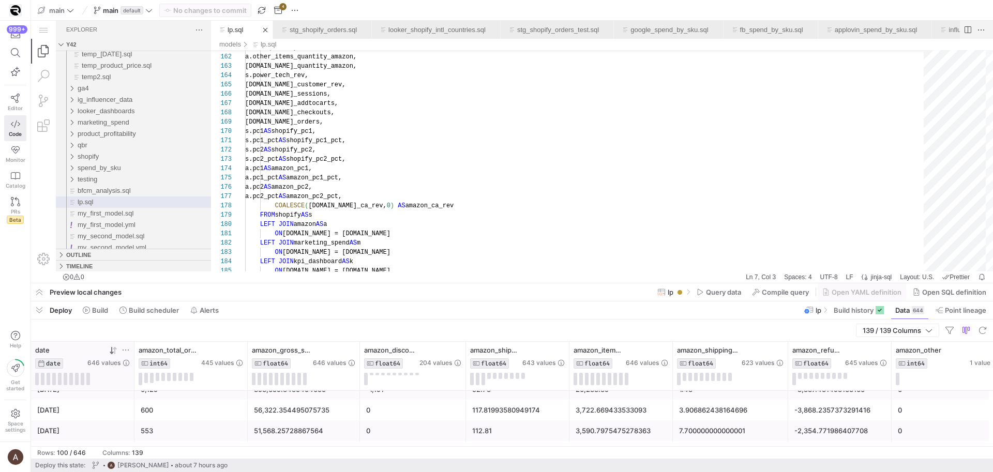
scroll to position [0, 0]
click at [858, 309] on span "Build history" at bounding box center [854, 310] width 40 height 8
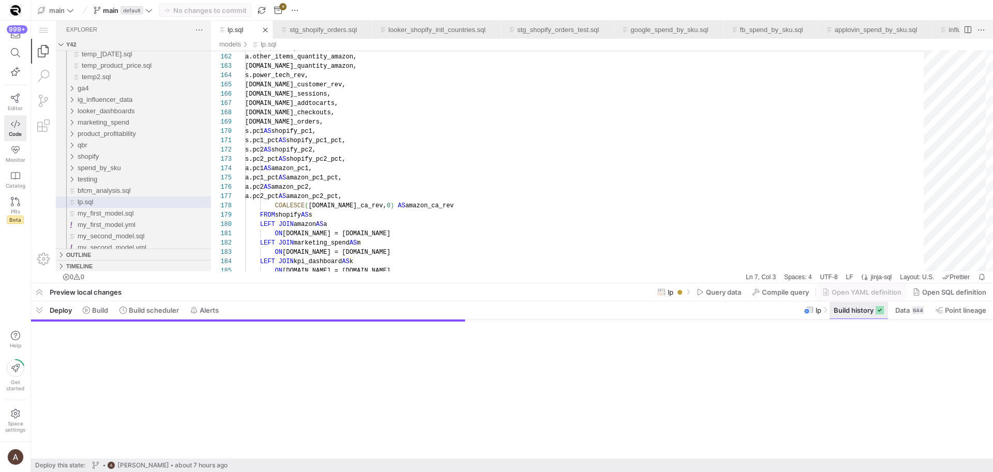
scroll to position [56, 7]
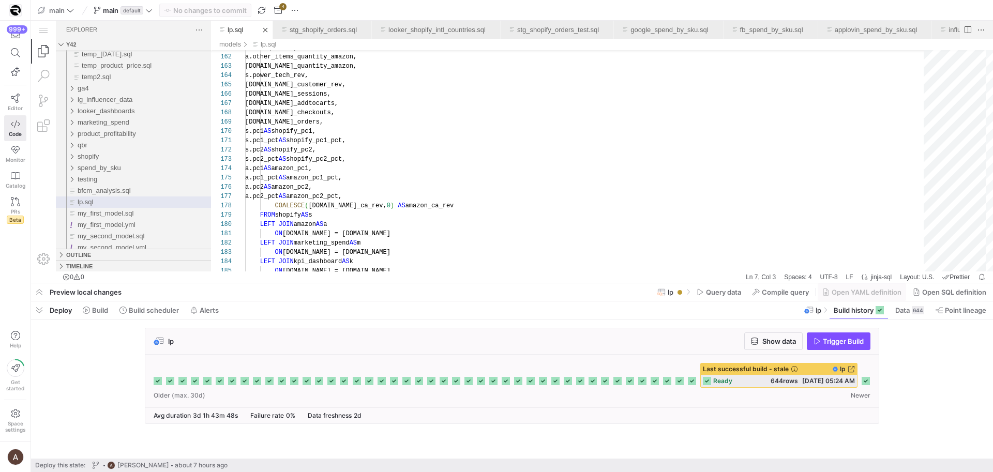
click at [863, 383] on icon at bounding box center [866, 381] width 8 height 8
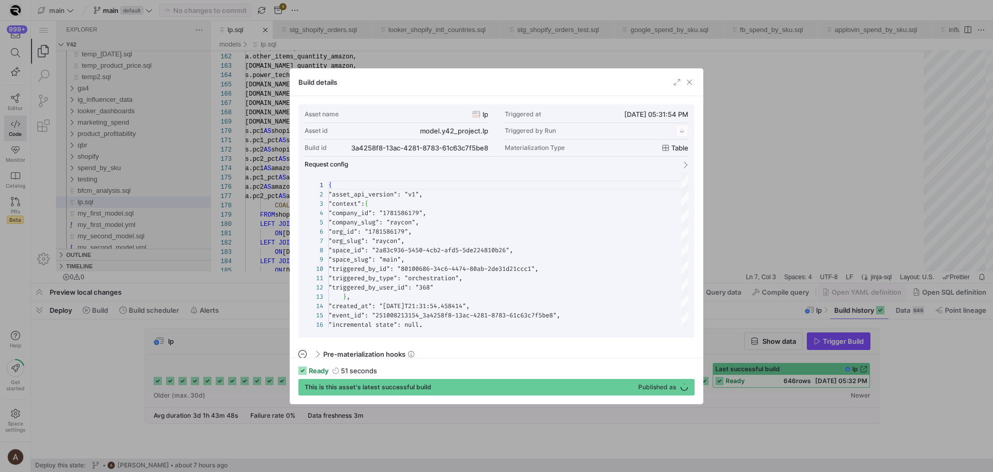
scroll to position [93, 0]
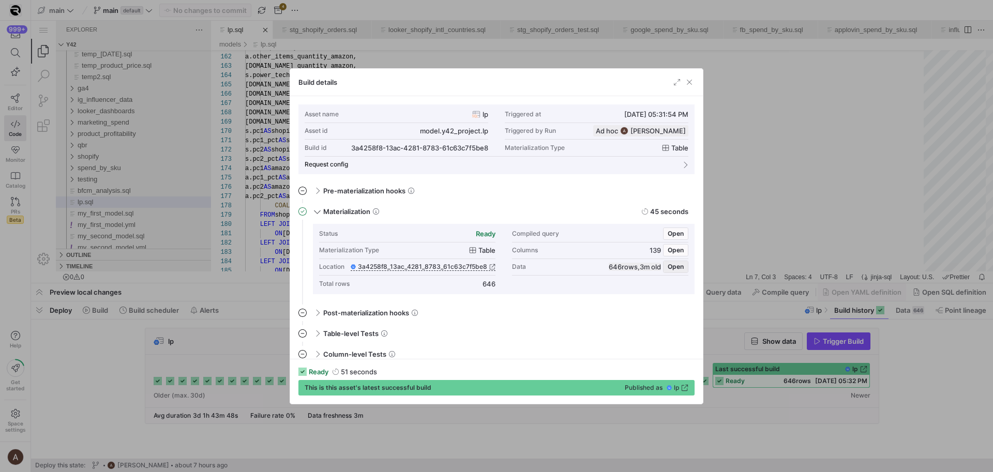
click at [669, 270] on span "button" at bounding box center [676, 266] width 24 height 11
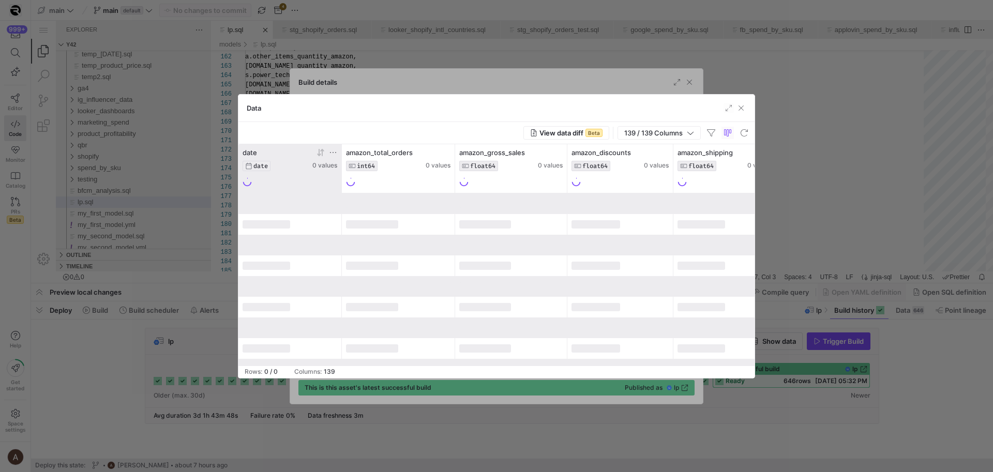
click at [321, 154] on icon at bounding box center [321, 152] width 8 height 8
click at [318, 155] on icon at bounding box center [319, 152] width 4 height 7
